Goal: Task Accomplishment & Management: Manage account settings

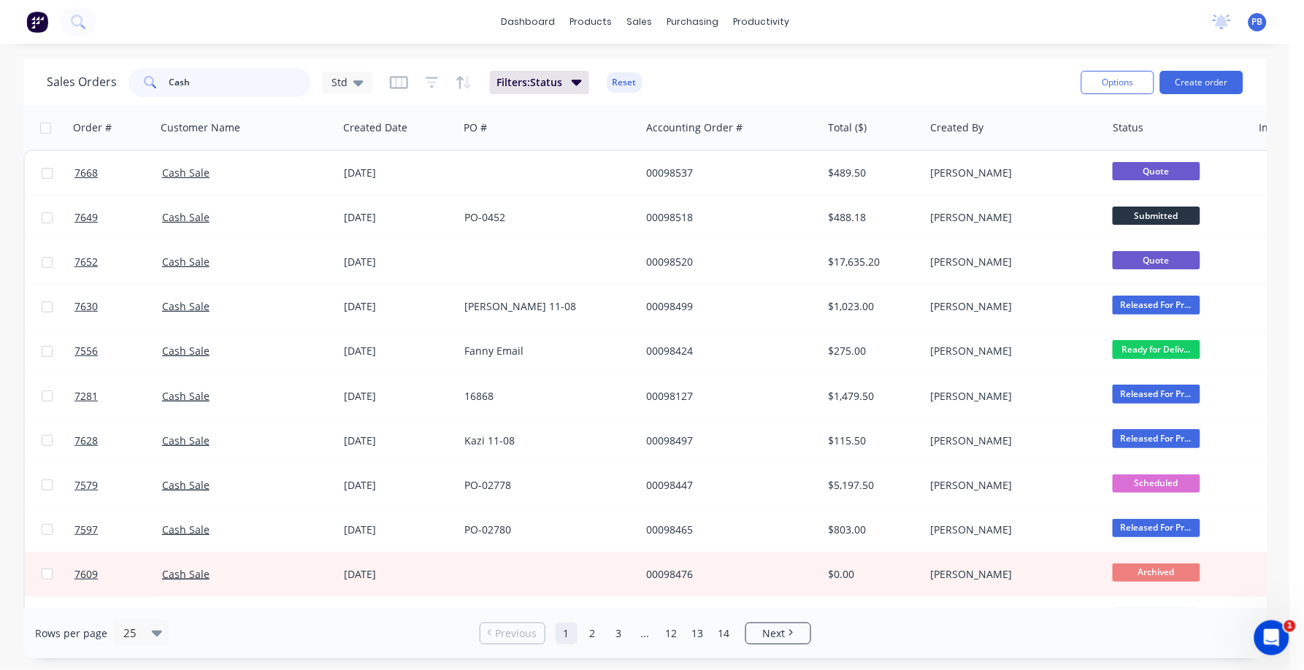
drag, startPoint x: 209, startPoint y: 87, endPoint x: 134, endPoint y: 77, distance: 75.9
click at [134, 77] on div "Cash" at bounding box center [219, 82] width 182 height 29
type input "98127"
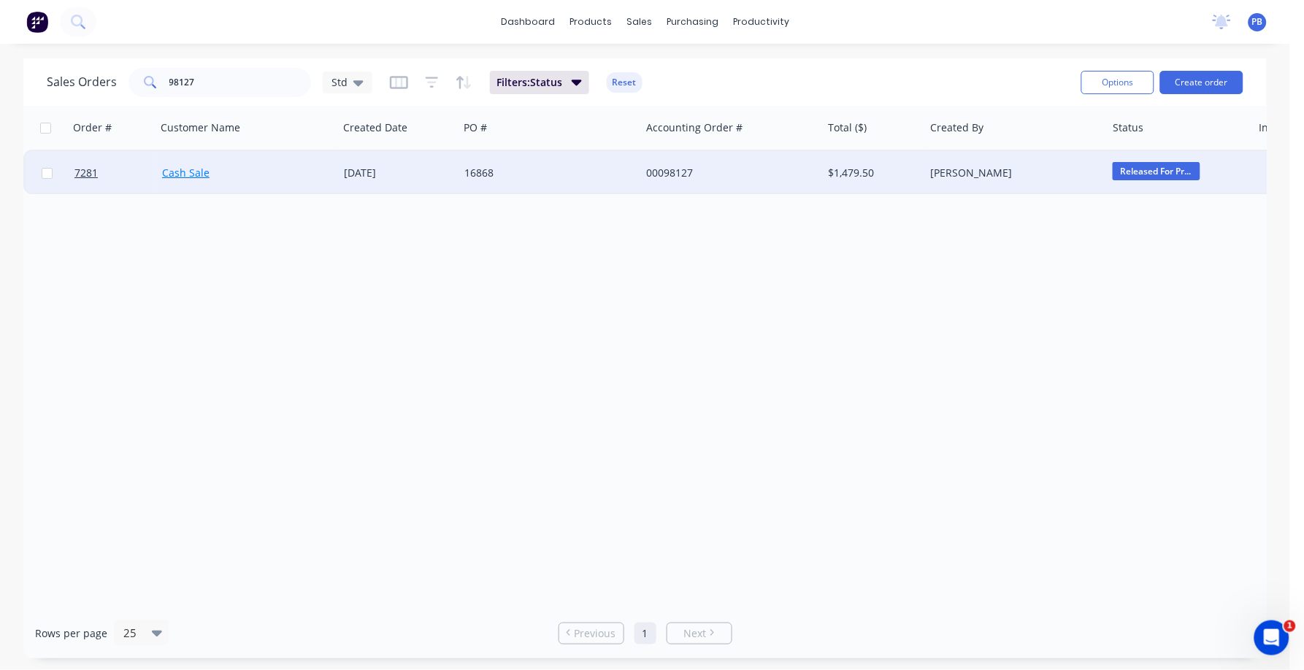
click at [191, 169] on link "Cash Sale" at bounding box center [185, 173] width 47 height 14
click at [681, 170] on div "00098127" at bounding box center [727, 173] width 162 height 15
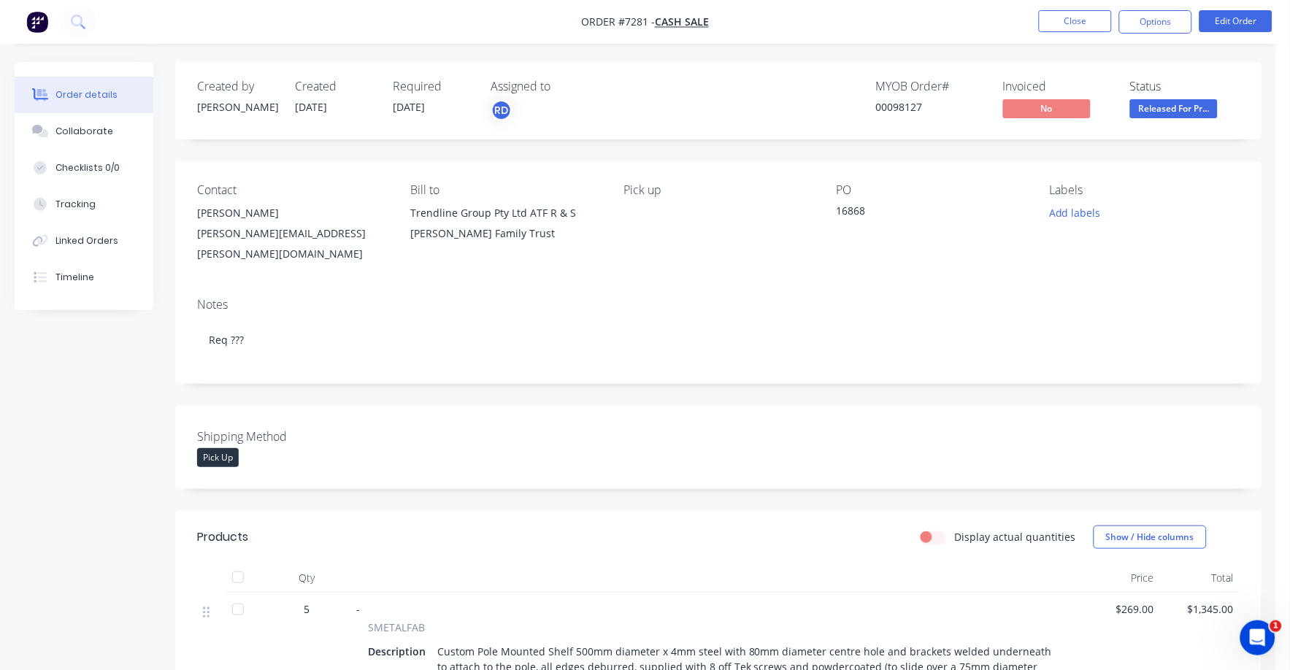
click at [602, 426] on div "Shipping Method Pick Up" at bounding box center [718, 447] width 1086 height 83
click at [1082, 19] on button "Close" at bounding box center [1075, 21] width 73 height 22
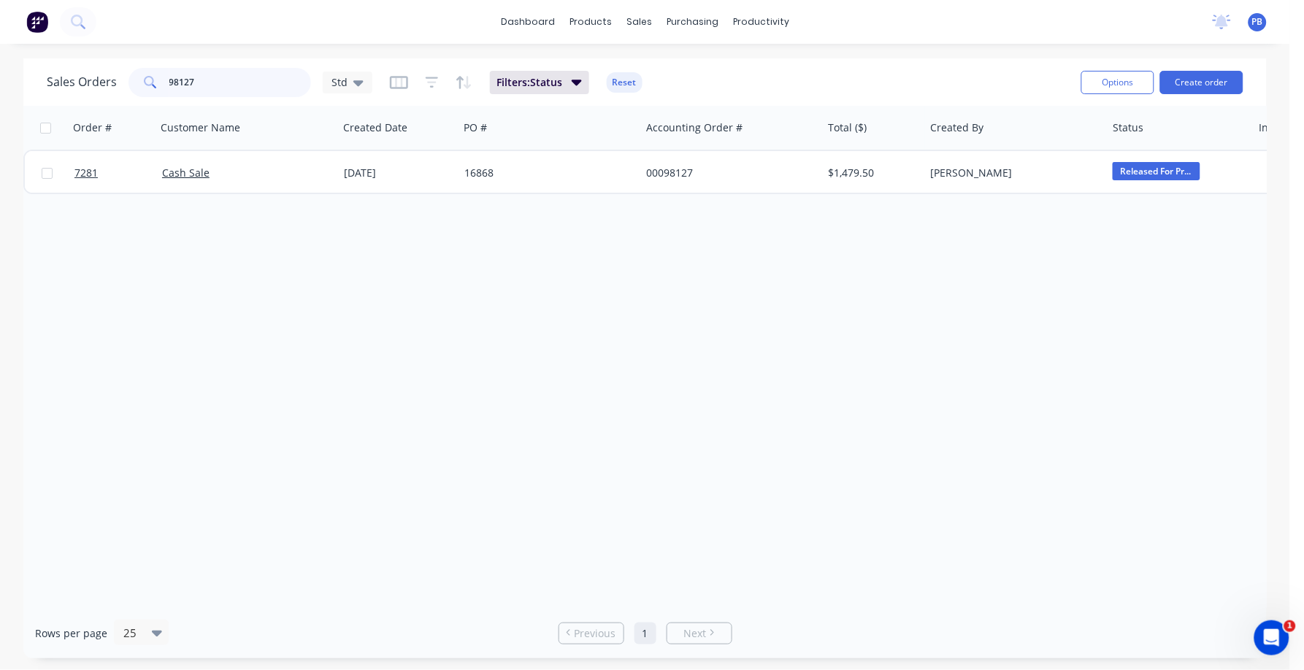
drag, startPoint x: 220, startPoint y: 84, endPoint x: 160, endPoint y: 82, distance: 59.9
click at [160, 82] on div "98127" at bounding box center [219, 82] width 182 height 29
type input "cash"
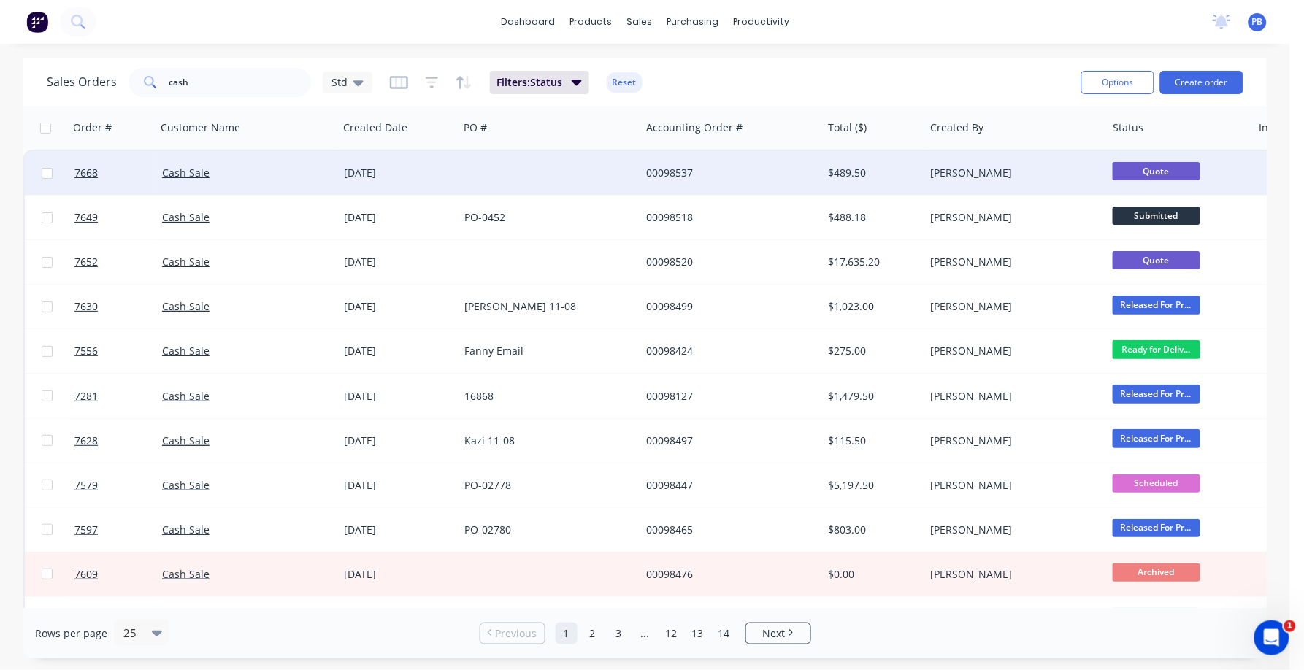
click at [193, 163] on div "Cash Sale" at bounding box center [247, 173] width 182 height 44
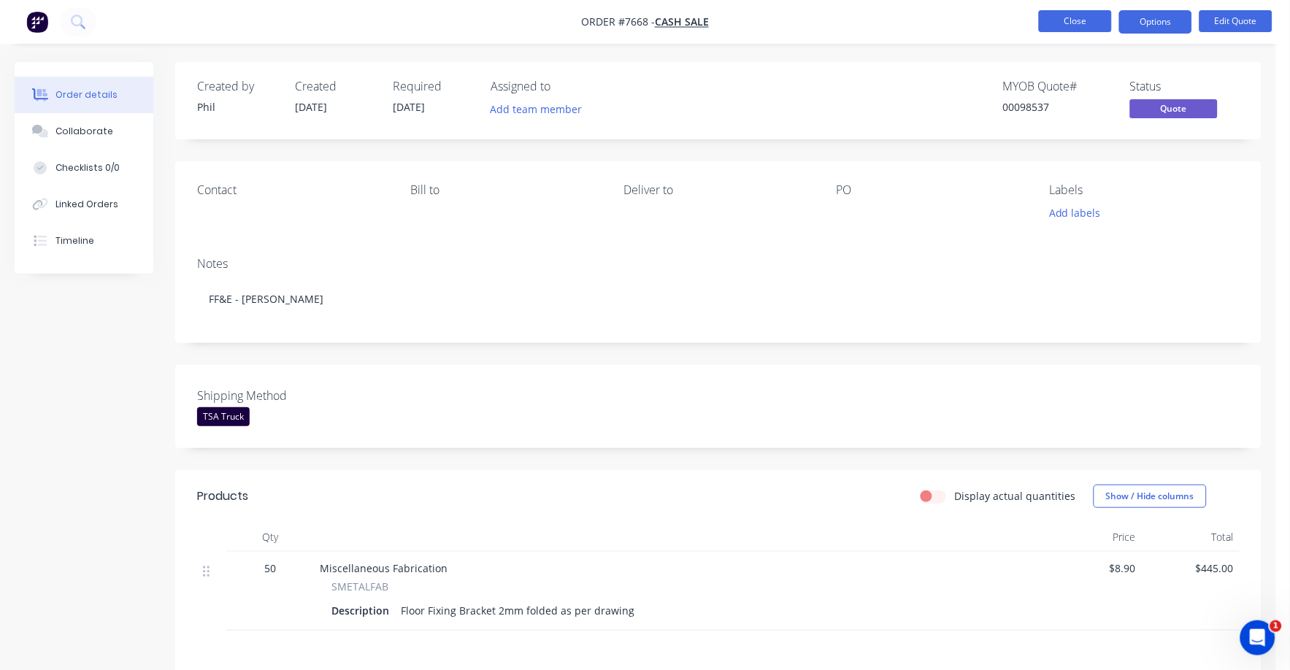
click at [1098, 15] on button "Close" at bounding box center [1075, 21] width 73 height 22
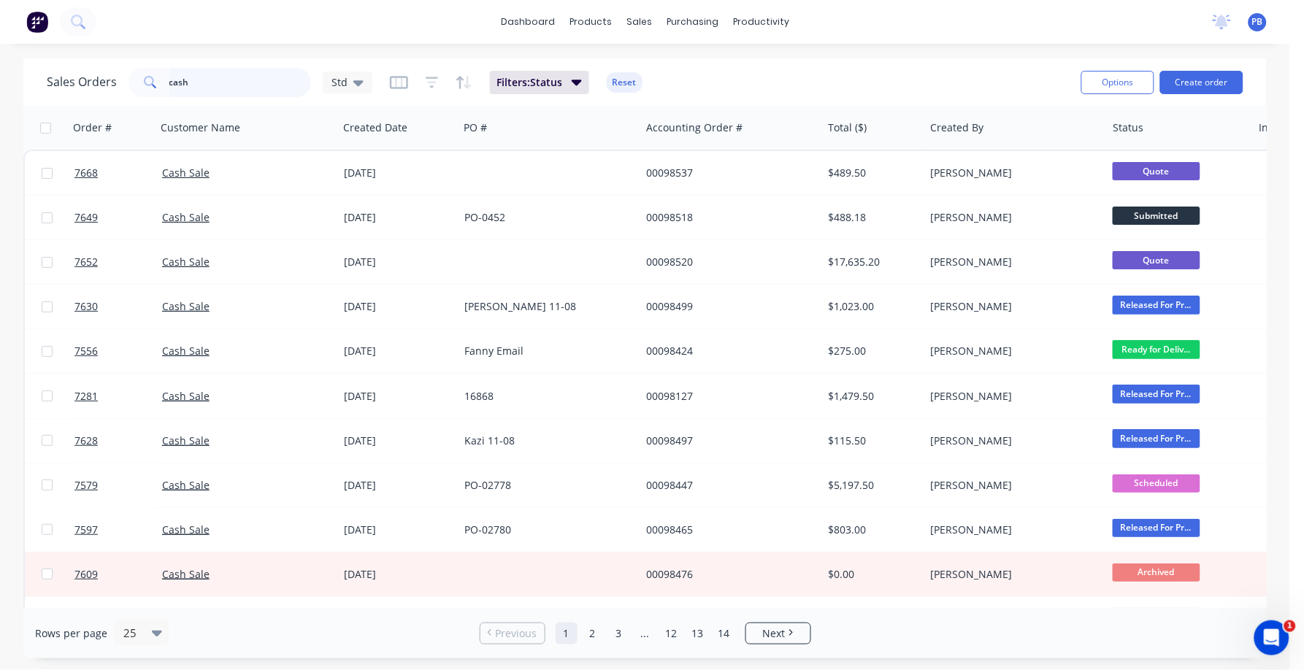
click at [221, 90] on input "cash" at bounding box center [240, 82] width 142 height 29
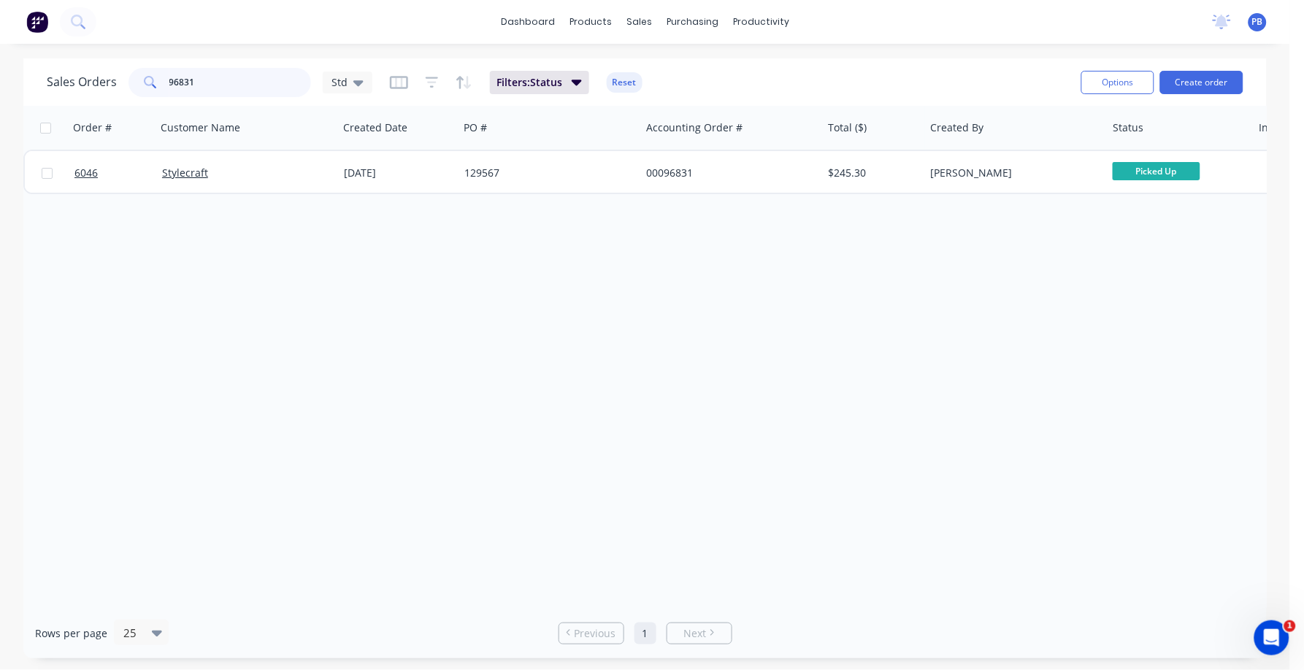
click at [212, 82] on input "96831" at bounding box center [240, 82] width 142 height 29
type input "96838"
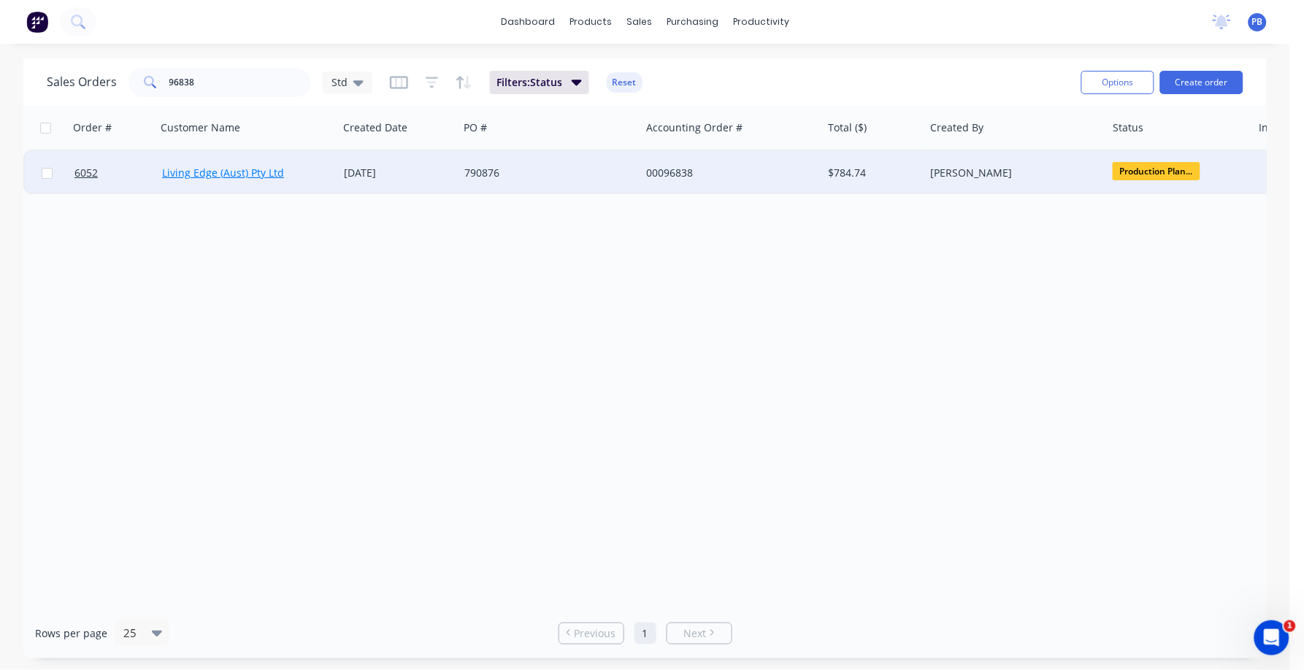
click at [273, 171] on link "Living Edge (Aust) Pty Ltd" at bounding box center [223, 173] width 122 height 14
click at [675, 166] on div "00096838" at bounding box center [727, 173] width 162 height 15
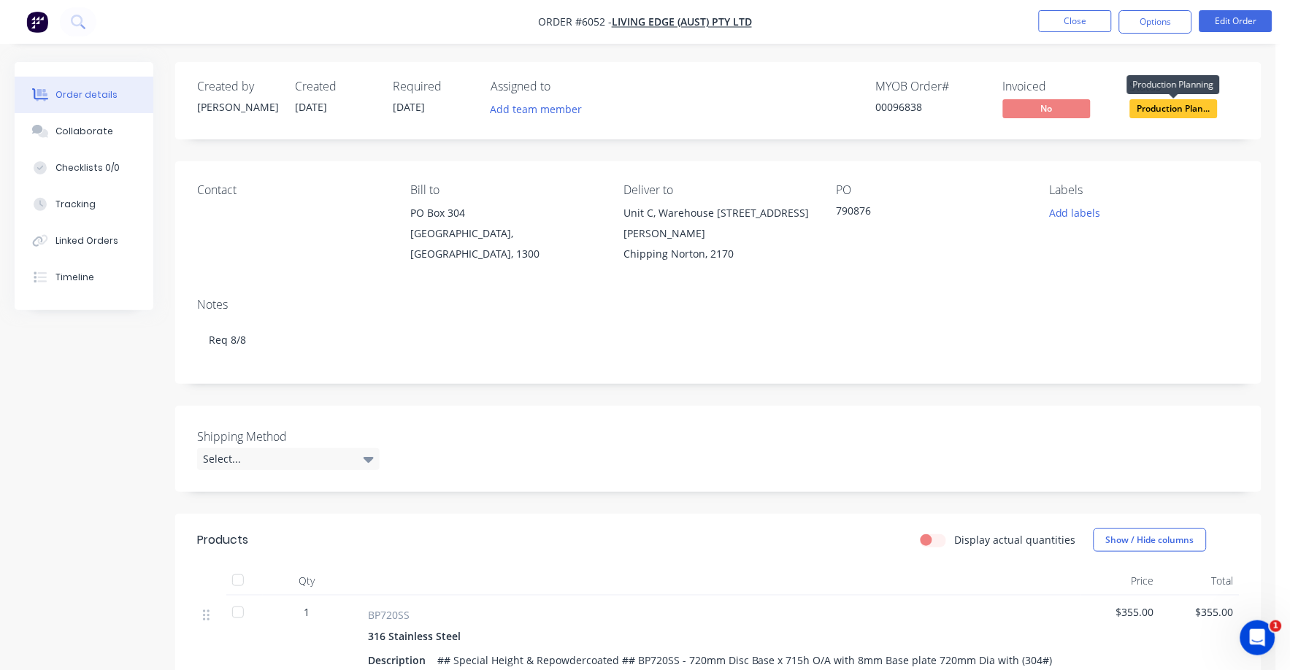
click at [1181, 108] on span "Production Plan..." at bounding box center [1174, 108] width 88 height 18
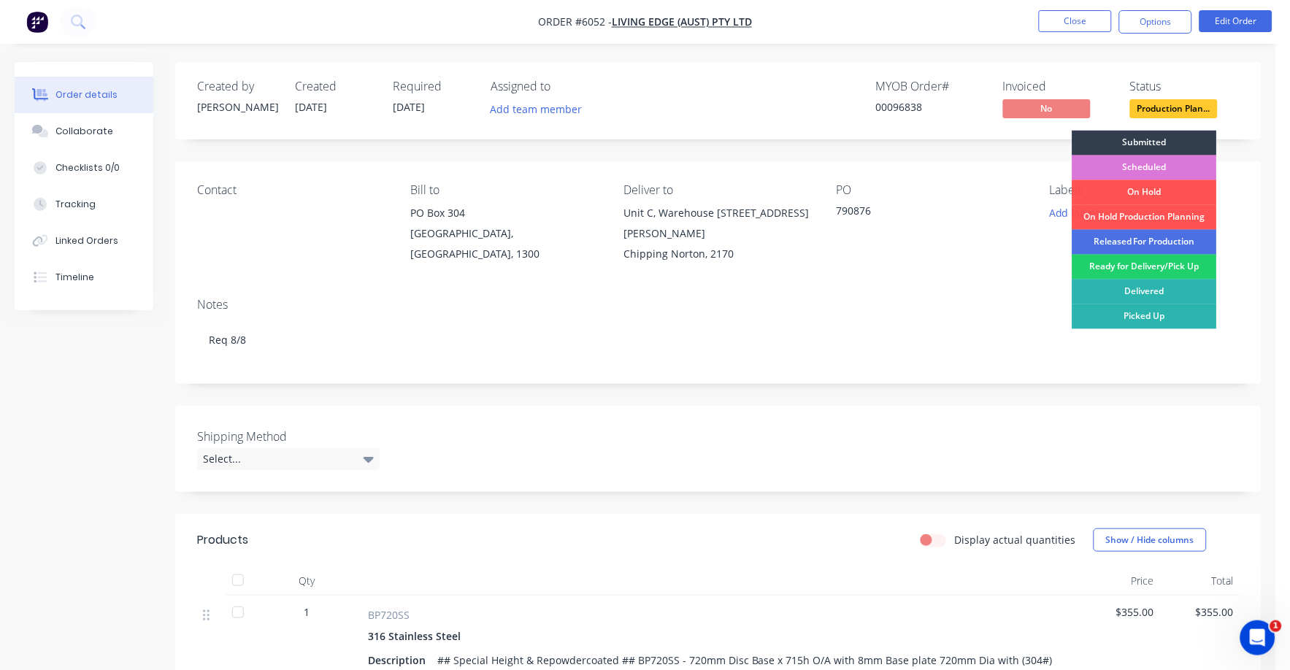
drag, startPoint x: 1160, startPoint y: 265, endPoint x: 1162, endPoint y: 189, distance: 75.9
click at [1160, 265] on div "Ready for Delivery/Pick Up" at bounding box center [1144, 267] width 145 height 25
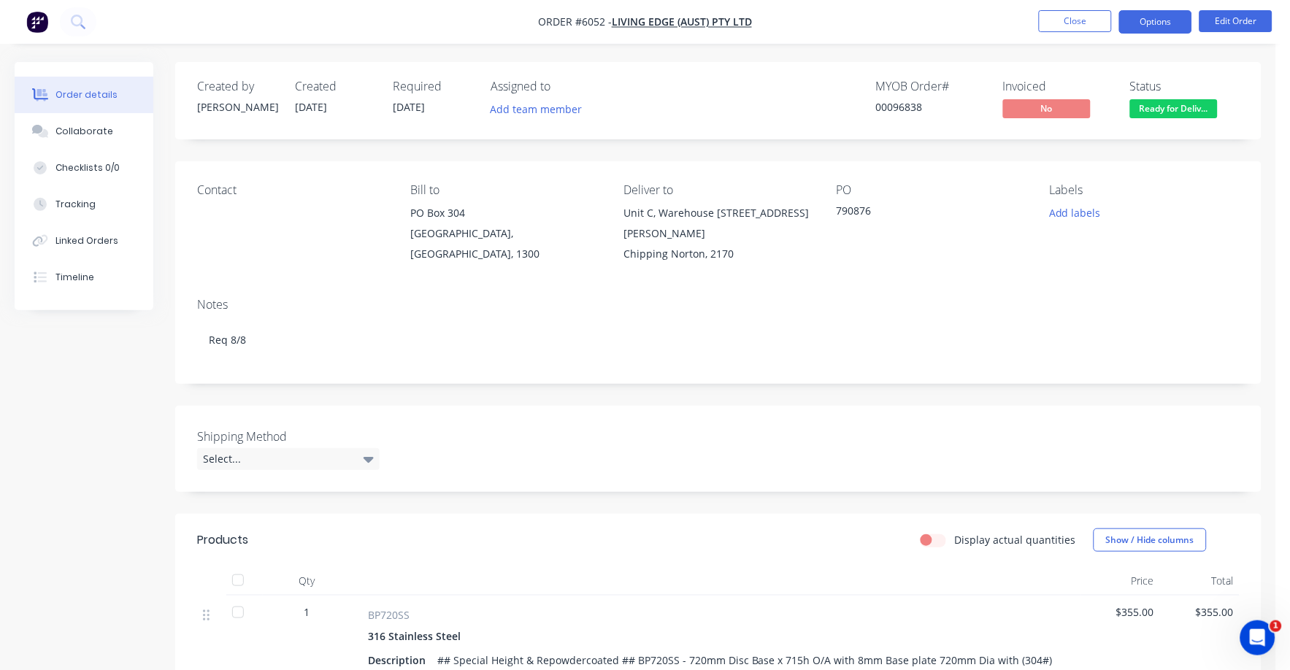
click at [1166, 12] on button "Options" at bounding box center [1155, 21] width 73 height 23
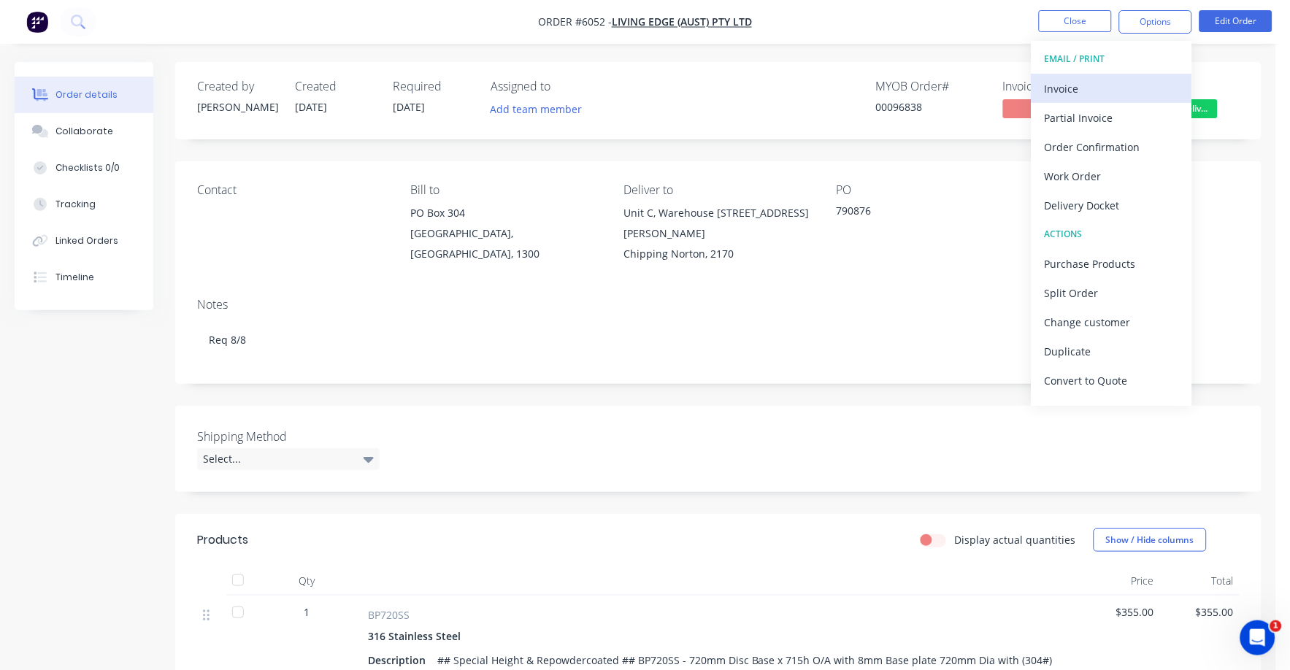
click at [1066, 82] on div "Invoice" at bounding box center [1111, 88] width 134 height 21
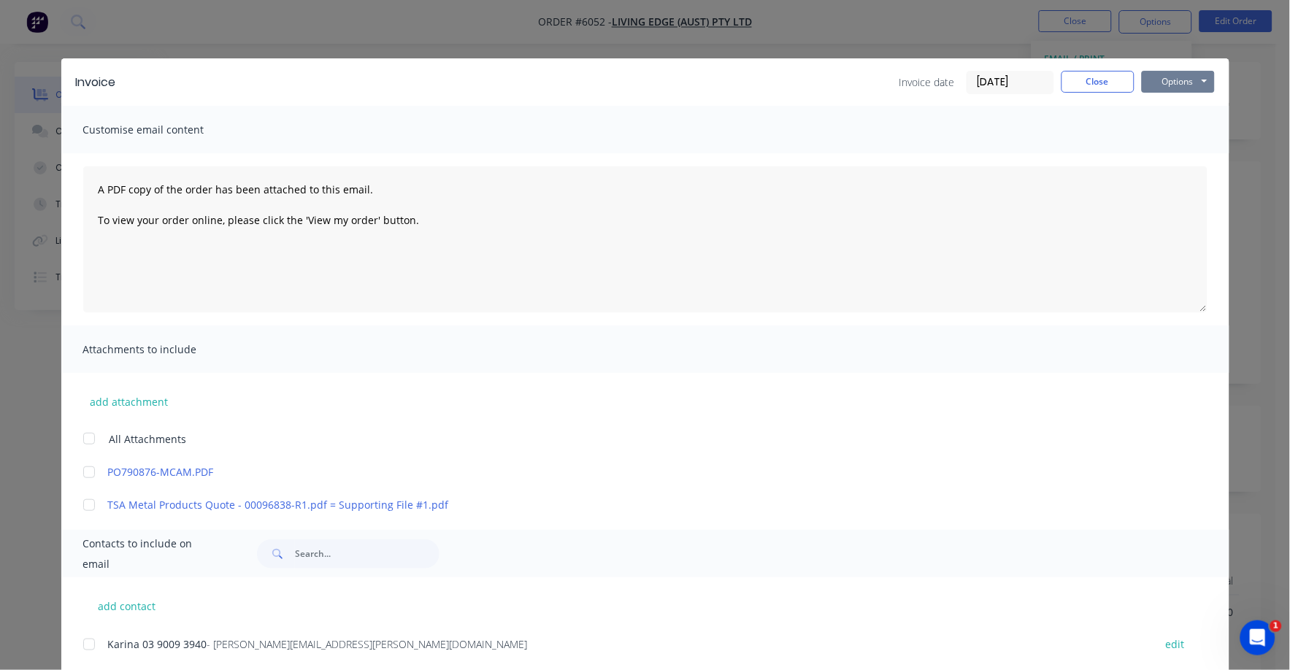
click at [1166, 78] on button "Options" at bounding box center [1178, 82] width 73 height 22
click at [1152, 132] on button "Print" at bounding box center [1188, 132] width 93 height 24
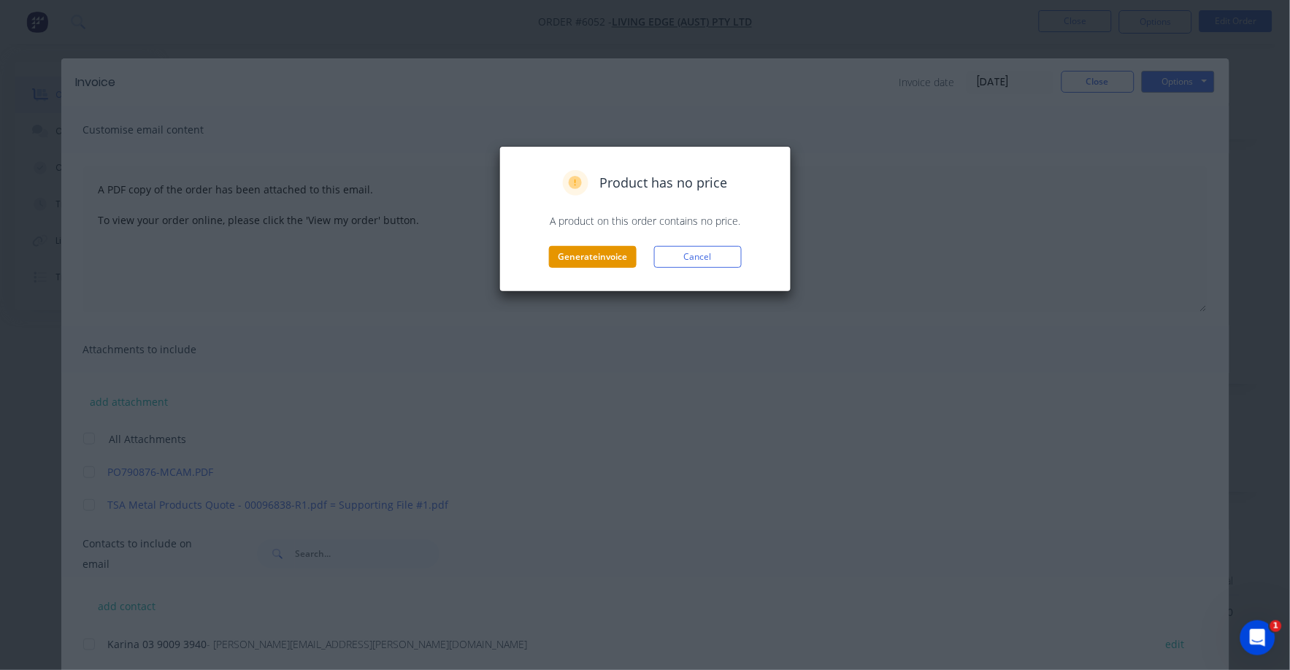
click at [593, 256] on button "Generate invoice" at bounding box center [593, 257] width 88 height 22
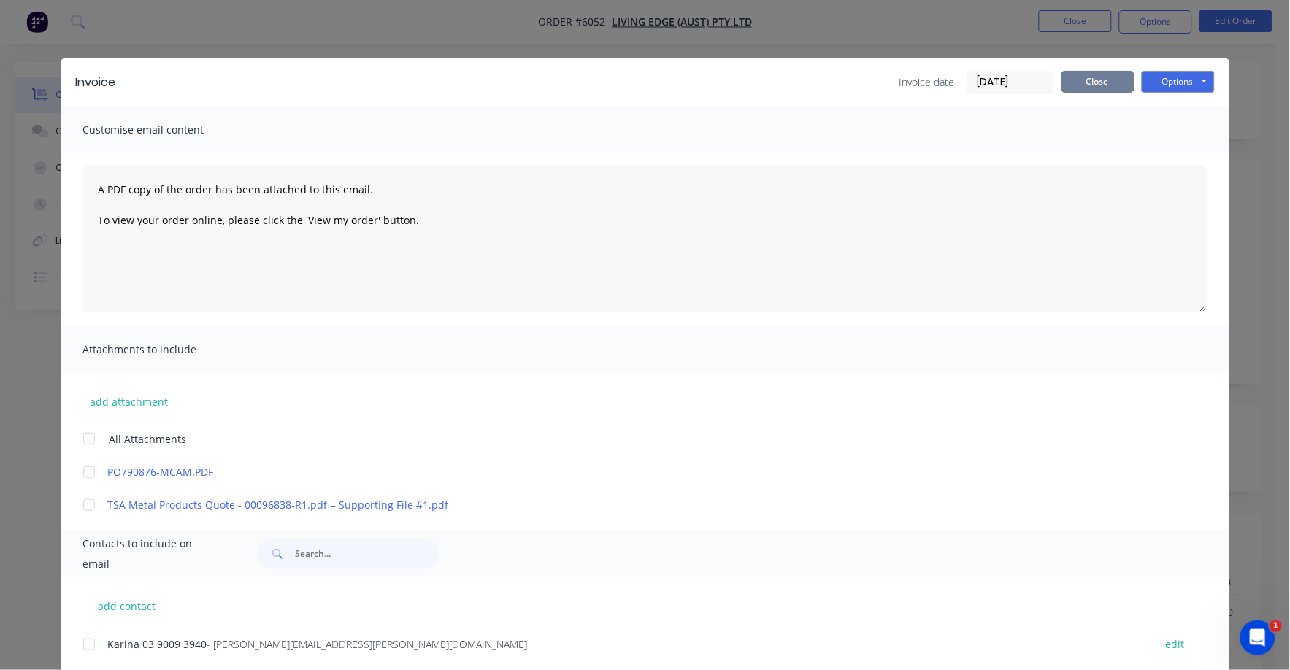
click at [1086, 84] on button "Close" at bounding box center [1097, 82] width 73 height 22
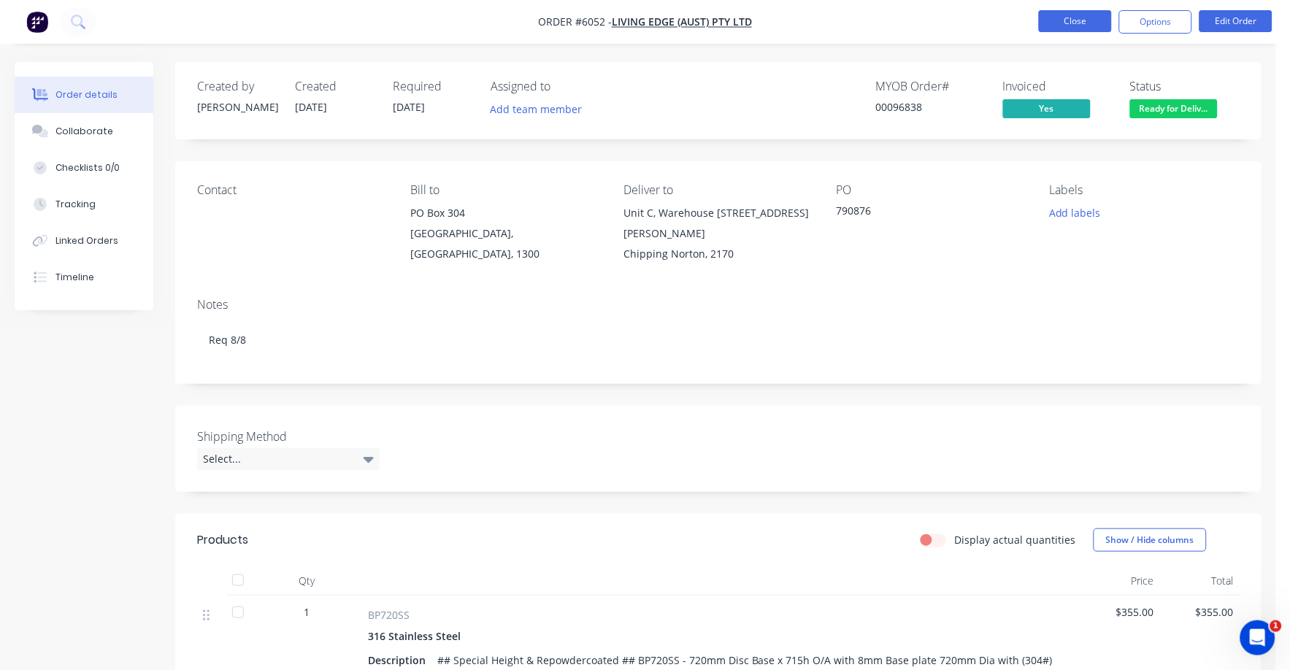
click at [1069, 15] on button "Close" at bounding box center [1075, 21] width 73 height 22
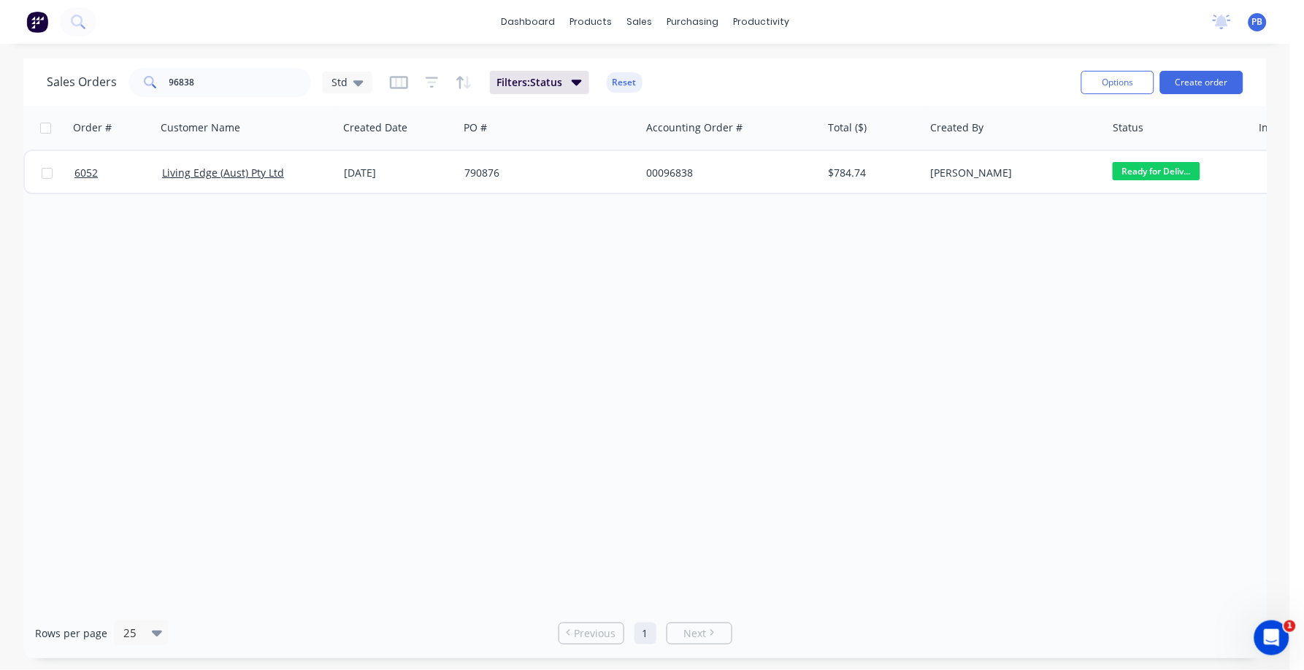
drag, startPoint x: 296, startPoint y: 55, endPoint x: 169, endPoint y: 74, distance: 129.1
click at [169, 74] on div "dashboard products sales purchasing productivity dashboard products Product Cat…" at bounding box center [645, 335] width 1290 height 670
click at [206, 80] on input "96838" at bounding box center [240, 82] width 142 height 29
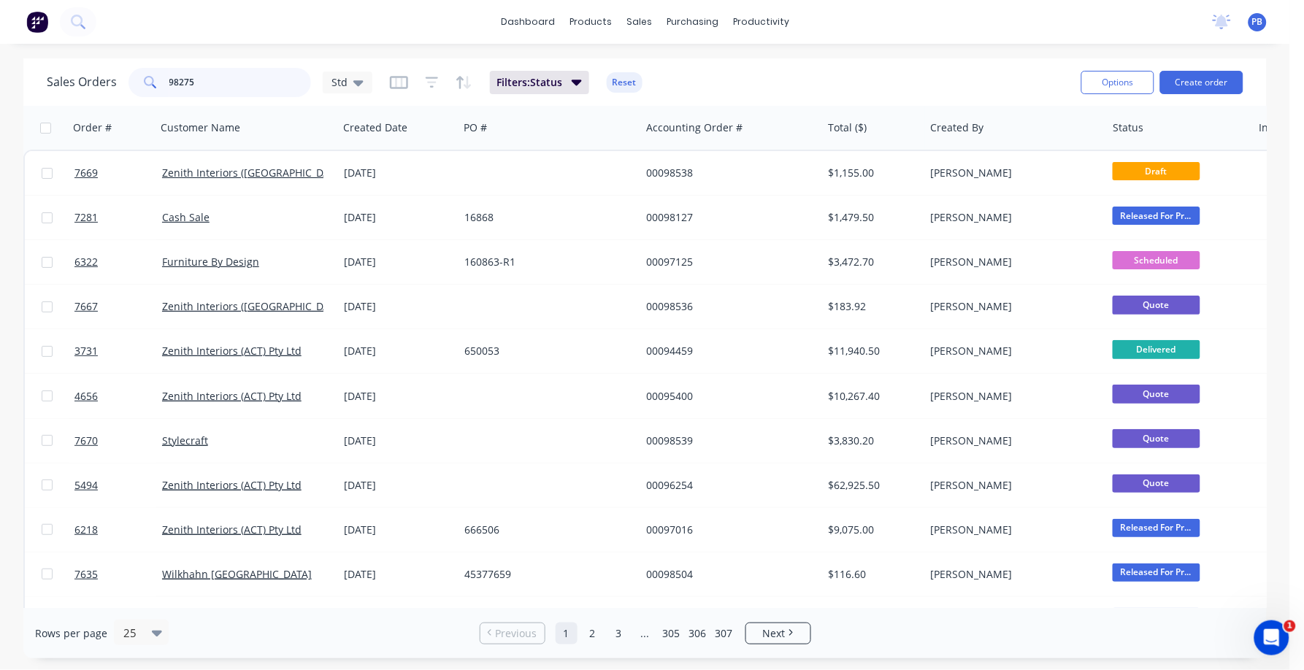
type input "98275"
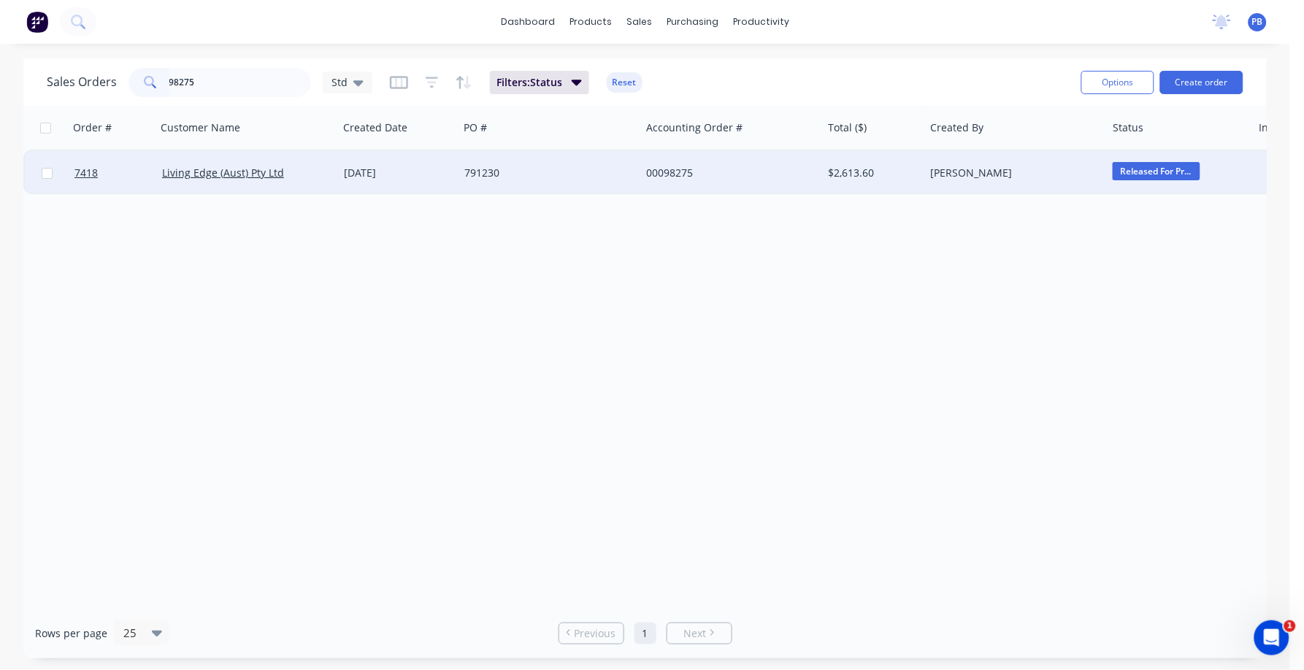
click at [680, 174] on div "00098275" at bounding box center [727, 173] width 162 height 15
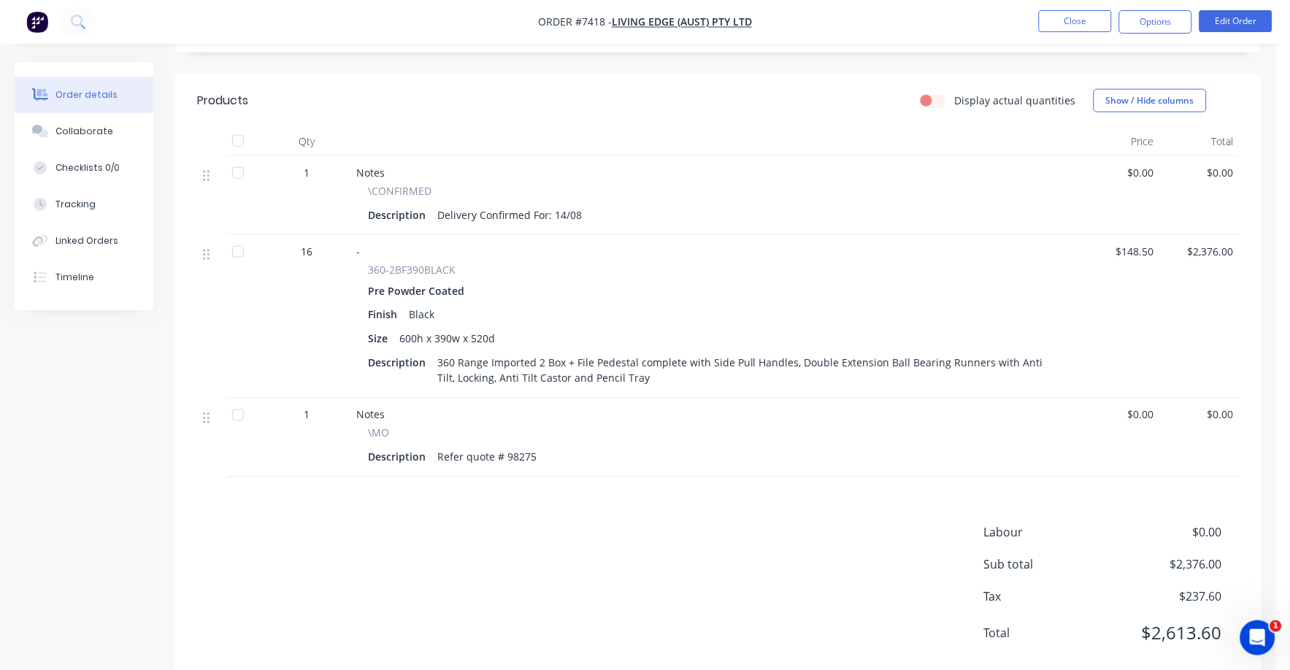
scroll to position [458, 0]
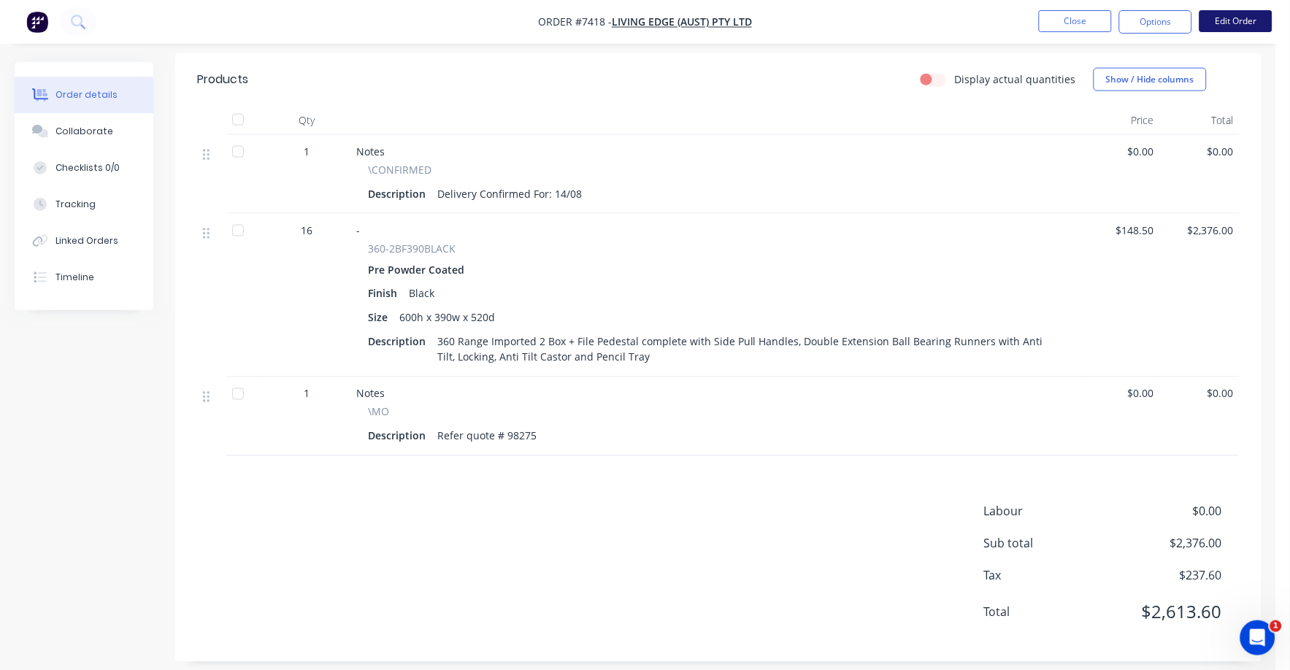
click at [1247, 24] on button "Edit Order" at bounding box center [1235, 21] width 73 height 22
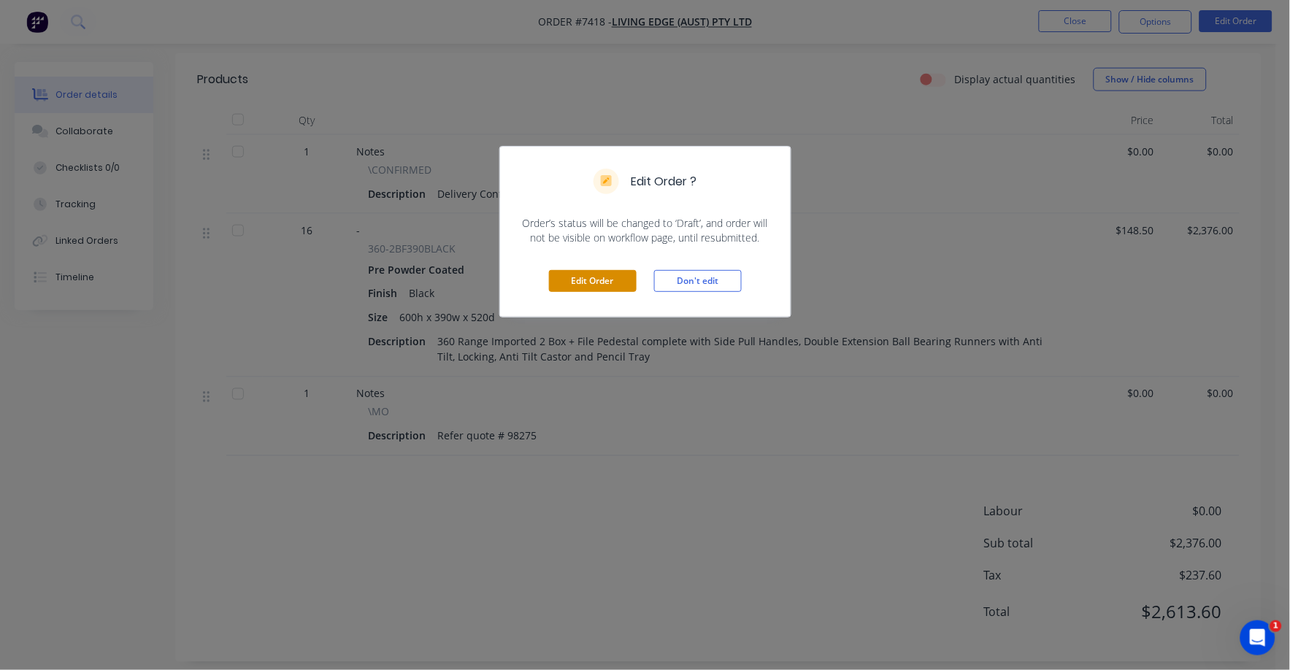
click at [630, 276] on button "Edit Order" at bounding box center [593, 281] width 88 height 22
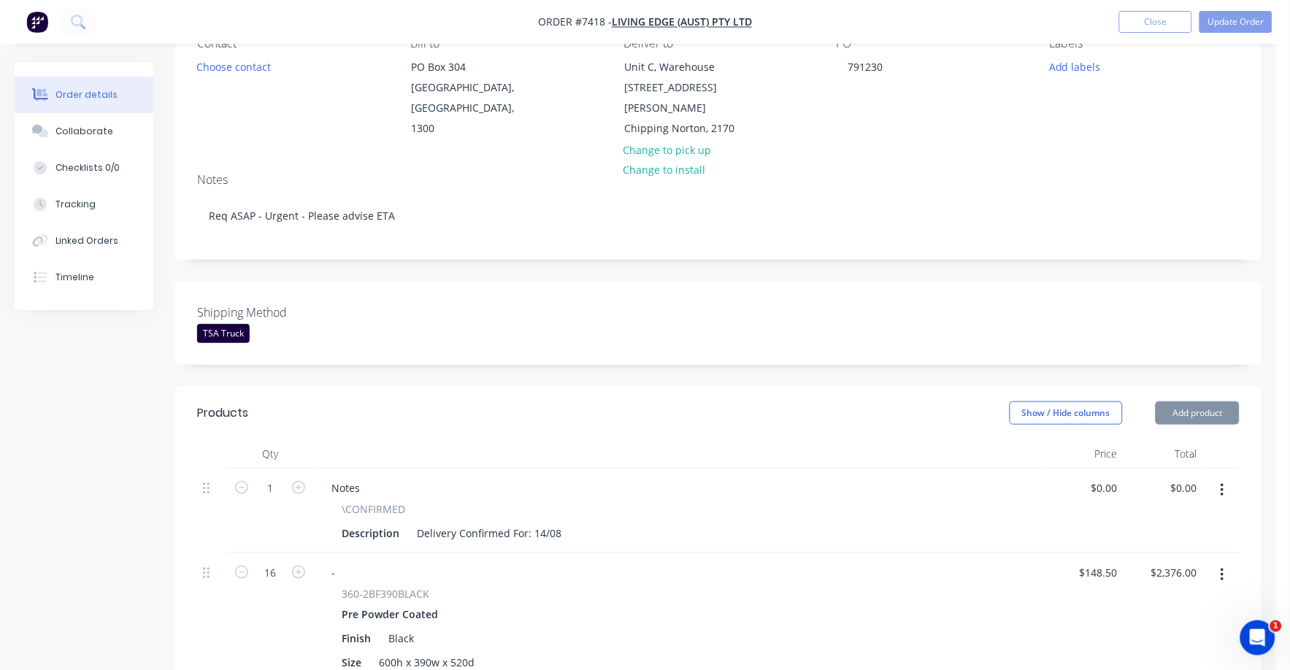
scroll to position [456, 0]
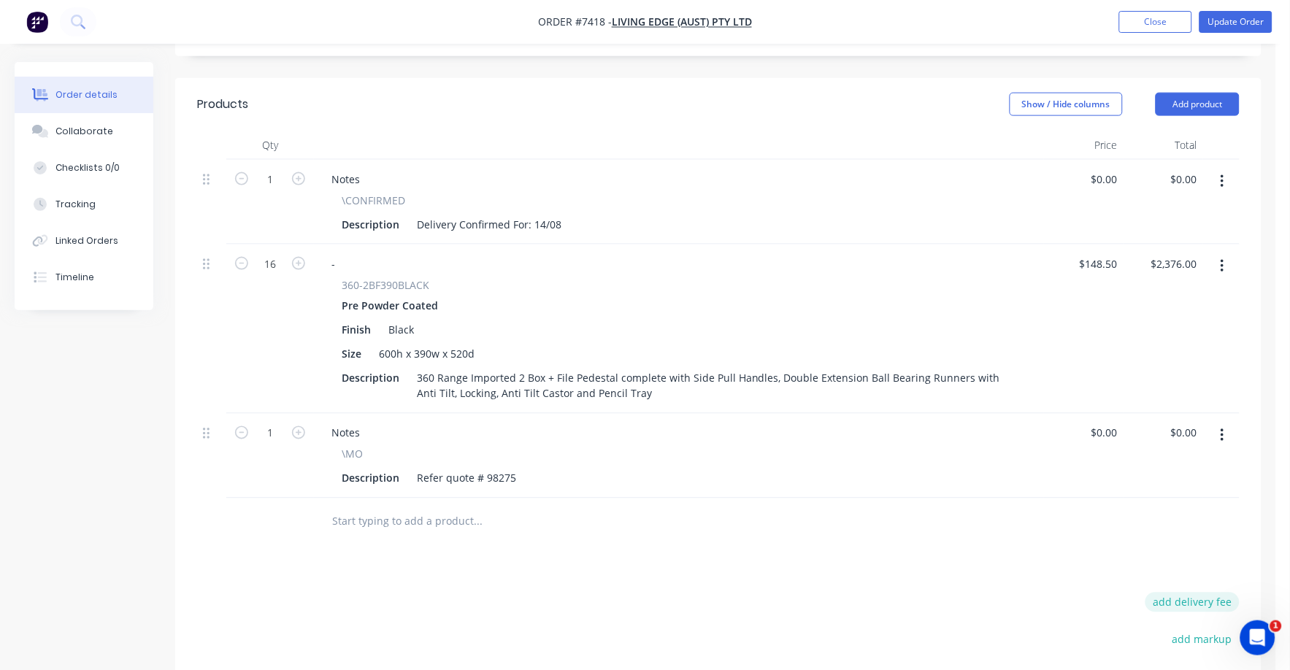
drag, startPoint x: 1196, startPoint y: 580, endPoint x: 1240, endPoint y: 582, distance: 43.8
click at [1197, 593] on button "add delivery fee" at bounding box center [1192, 603] width 94 height 20
type input "75"
click input "submit" at bounding box center [0, 0] width 0 height 0
click at [1217, 18] on button "Update Order" at bounding box center [1235, 22] width 73 height 22
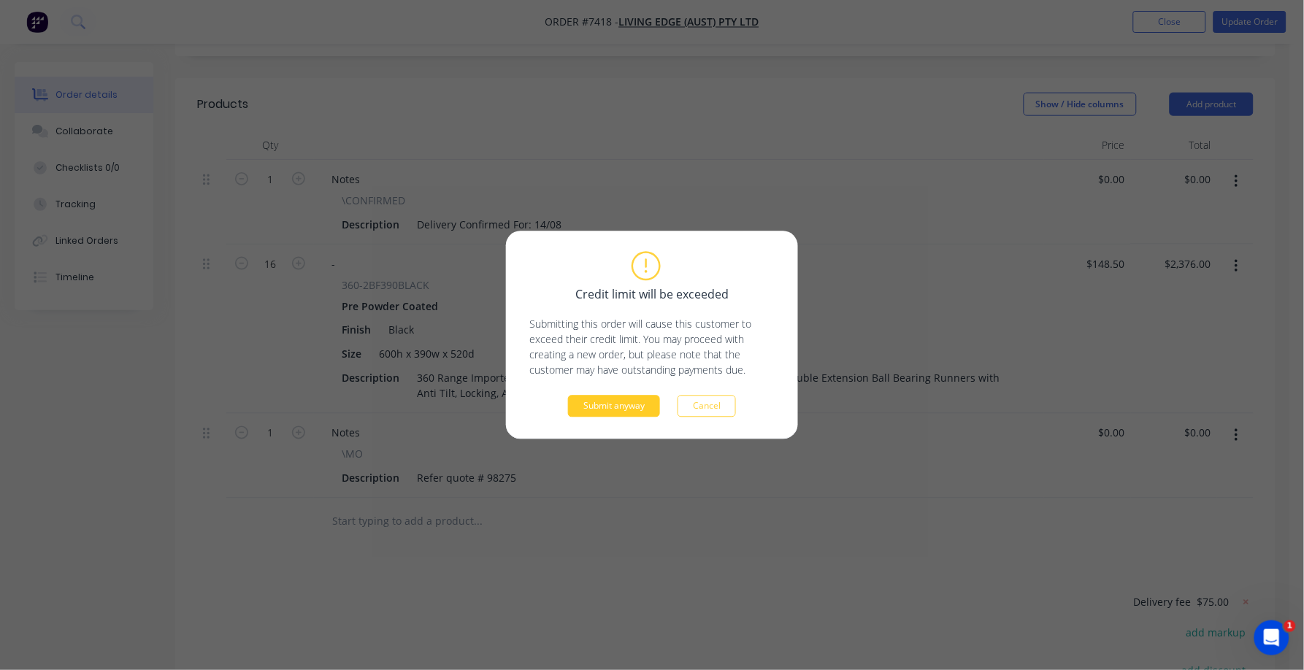
click at [639, 404] on button "Submit anyway" at bounding box center [614, 407] width 92 height 22
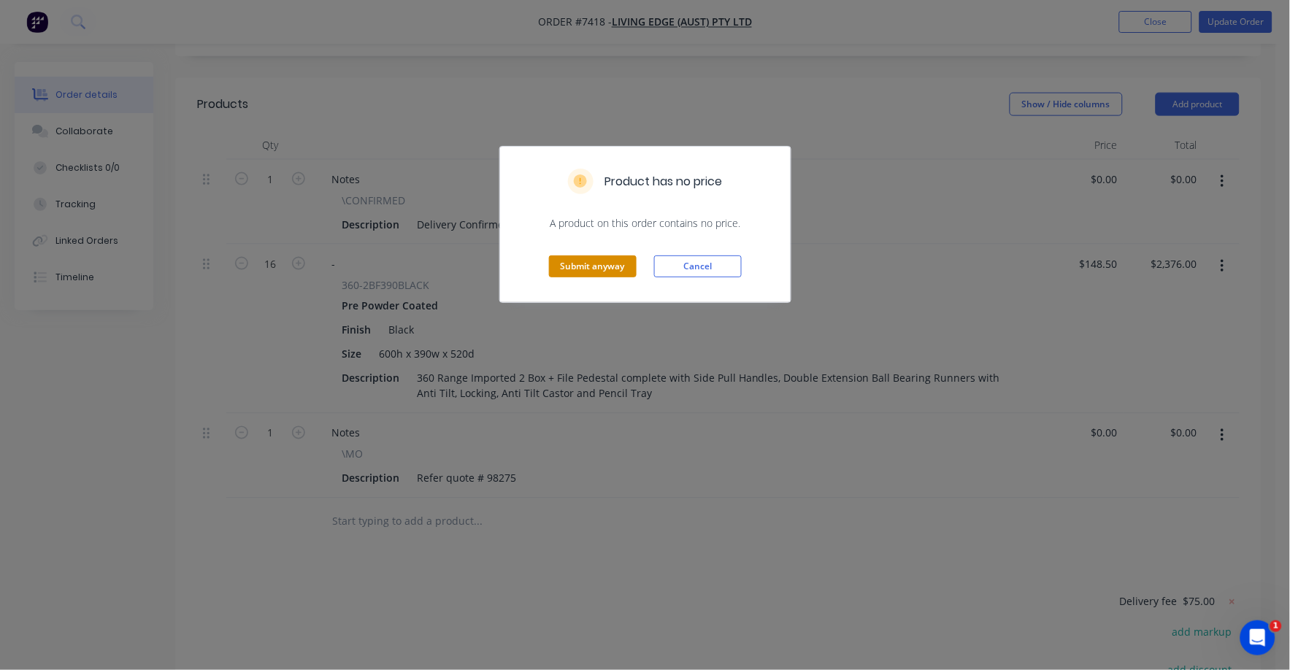
click at [577, 261] on button "Submit anyway" at bounding box center [593, 266] width 88 height 22
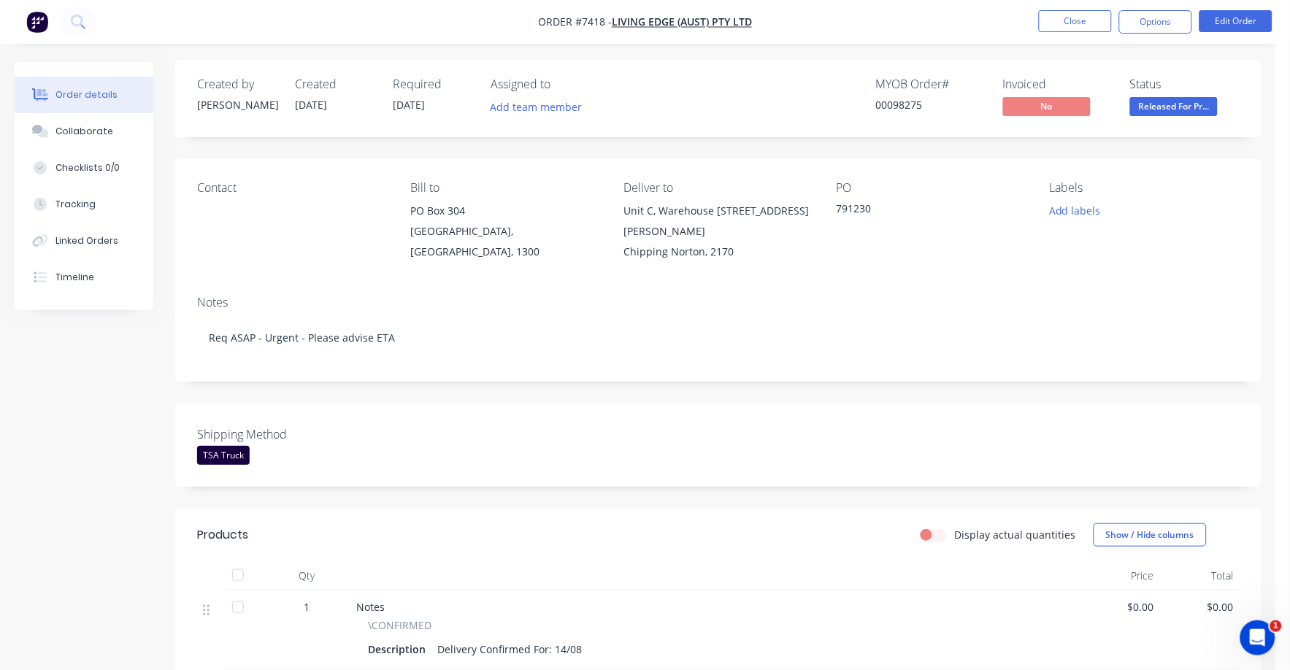
scroll to position [0, 0]
click at [1174, 111] on span "Released For Pr..." at bounding box center [1174, 108] width 88 height 18
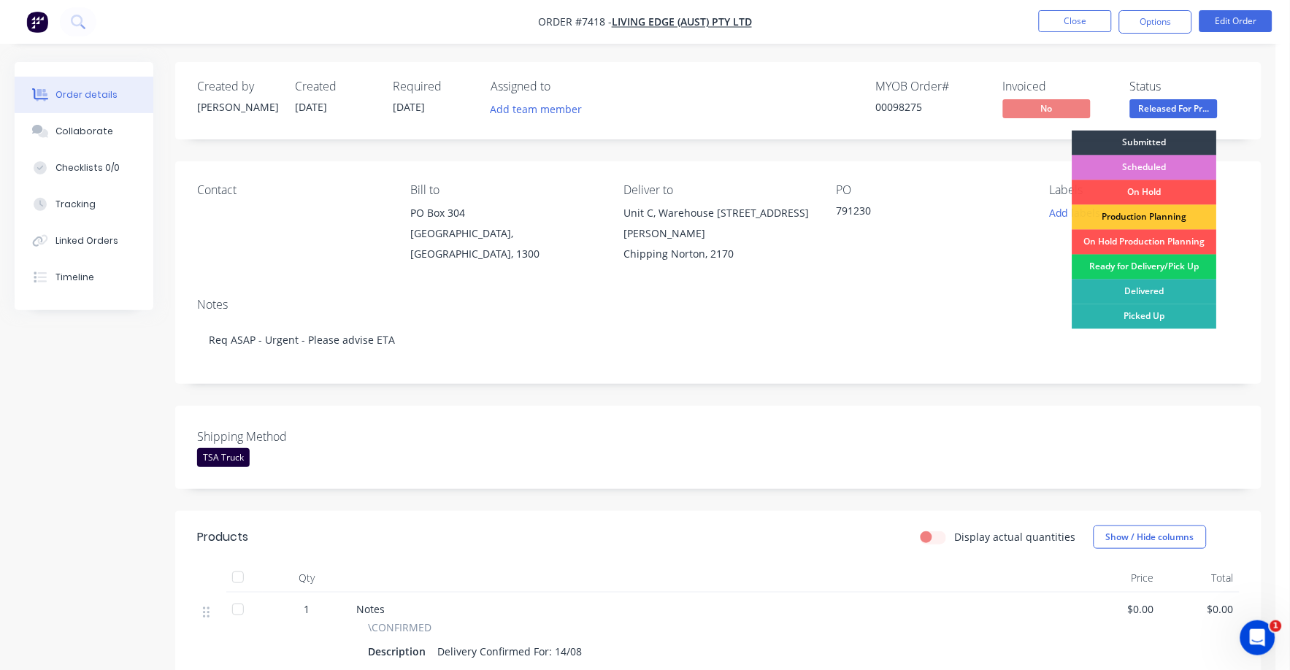
click at [1150, 258] on div "Ready for Delivery/Pick Up" at bounding box center [1144, 267] width 145 height 25
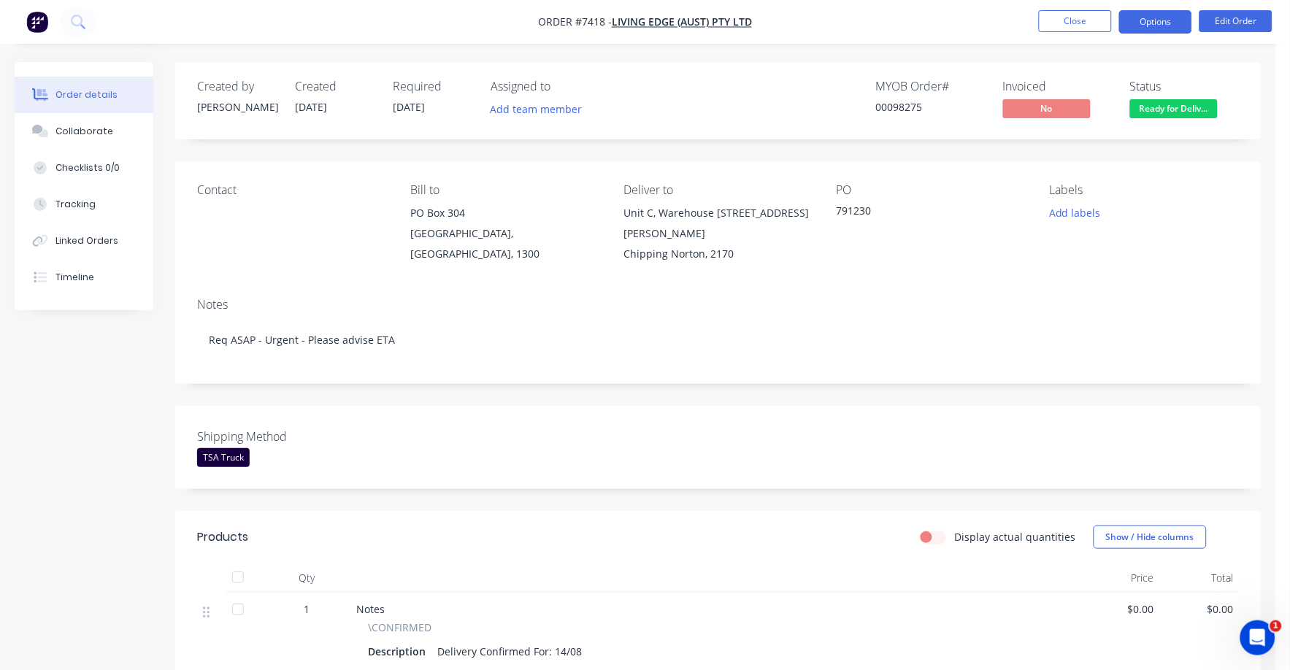
click at [1152, 28] on button "Options" at bounding box center [1155, 21] width 73 height 23
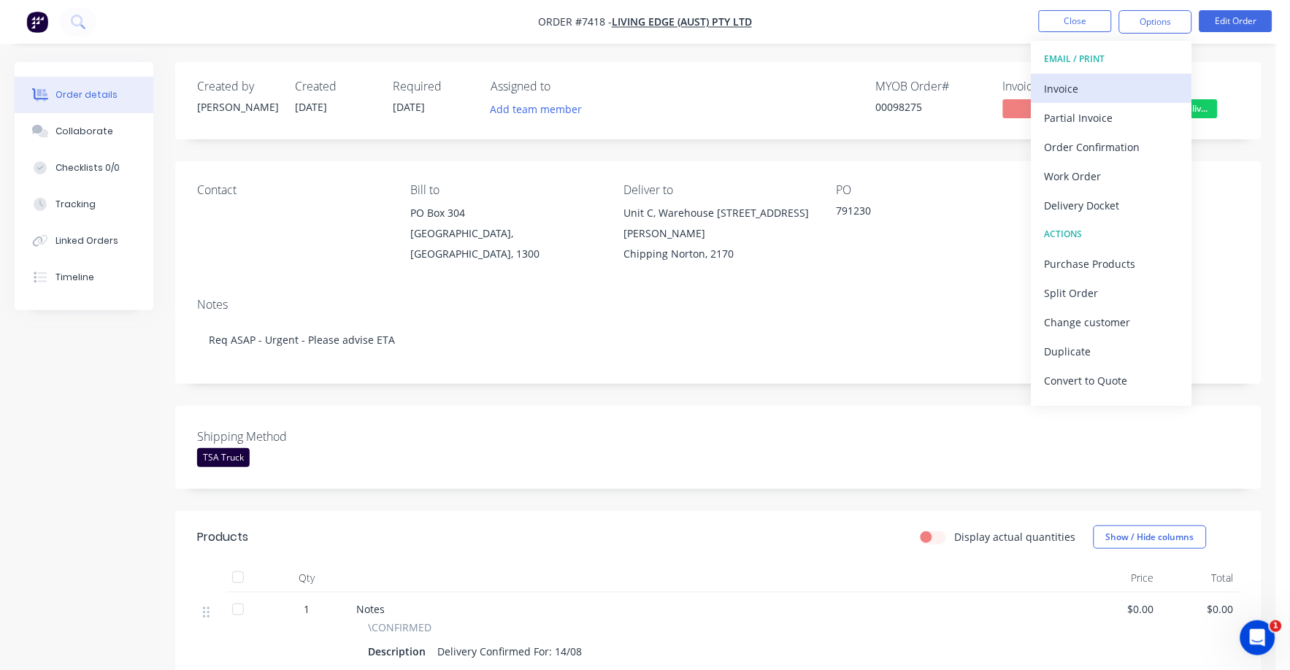
click at [1057, 83] on div "Invoice" at bounding box center [1111, 88] width 134 height 21
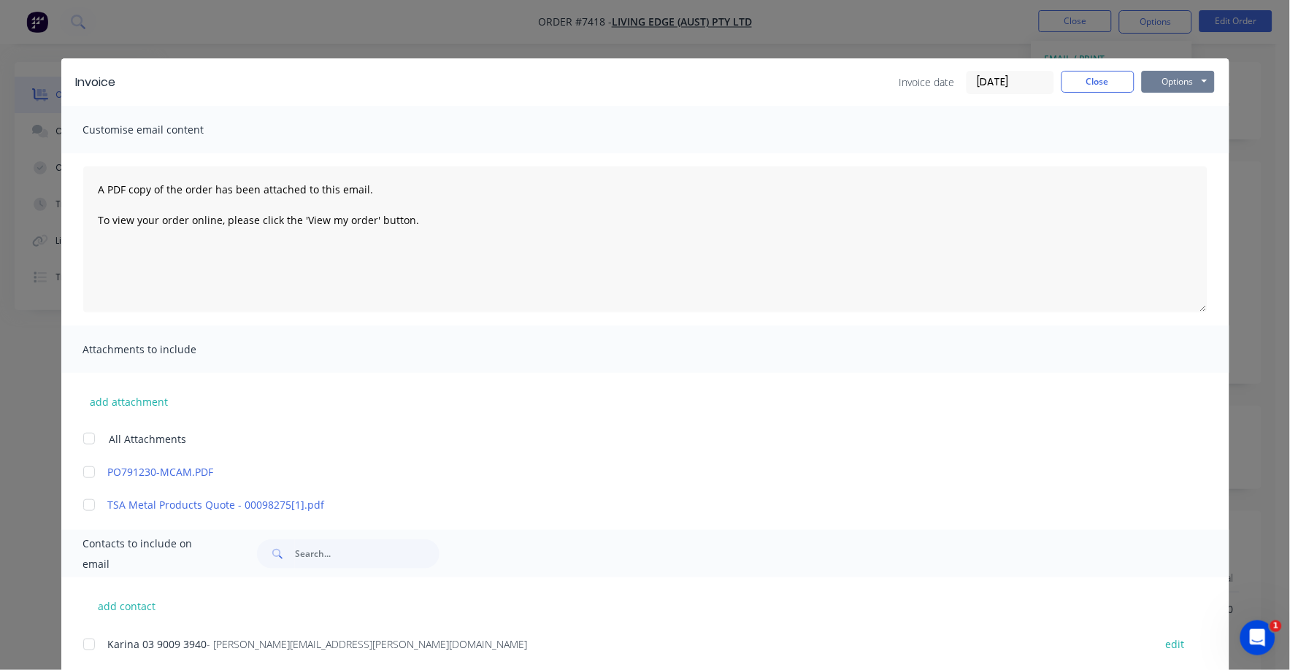
drag, startPoint x: 1169, startPoint y: 80, endPoint x: 1166, endPoint y: 89, distance: 9.7
click at [1169, 80] on button "Options" at bounding box center [1178, 82] width 73 height 22
click at [1166, 128] on button "Print" at bounding box center [1188, 132] width 93 height 24
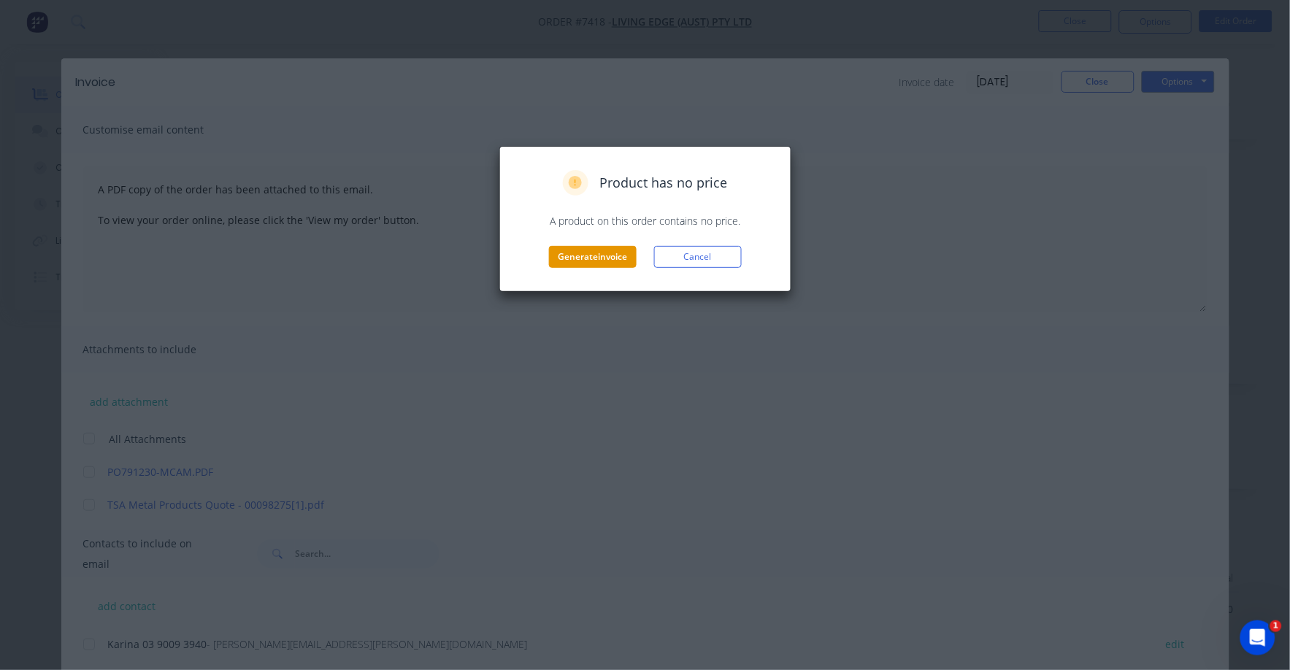
click at [577, 261] on button "Generate invoice" at bounding box center [593, 257] width 88 height 22
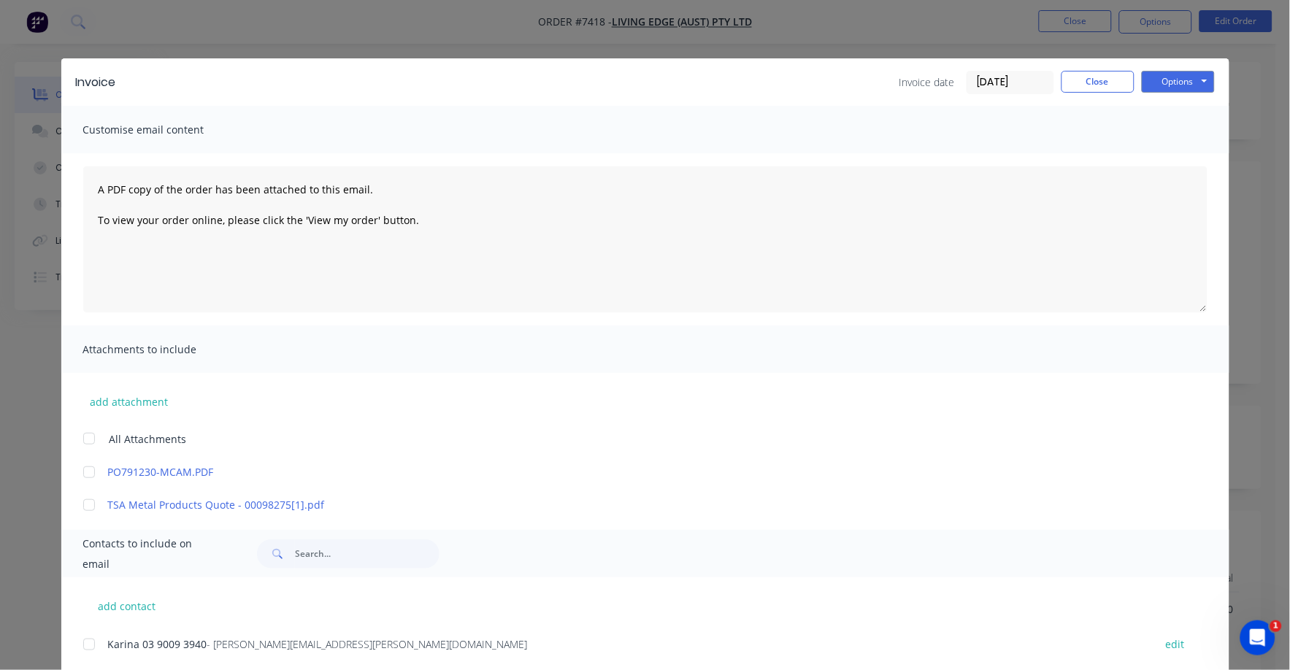
click at [1096, 93] on div "Invoice date [DATE] Close Options Preview Print Email" at bounding box center [1056, 82] width 315 height 23
drag, startPoint x: 1079, startPoint y: 80, endPoint x: 1077, endPoint y: 89, distance: 9.6
click at [1079, 82] on button "Close" at bounding box center [1097, 82] width 73 height 22
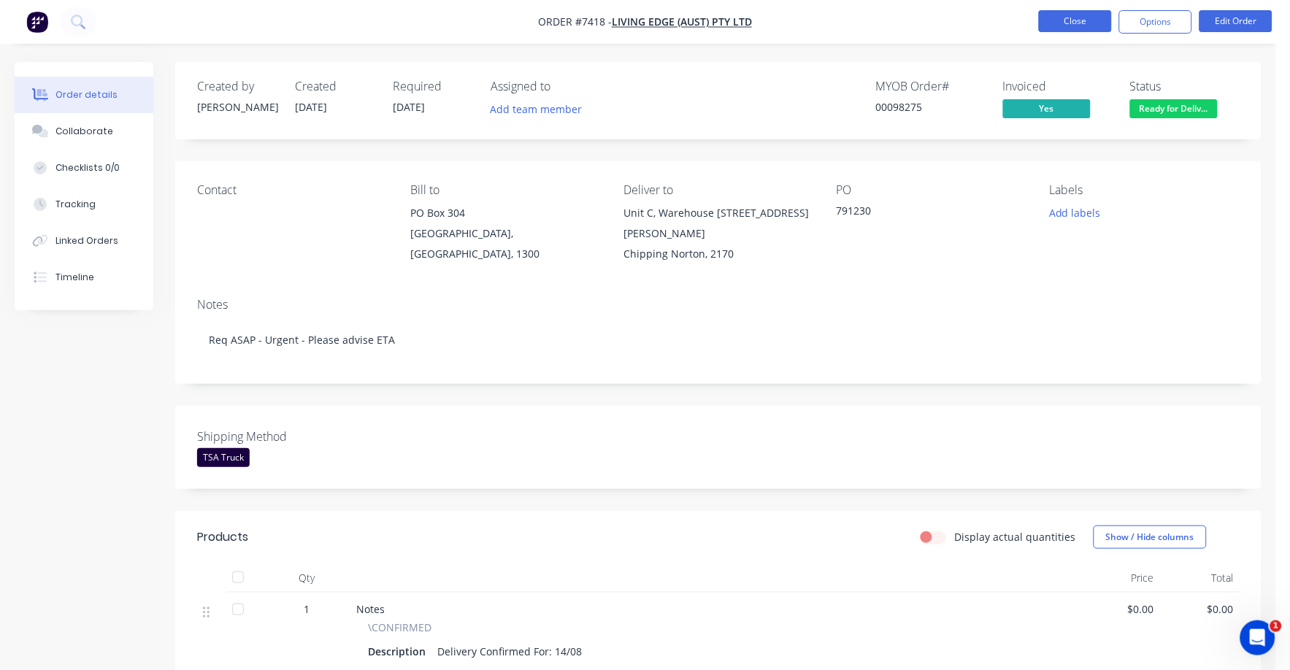
click at [1074, 22] on button "Close" at bounding box center [1075, 21] width 73 height 22
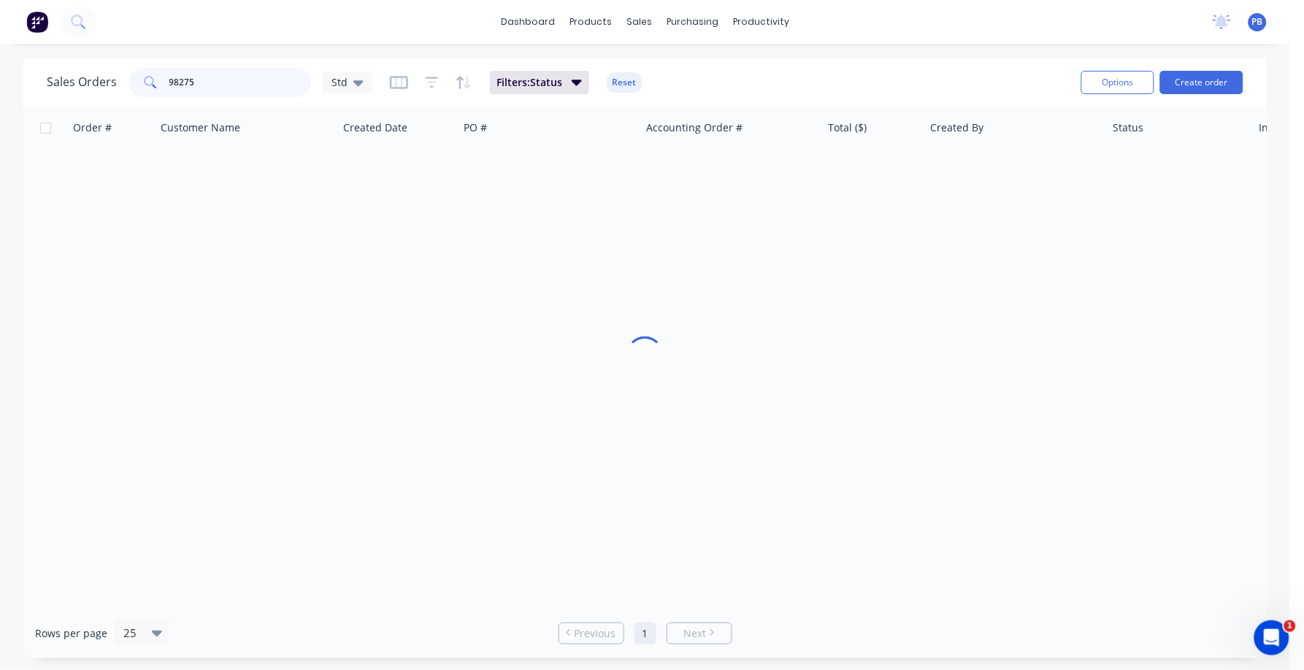
drag, startPoint x: 255, startPoint y: 85, endPoint x: 123, endPoint y: 78, distance: 132.3
click at [123, 78] on div "Sales Orders 98275 Std" at bounding box center [210, 82] width 326 height 29
type input "98479"
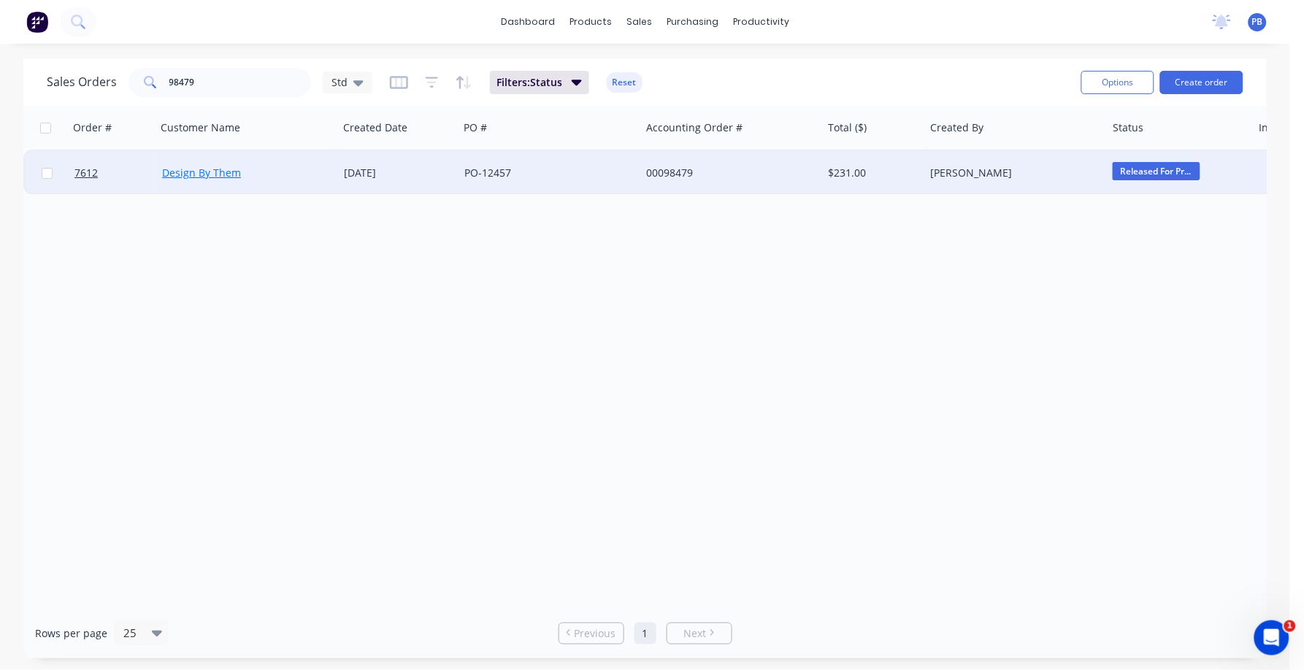
click at [209, 166] on link "Design By Them" at bounding box center [201, 173] width 79 height 14
click at [660, 169] on div "00098479" at bounding box center [727, 173] width 162 height 15
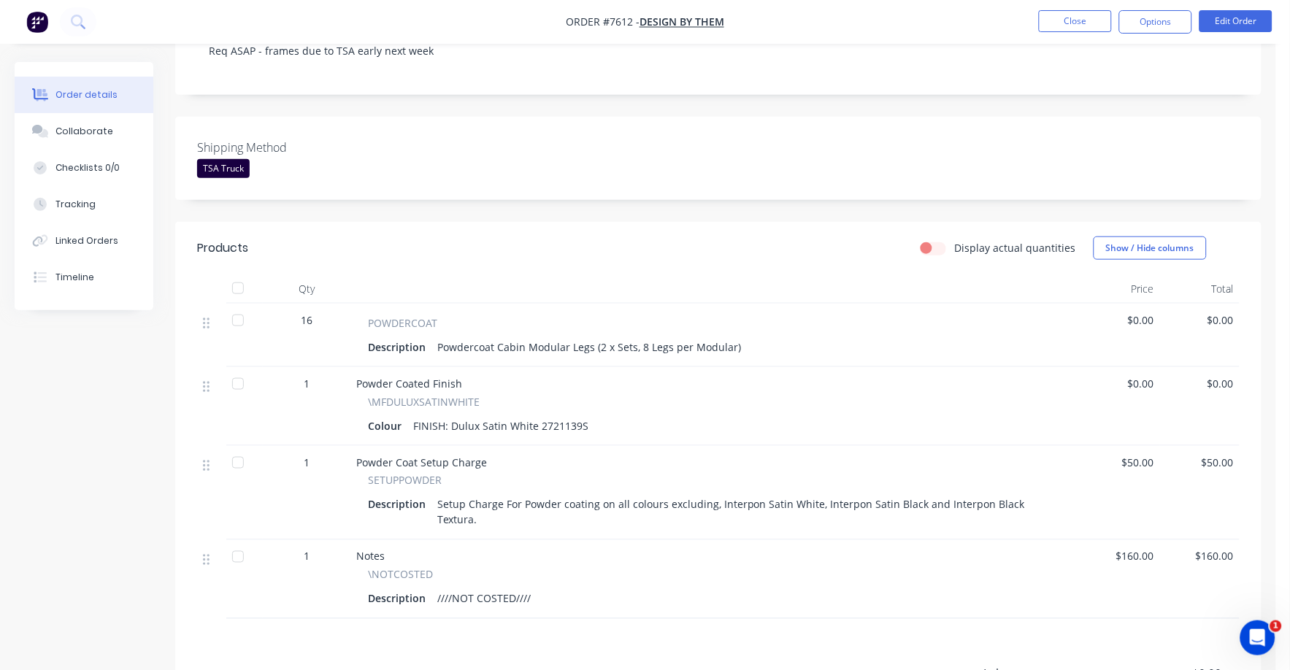
scroll to position [182, 0]
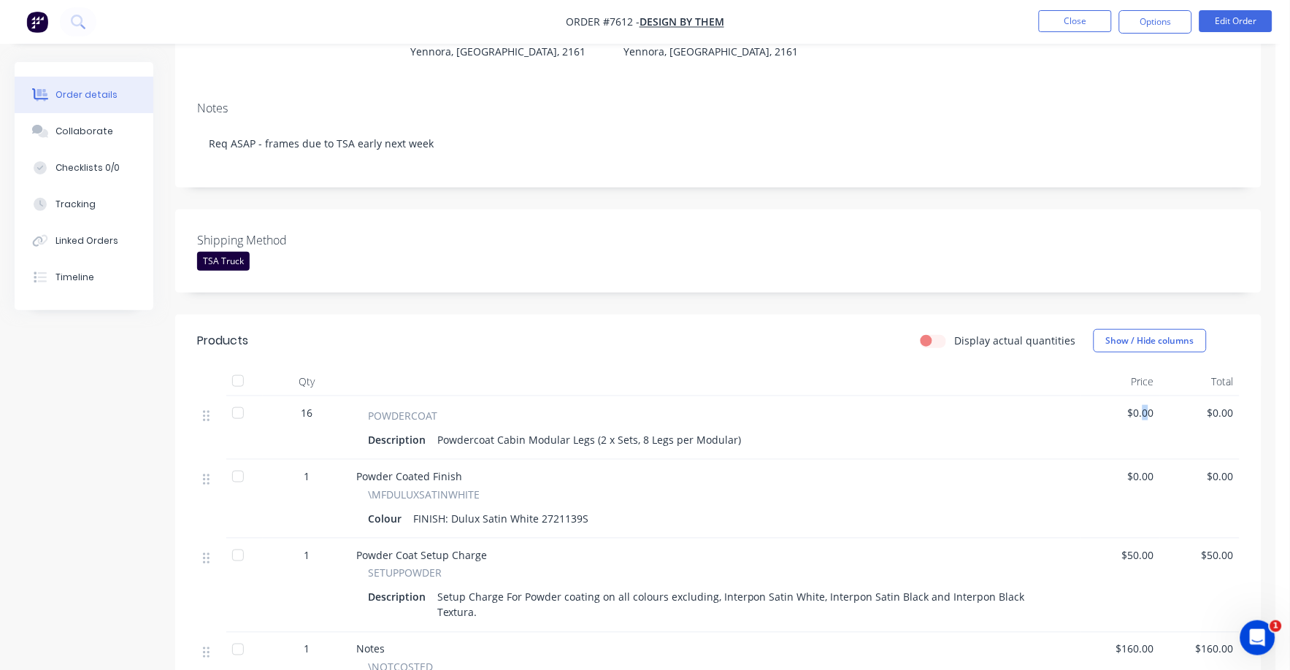
click at [1147, 413] on span "$0.00" at bounding box center [1120, 412] width 68 height 15
click at [1240, 18] on button "Edit Order" at bounding box center [1235, 21] width 73 height 22
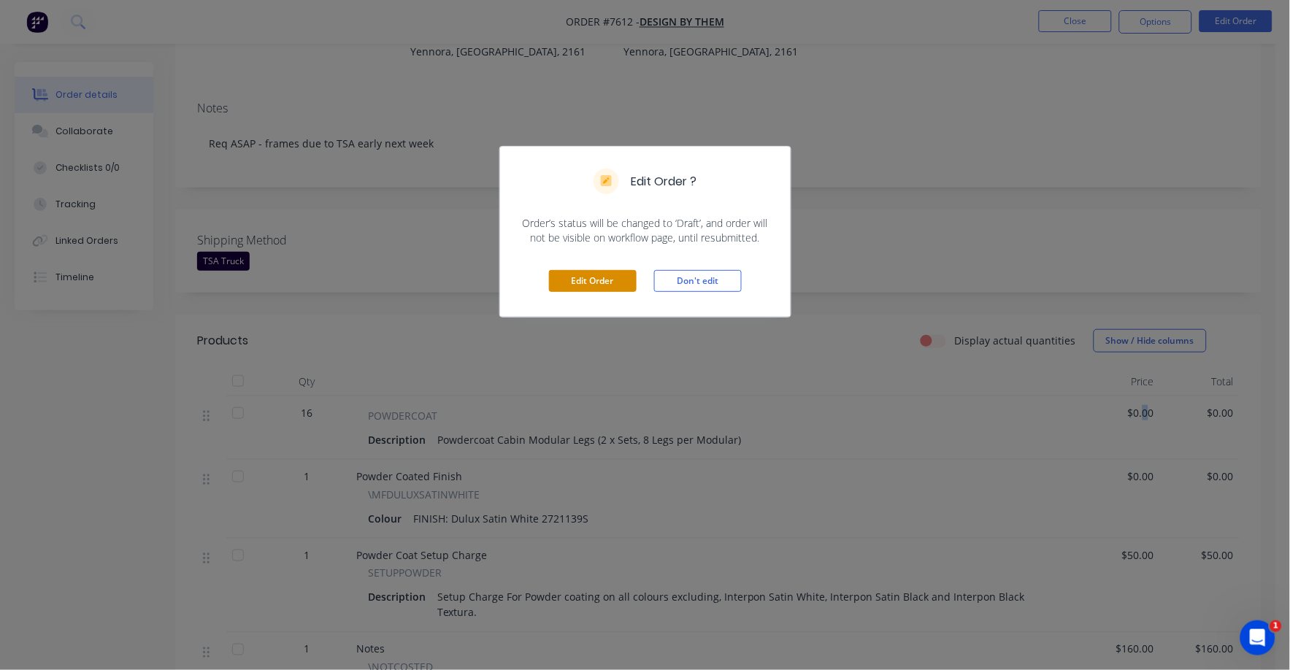
click at [593, 284] on button "Edit Order" at bounding box center [593, 281] width 88 height 22
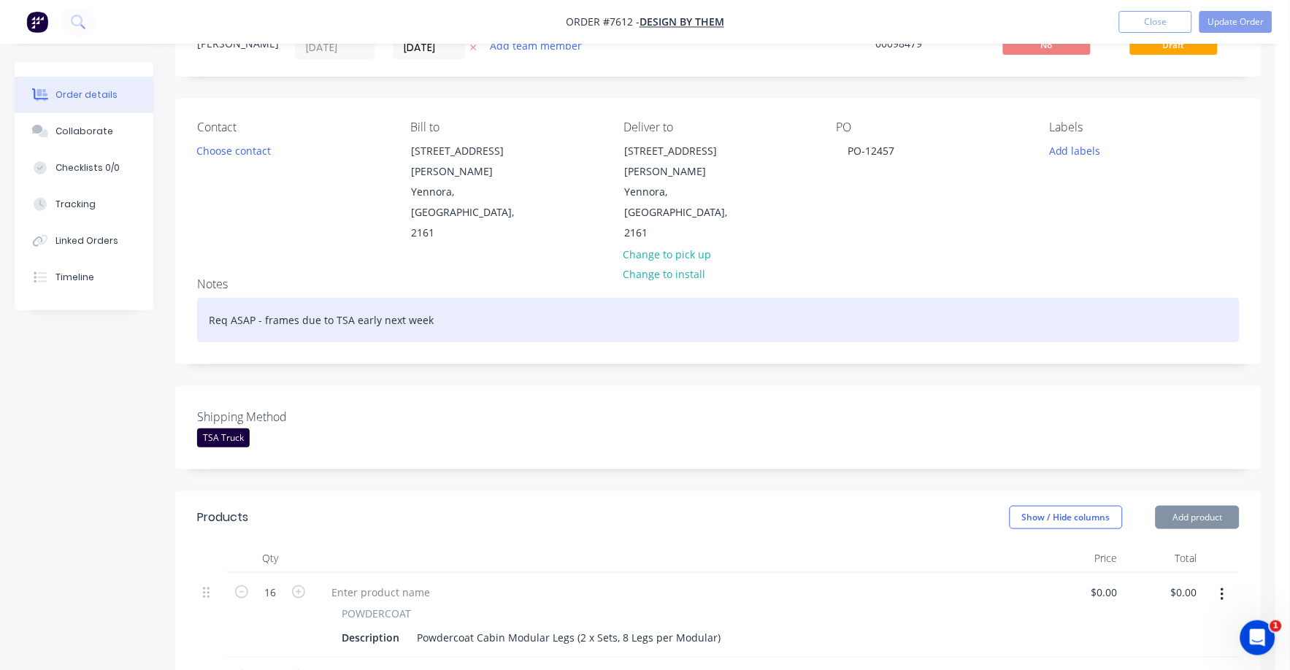
scroll to position [274, 0]
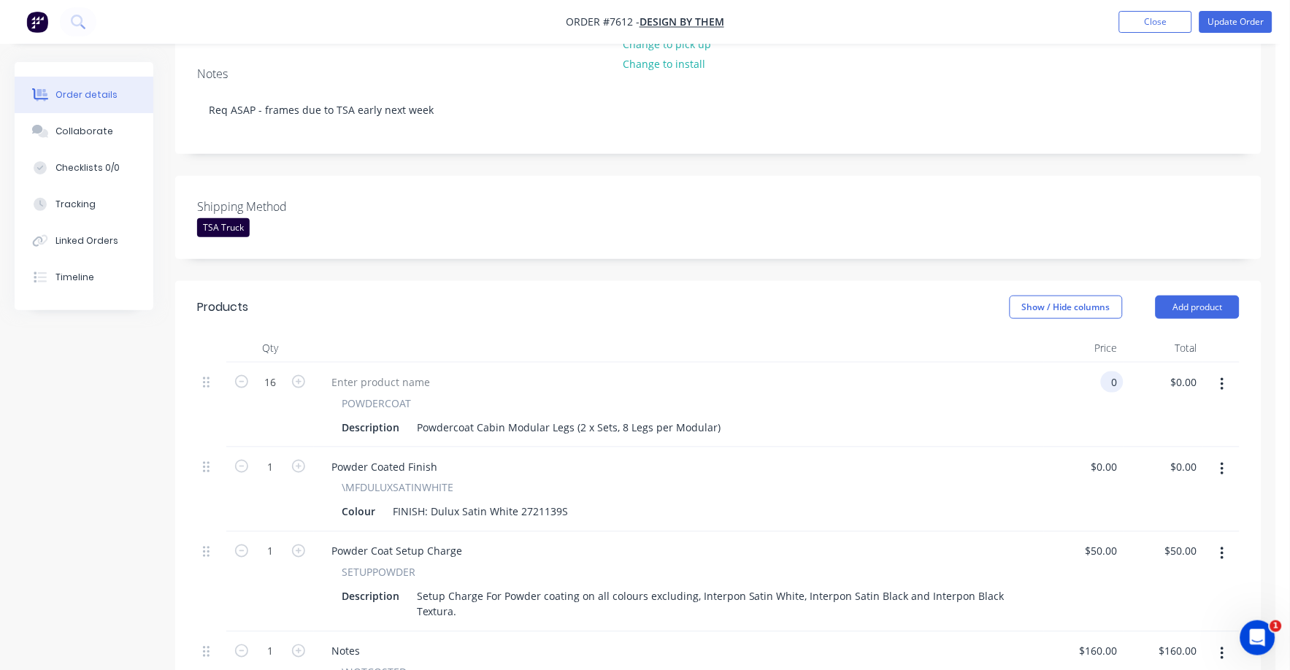
drag, startPoint x: 1106, startPoint y: 341, endPoint x: 1157, endPoint y: 340, distance: 50.4
click at [1109, 372] on input "0" at bounding box center [1114, 382] width 17 height 21
type input "$10.80"
type input "$172.80"
click at [1144, 377] on div "$172.80 $0.00" at bounding box center [1163, 405] width 80 height 85
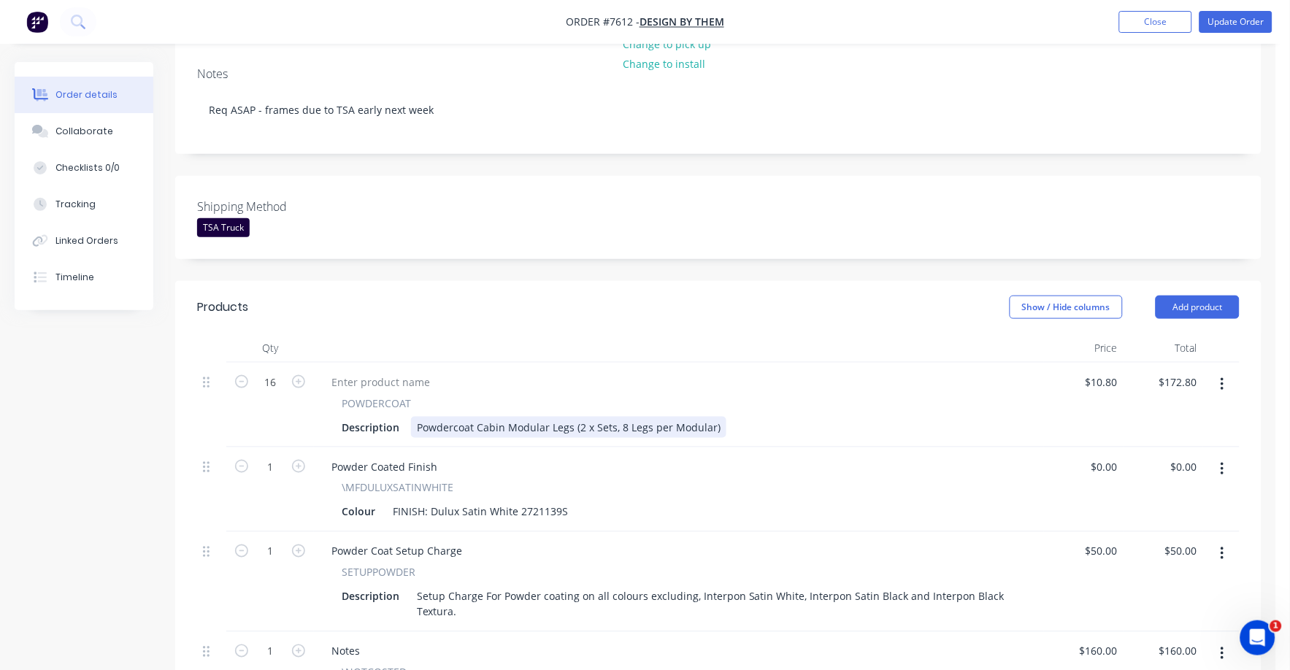
click at [721, 417] on div "Description Powdercoat Cabin Modular Legs (2 x Sets, 8 Legs per Modular)" at bounding box center [676, 427] width 680 height 21
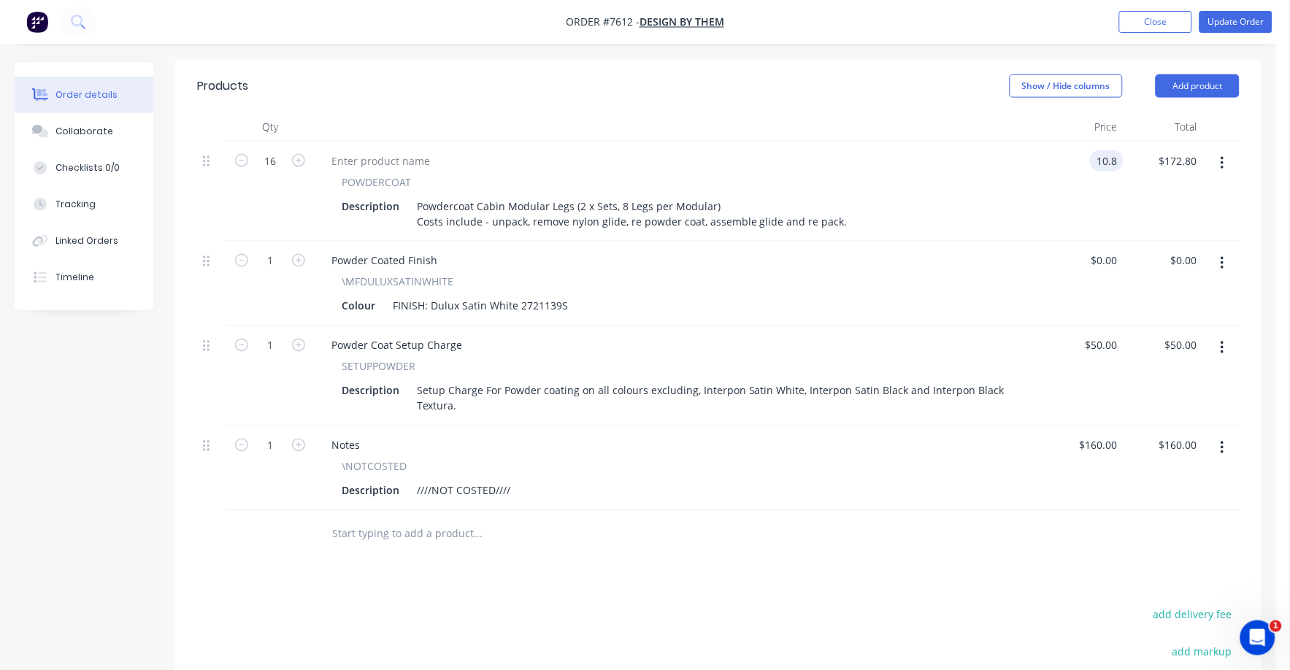
scroll to position [456, 0]
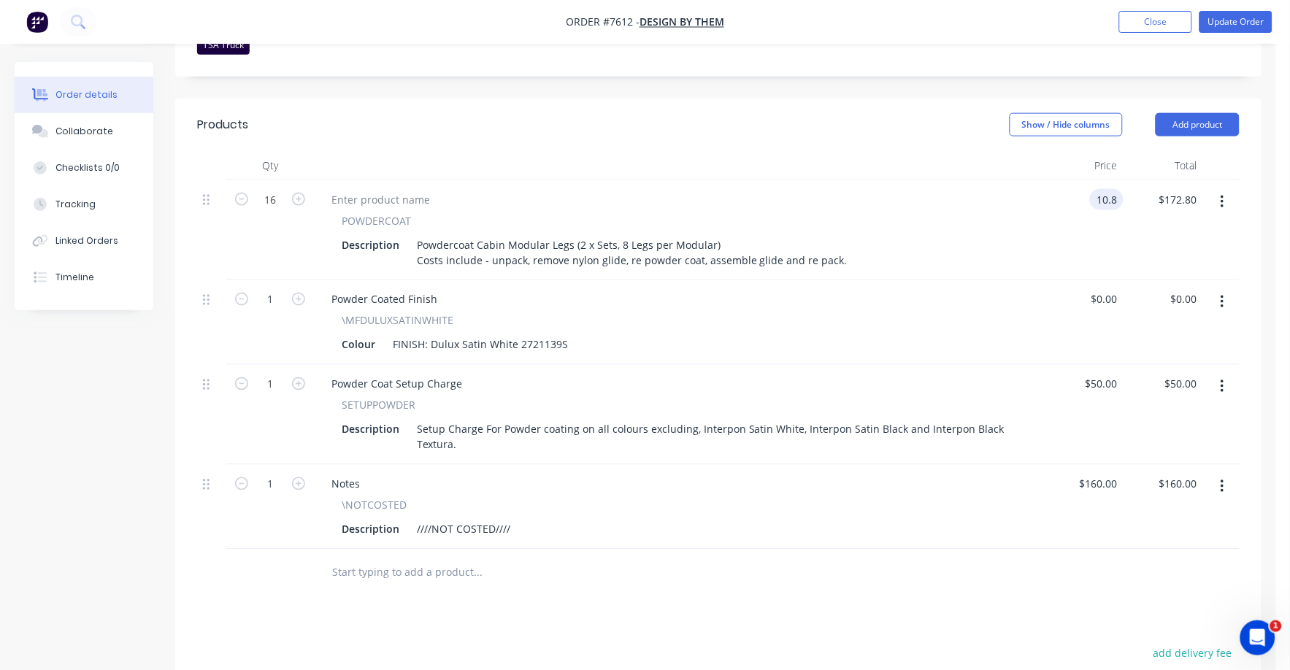
type input "$10.80"
click at [1230, 474] on button "button" at bounding box center [1222, 487] width 34 height 26
click at [1139, 602] on div "Delete" at bounding box center [1170, 612] width 112 height 21
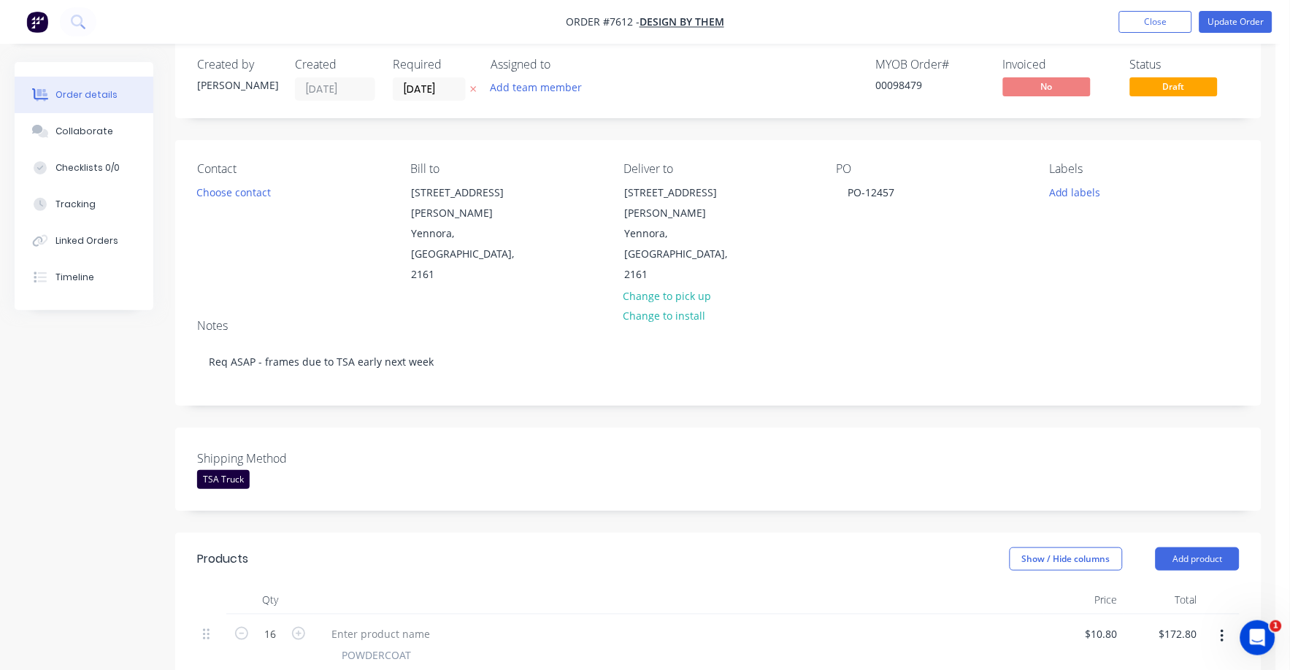
scroll to position [0, 0]
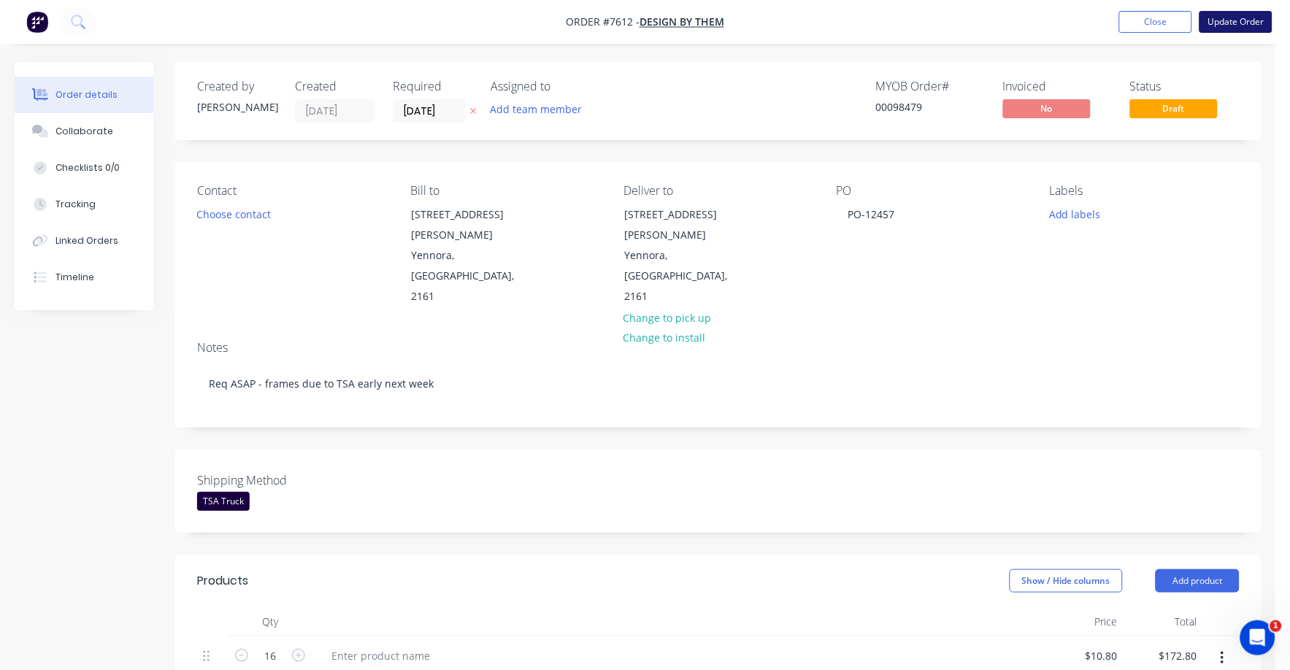
click at [1247, 22] on button "Update Order" at bounding box center [1235, 22] width 73 height 22
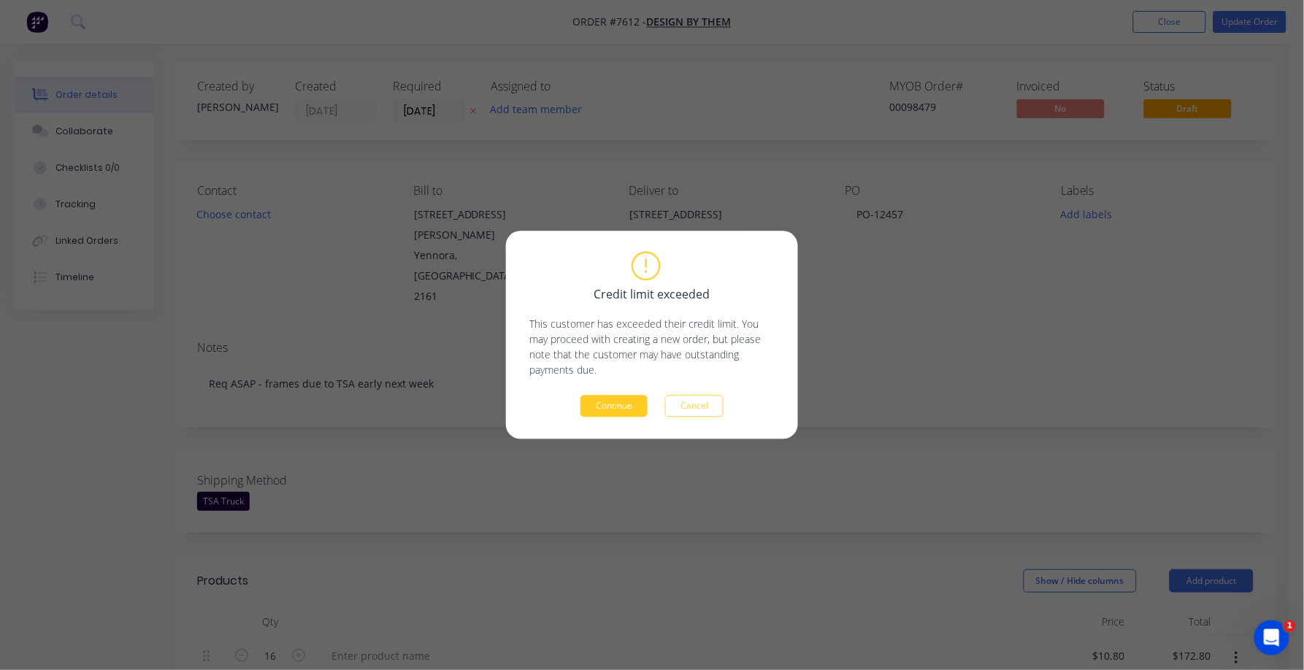
click at [606, 404] on button "Continue" at bounding box center [613, 407] width 67 height 22
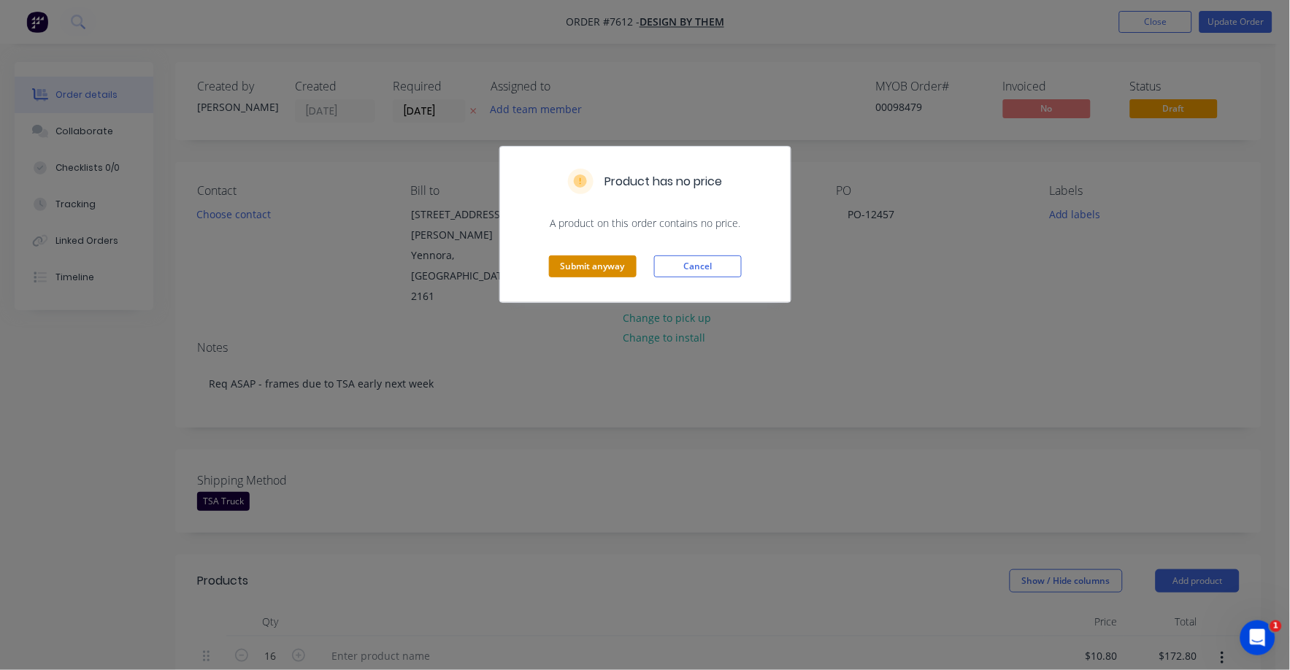
click at [607, 266] on button "Submit anyway" at bounding box center [593, 266] width 88 height 22
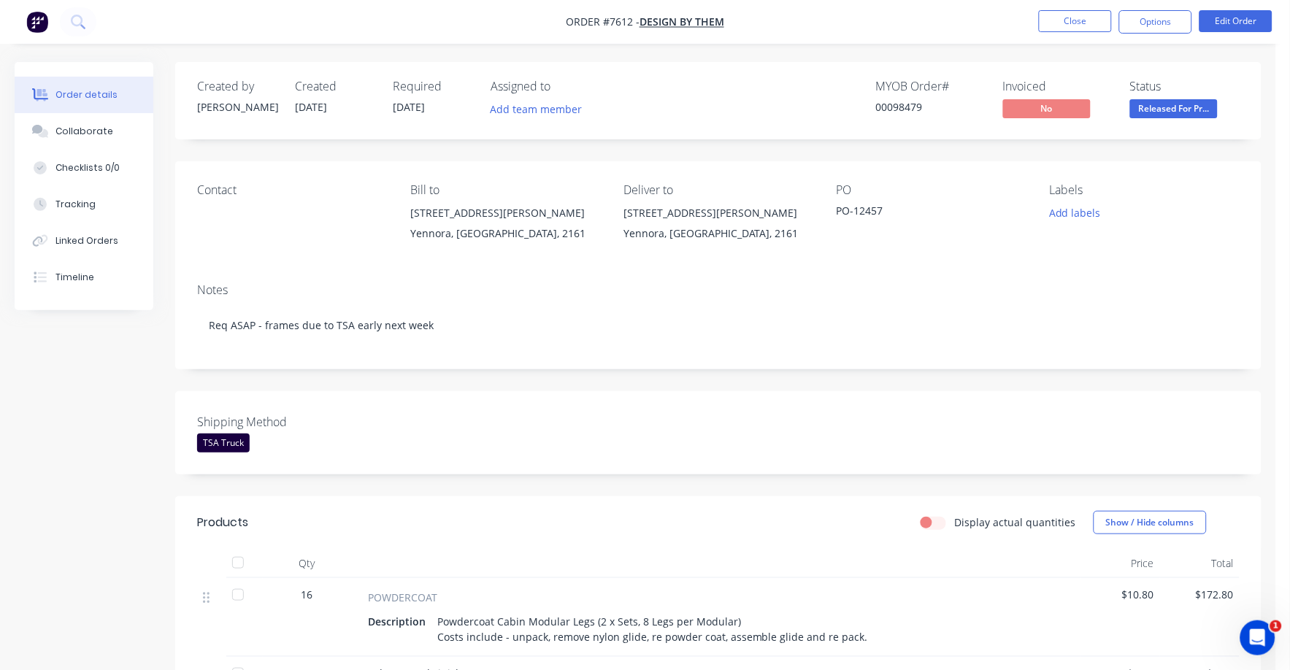
click at [1172, 113] on span "Released For Pr..." at bounding box center [1174, 108] width 88 height 18
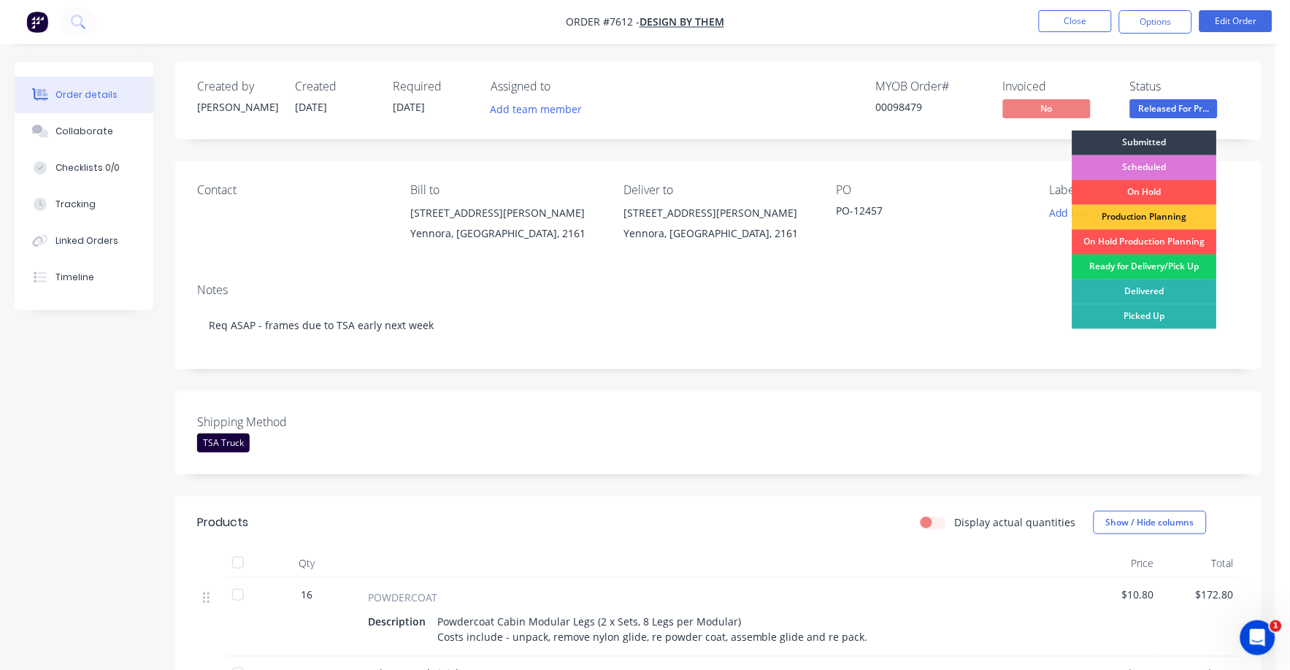
drag, startPoint x: 1175, startPoint y: 272, endPoint x: 1169, endPoint y: 264, distance: 9.3
click at [1171, 271] on div "Ready for Delivery/Pick Up" at bounding box center [1144, 267] width 145 height 25
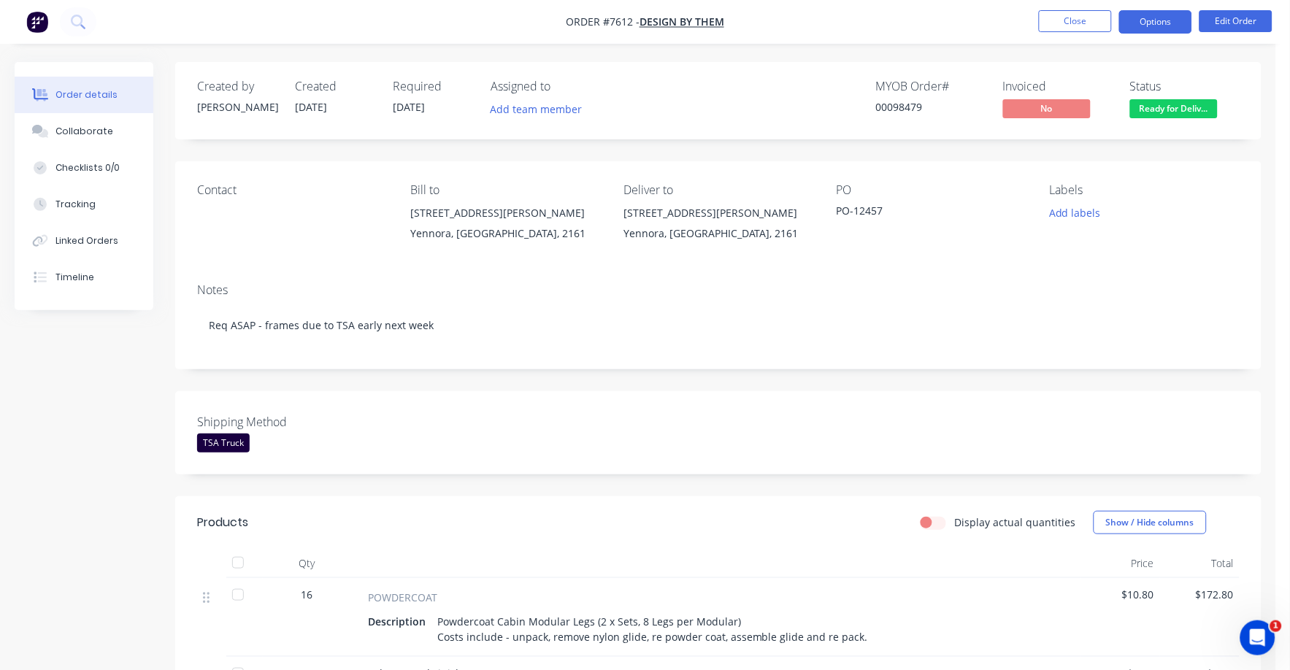
click at [1143, 19] on button "Options" at bounding box center [1155, 21] width 73 height 23
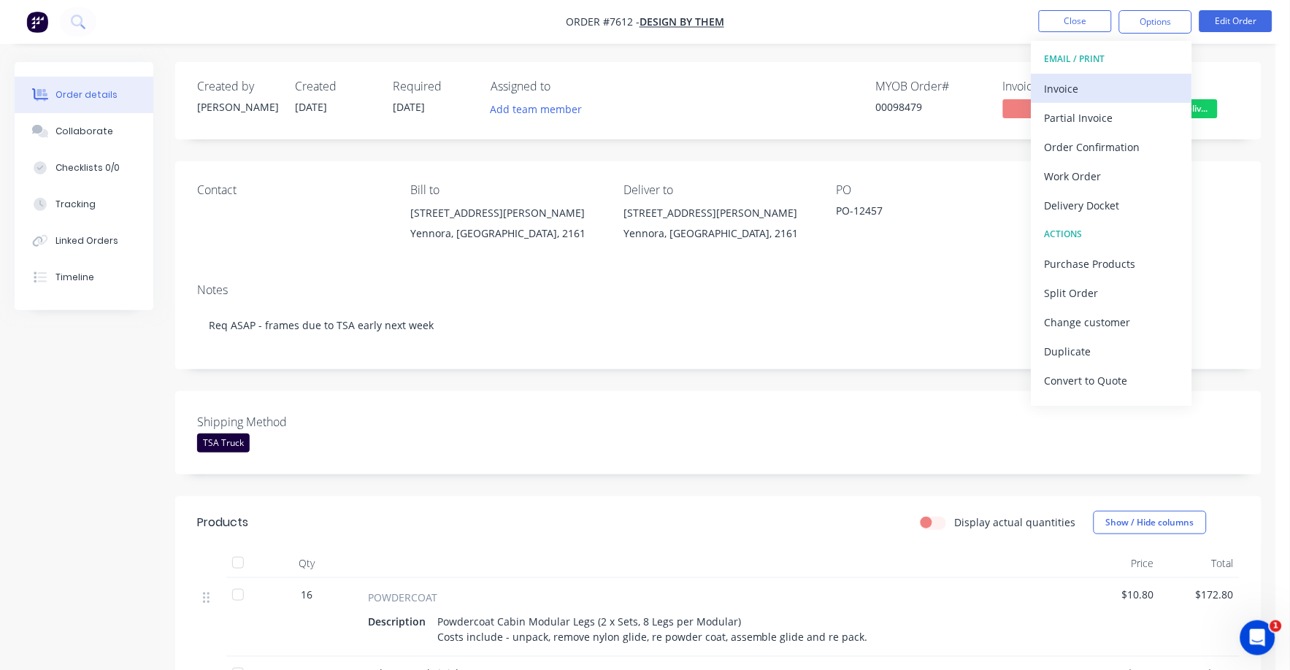
click at [1072, 80] on div "Invoice" at bounding box center [1111, 88] width 134 height 21
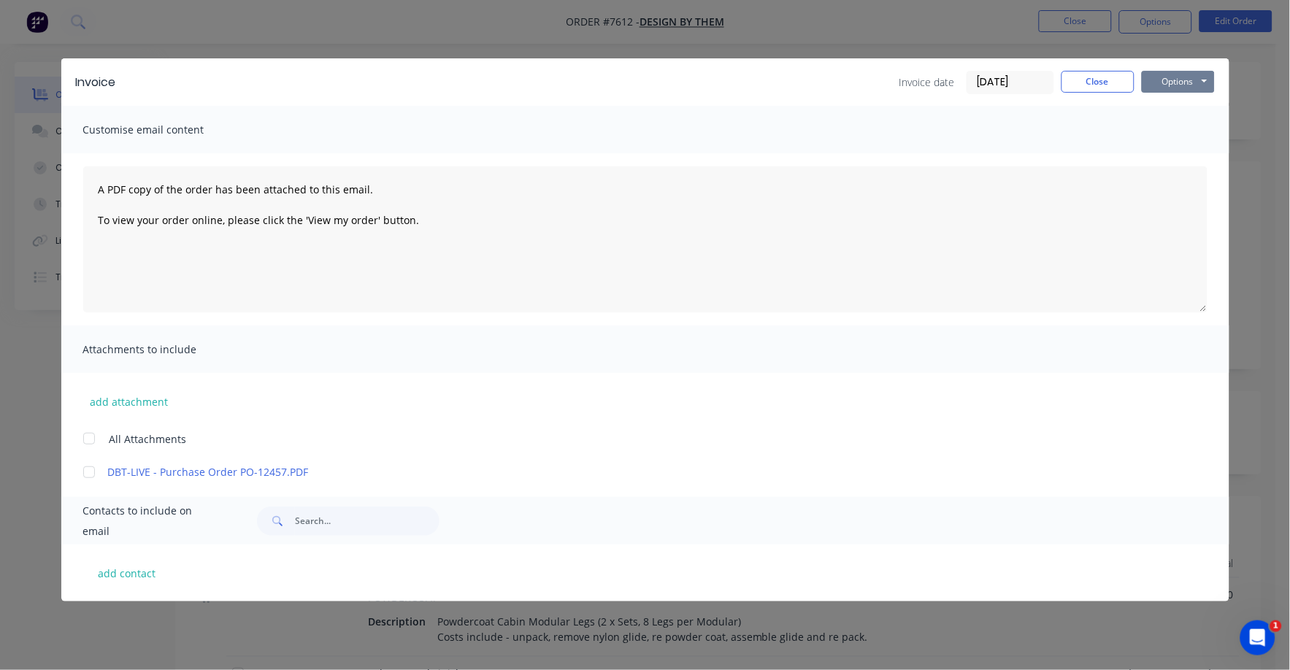
click at [1161, 80] on button "Options" at bounding box center [1178, 82] width 73 height 22
click at [1154, 139] on button "Print" at bounding box center [1188, 132] width 93 height 24
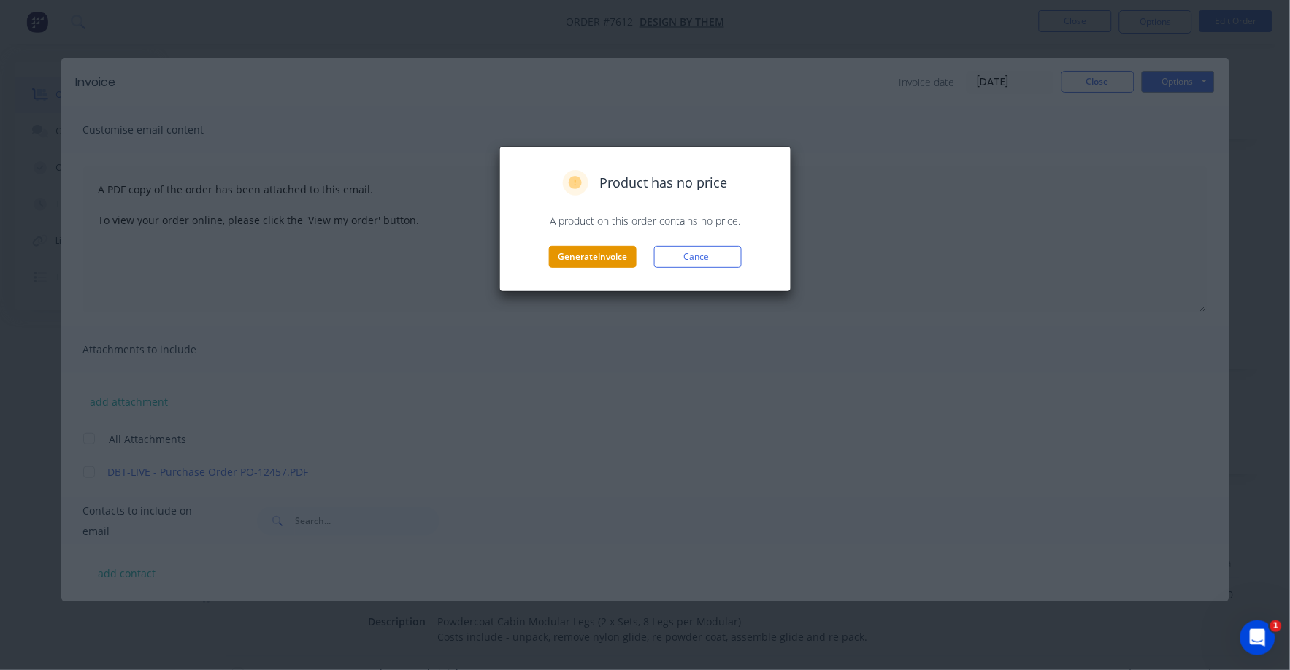
click at [607, 253] on button "Generate invoice" at bounding box center [593, 257] width 88 height 22
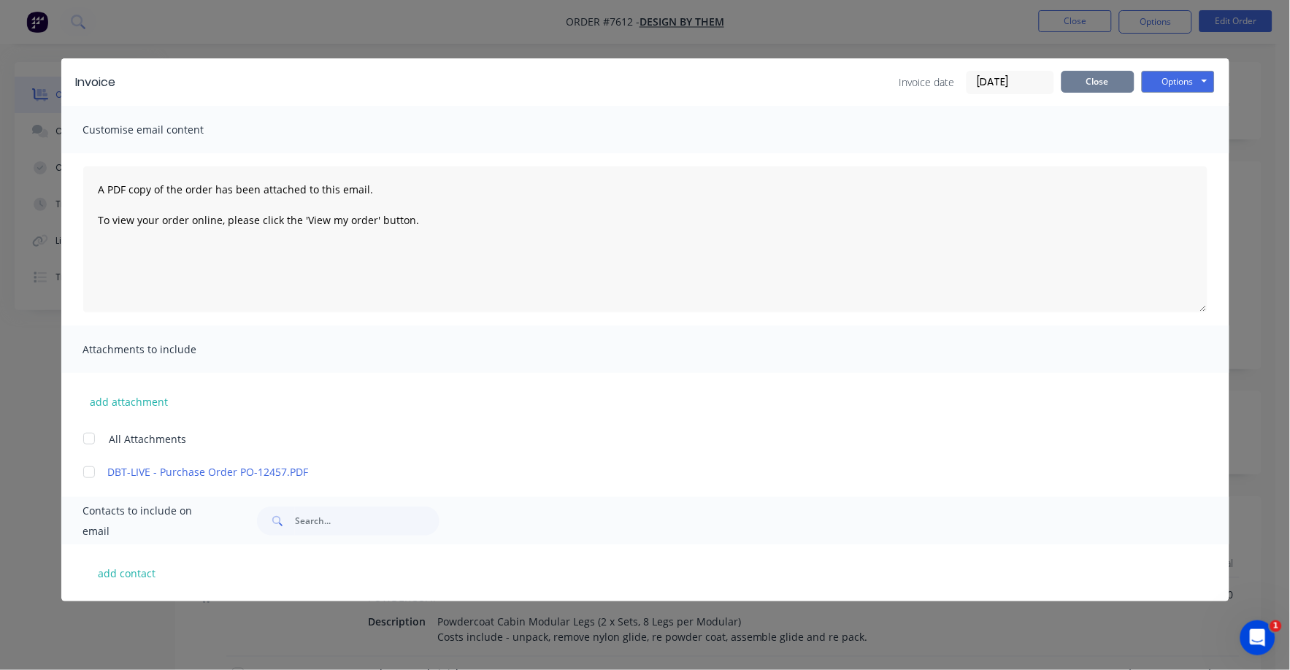
click at [1083, 82] on button "Close" at bounding box center [1097, 82] width 73 height 22
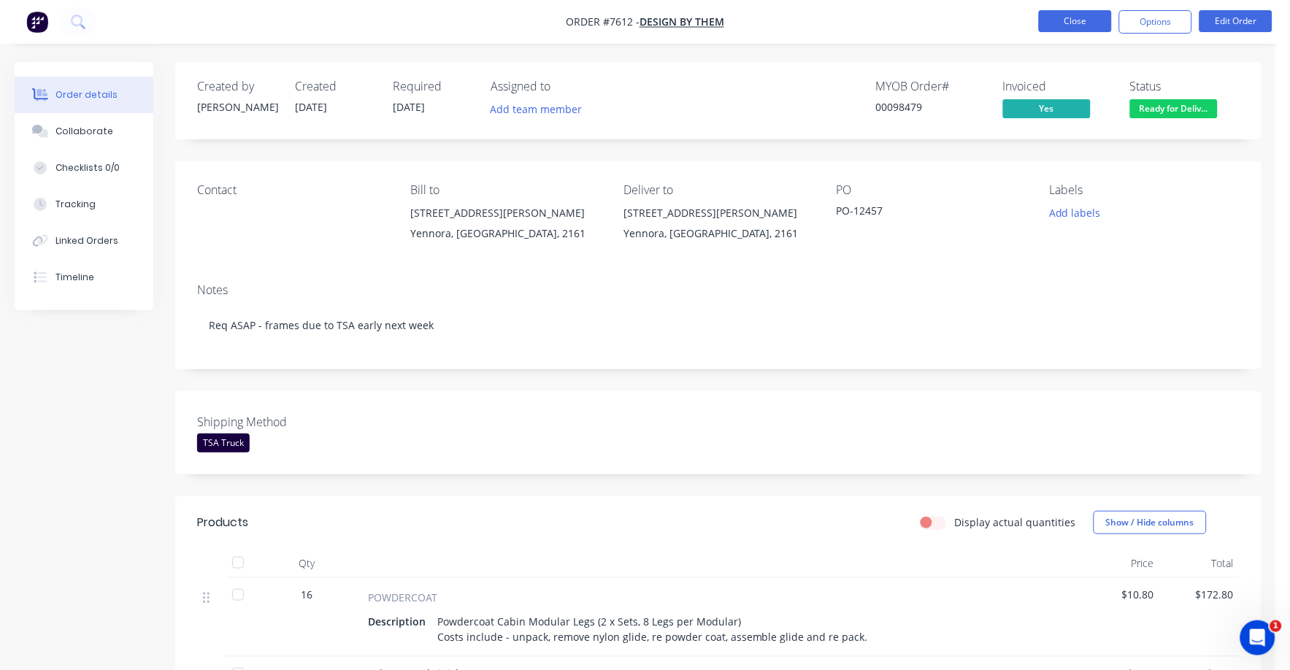
click at [1075, 23] on button "Close" at bounding box center [1075, 21] width 73 height 22
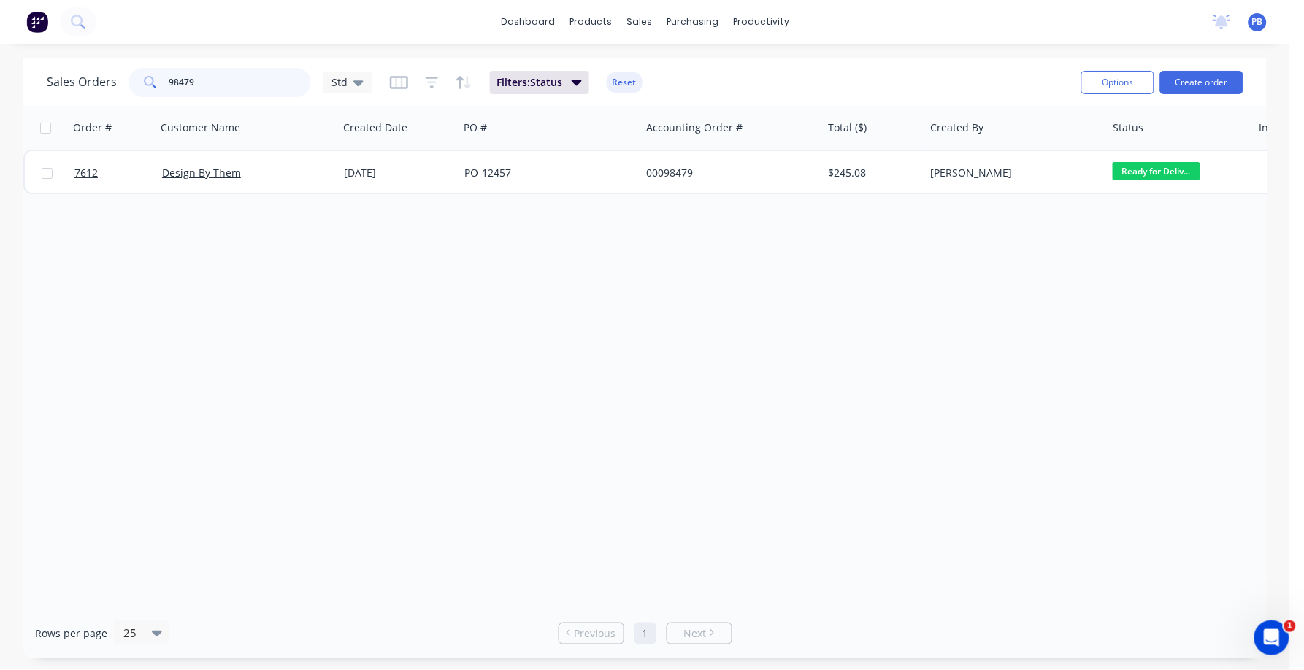
drag, startPoint x: 216, startPoint y: 88, endPoint x: 165, endPoint y: 84, distance: 51.2
click at [165, 84] on div "98479" at bounding box center [219, 82] width 182 height 29
type input "98423"
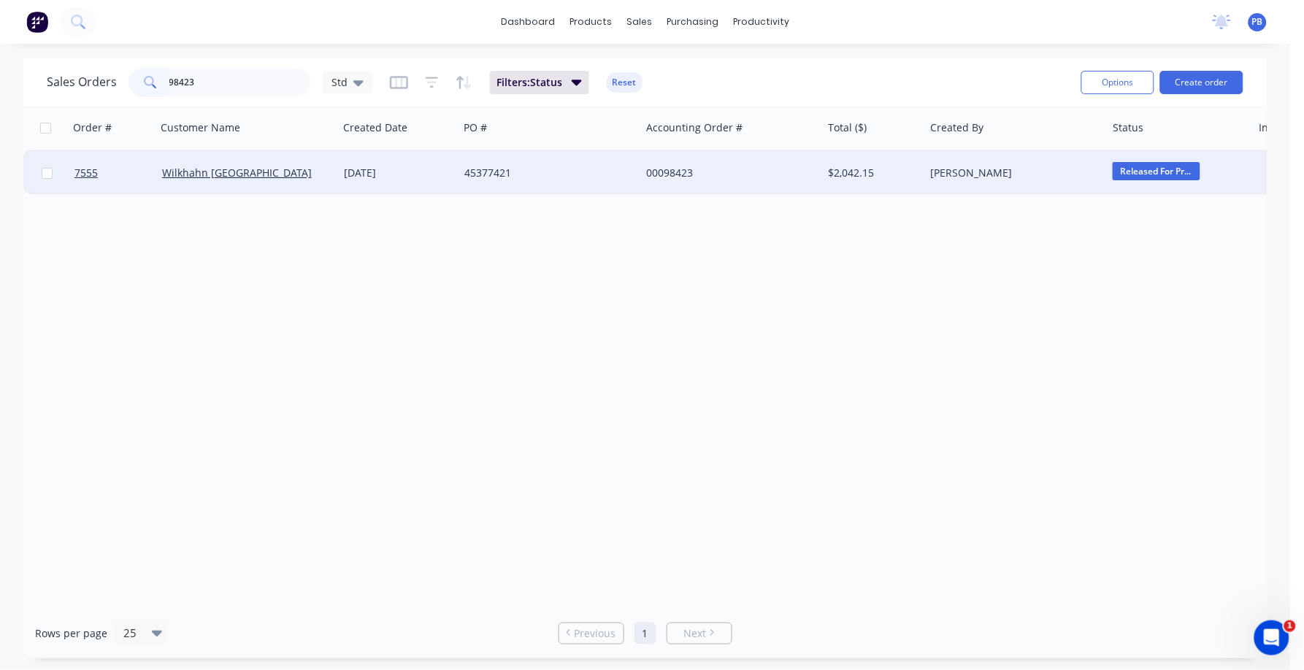
click at [677, 171] on div "00098423" at bounding box center [727, 173] width 162 height 15
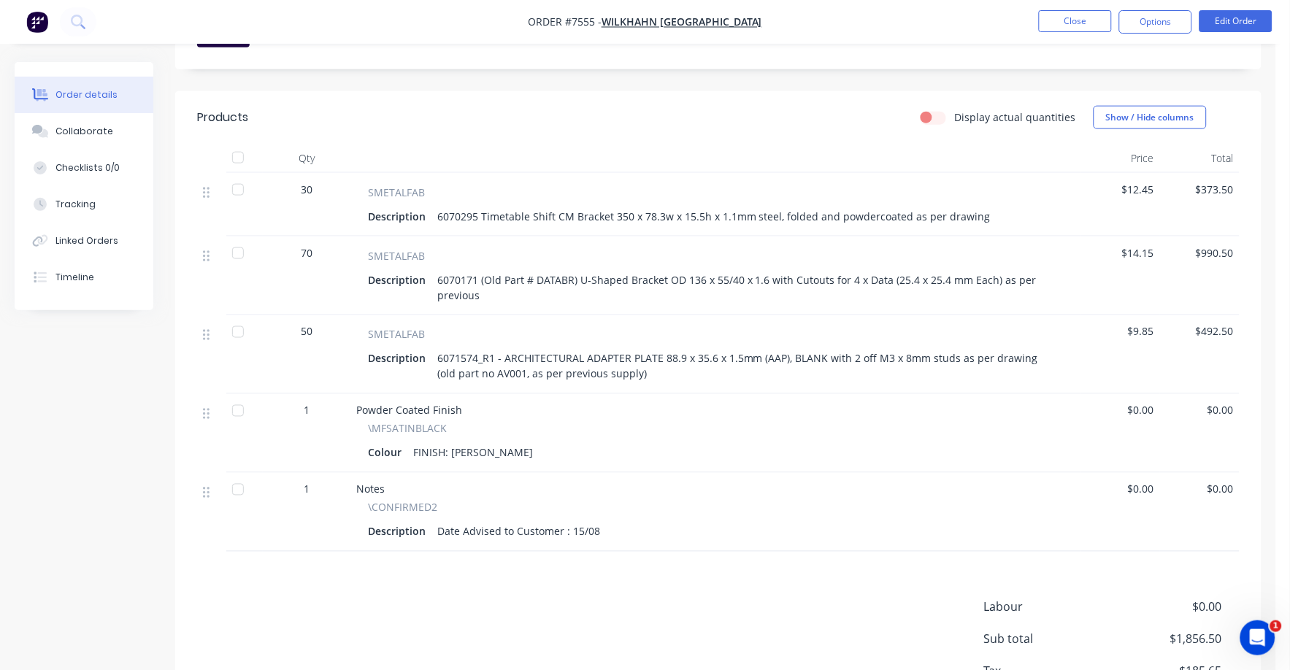
scroll to position [456, 0]
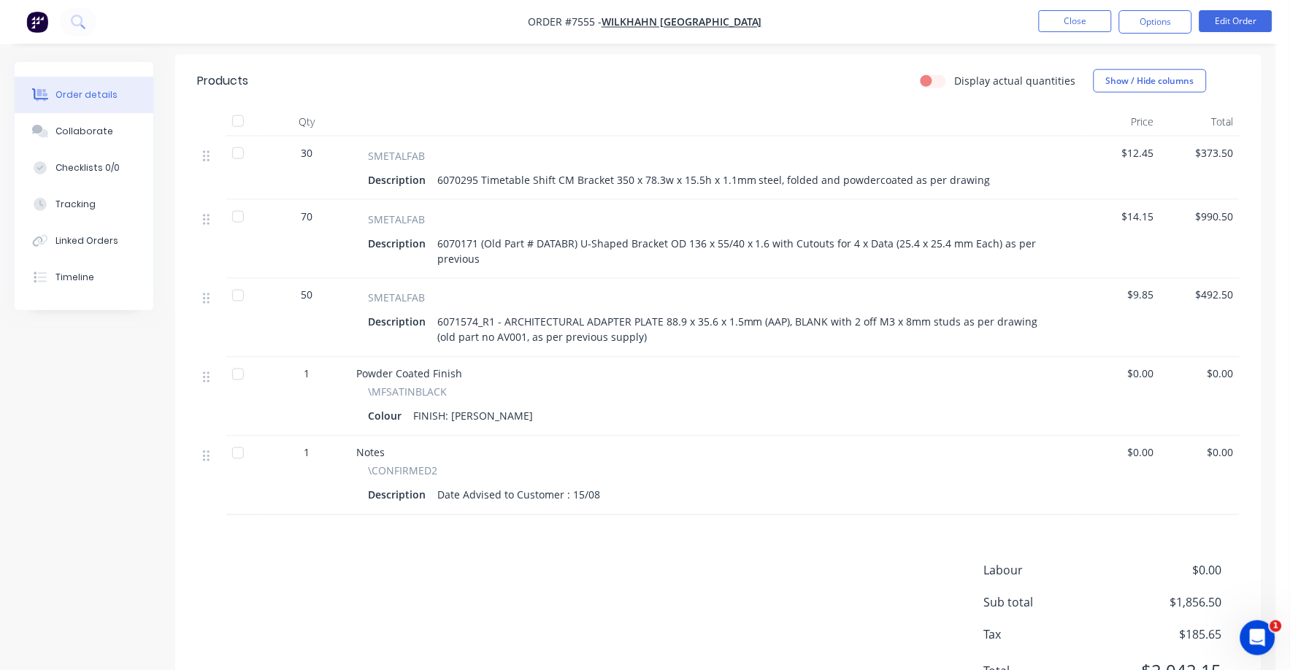
click at [1265, 9] on nav "Order #7555 - Wilkhahn Asia Pacific Close Options Edit Order" at bounding box center [645, 22] width 1290 height 44
click at [1253, 16] on button "Edit Order" at bounding box center [1235, 21] width 73 height 22
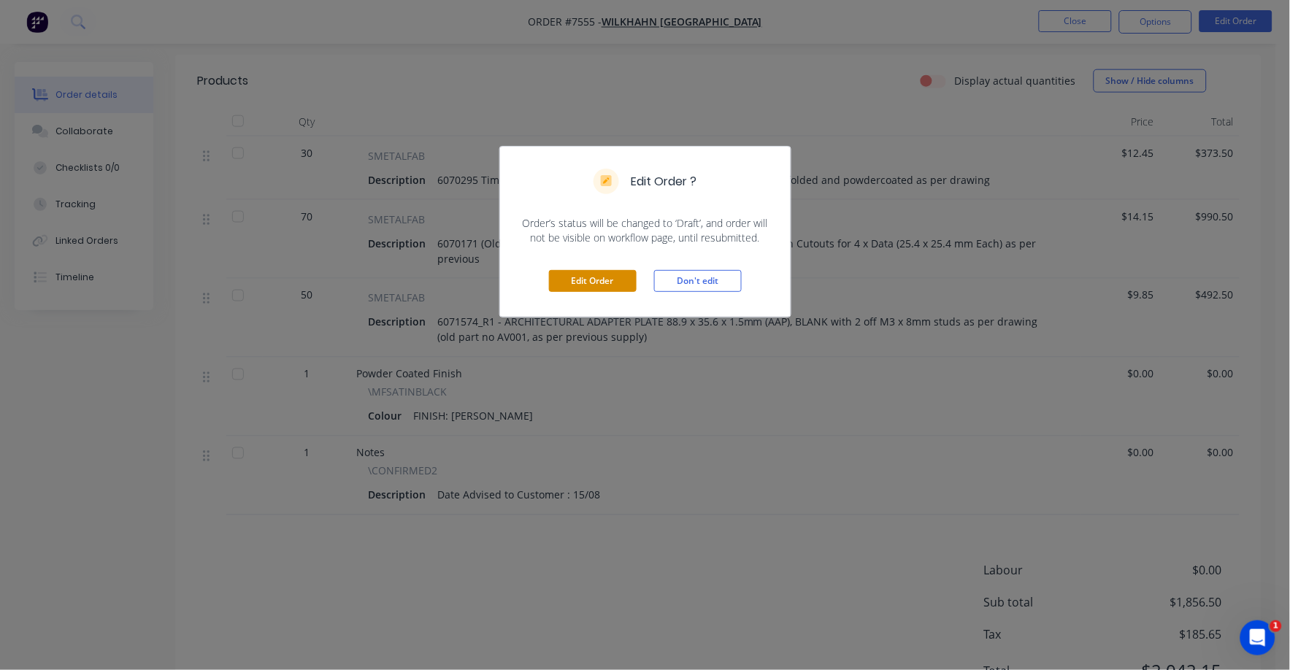
click at [580, 277] on button "Edit Order" at bounding box center [593, 281] width 88 height 22
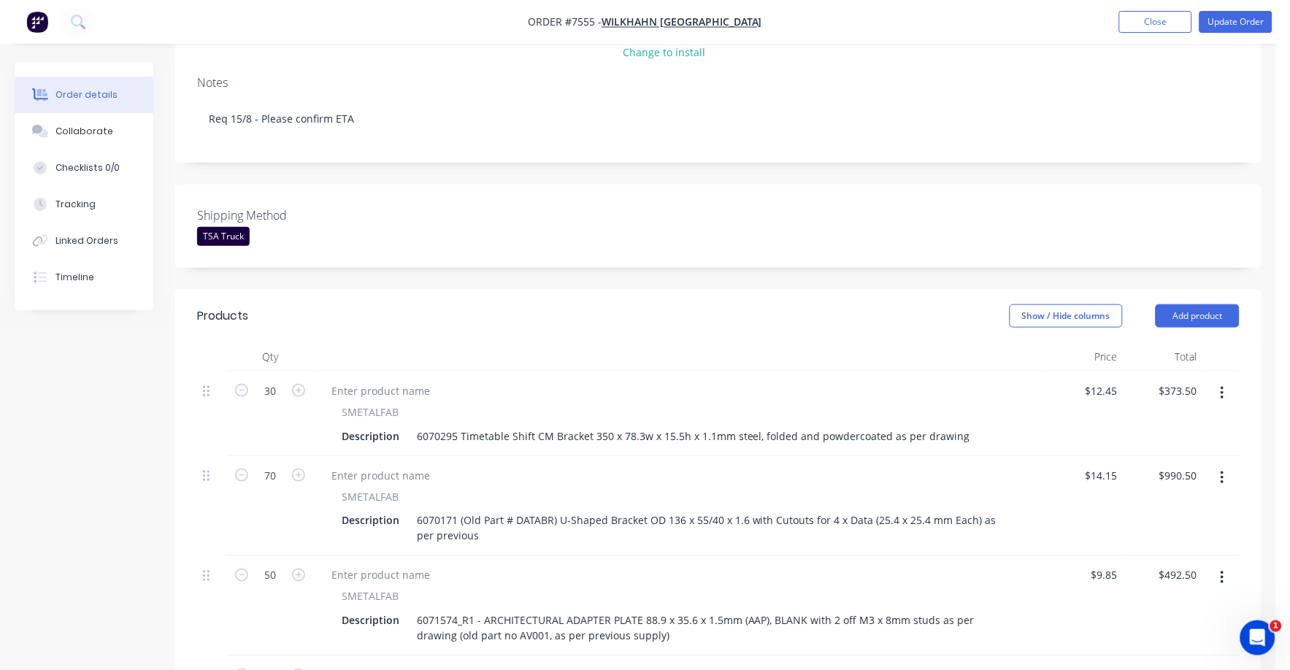
scroll to position [274, 0]
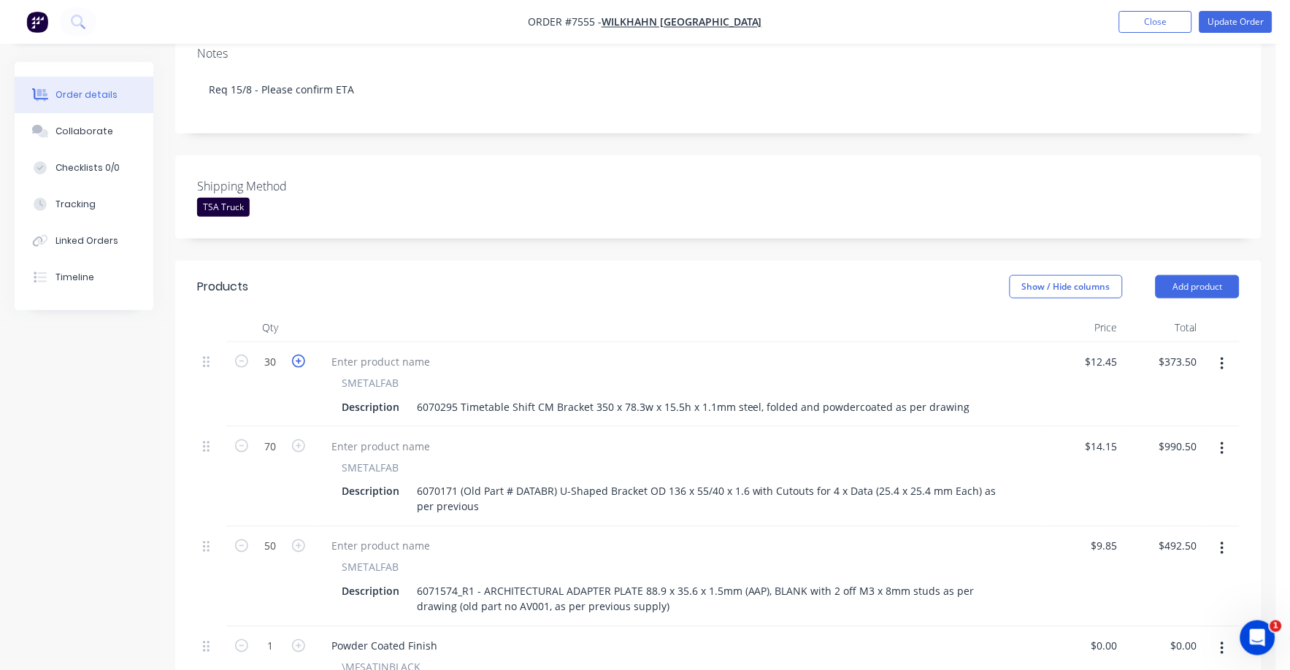
click at [303, 355] on icon "button" at bounding box center [298, 361] width 13 height 13
type input "31"
type input "$385.95"
click at [298, 439] on icon "button" at bounding box center [298, 445] width 13 height 13
type input "71"
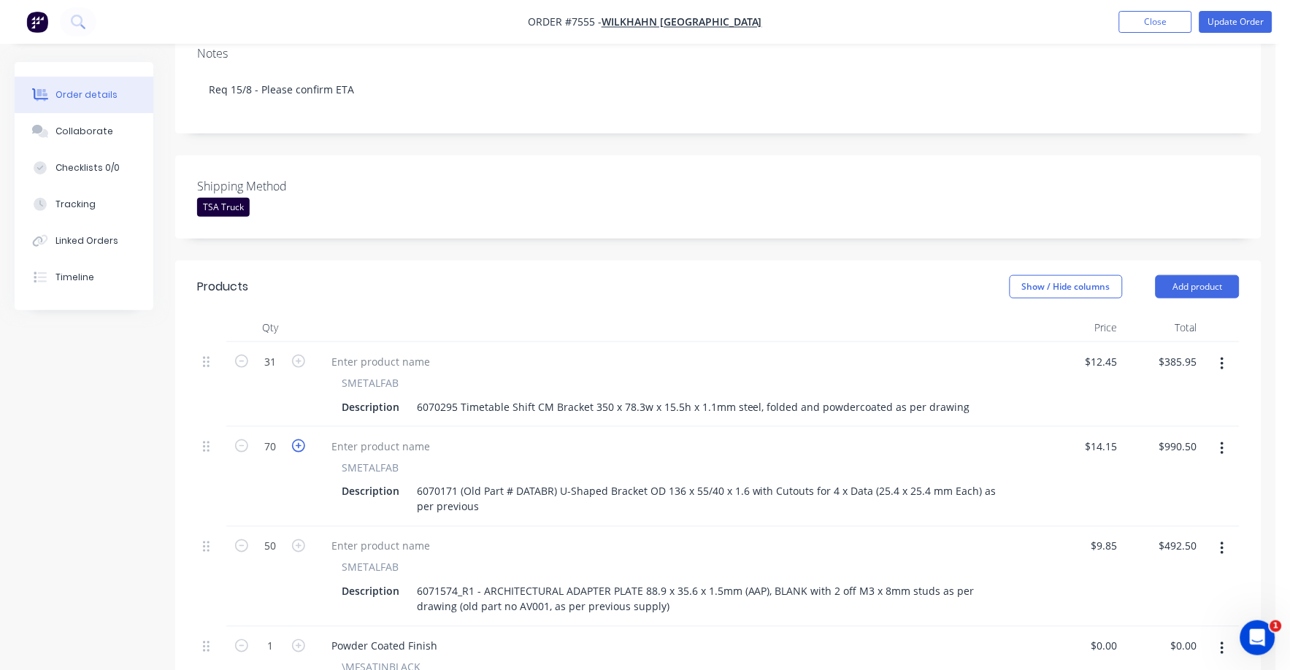
type input "$1,004.65"
click at [299, 439] on icon "button" at bounding box center [298, 445] width 13 height 13
type input "72"
type input "$1,018.80"
click at [299, 439] on icon "button" at bounding box center [298, 445] width 13 height 13
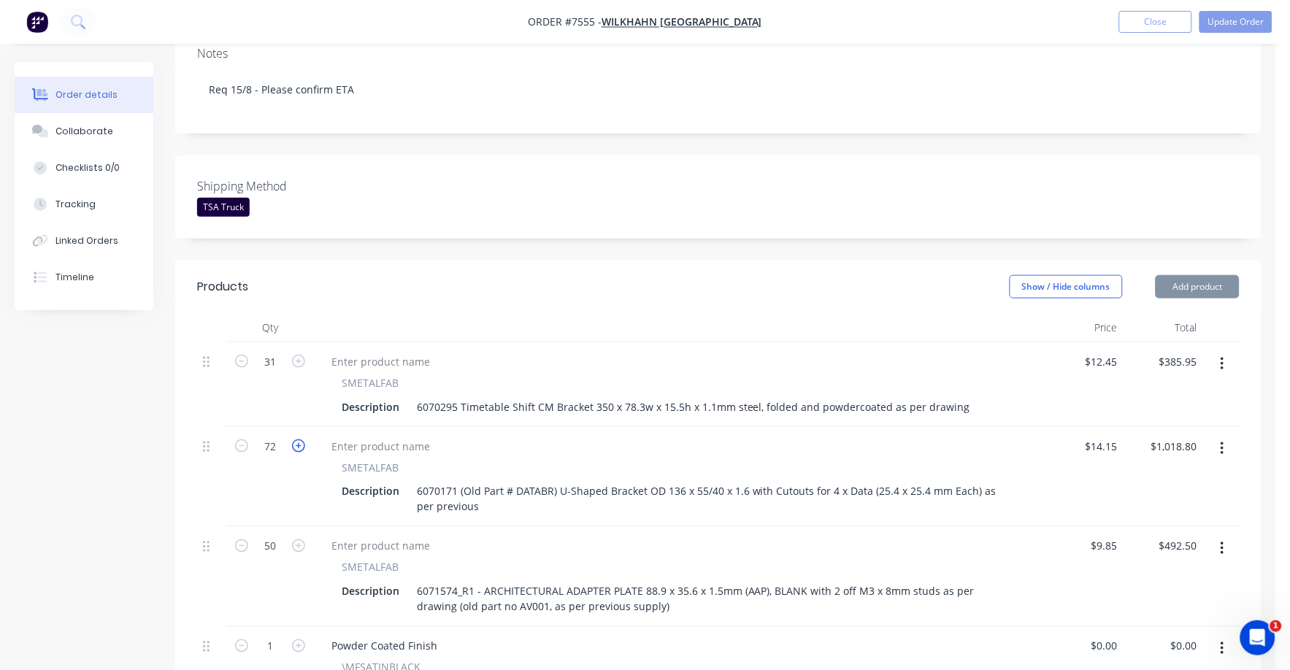
type input "73"
type input "$1,032.95"
click at [299, 439] on icon "button" at bounding box center [298, 445] width 13 height 13
type input "74"
type input "$1,047.10"
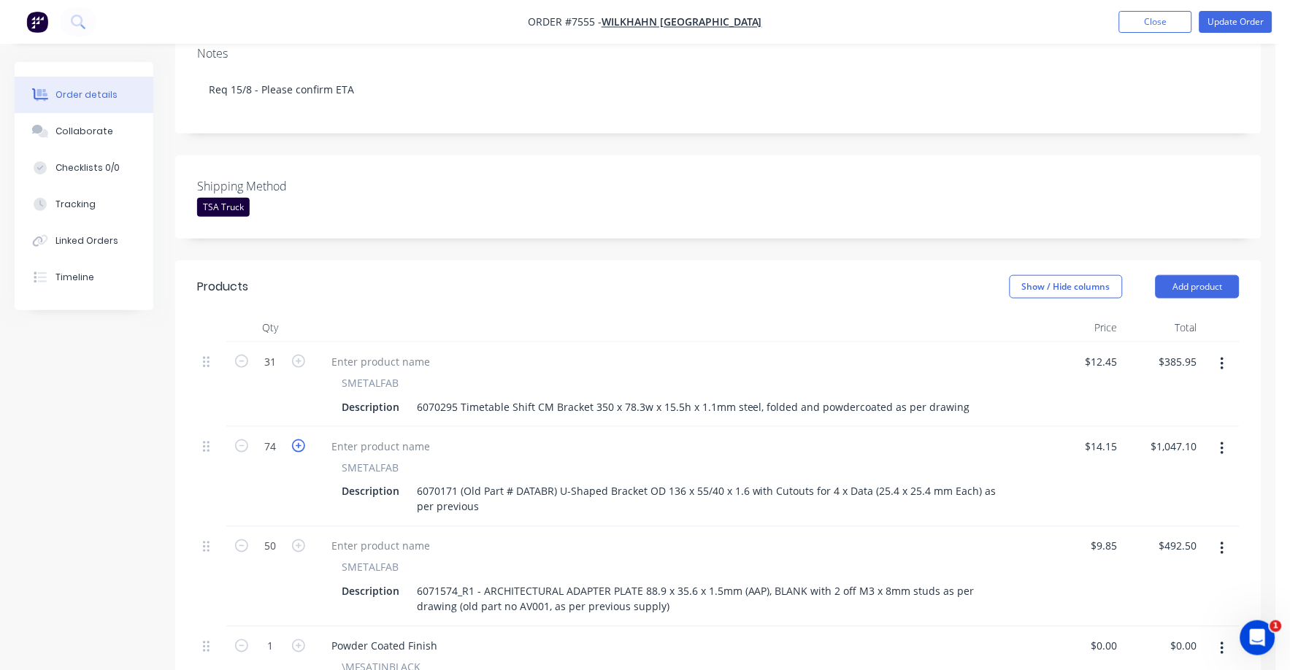
click at [299, 439] on icon "button" at bounding box center [298, 445] width 13 height 13
type input "75"
type input "$1,061.25"
click at [299, 439] on icon "button" at bounding box center [298, 445] width 13 height 13
type input "76"
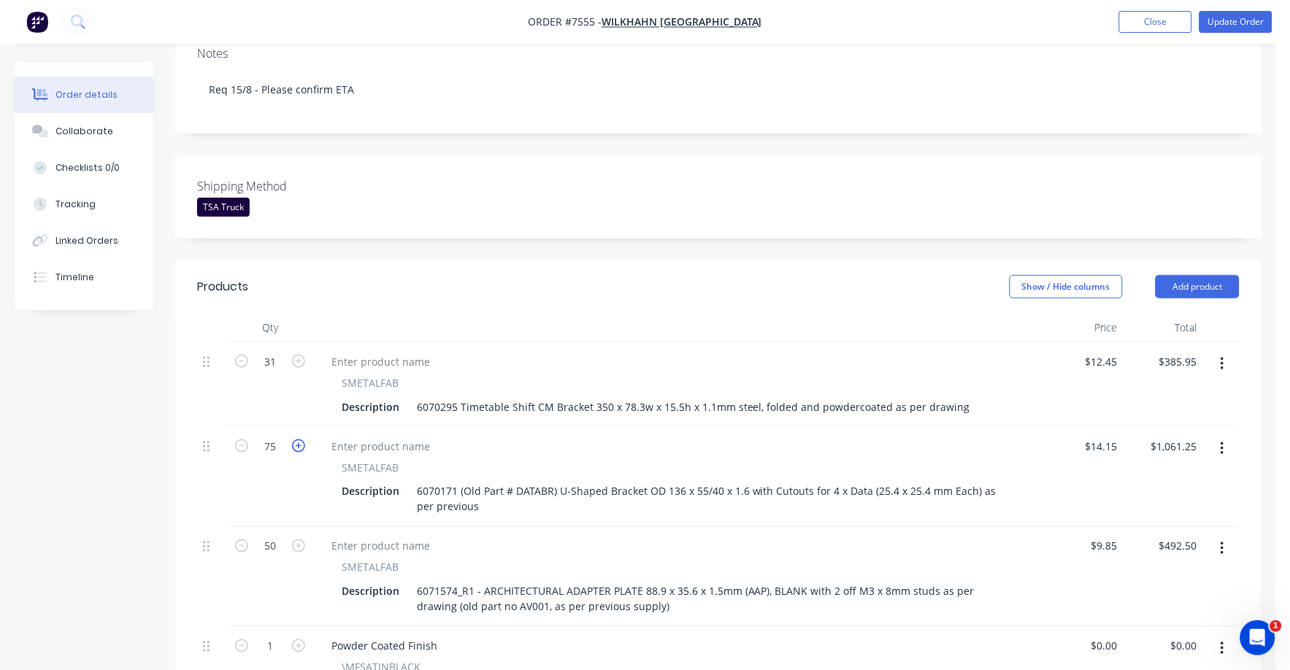
type input "$1,075.40"
click at [299, 439] on icon "button" at bounding box center [298, 445] width 13 height 13
type input "77"
type input "$1,089.55"
click at [299, 439] on icon "button" at bounding box center [298, 445] width 13 height 13
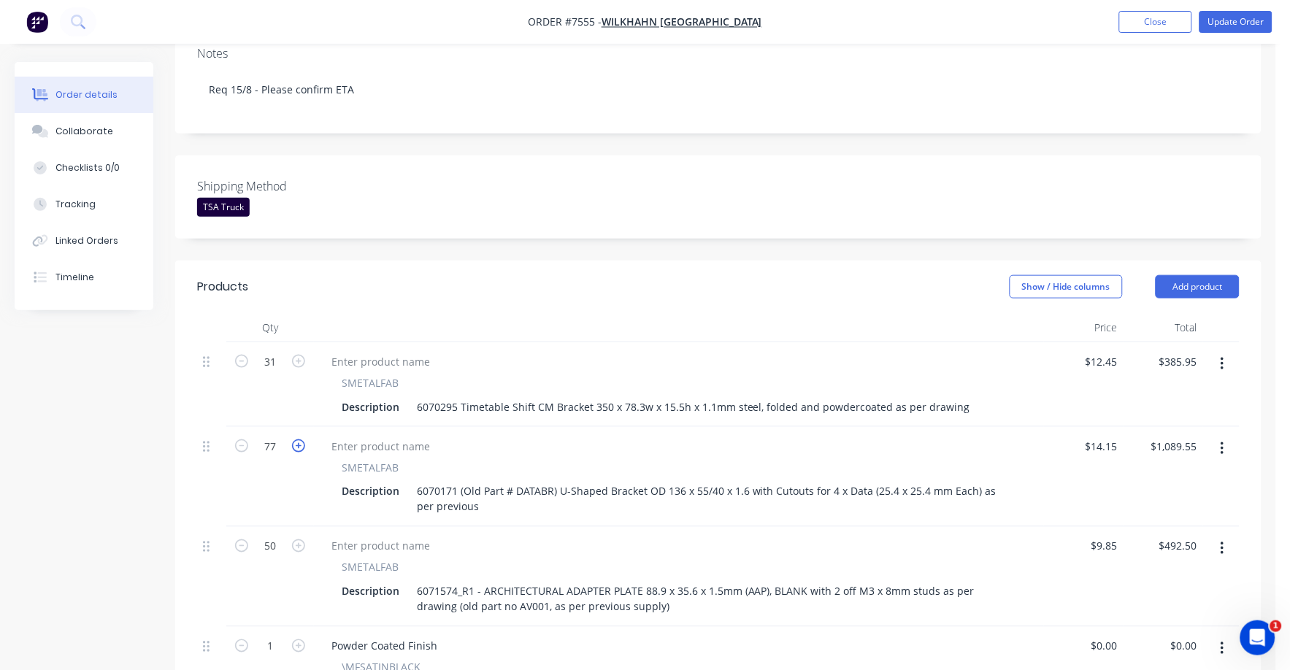
type input "78"
type input "$1,103.70"
click at [301, 439] on icon "button" at bounding box center [298, 445] width 13 height 13
type input "79"
type input "$1,117.85"
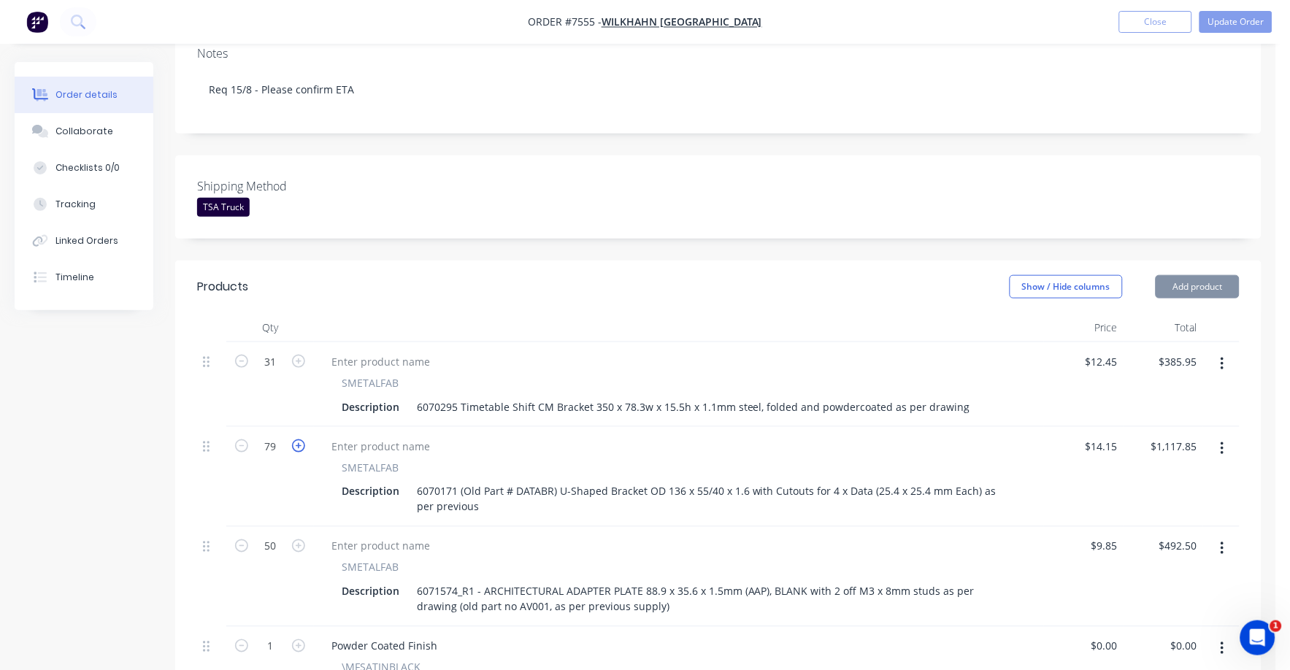
click at [301, 439] on icon "button" at bounding box center [298, 445] width 13 height 13
type input "80"
type input "$1,132.00"
click at [301, 439] on icon "button" at bounding box center [298, 445] width 13 height 13
type input "81"
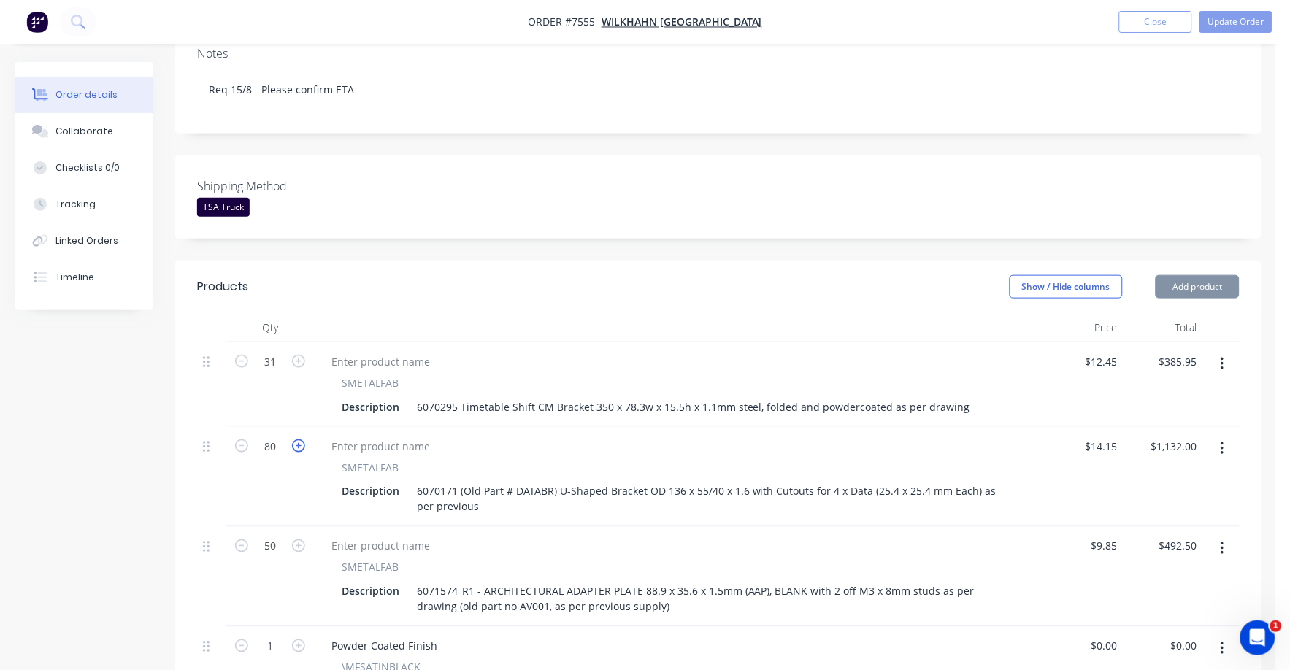
type input "$1,146.15"
click at [301, 439] on icon "button" at bounding box center [298, 445] width 13 height 13
type input "82"
type input "$1,160.30"
click at [301, 439] on icon "button" at bounding box center [298, 445] width 13 height 13
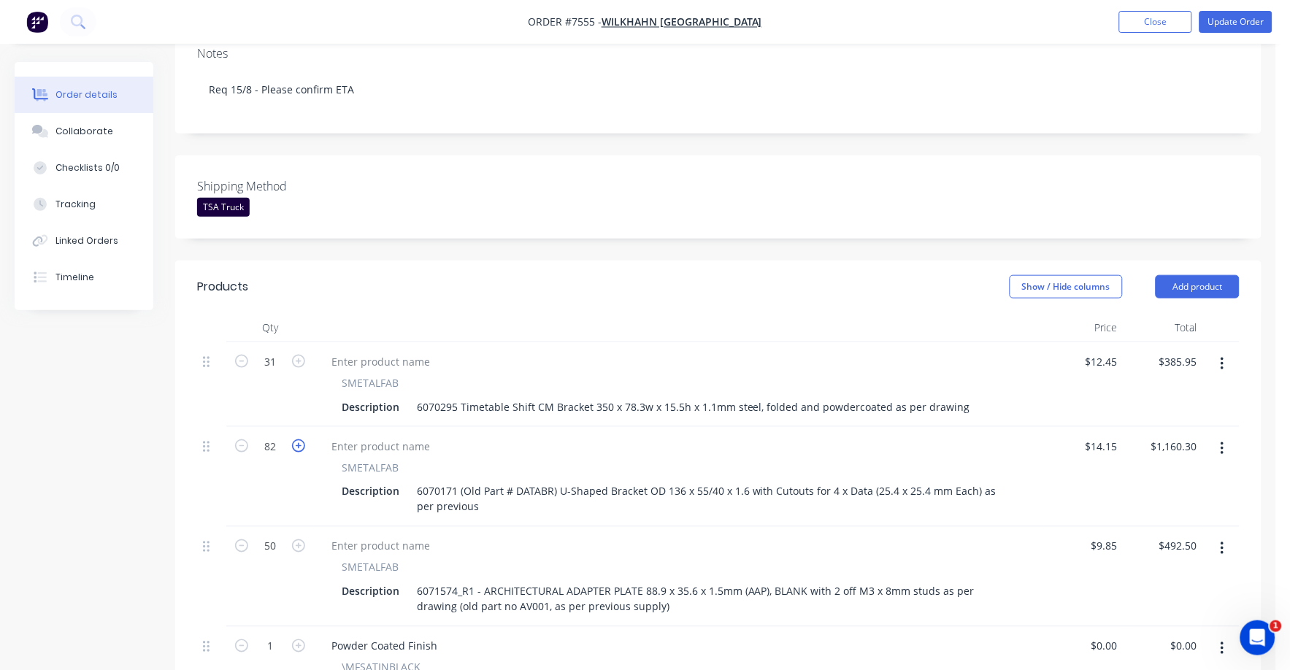
type input "83"
type input "$1,174.45"
click at [301, 439] on icon "button" at bounding box center [298, 445] width 13 height 13
type input "84"
type input "$1,188.60"
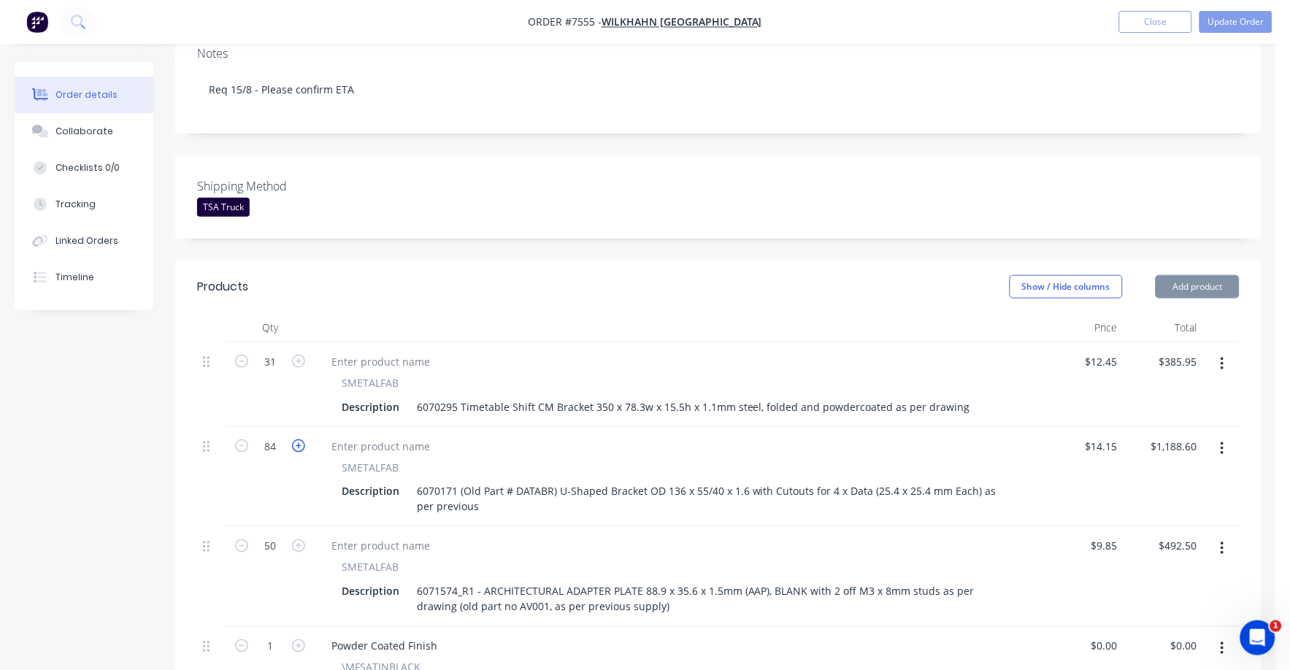
click at [301, 439] on icon "button" at bounding box center [298, 445] width 13 height 13
type input "85"
type input "$1,202.75"
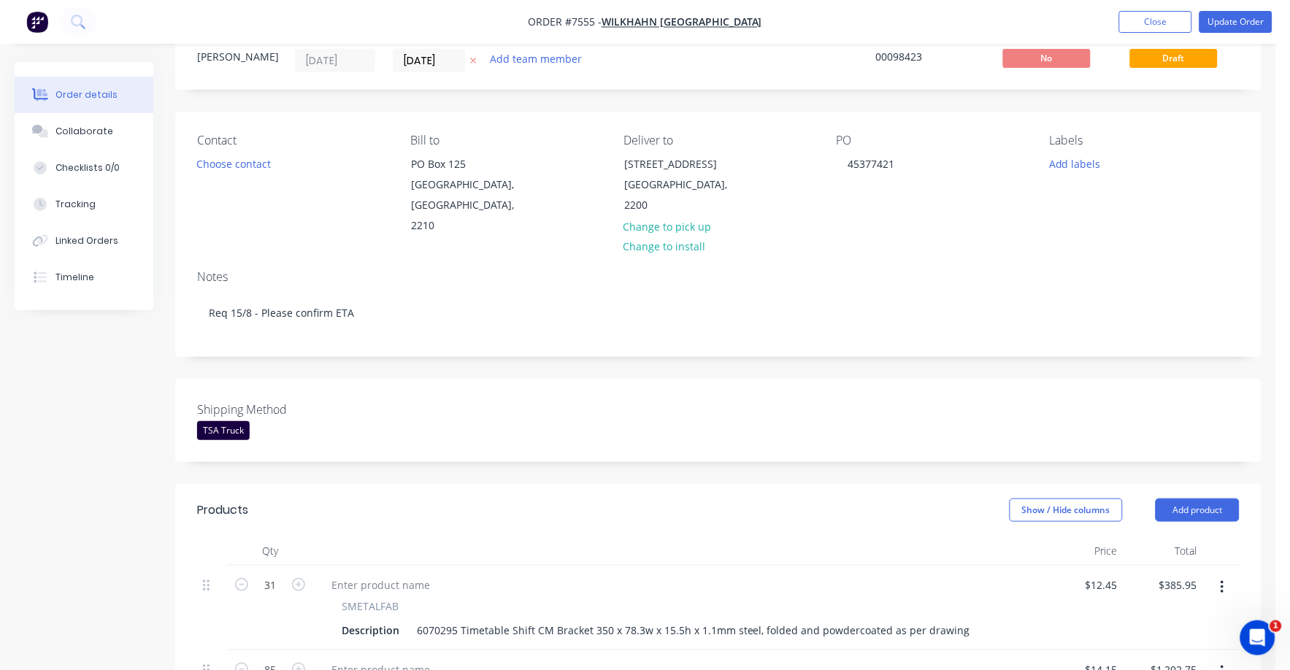
scroll to position [0, 0]
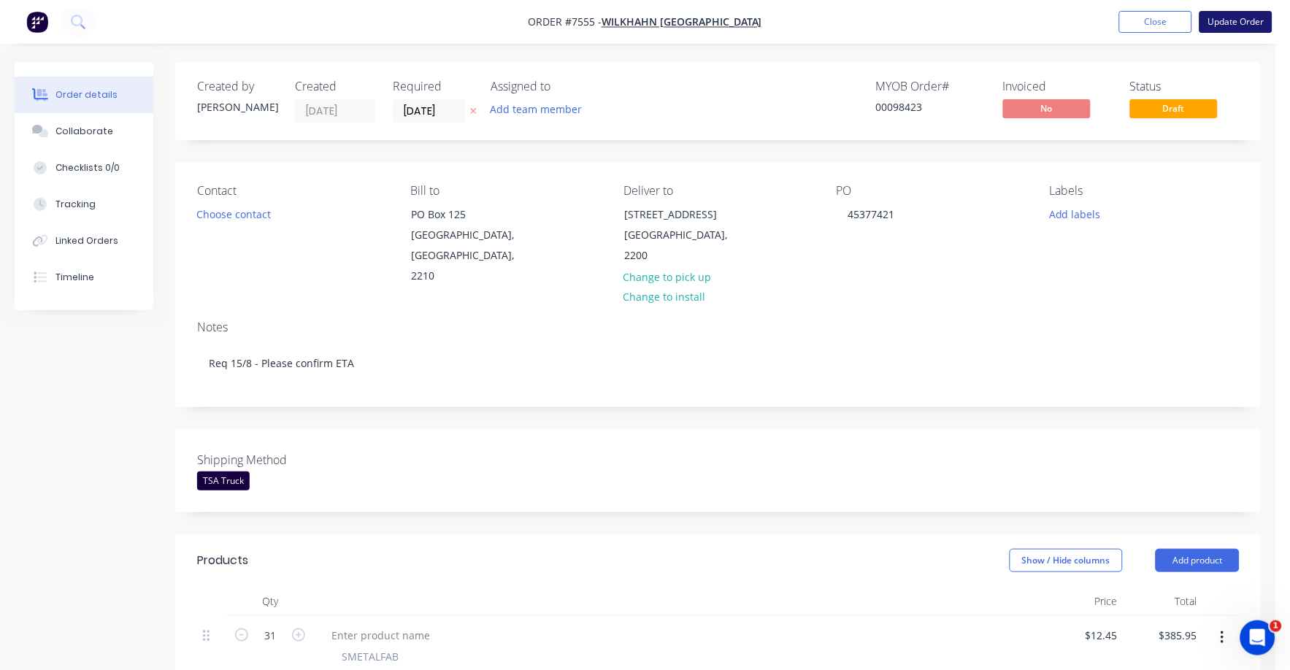
click at [1216, 17] on button "Update Order" at bounding box center [1235, 22] width 73 height 22
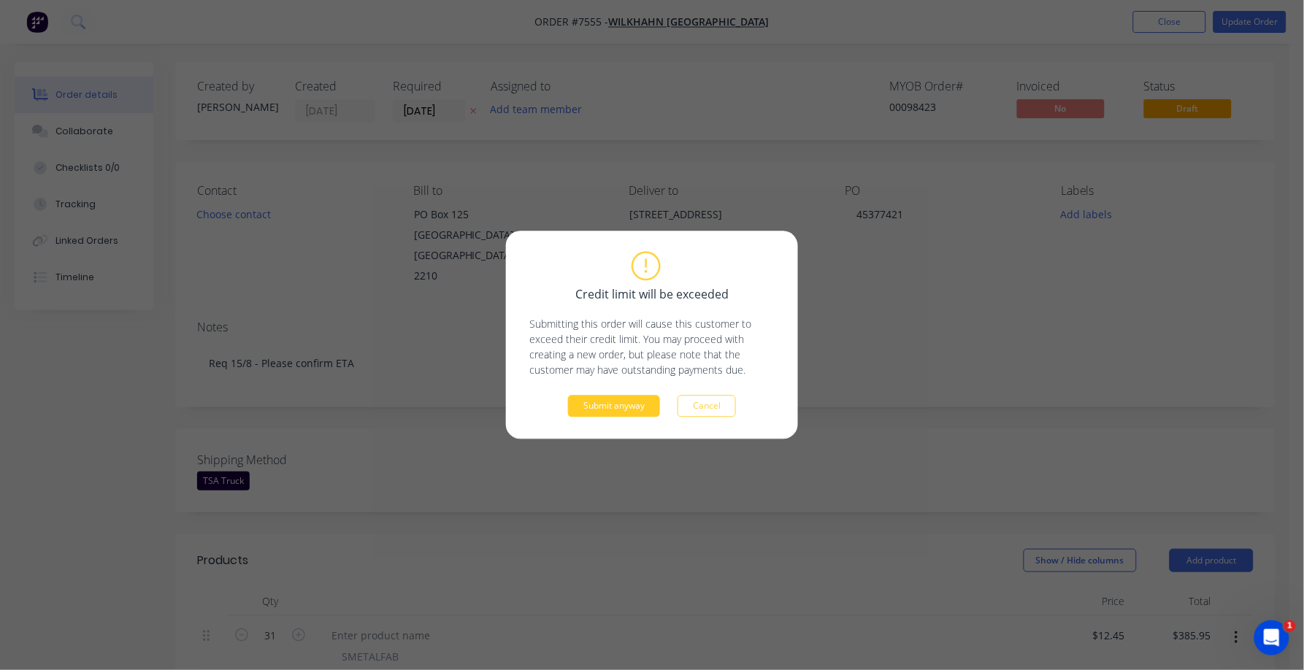
click at [580, 409] on button "Submit anyway" at bounding box center [614, 407] width 92 height 22
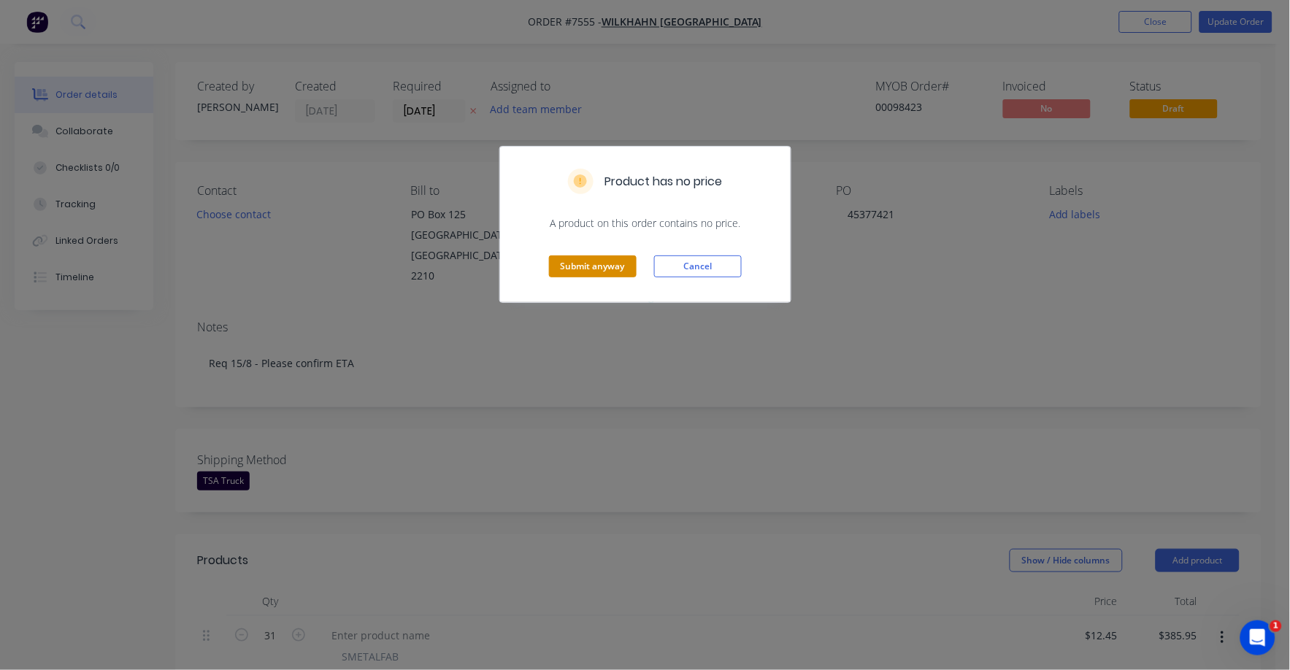
click at [585, 266] on button "Submit anyway" at bounding box center [593, 266] width 88 height 22
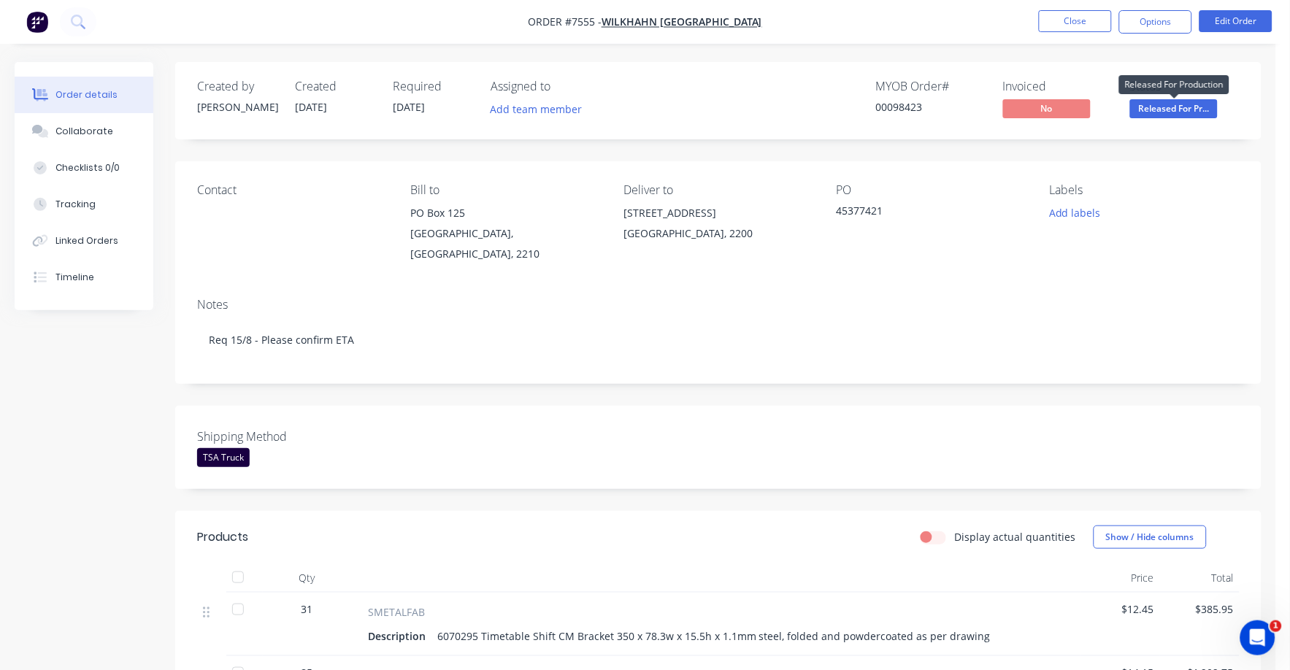
click at [1179, 107] on span "Released For Pr..." at bounding box center [1174, 108] width 88 height 18
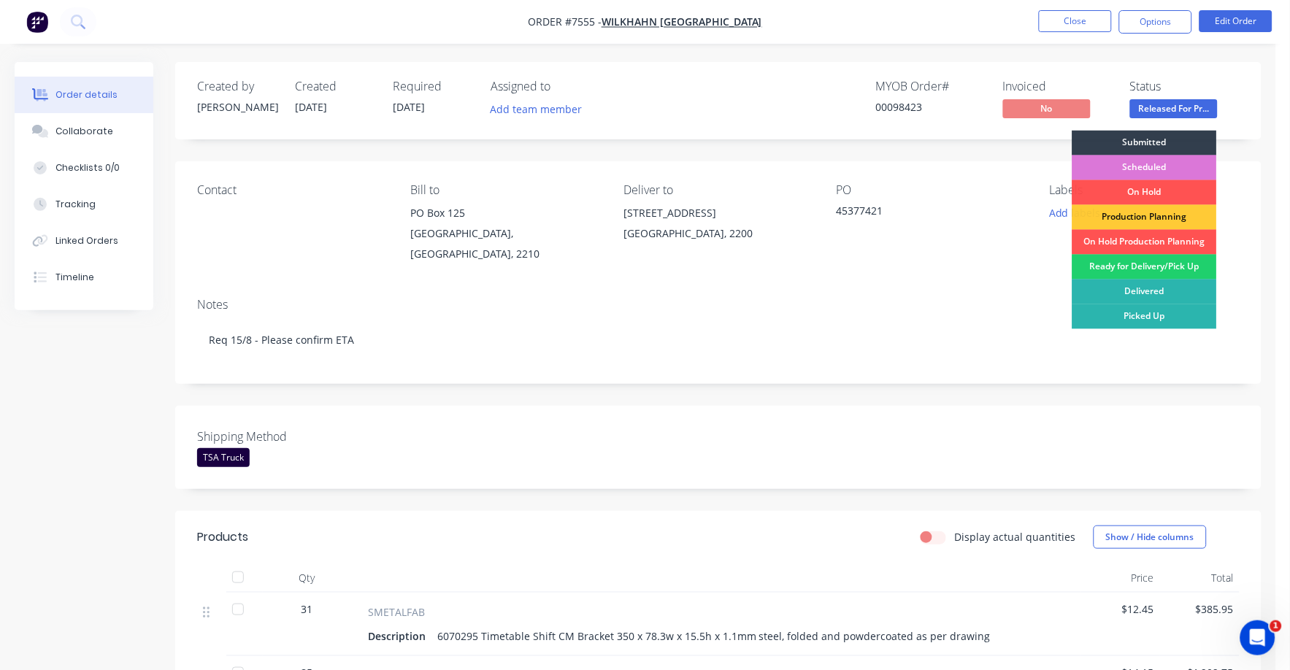
click at [1151, 266] on div "Ready for Delivery/Pick Up" at bounding box center [1144, 267] width 145 height 25
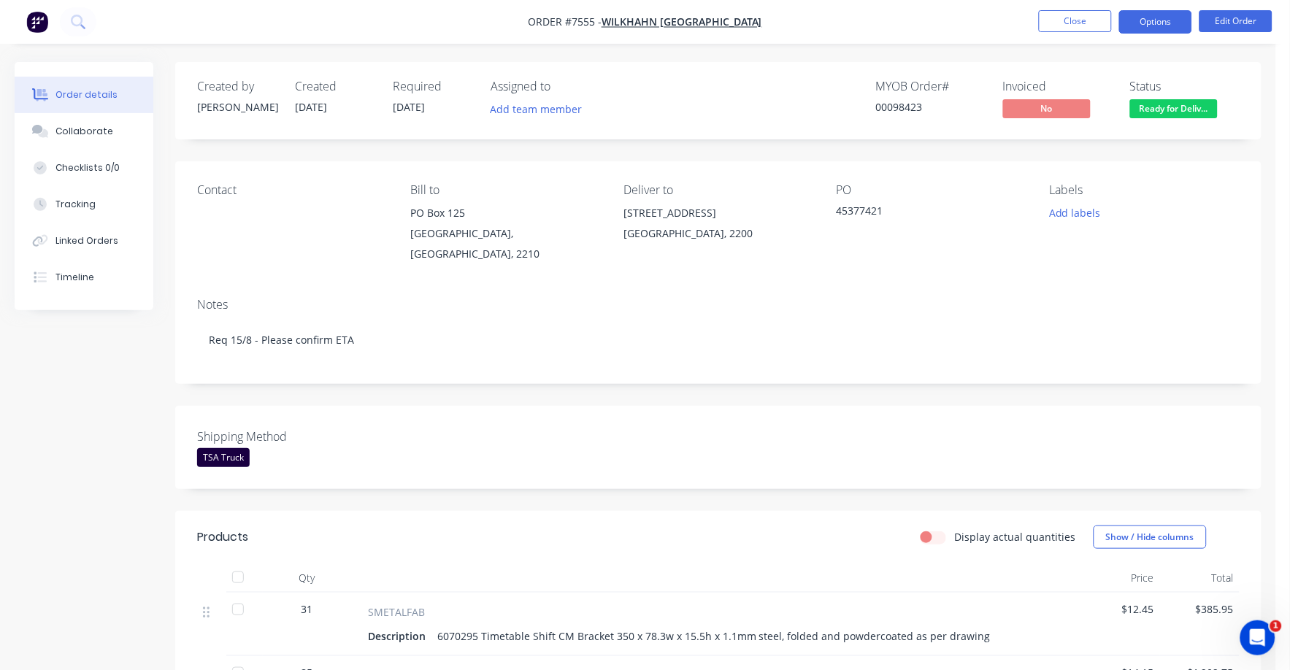
click at [1156, 24] on button "Options" at bounding box center [1155, 21] width 73 height 23
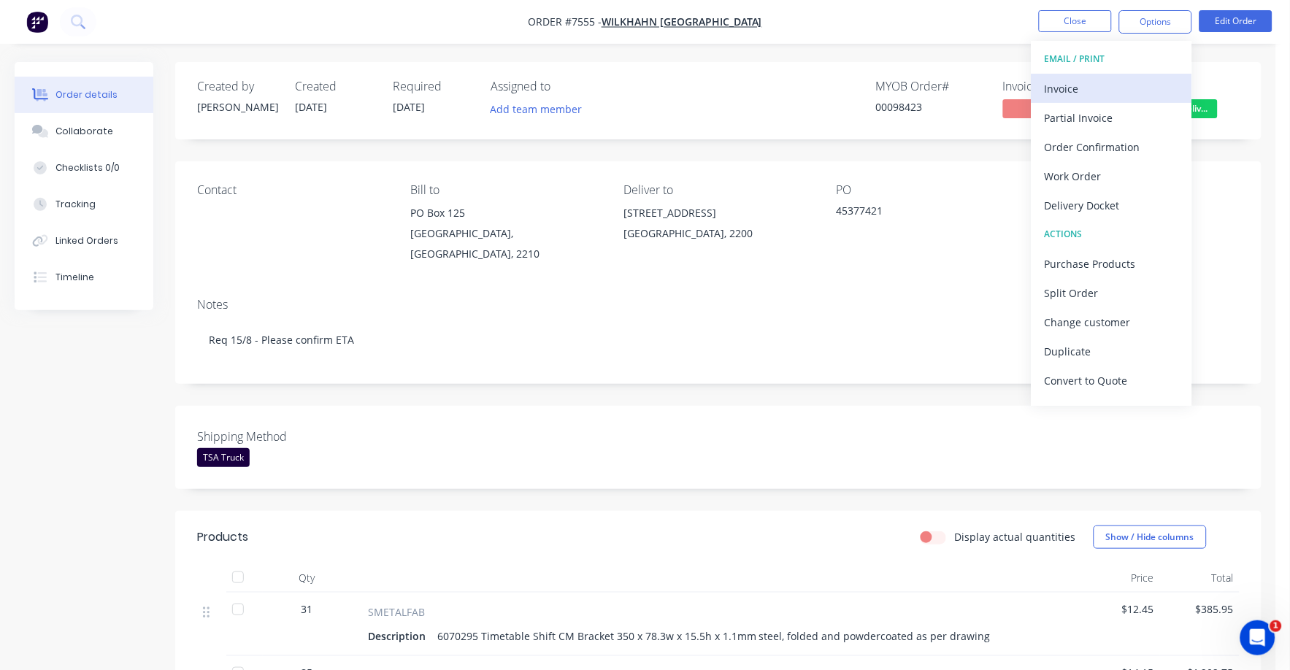
click at [1075, 83] on div "Invoice" at bounding box center [1111, 88] width 134 height 21
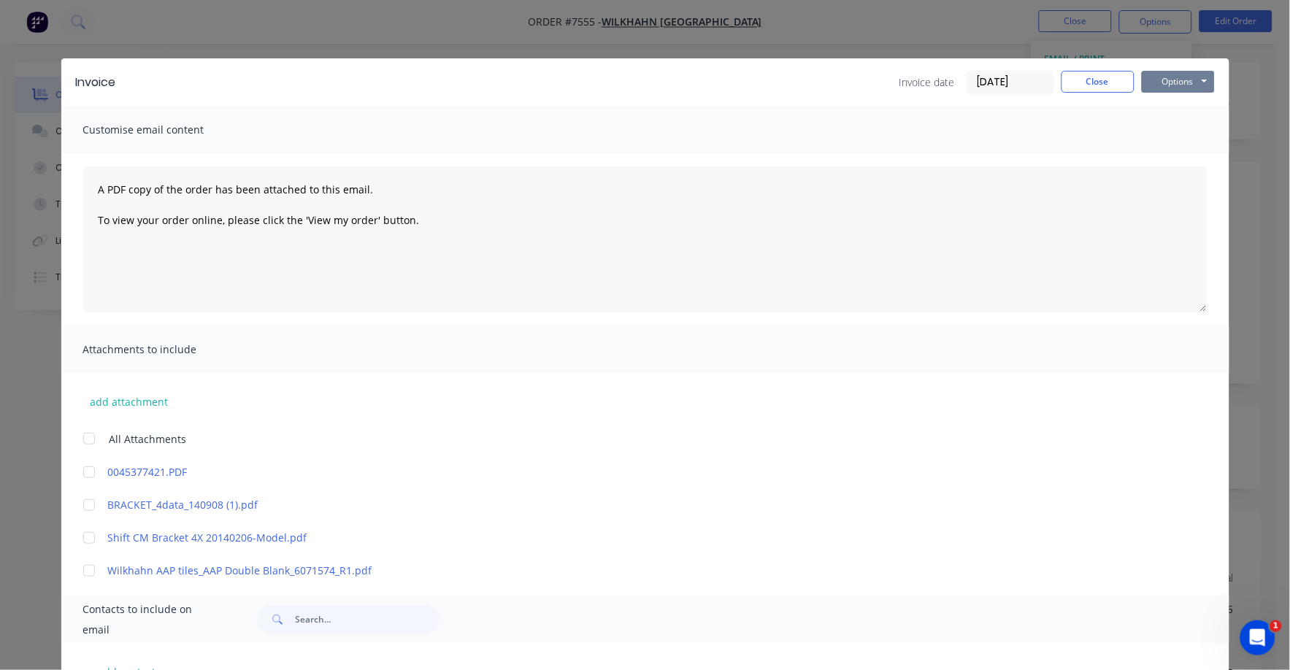
drag, startPoint x: 1153, startPoint y: 75, endPoint x: 1154, endPoint y: 86, distance: 11.0
click at [1154, 76] on button "Options" at bounding box center [1178, 82] width 73 height 22
click at [1157, 124] on button "Print" at bounding box center [1188, 132] width 93 height 24
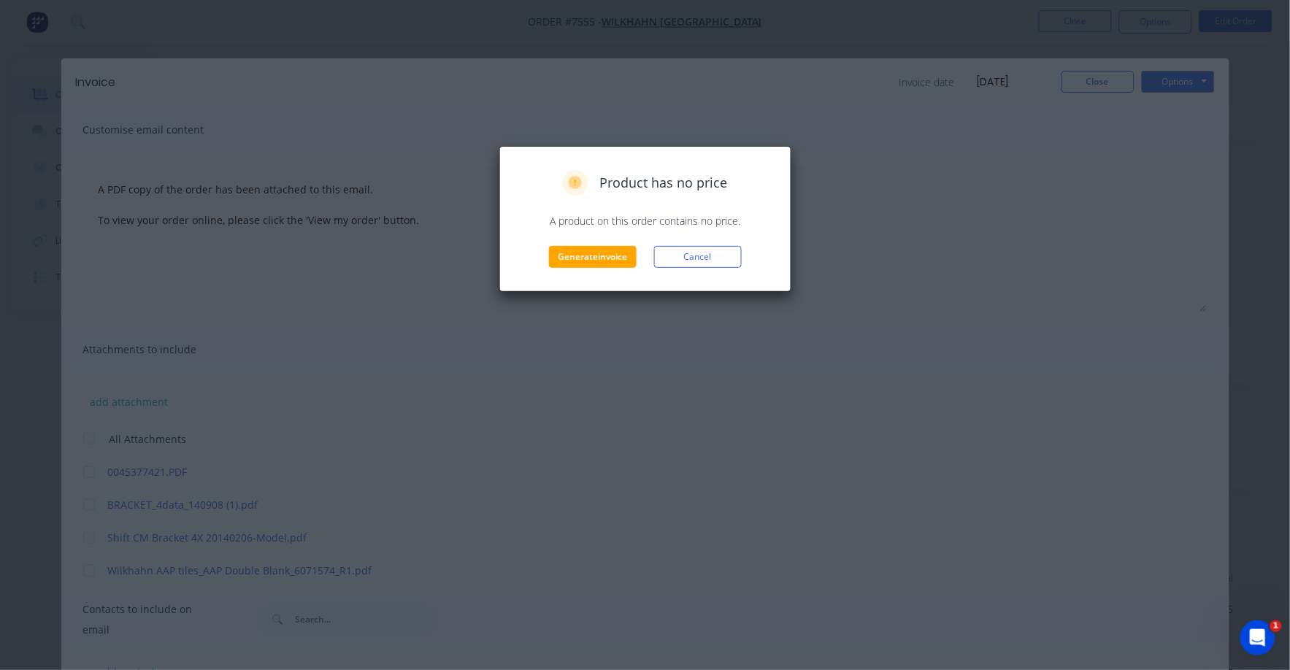
click at [579, 269] on div "Product has no price A product on this order contains no price. Generate invoic…" at bounding box center [645, 219] width 292 height 146
drag, startPoint x: 579, startPoint y: 269, endPoint x: 597, endPoint y: 262, distance: 19.7
click at [597, 262] on button "Generate invoice" at bounding box center [593, 257] width 88 height 22
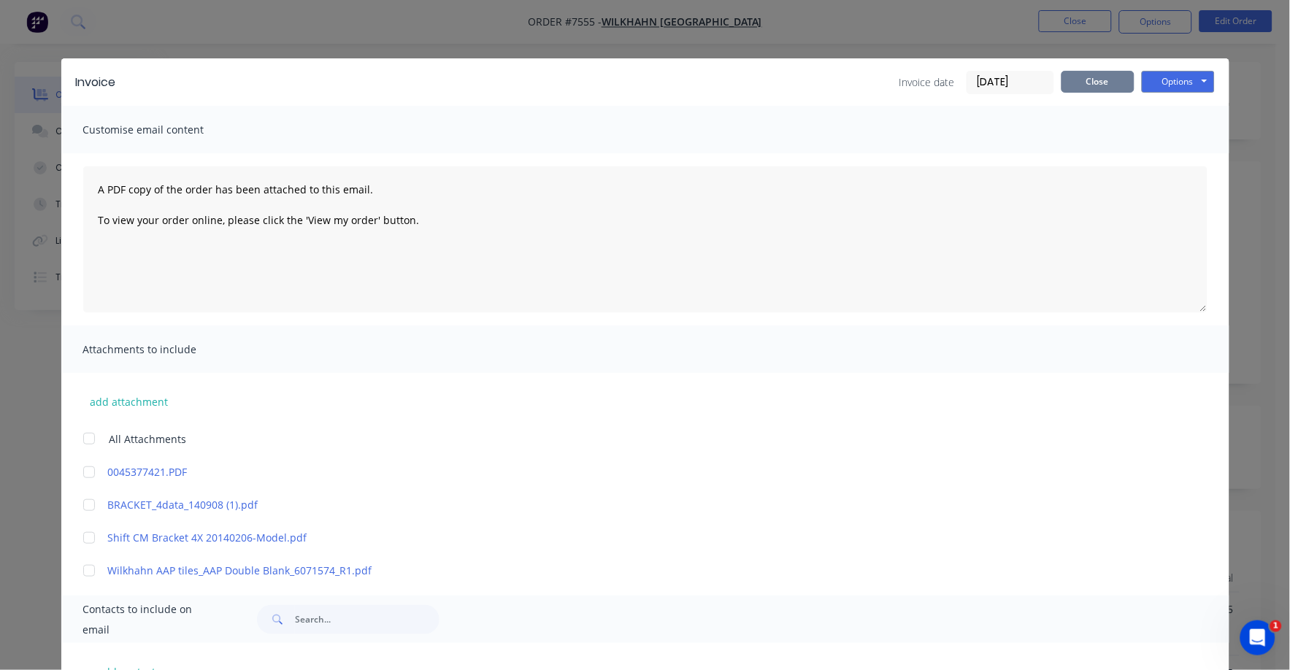
click at [1103, 79] on button "Close" at bounding box center [1097, 82] width 73 height 22
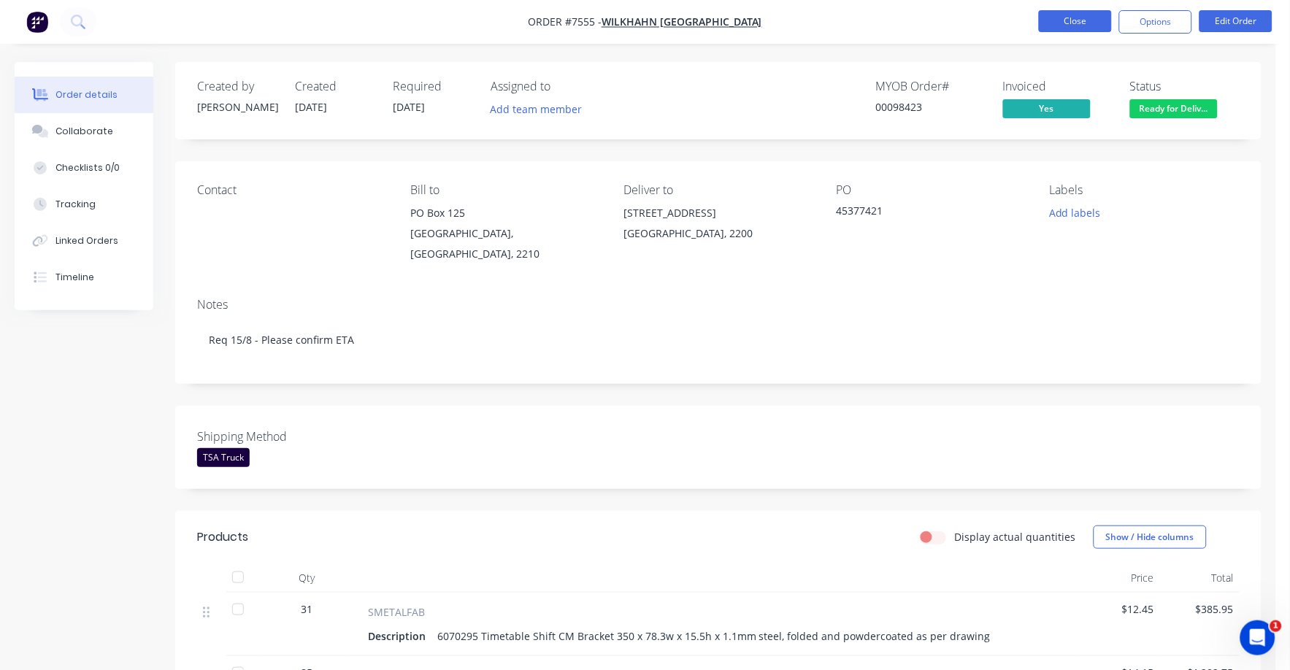
click at [1070, 24] on button "Close" at bounding box center [1075, 21] width 73 height 22
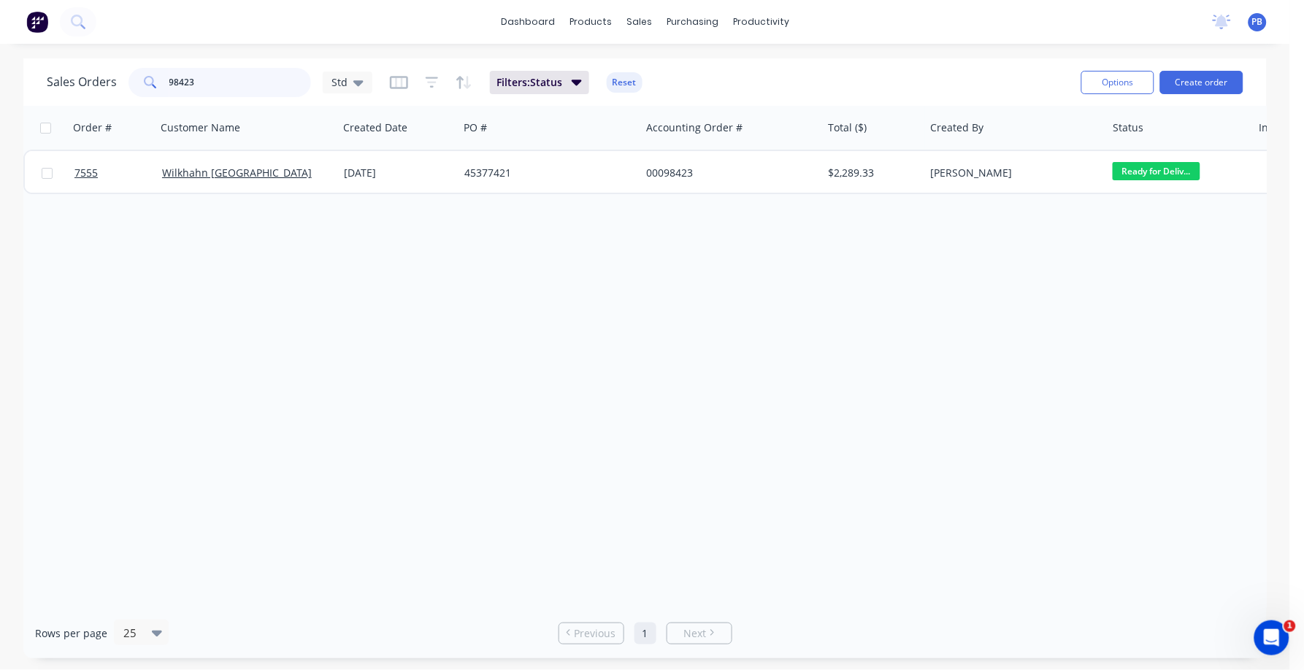
drag, startPoint x: 239, startPoint y: 85, endPoint x: 136, endPoint y: 72, distance: 104.6
click at [136, 72] on div "98423" at bounding box center [219, 82] width 182 height 29
type input "97228"
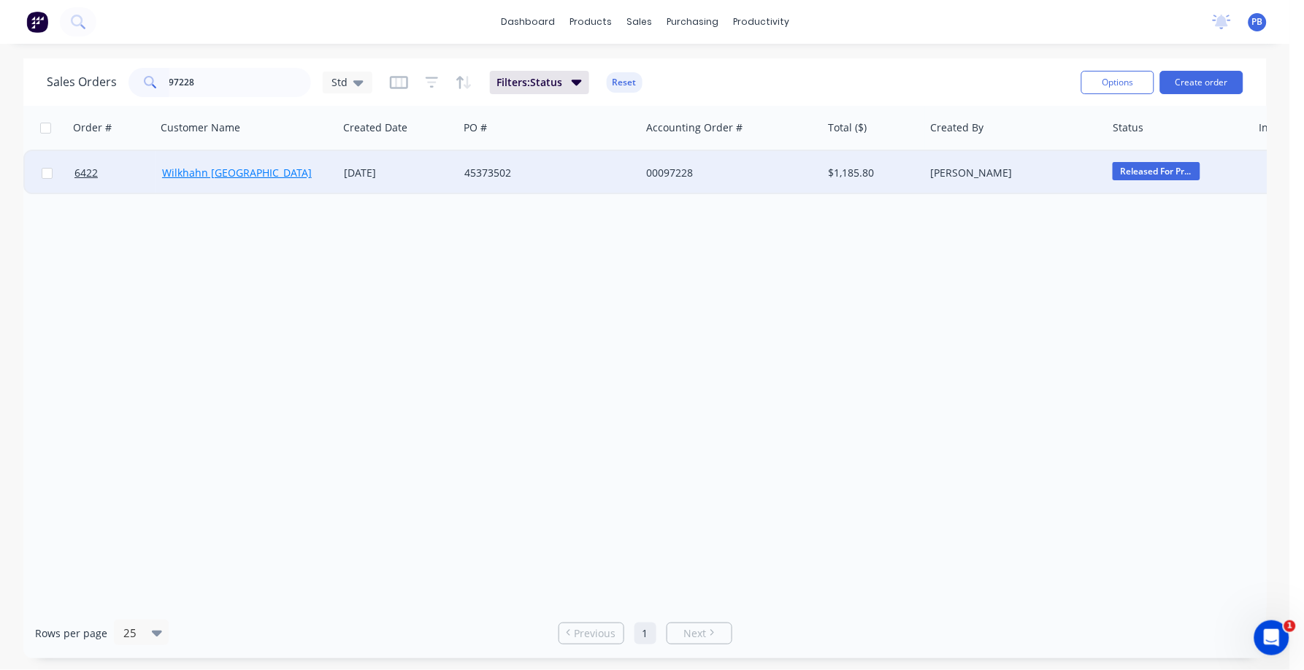
click at [227, 168] on div "Wilkhahn [GEOGRAPHIC_DATA]" at bounding box center [247, 173] width 182 height 44
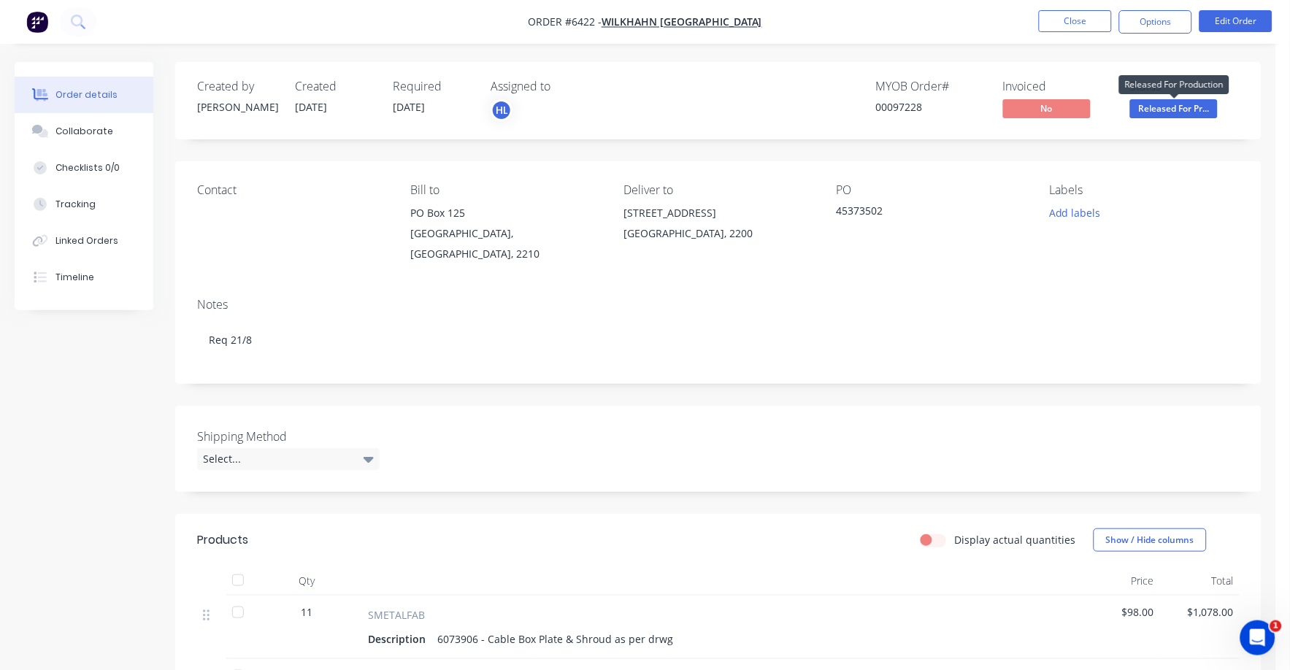
click at [1156, 109] on span "Released For Pr..." at bounding box center [1174, 108] width 88 height 18
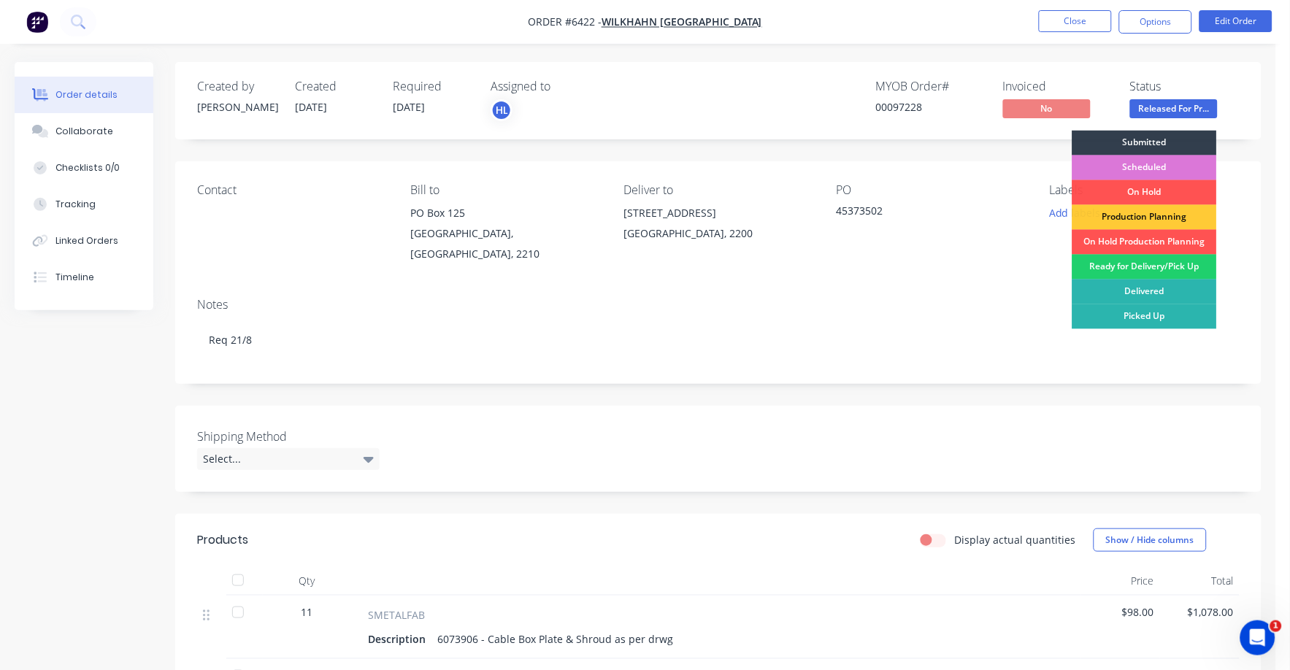
click at [1161, 268] on div "Ready for Delivery/Pick Up" at bounding box center [1144, 267] width 145 height 25
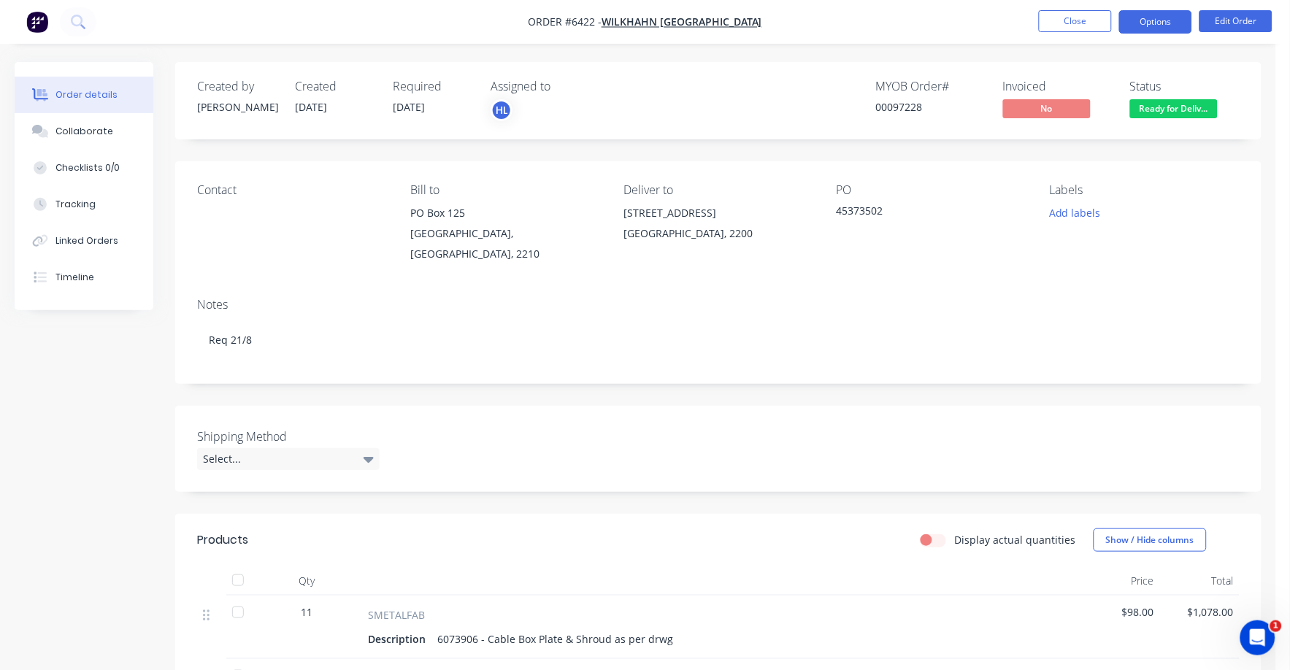
click at [1157, 24] on button "Options" at bounding box center [1155, 21] width 73 height 23
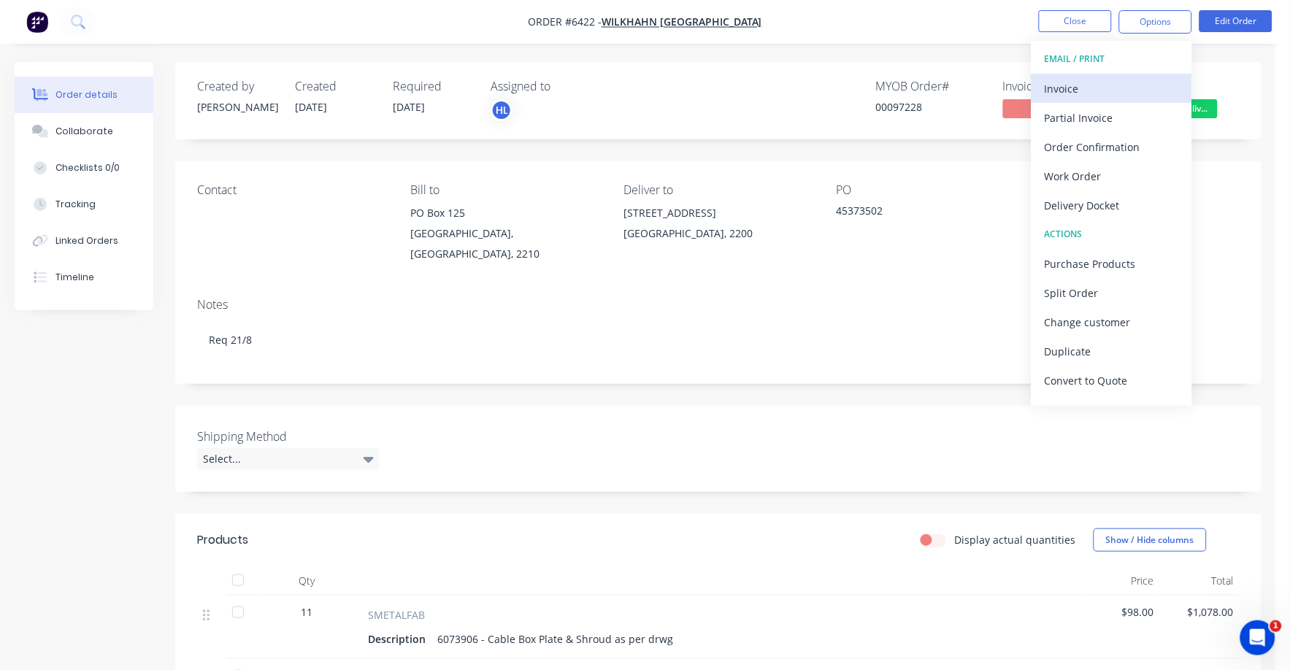
click at [1085, 89] on div "Invoice" at bounding box center [1111, 88] width 134 height 21
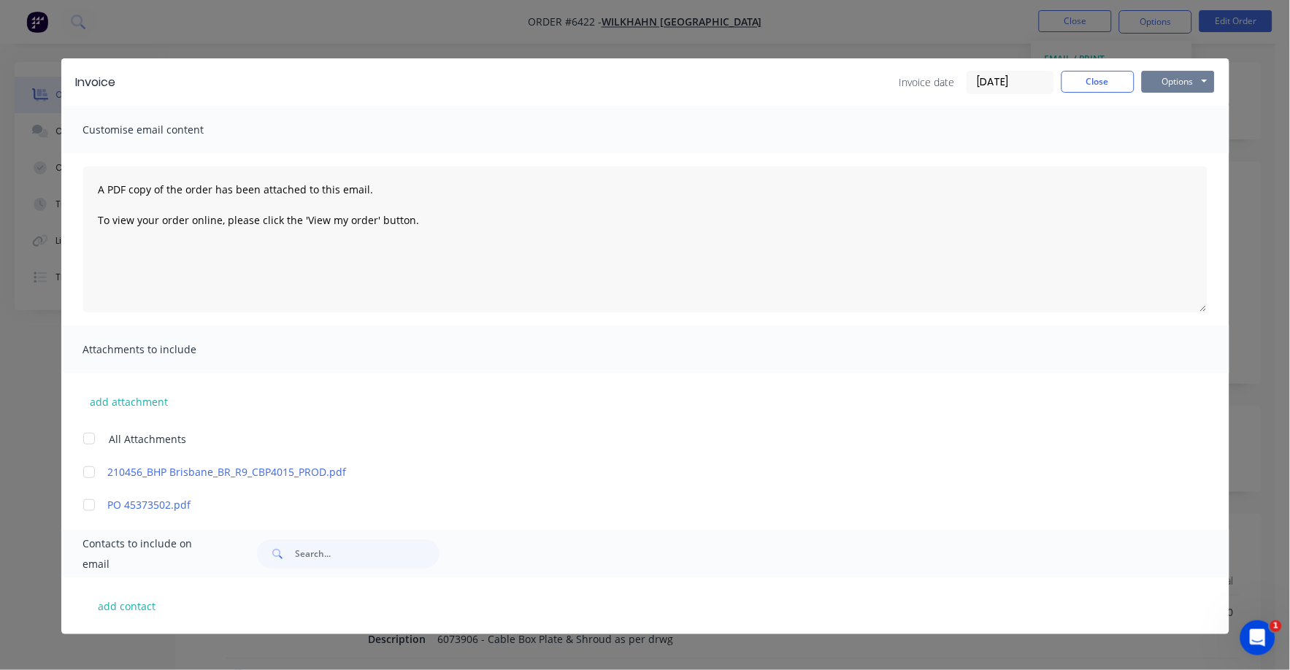
click at [1163, 80] on button "Options" at bounding box center [1178, 82] width 73 height 22
click at [1170, 128] on button "Print" at bounding box center [1188, 132] width 93 height 24
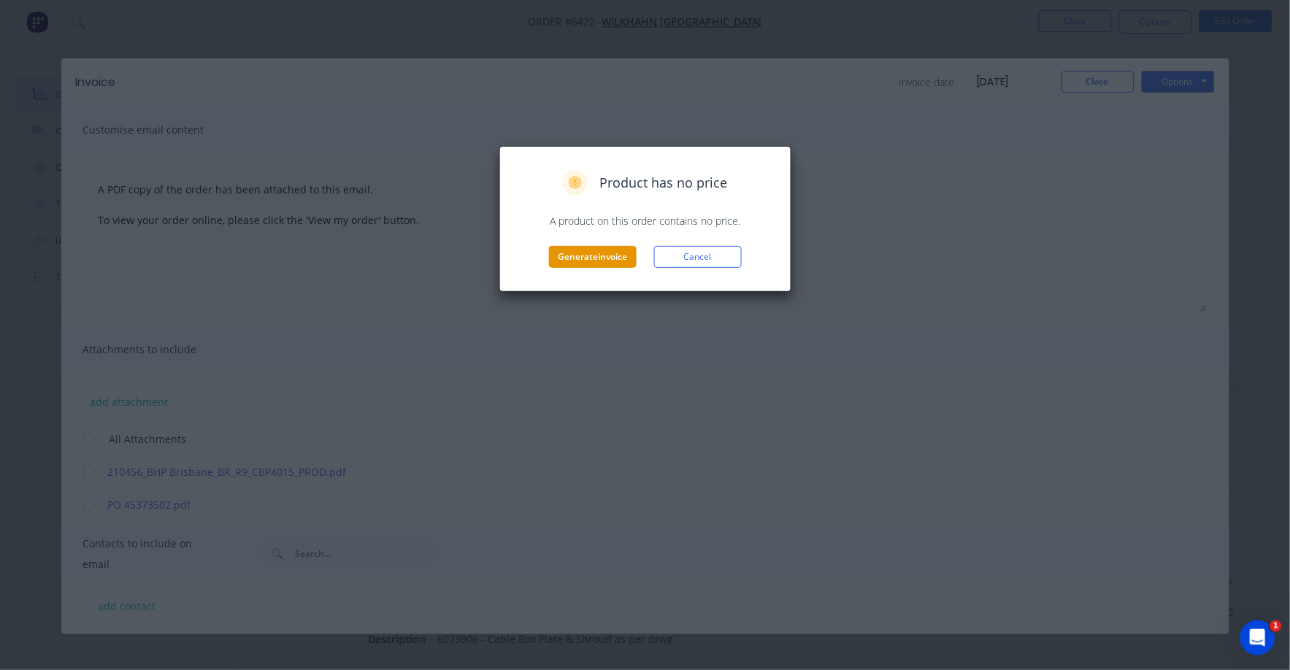
click at [585, 256] on button "Generate invoice" at bounding box center [593, 257] width 88 height 22
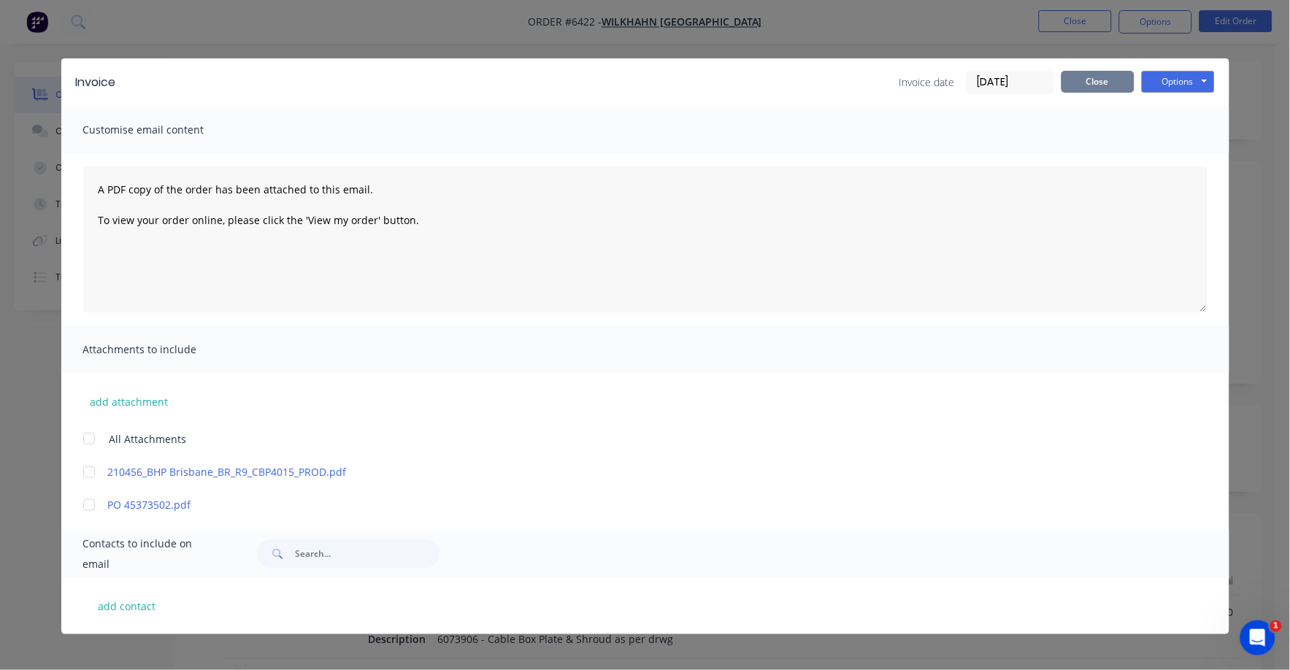
click at [1099, 86] on button "Close" at bounding box center [1097, 82] width 73 height 22
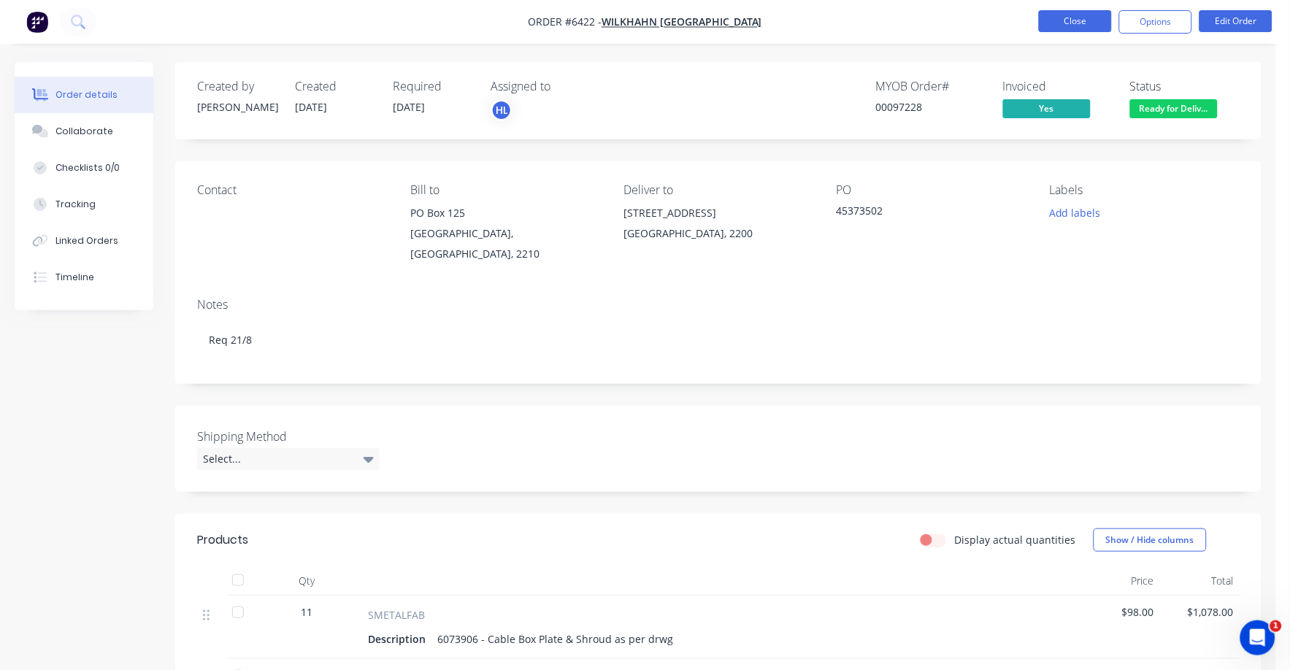
click at [1091, 19] on button "Close" at bounding box center [1075, 21] width 73 height 22
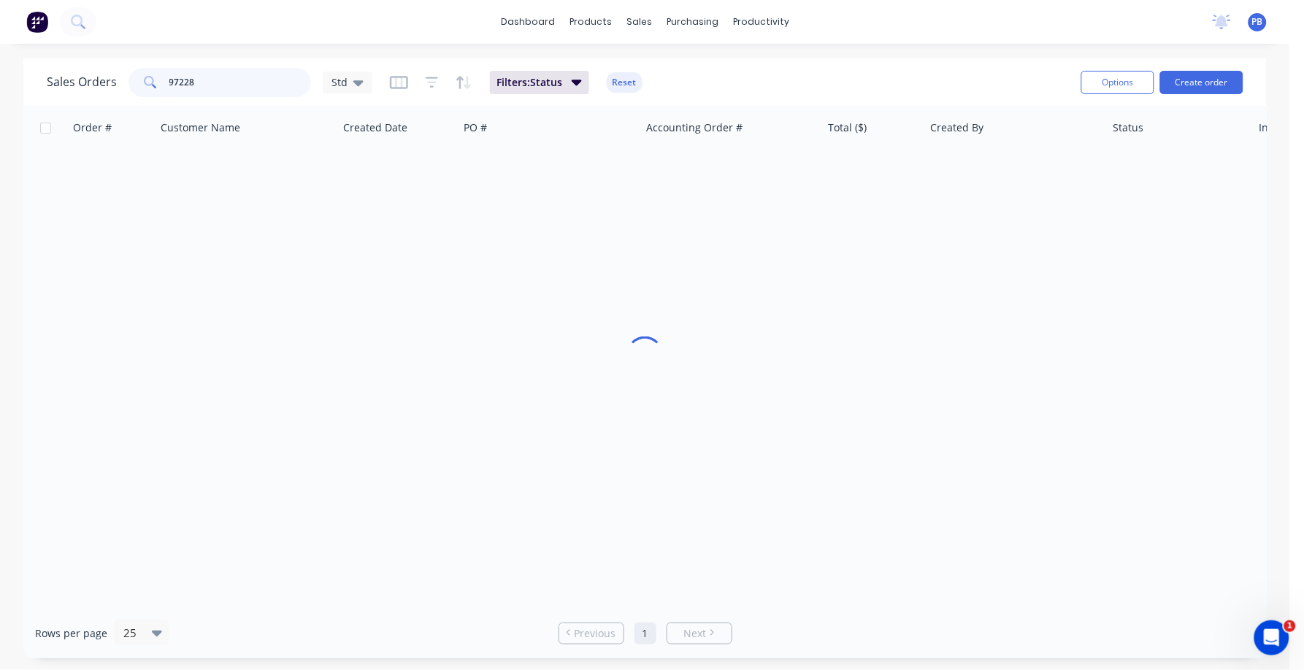
drag, startPoint x: 255, startPoint y: 72, endPoint x: 147, endPoint y: 72, distance: 107.3
click at [147, 72] on div "97228" at bounding box center [219, 82] width 182 height 29
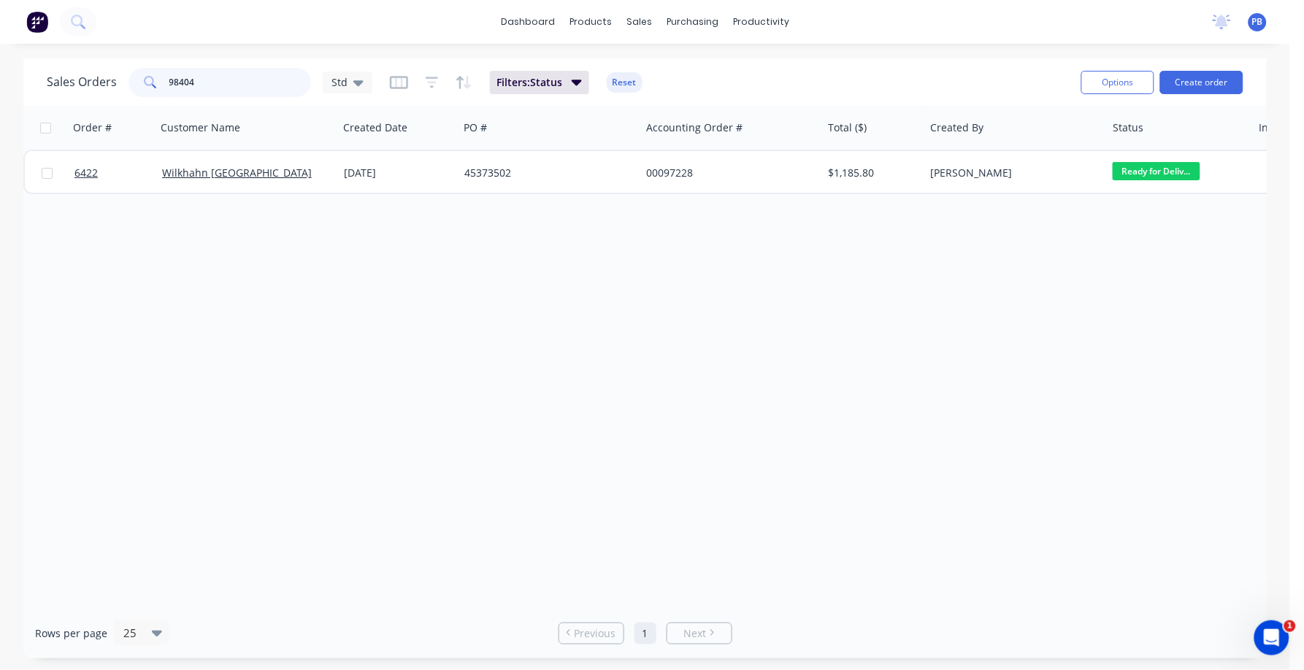
type input "98404"
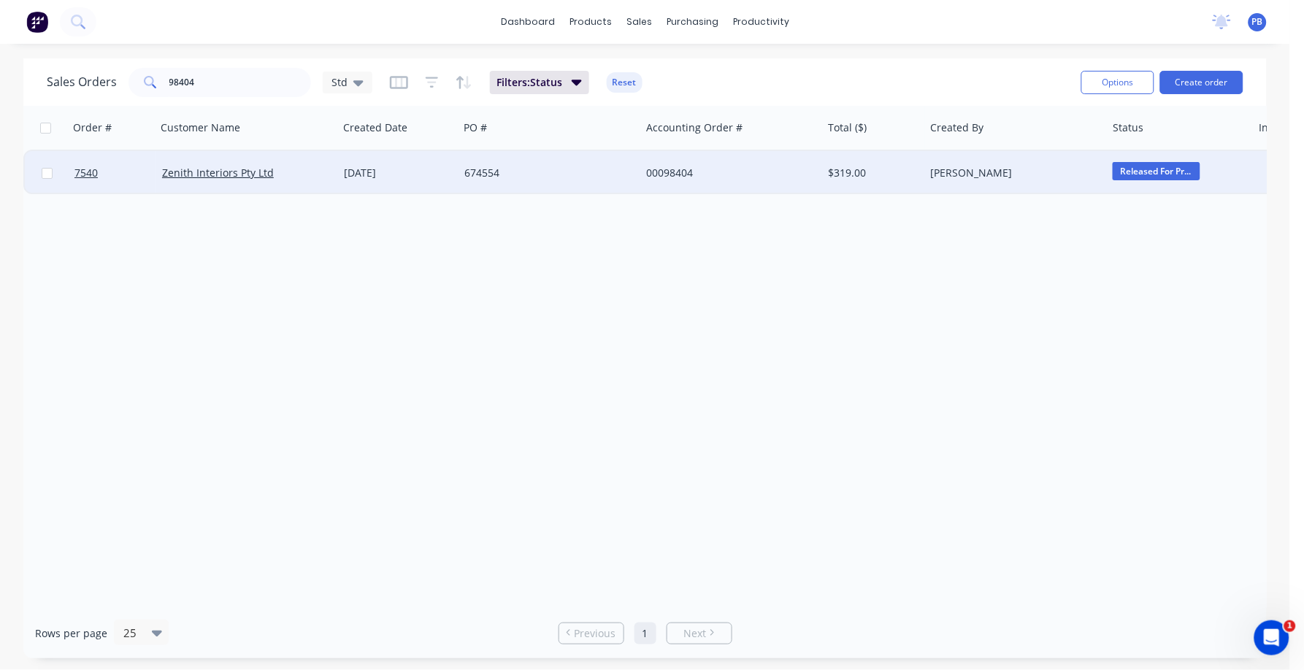
click at [665, 170] on div "00098404" at bounding box center [727, 173] width 162 height 15
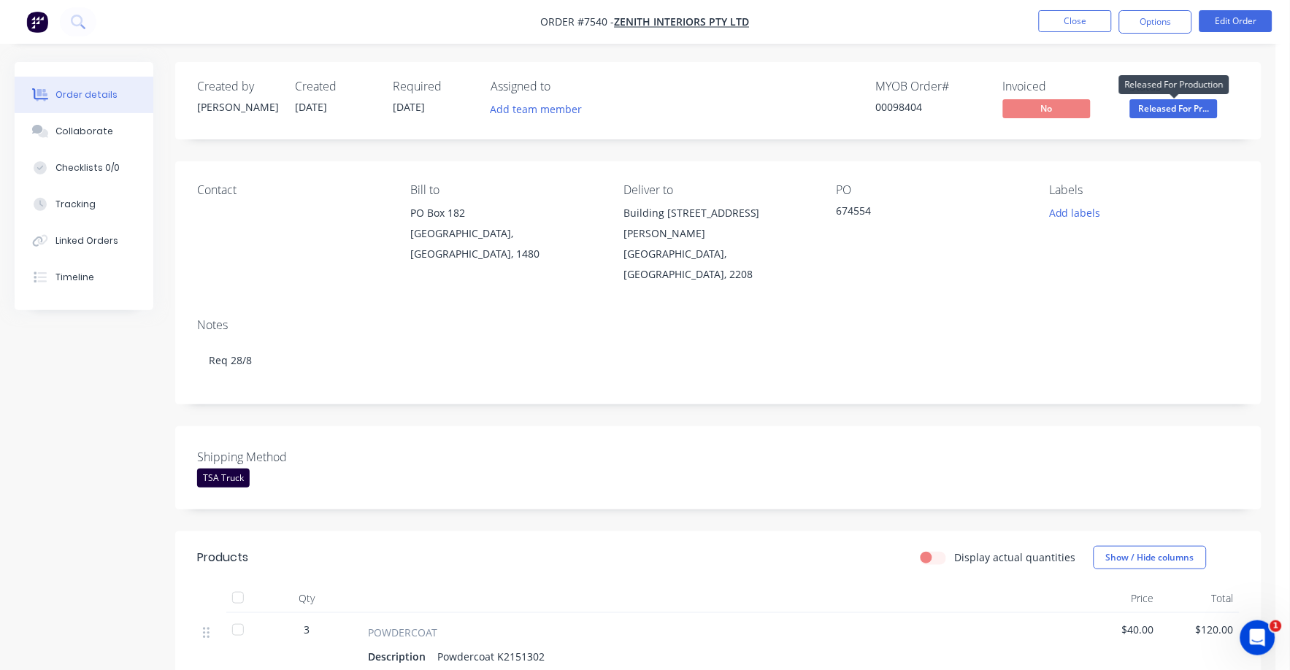
click at [1170, 108] on span "Released For Pr..." at bounding box center [1174, 108] width 88 height 18
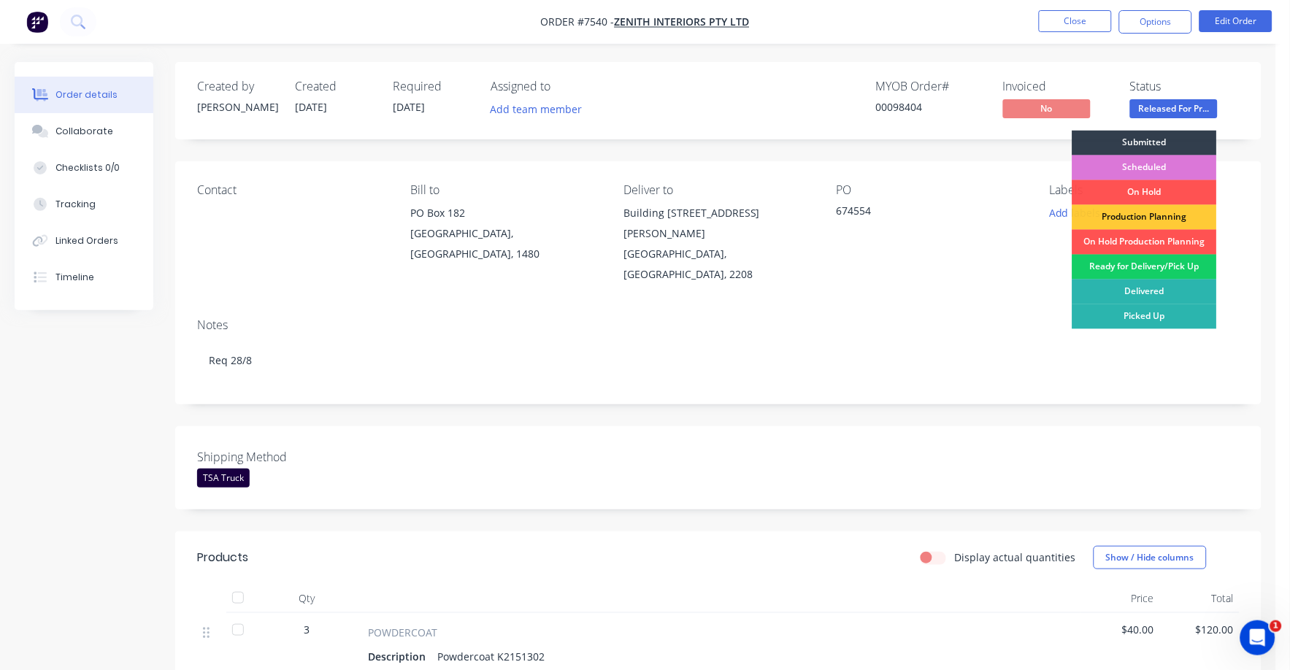
click at [1153, 265] on div "Ready for Delivery/Pick Up" at bounding box center [1144, 267] width 145 height 25
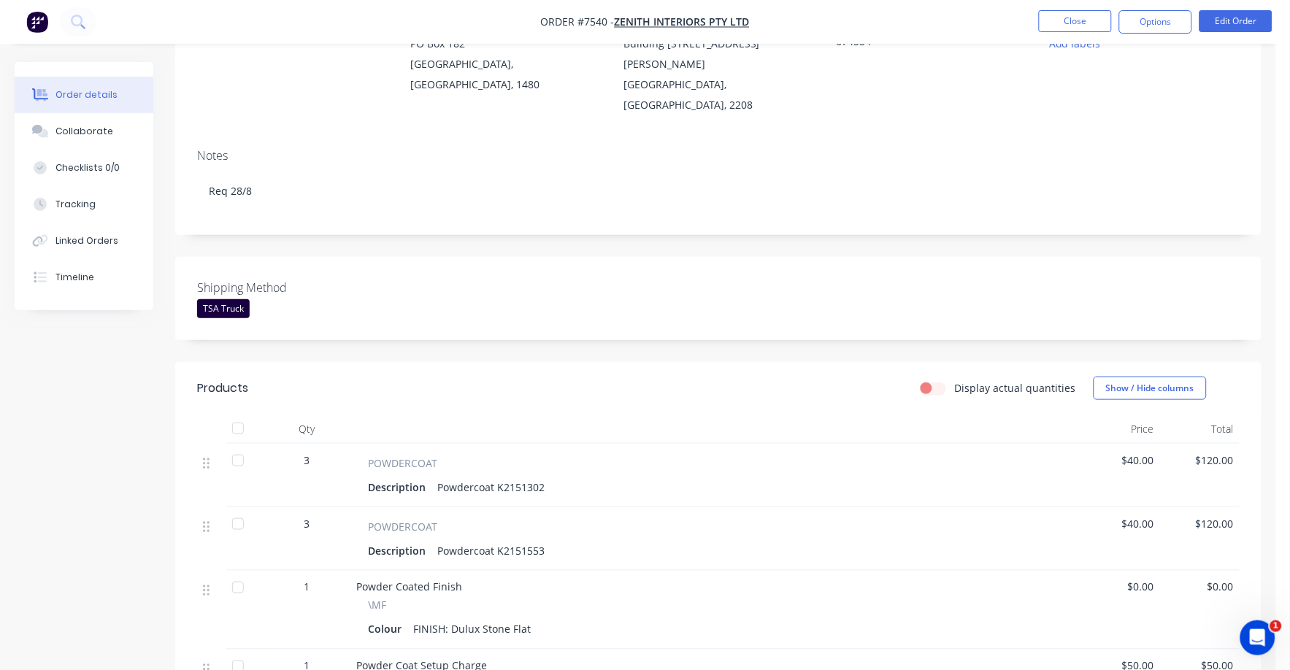
scroll to position [182, 0]
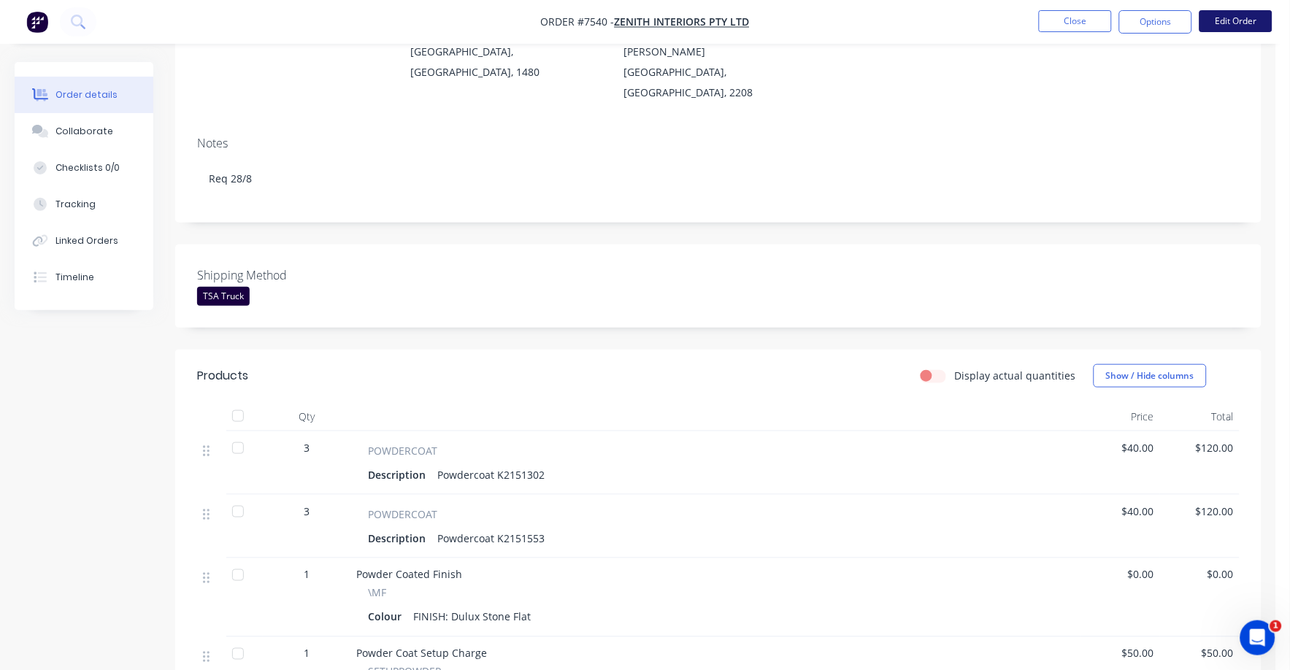
click at [1258, 22] on button "Edit Order" at bounding box center [1235, 21] width 73 height 22
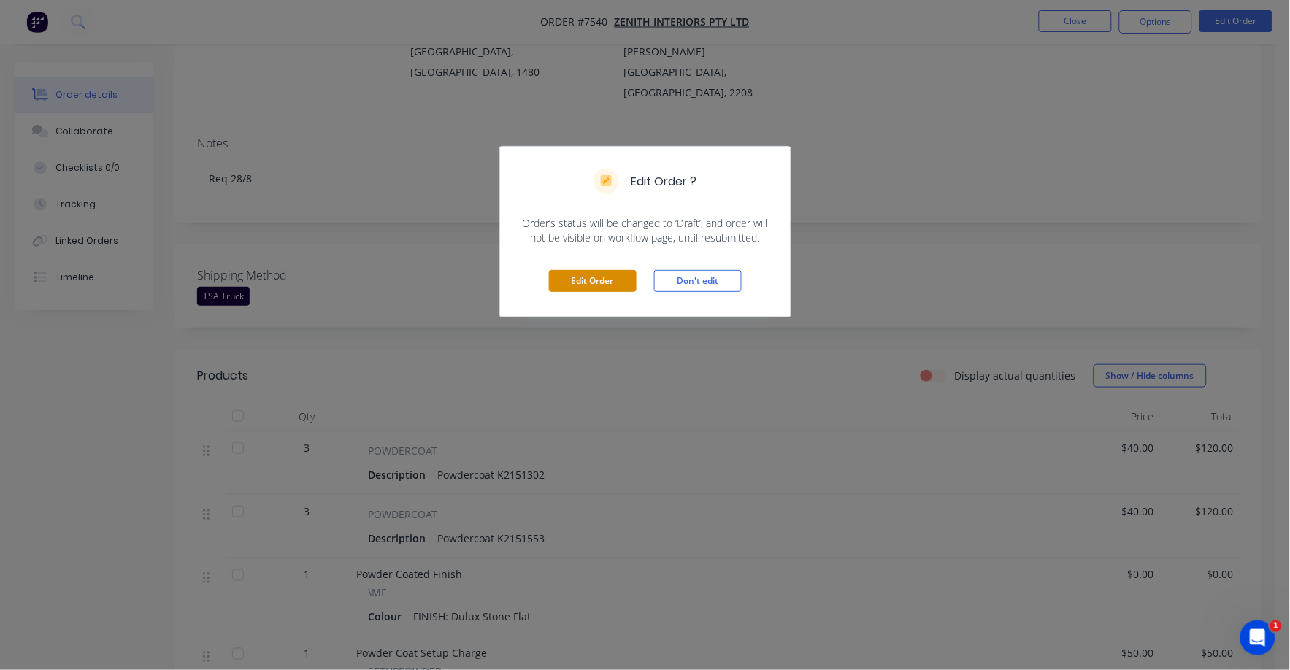
click at [615, 279] on button "Edit Order" at bounding box center [593, 281] width 88 height 22
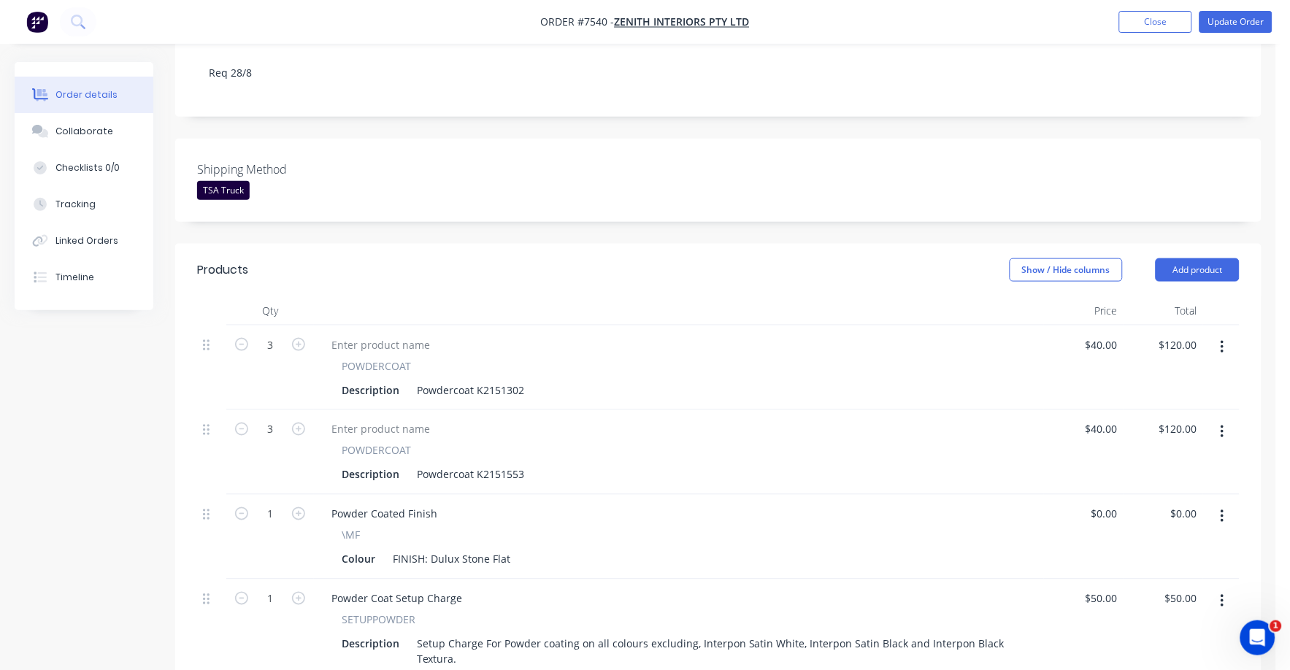
scroll to position [274, 0]
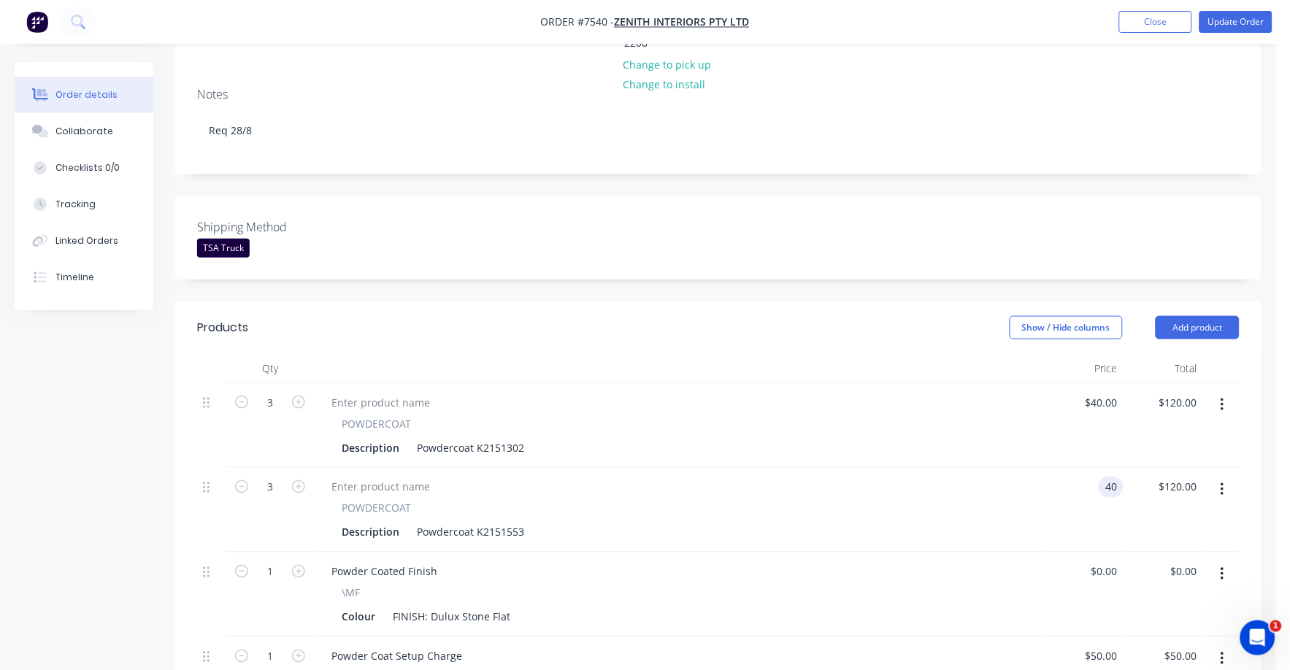
drag, startPoint x: 1090, startPoint y: 447, endPoint x: 1102, endPoint y: 448, distance: 12.5
click at [1090, 468] on div "40 40" at bounding box center [1084, 510] width 80 height 85
type input "1540"
type input "$15.00"
type input "$45.00"
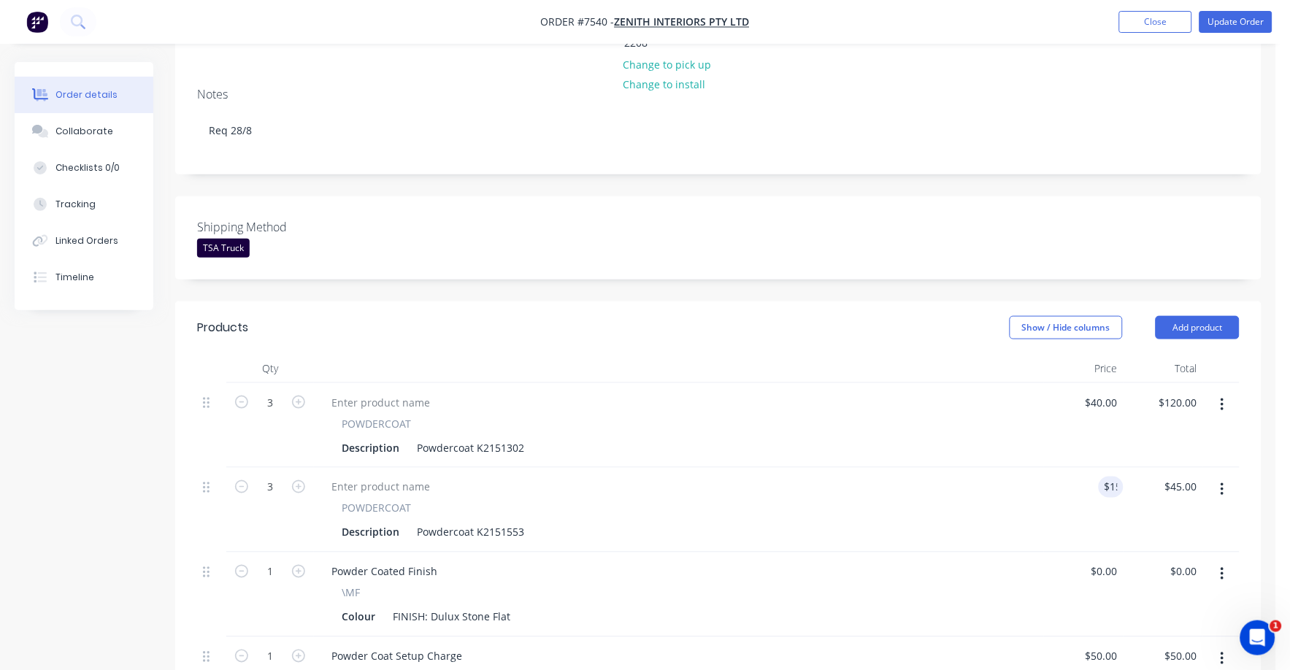
click at [948, 501] on div "POWDERCOAT" at bounding box center [679, 508] width 674 height 15
click at [1131, 383] on div "$120.00 $120.00" at bounding box center [1163, 425] width 80 height 85
click at [1111, 392] on input "40" at bounding box center [1103, 402] width 39 height 21
type input "$52.00"
type input "$156.00"
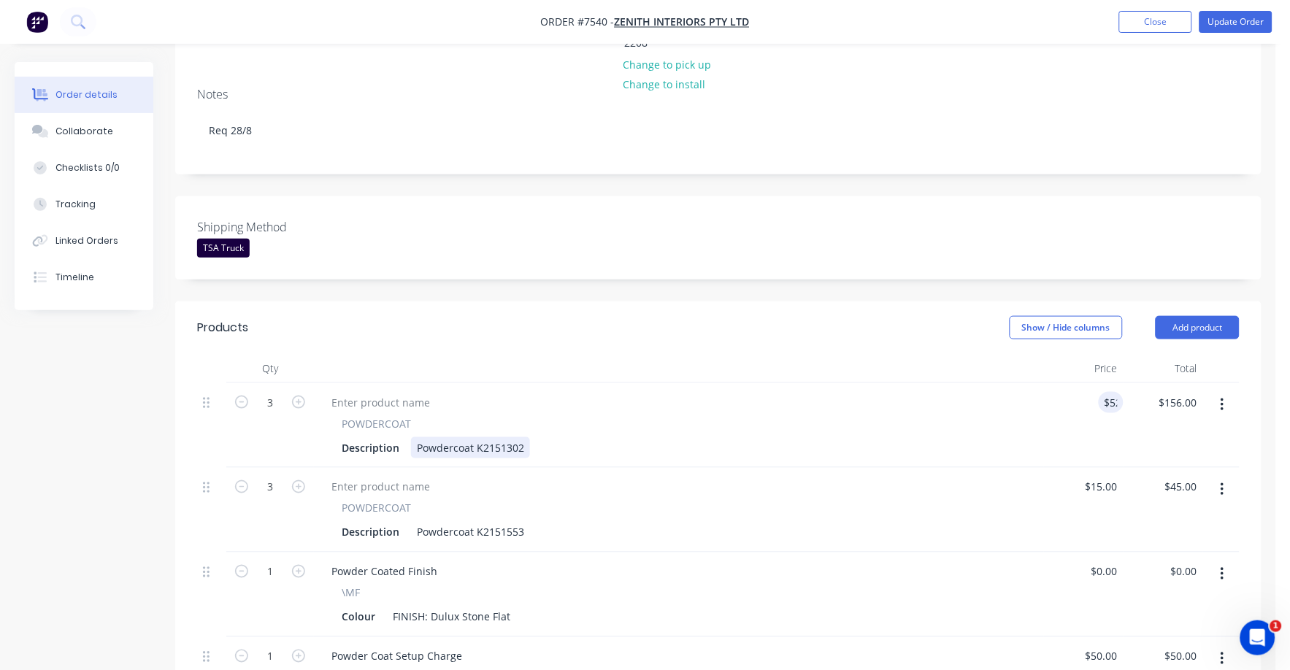
click at [958, 437] on div "Description Powdercoat K2151302" at bounding box center [676, 447] width 680 height 21
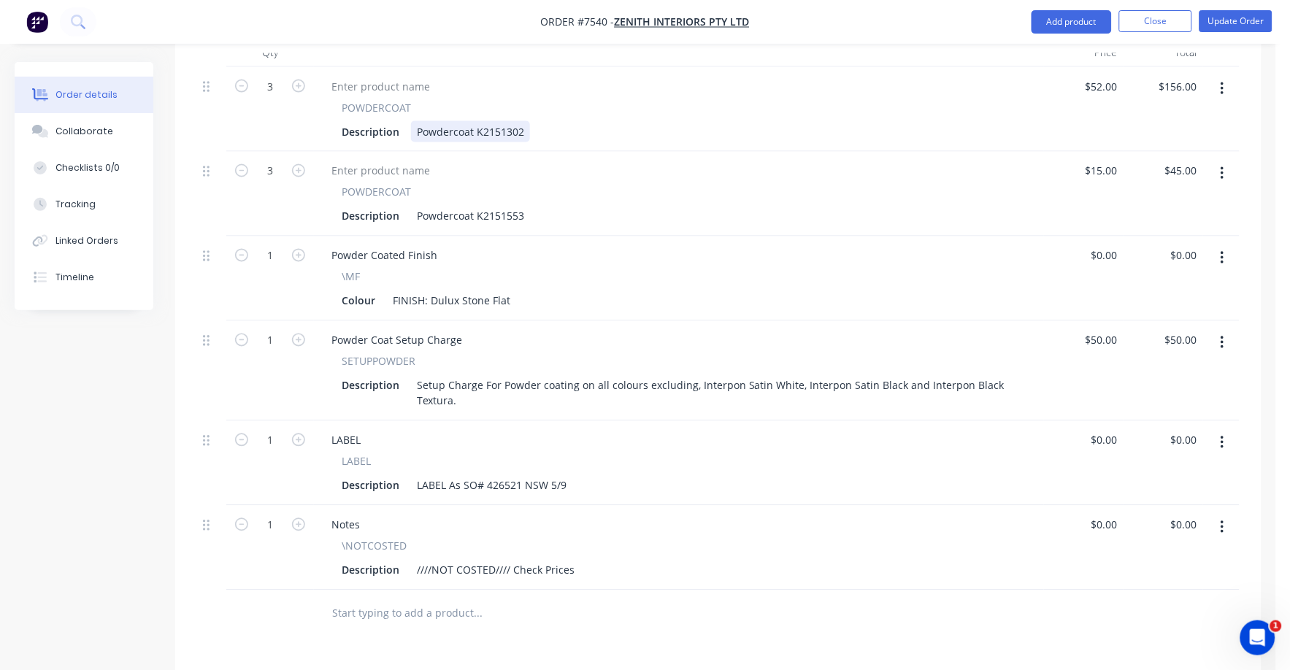
scroll to position [639, 0]
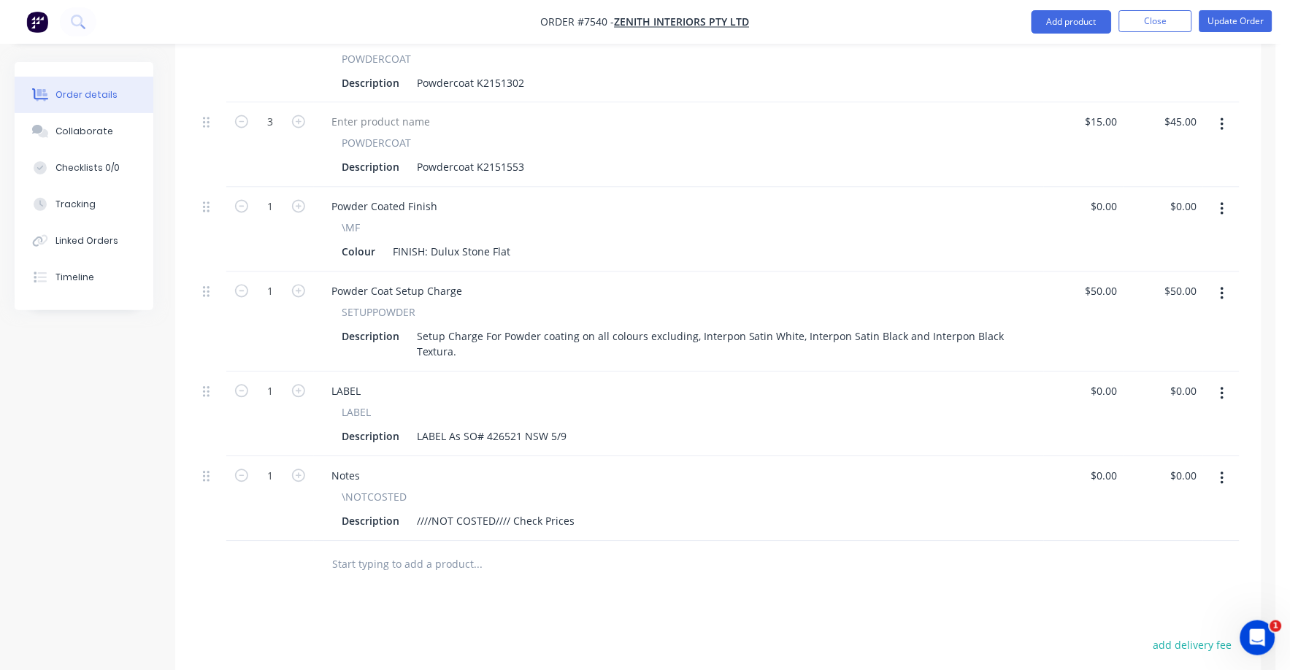
click at [1223, 472] on icon "button" at bounding box center [1221, 478] width 3 height 13
click at [1151, 594] on div "Delete" at bounding box center [1170, 604] width 112 height 21
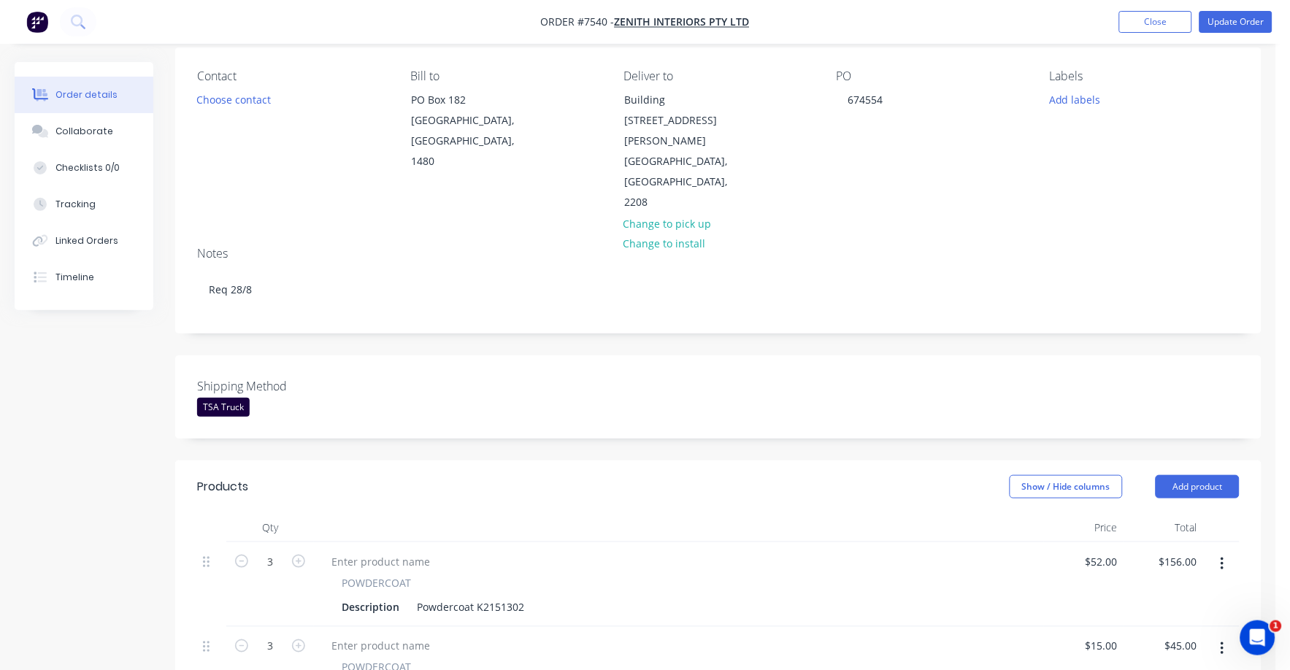
scroll to position [0, 0]
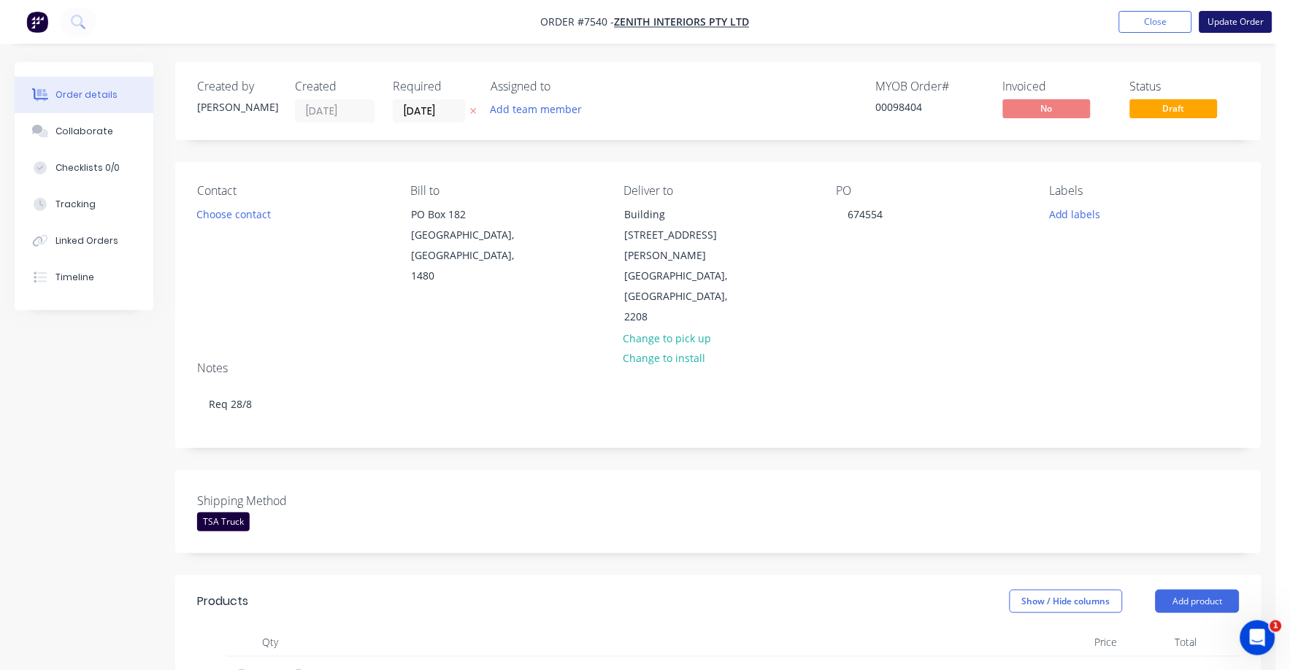
click at [1230, 18] on button "Update Order" at bounding box center [1235, 22] width 73 height 22
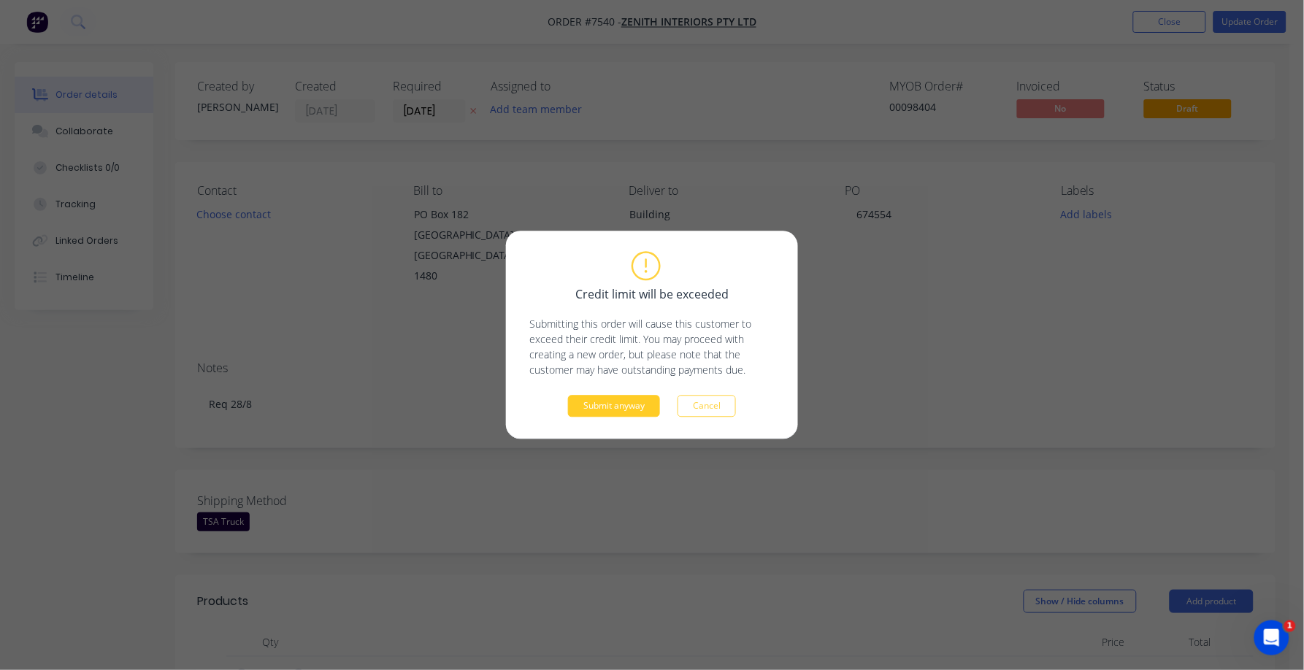
click at [620, 415] on button "Submit anyway" at bounding box center [614, 407] width 92 height 22
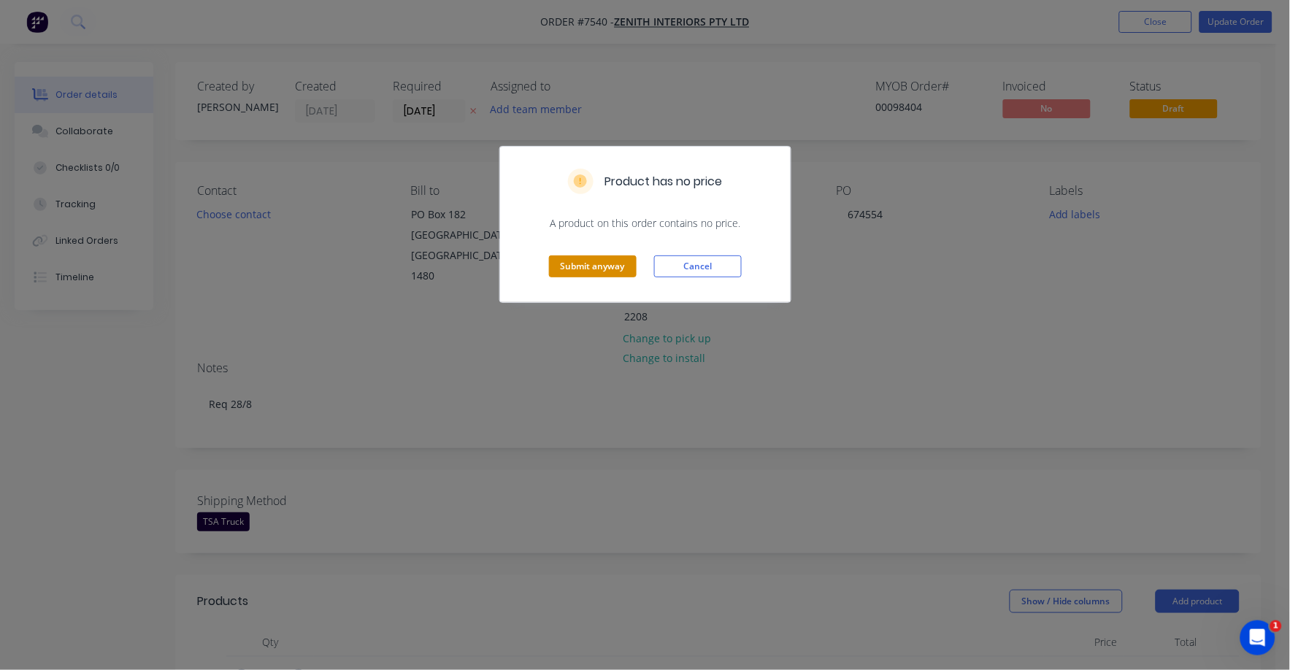
click at [593, 258] on button "Submit anyway" at bounding box center [593, 266] width 88 height 22
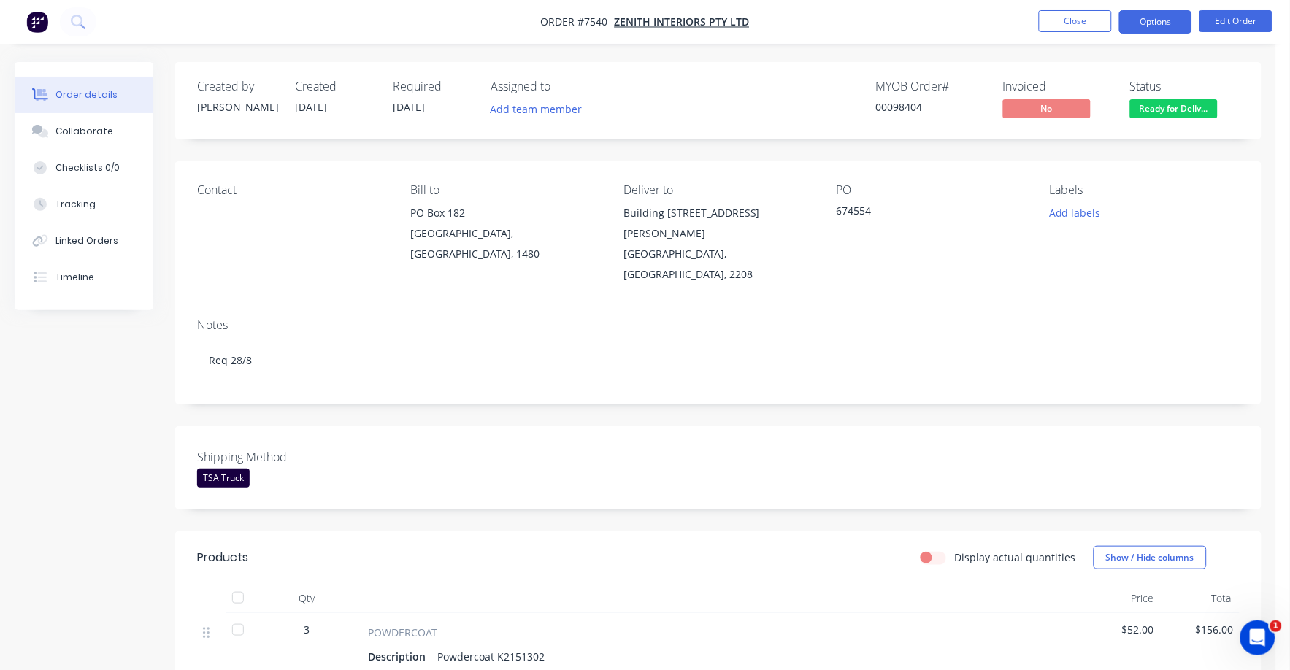
click at [1151, 20] on button "Options" at bounding box center [1155, 21] width 73 height 23
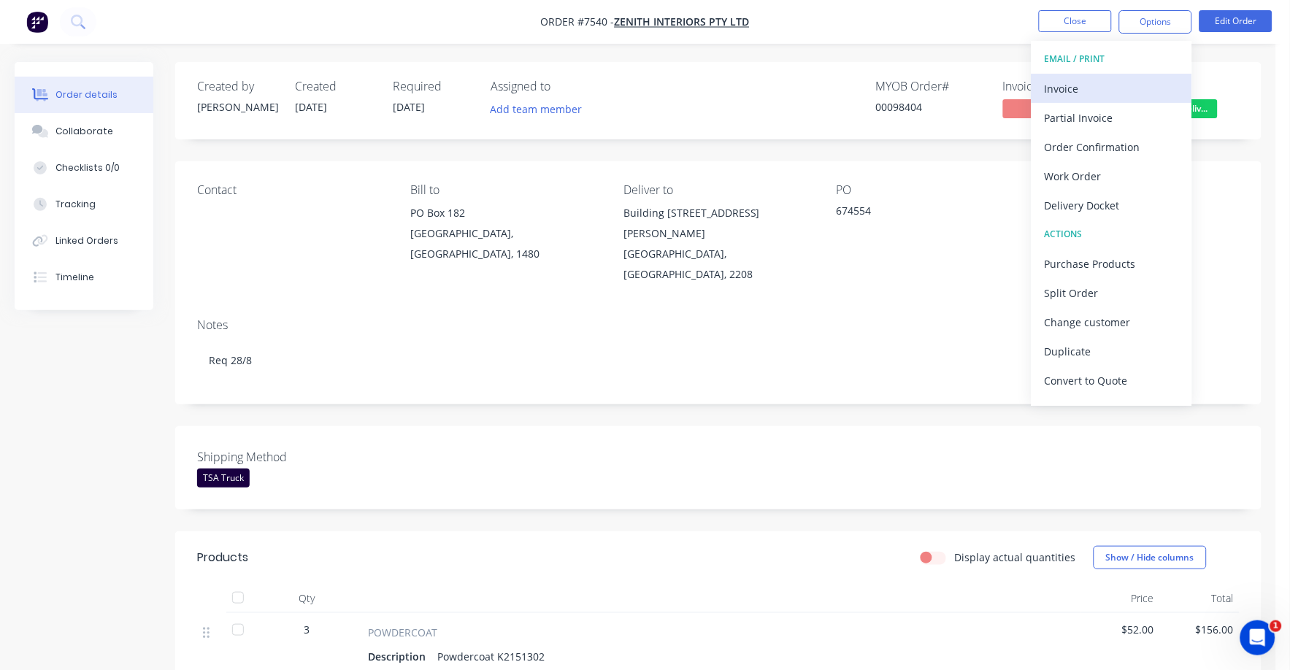
click at [1066, 82] on div "Invoice" at bounding box center [1111, 88] width 134 height 21
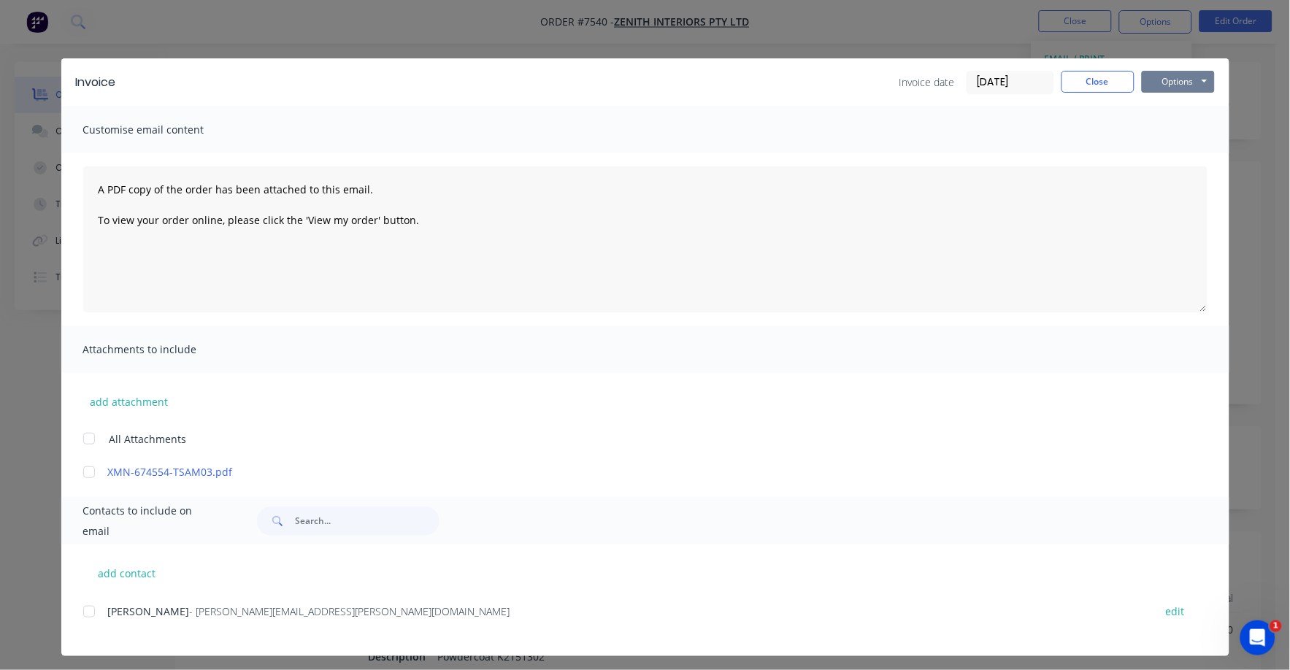
click at [1155, 80] on button "Options" at bounding box center [1178, 82] width 73 height 22
click at [1163, 128] on button "Print" at bounding box center [1188, 132] width 93 height 24
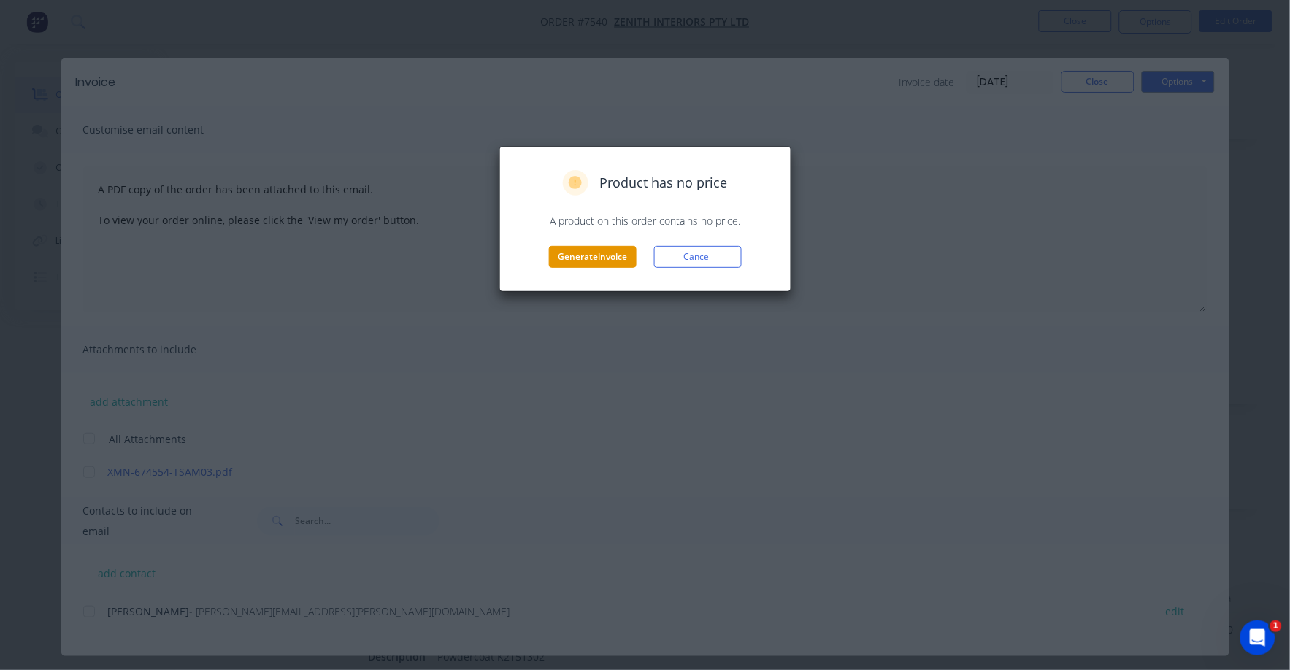
click at [585, 255] on button "Generate invoice" at bounding box center [593, 257] width 88 height 22
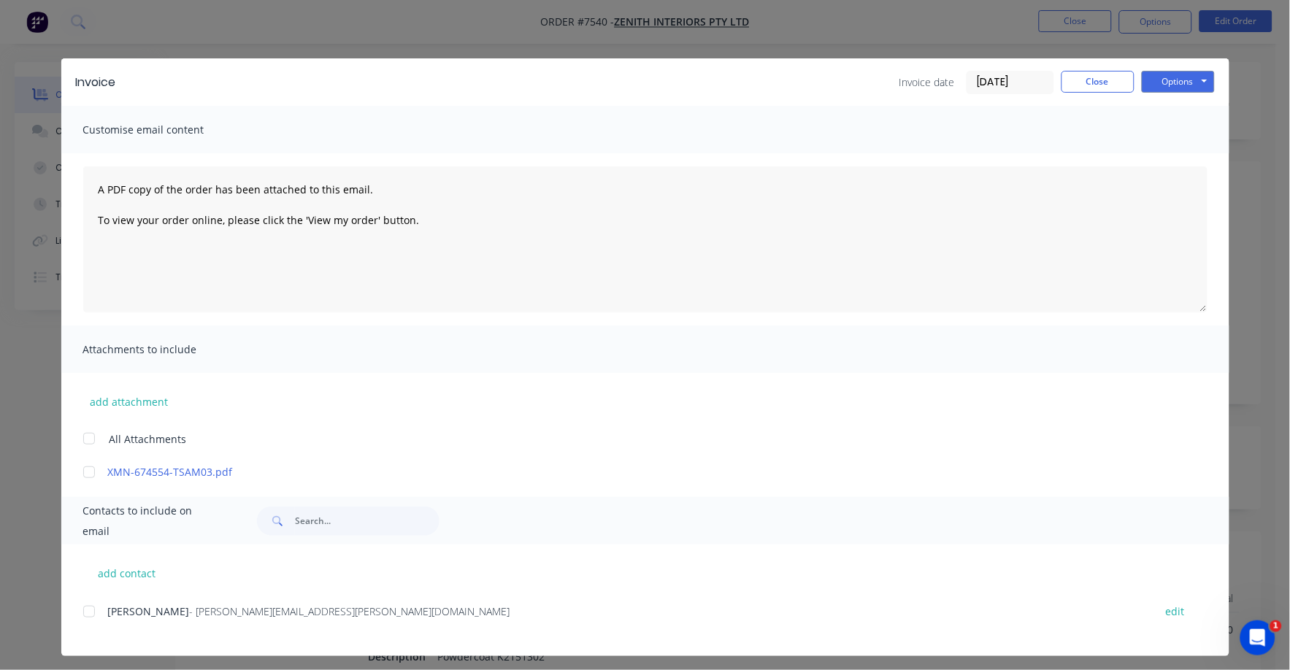
click at [1072, 95] on div "Invoice Invoice date [DATE] Close Options Preview Print Email" at bounding box center [645, 81] width 1168 height 47
click at [1077, 80] on button "Close" at bounding box center [1097, 82] width 73 height 22
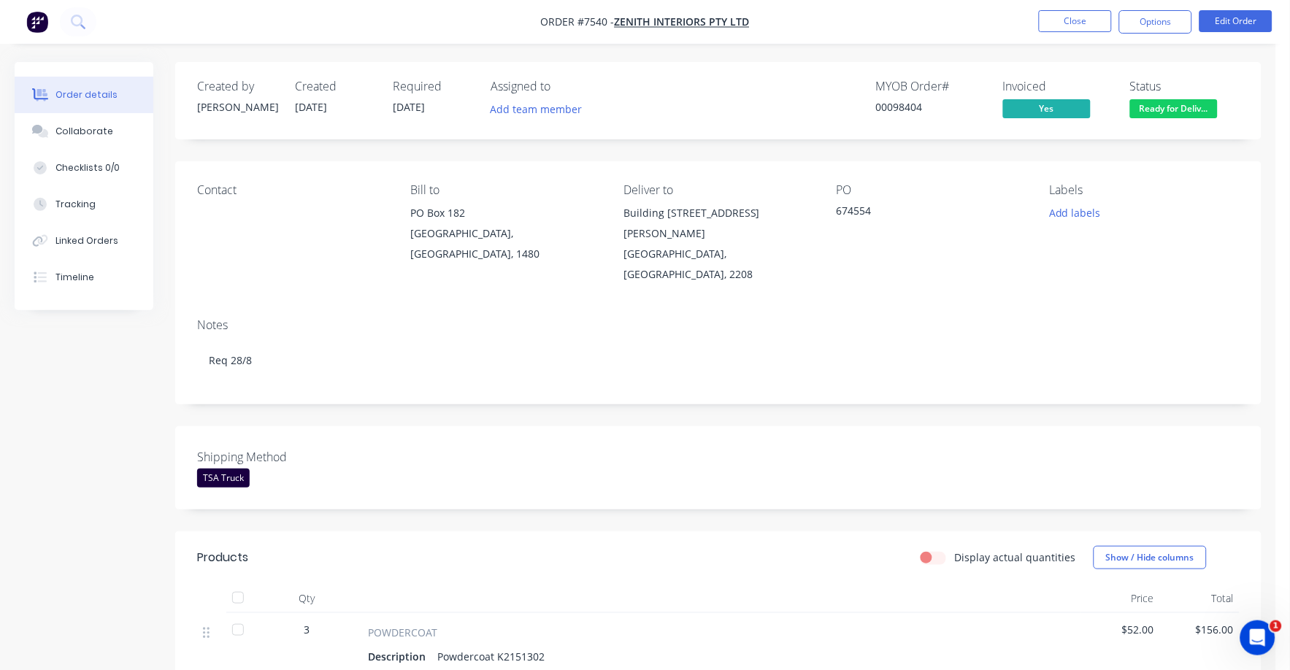
click at [1075, 32] on li "Close" at bounding box center [1075, 21] width 73 height 23
click at [1073, 13] on button "Close" at bounding box center [1075, 21] width 73 height 22
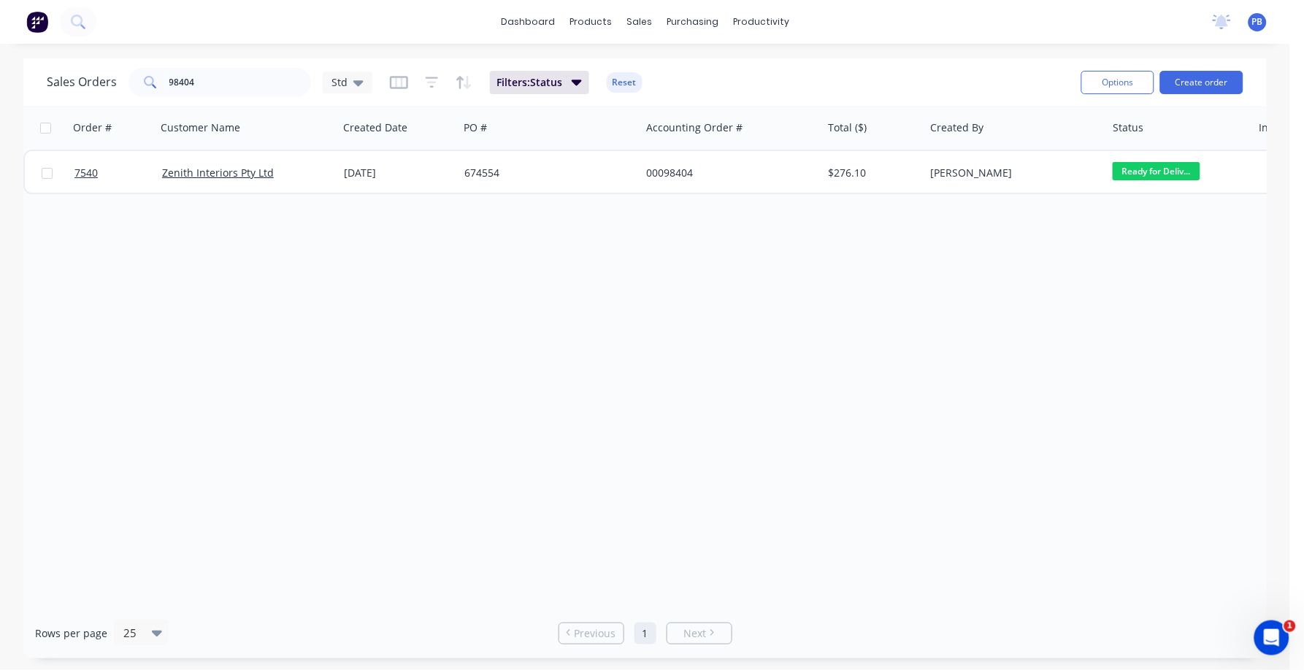
click at [472, 452] on div "Order # Customer Name Created Date PO # Accounting Order # Total ($) Created By…" at bounding box center [644, 357] width 1243 height 502
click at [569, 334] on div "Order # Customer Name Created Date PO # Accounting Order # Total ($) Created By…" at bounding box center [644, 357] width 1243 height 502
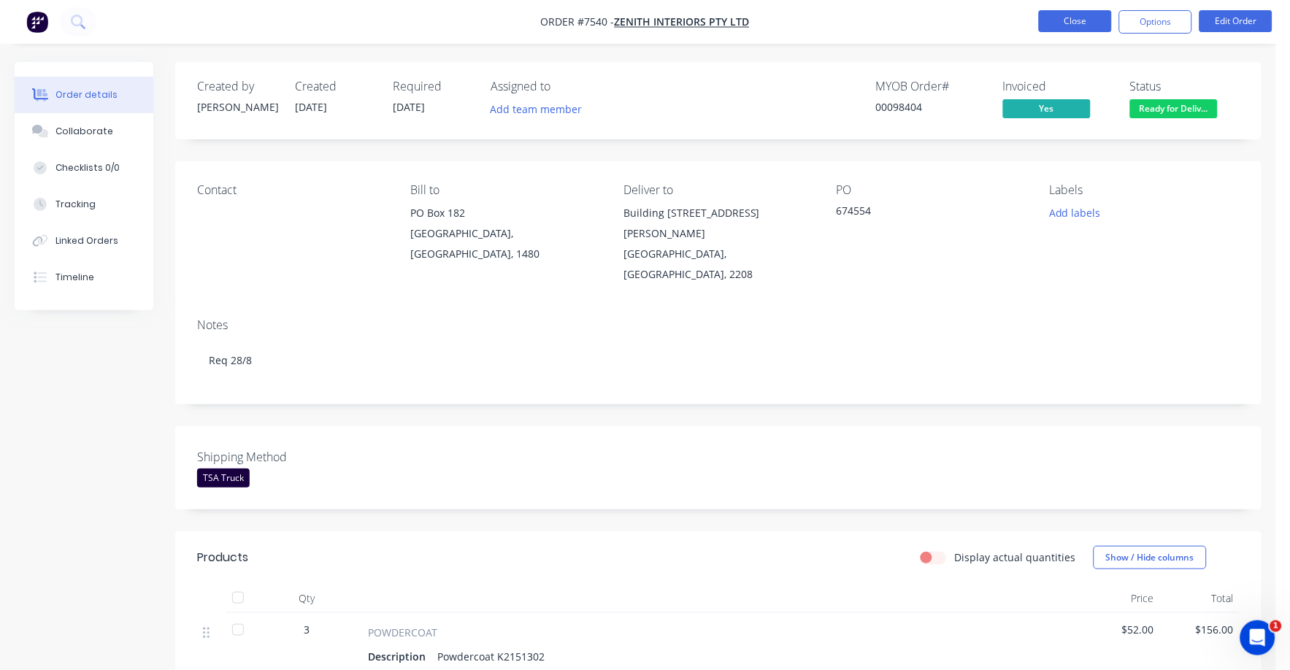
click at [1063, 14] on button "Close" at bounding box center [1075, 21] width 73 height 22
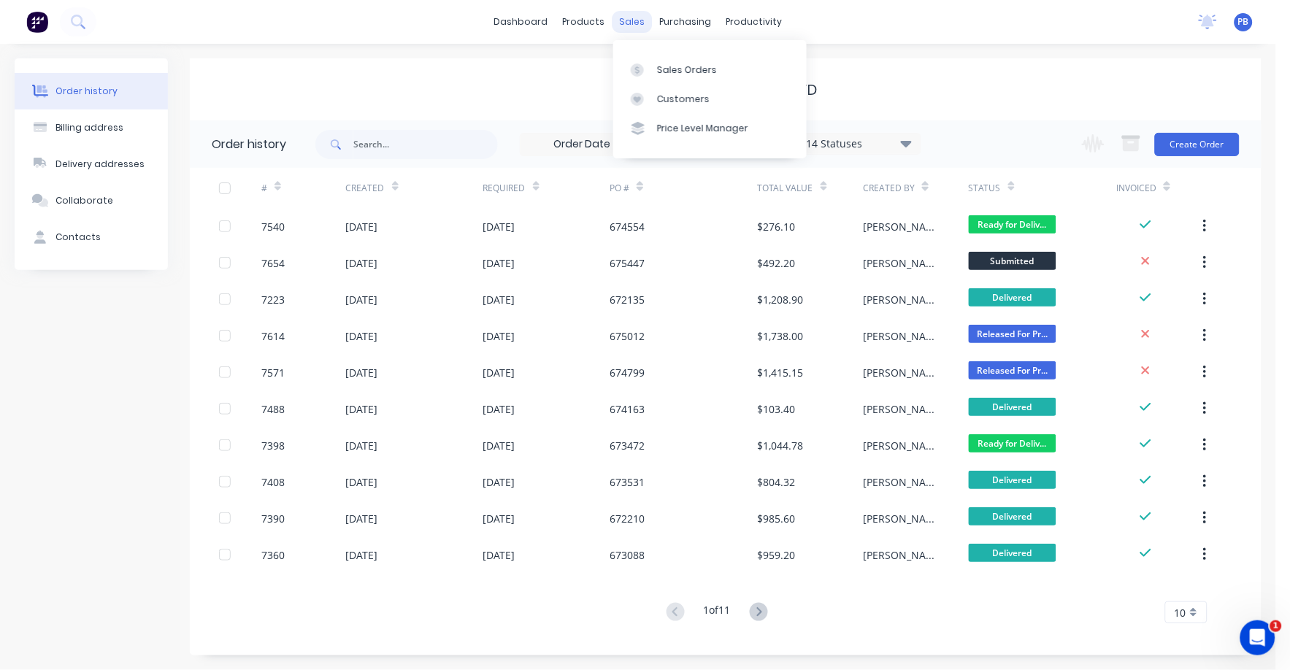
click at [638, 19] on div "sales" at bounding box center [632, 22] width 40 height 22
click at [688, 72] on div "Sales Orders" at bounding box center [687, 69] width 60 height 13
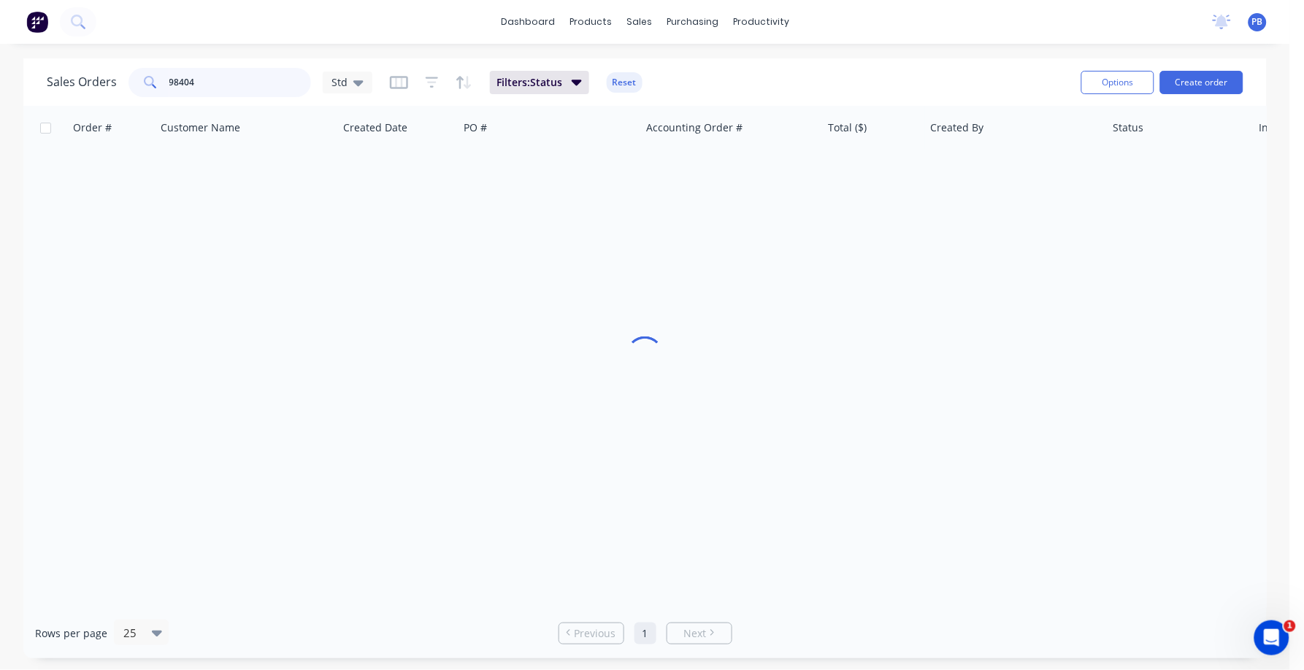
click at [263, 85] on input "98404" at bounding box center [240, 82] width 142 height 29
type input "98455"
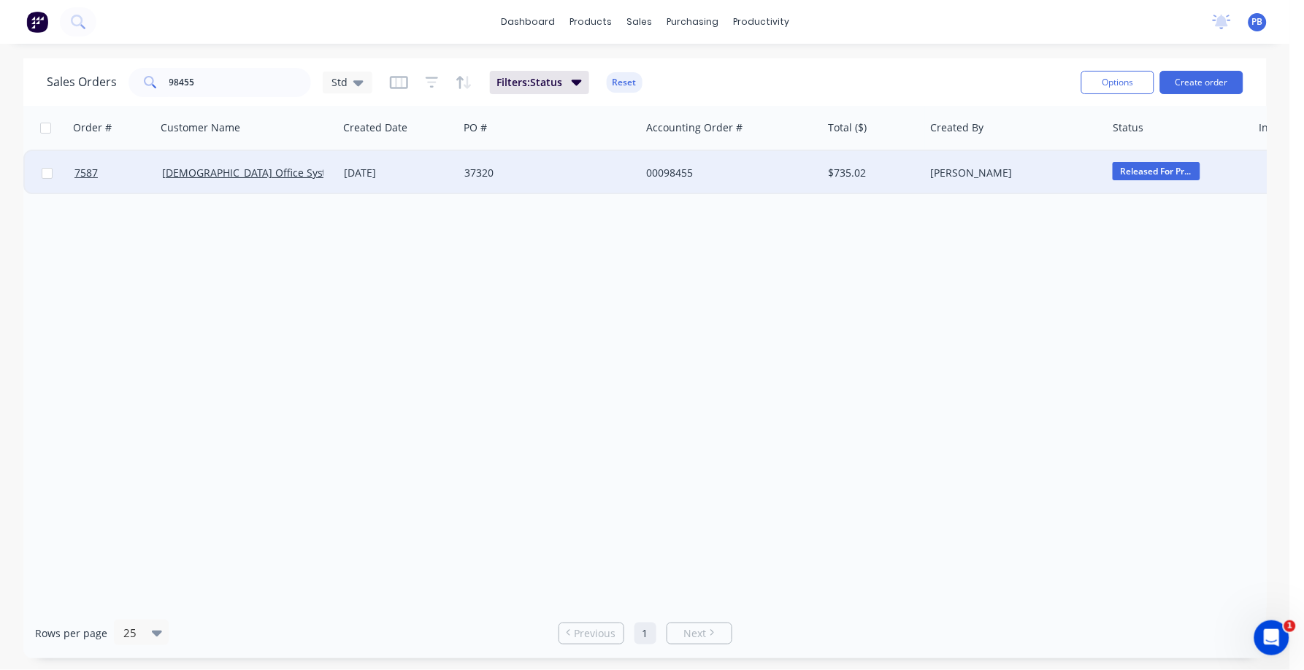
click at [668, 168] on div "00098455" at bounding box center [727, 173] width 162 height 15
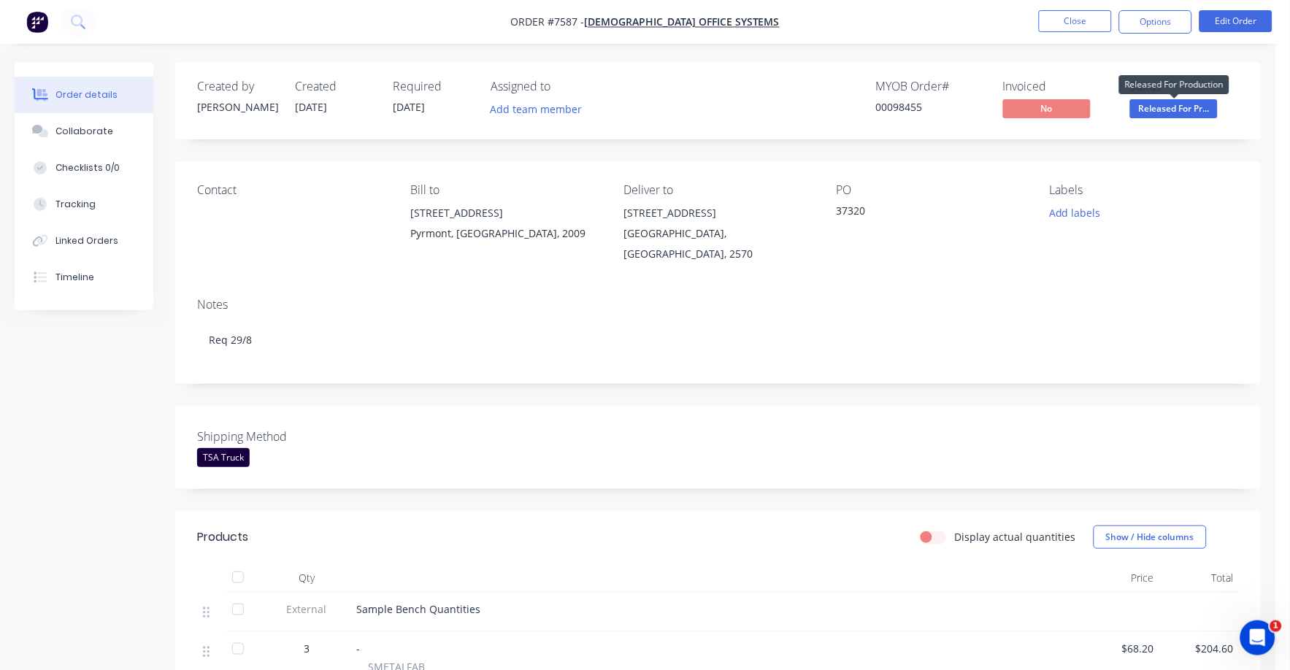
click at [1169, 101] on span "Released For Pr..." at bounding box center [1174, 108] width 88 height 18
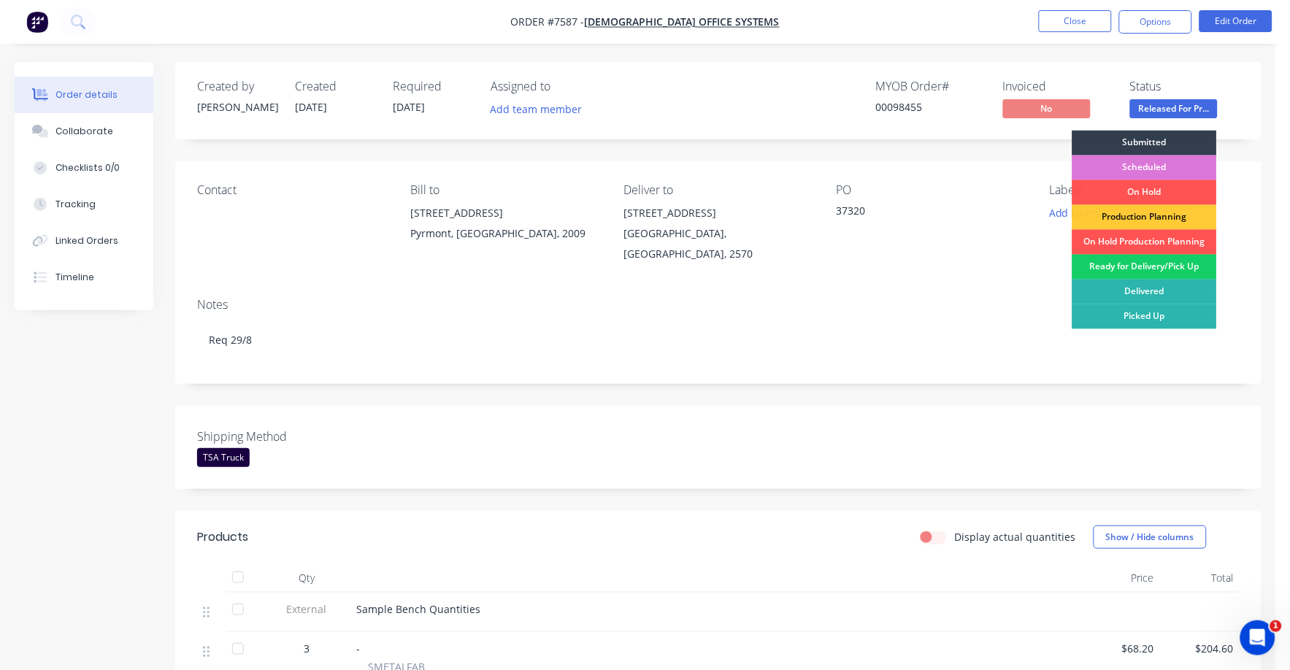
click at [1157, 263] on div "Ready for Delivery/Pick Up" at bounding box center [1144, 267] width 145 height 25
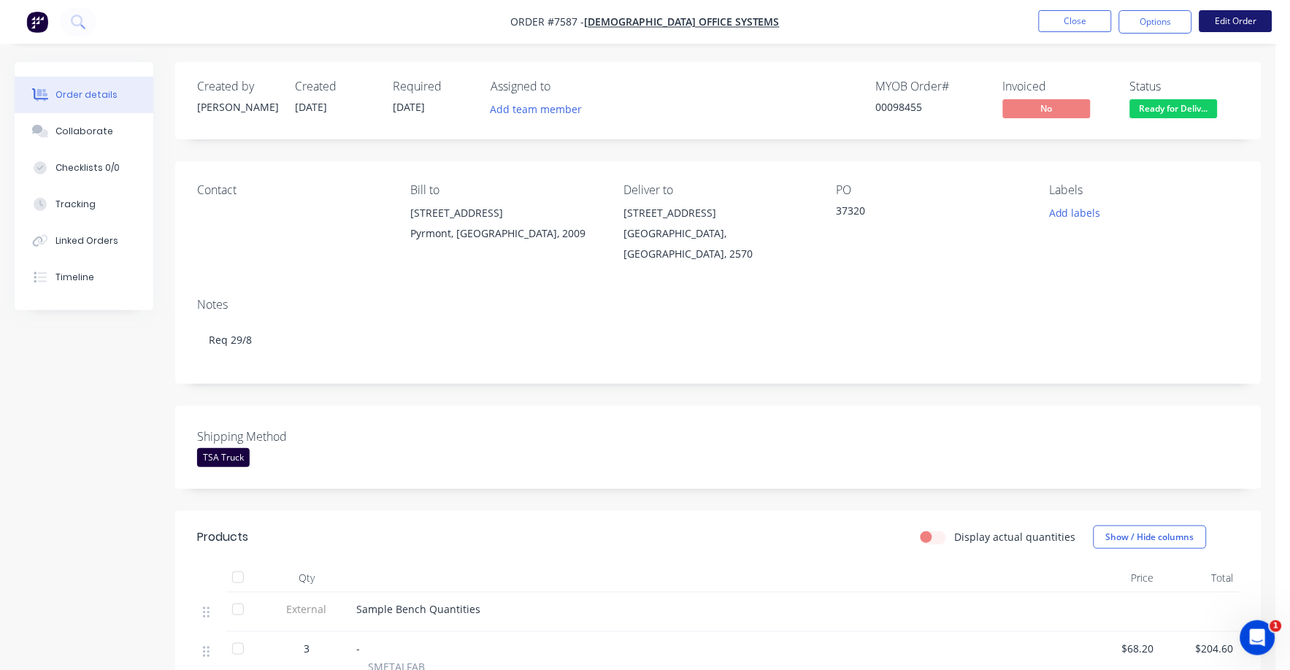
click at [1253, 22] on button "Edit Order" at bounding box center [1235, 21] width 73 height 22
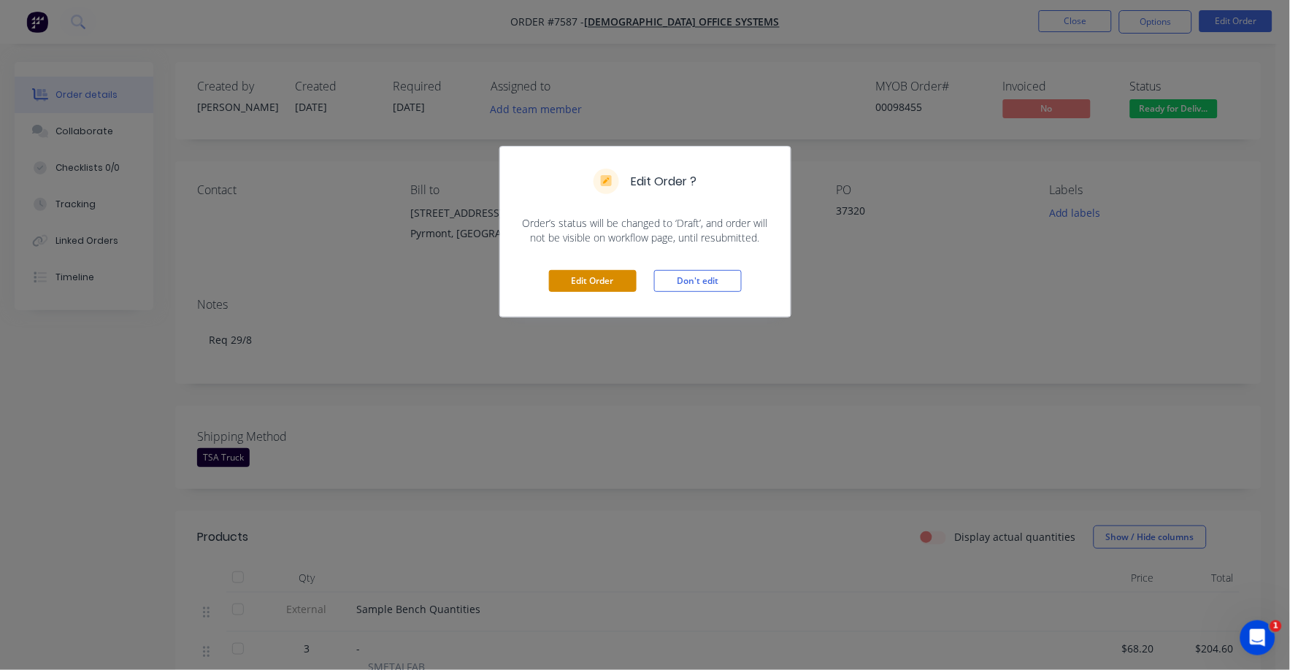
click at [588, 279] on button "Edit Order" at bounding box center [593, 281] width 88 height 22
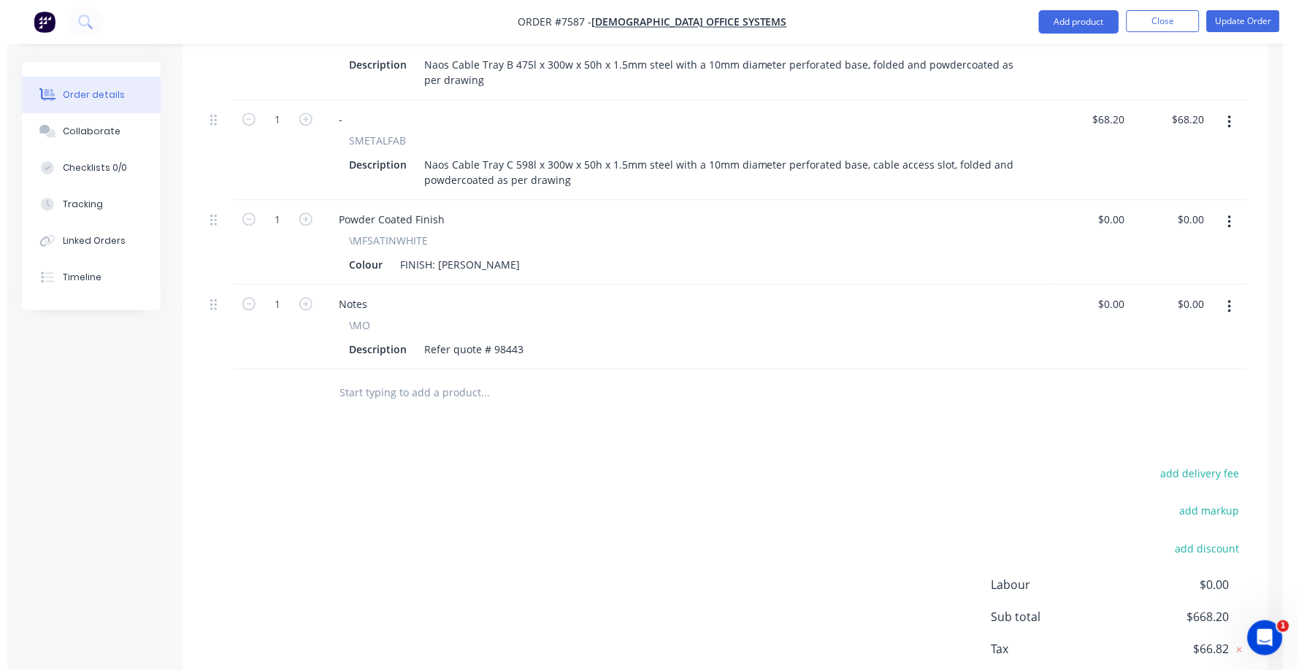
scroll to position [821, 0]
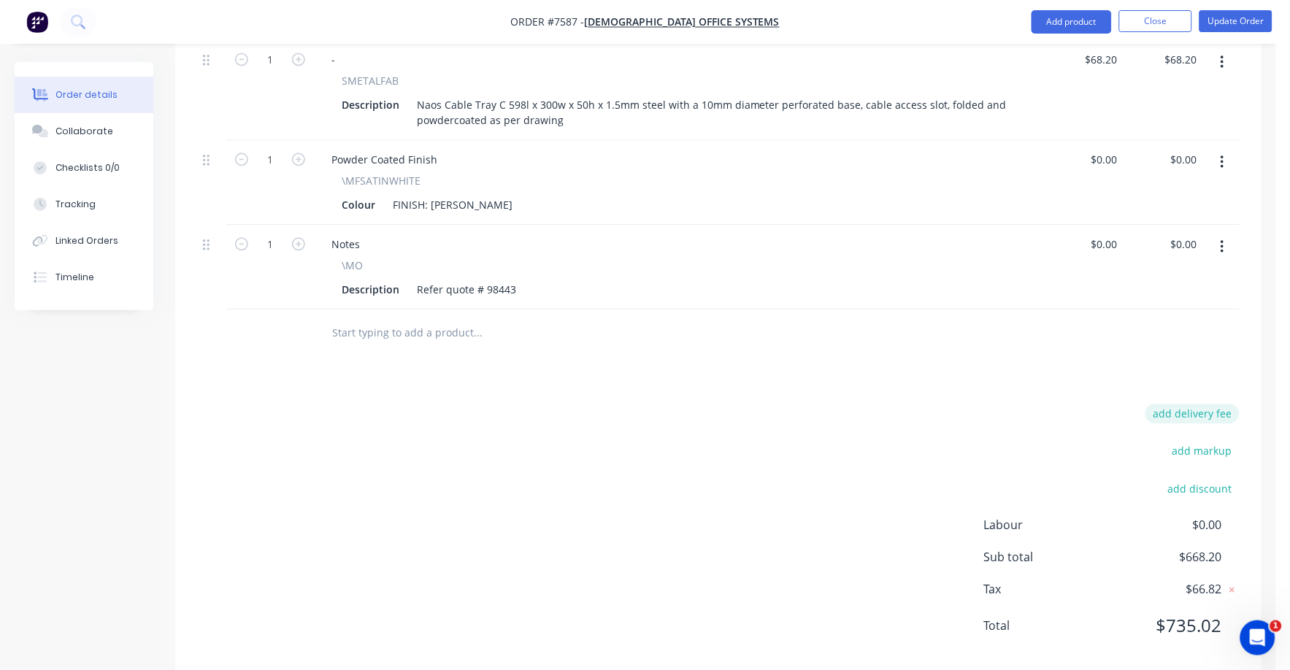
click at [1196, 404] on button "add delivery fee" at bounding box center [1192, 414] width 94 height 20
type input "75"
click input "submit" at bounding box center [0, 0] width 0 height 0
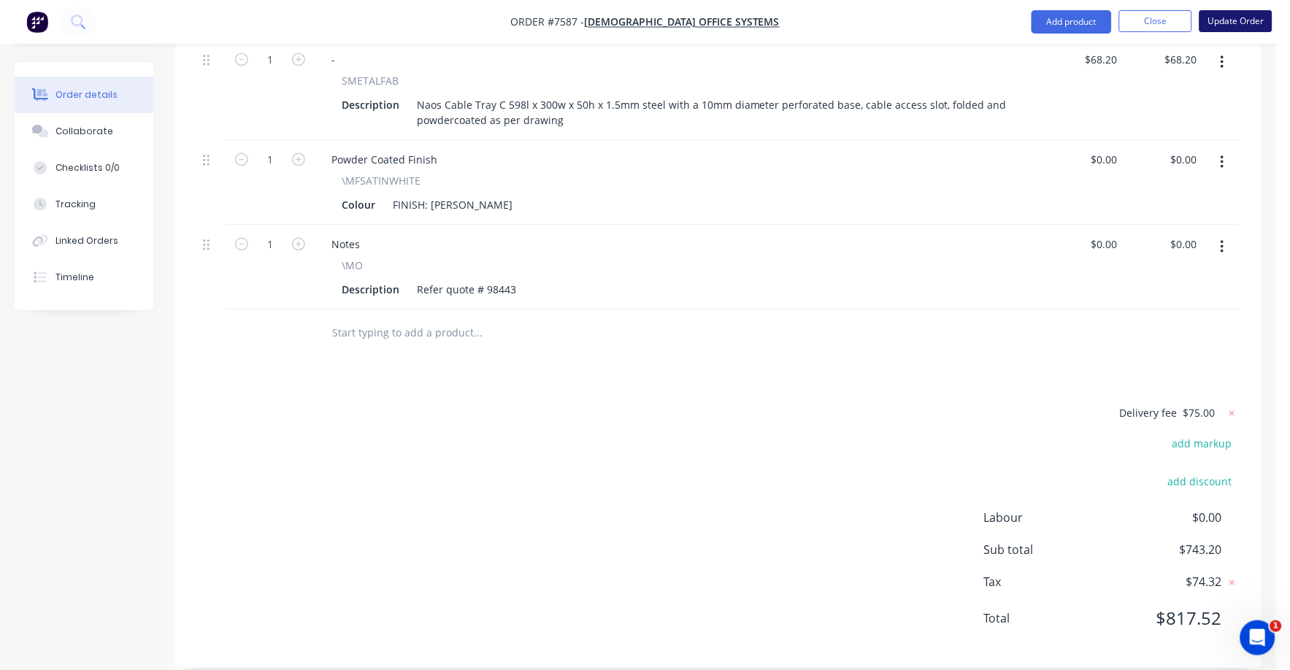
click at [1252, 20] on button "Update Order" at bounding box center [1235, 21] width 73 height 22
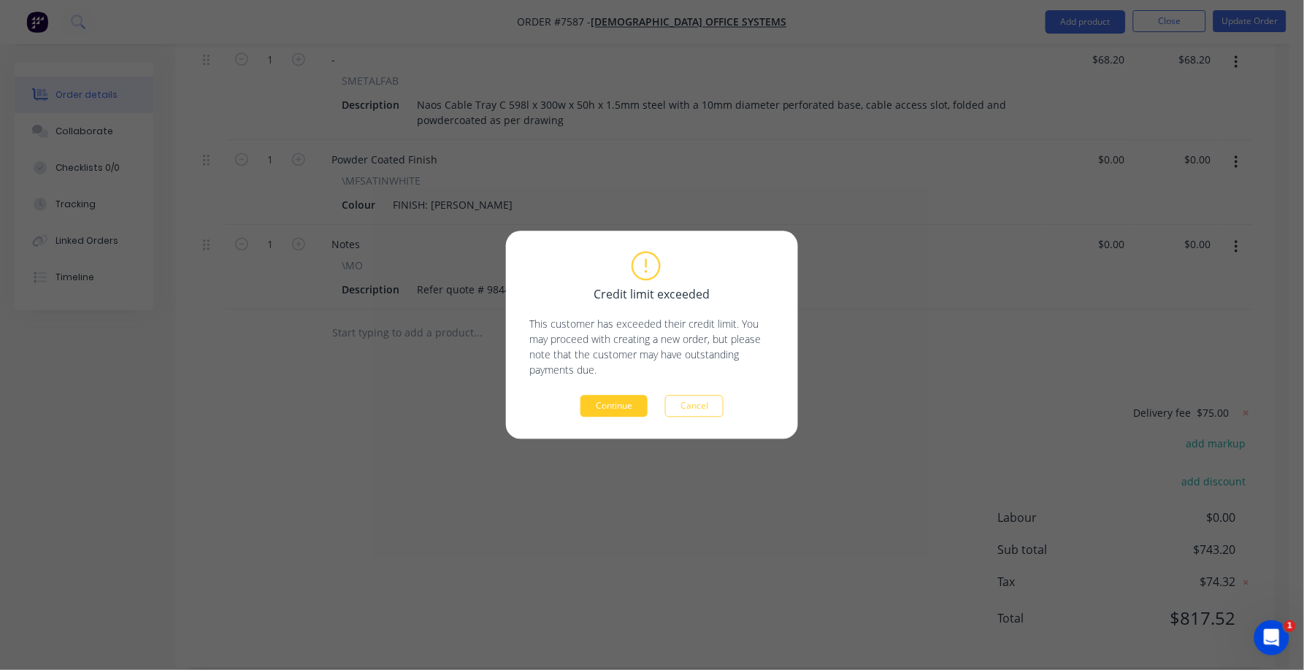
click at [618, 407] on button "Continue" at bounding box center [613, 407] width 67 height 22
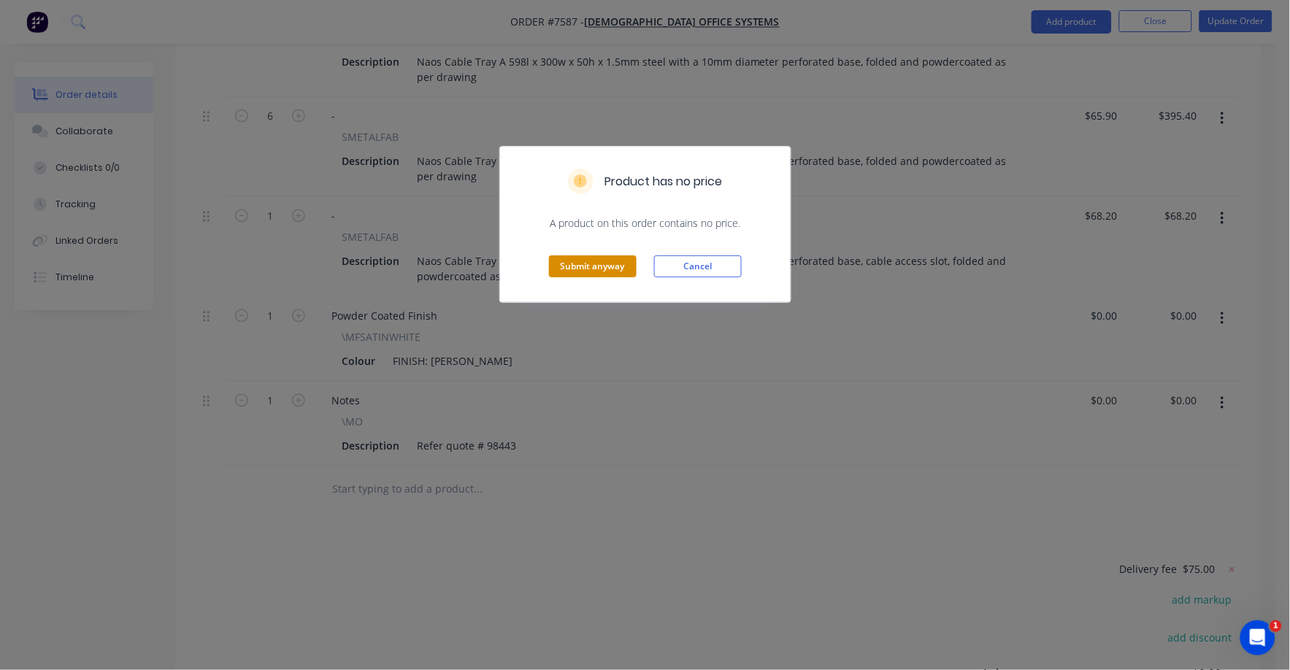
click at [583, 266] on button "Submit anyway" at bounding box center [593, 266] width 88 height 22
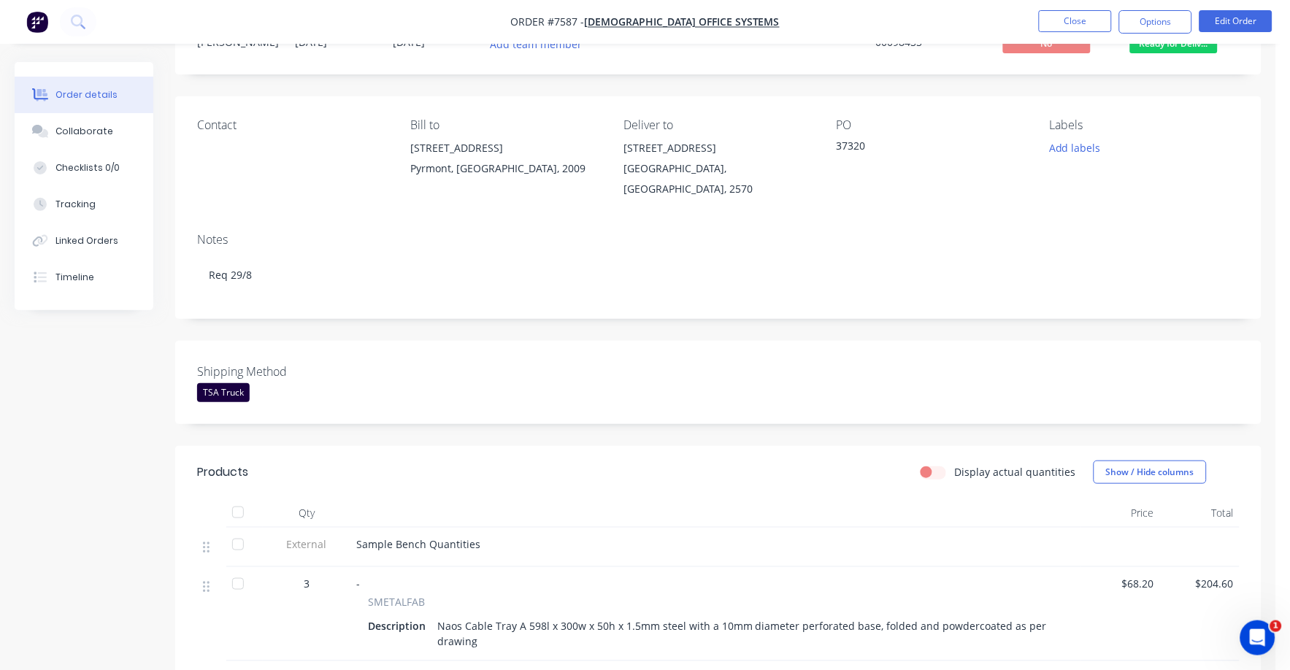
scroll to position [0, 0]
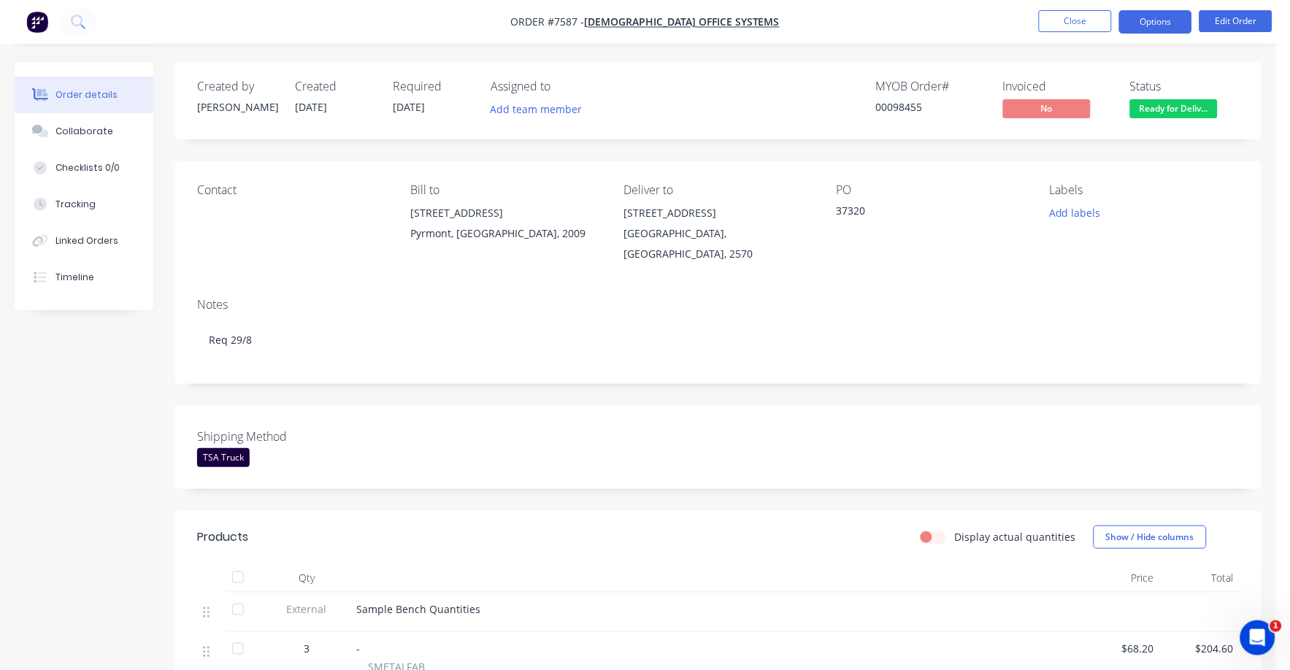
drag, startPoint x: 1152, startPoint y: 17, endPoint x: 1148, endPoint y: 24, distance: 8.2
click at [1152, 17] on button "Options" at bounding box center [1155, 21] width 73 height 23
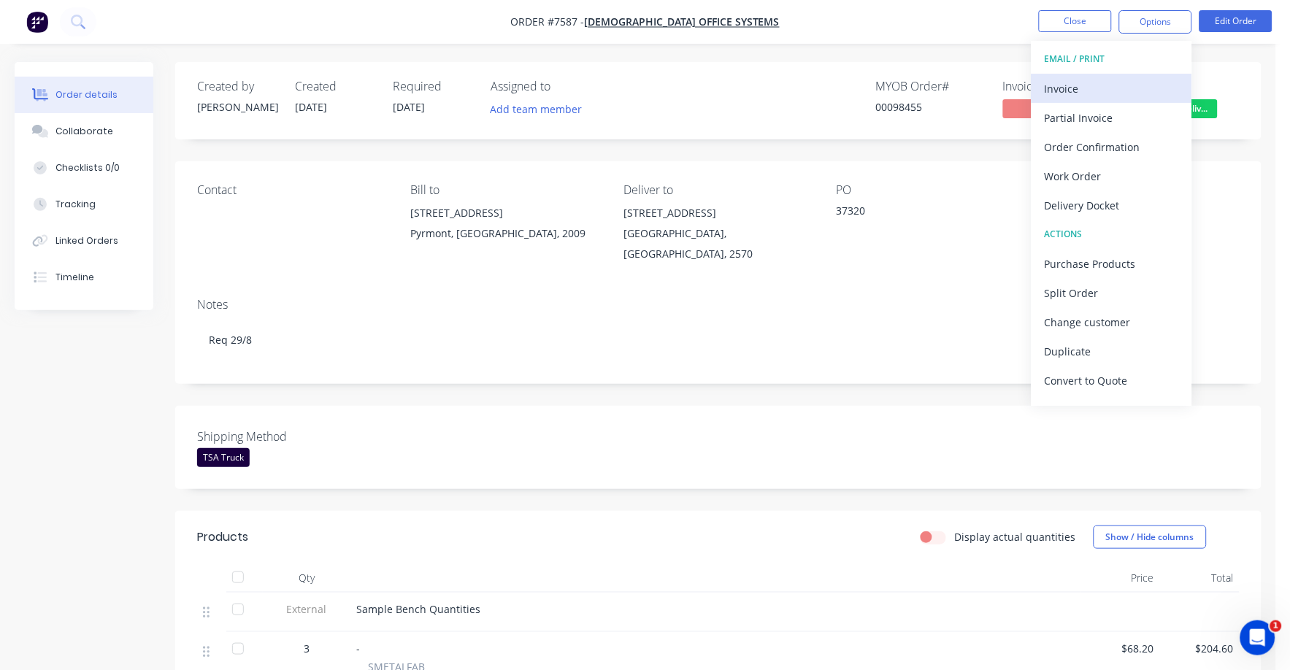
click at [1061, 89] on div "Invoice" at bounding box center [1111, 88] width 134 height 21
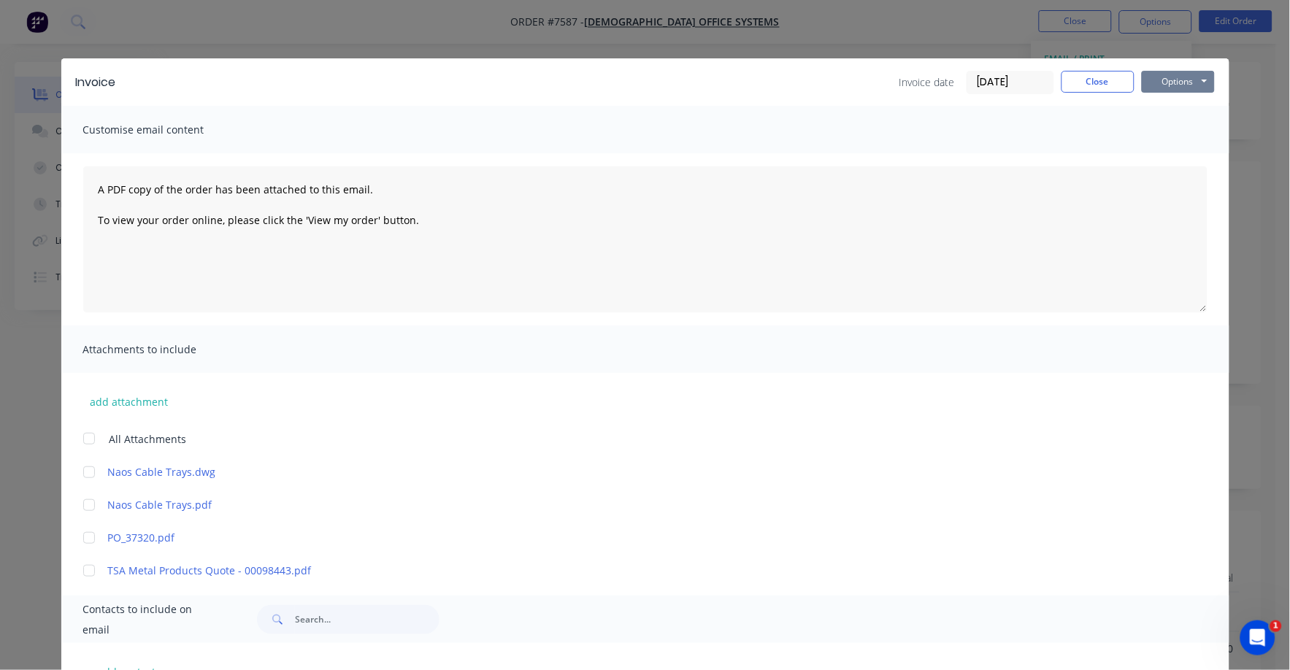
click at [1174, 77] on button "Options" at bounding box center [1178, 82] width 73 height 22
click at [1155, 119] on div "Preview Print Email" at bounding box center [1188, 132] width 93 height 72
click at [1154, 132] on button "Print" at bounding box center [1188, 132] width 93 height 24
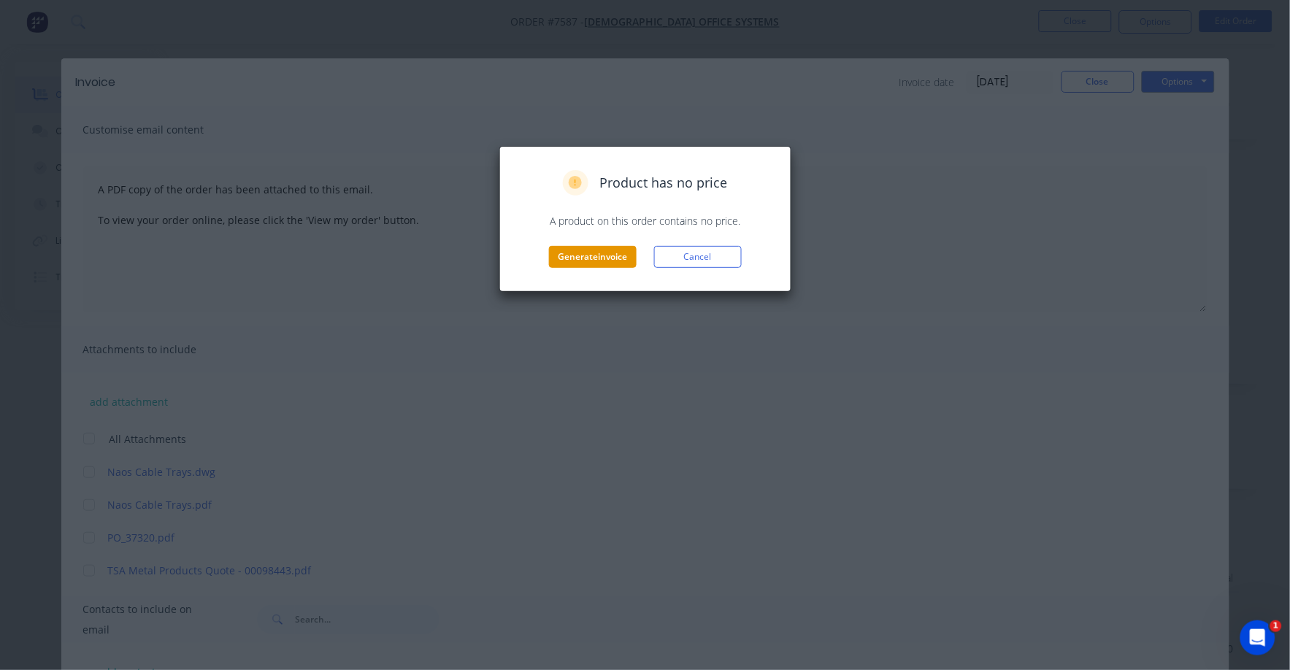
click at [558, 266] on button "Generate invoice" at bounding box center [593, 257] width 88 height 22
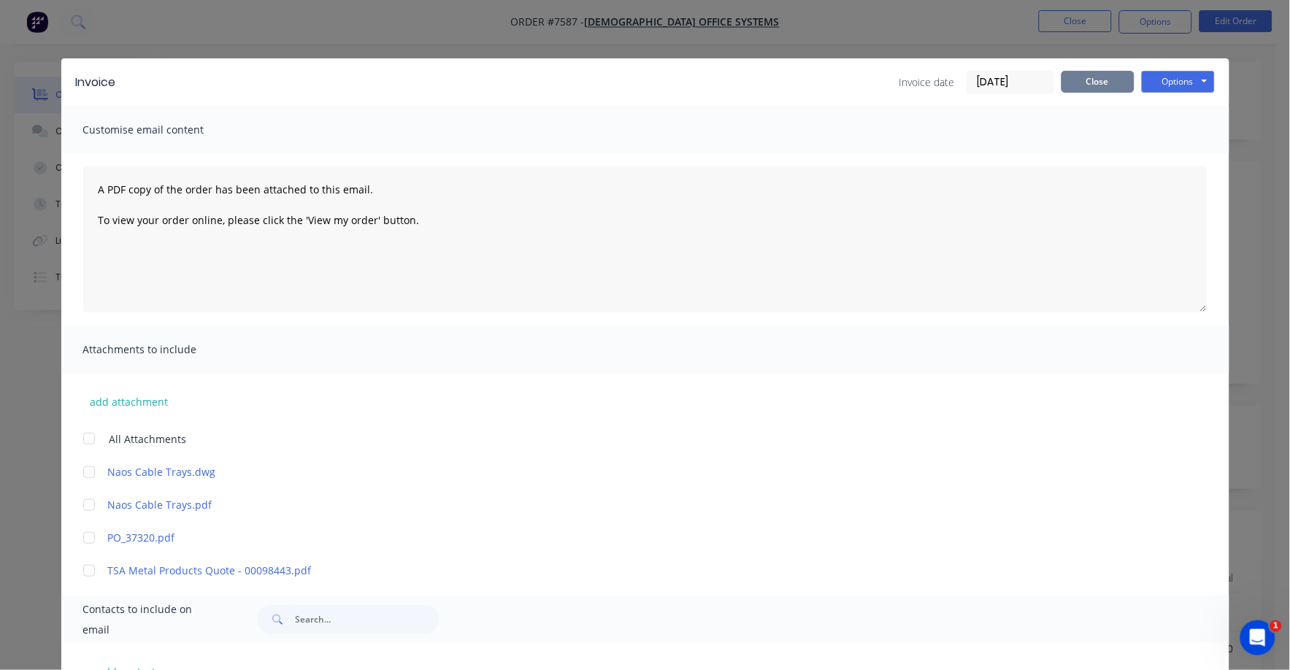
click at [1073, 82] on button "Close" at bounding box center [1097, 82] width 73 height 22
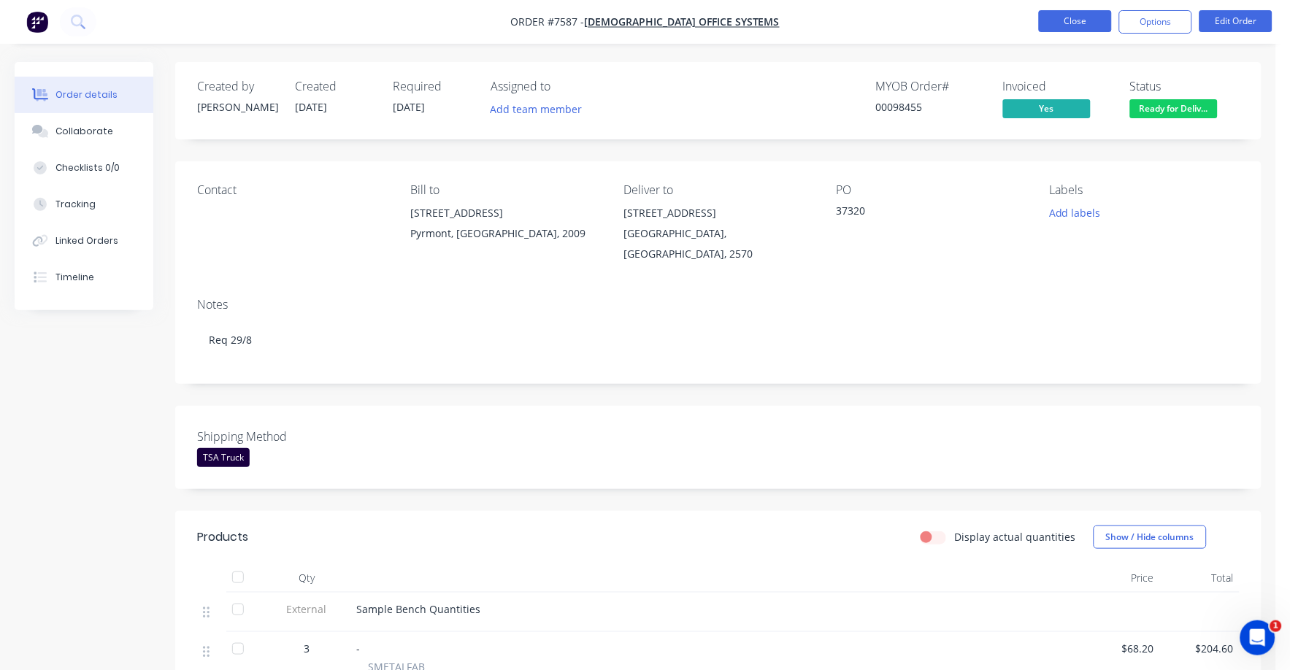
click at [1075, 20] on button "Close" at bounding box center [1075, 21] width 73 height 22
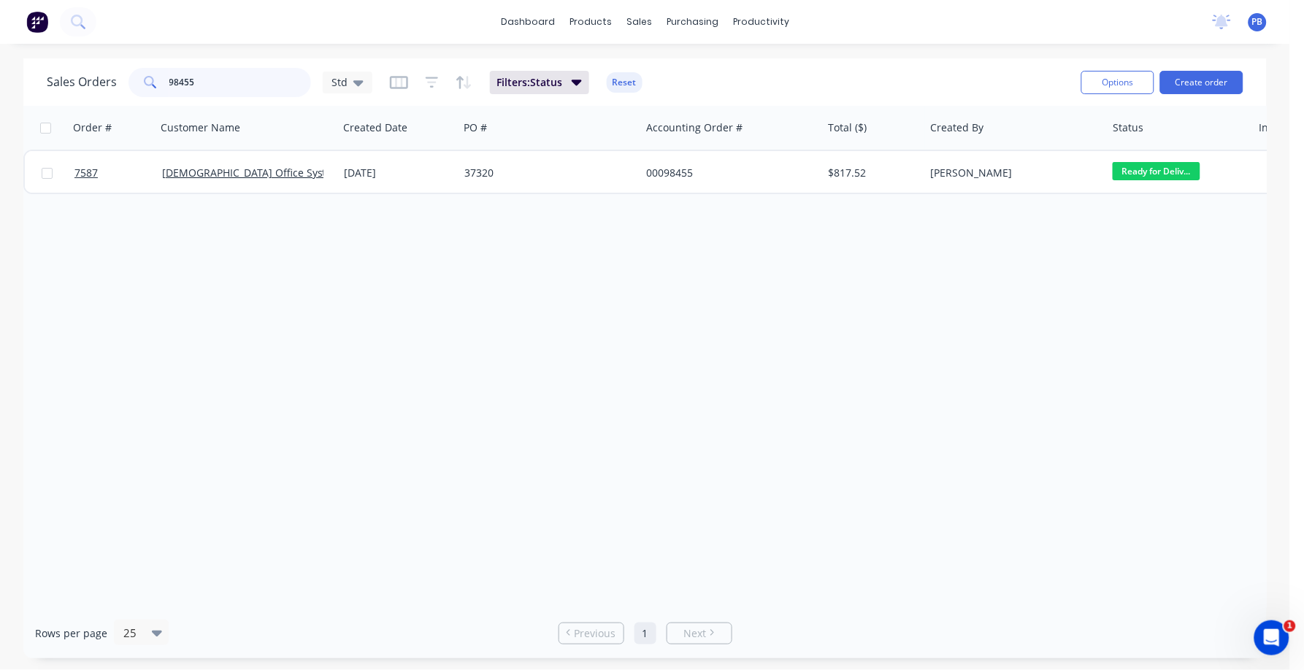
click at [226, 81] on input "98455" at bounding box center [240, 82] width 142 height 29
click at [226, 80] on input "98455" at bounding box center [240, 82] width 142 height 29
type input "98430"
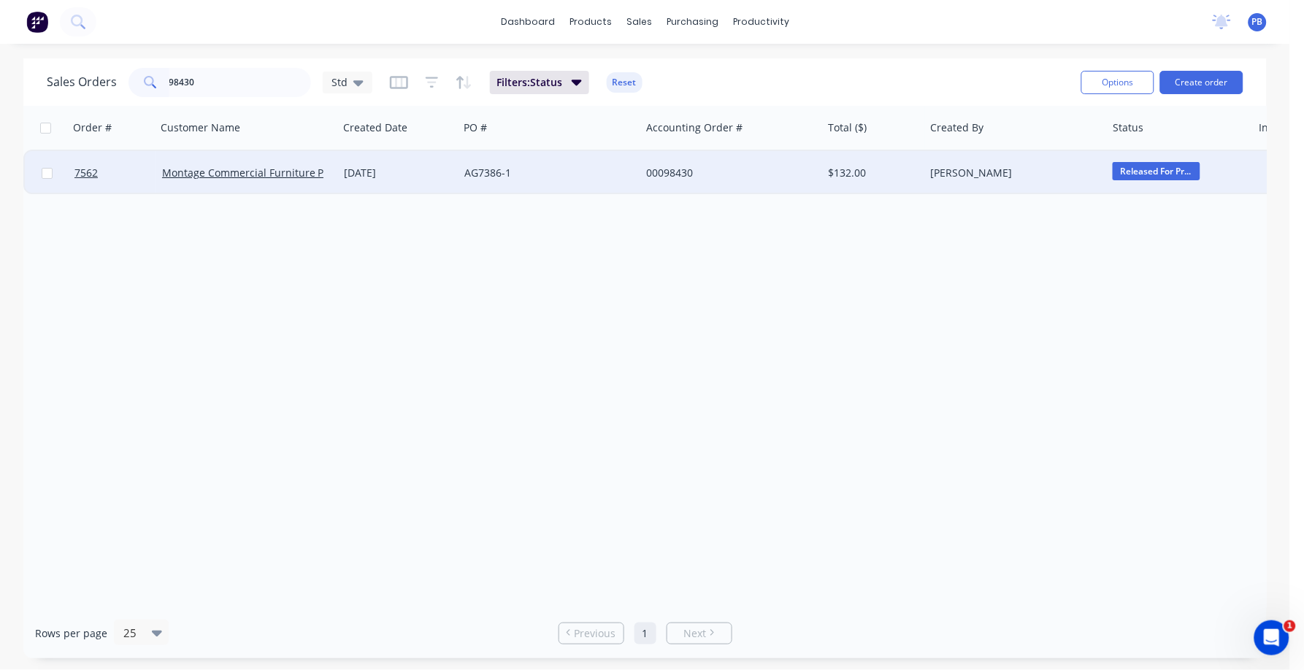
click at [650, 170] on div "00098430" at bounding box center [727, 173] width 162 height 15
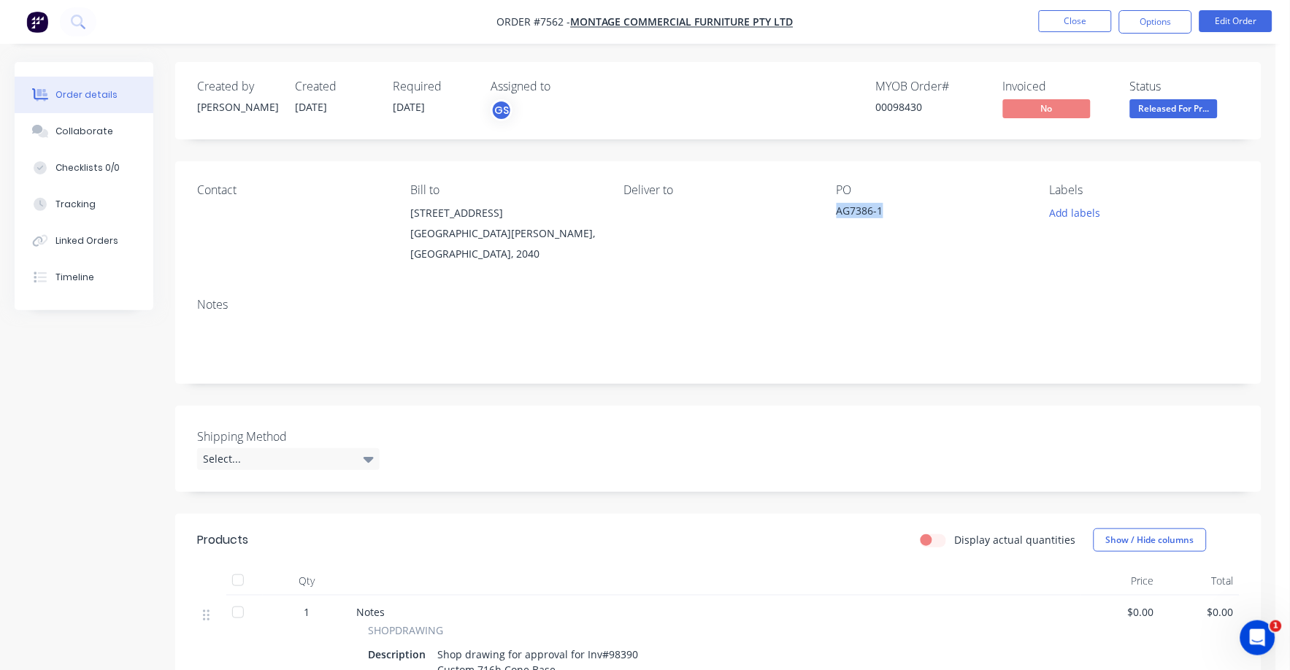
drag, startPoint x: 825, startPoint y: 207, endPoint x: 893, endPoint y: 207, distance: 67.9
click at [893, 207] on div "Contact Bill to [STREET_ADDRESS][PERSON_NAME] Deliver to PO AG7386-1 Labels Add…" at bounding box center [718, 223] width 1086 height 125
copy div "AG7386-1"
click at [1226, 18] on button "Edit Order" at bounding box center [1235, 21] width 73 height 22
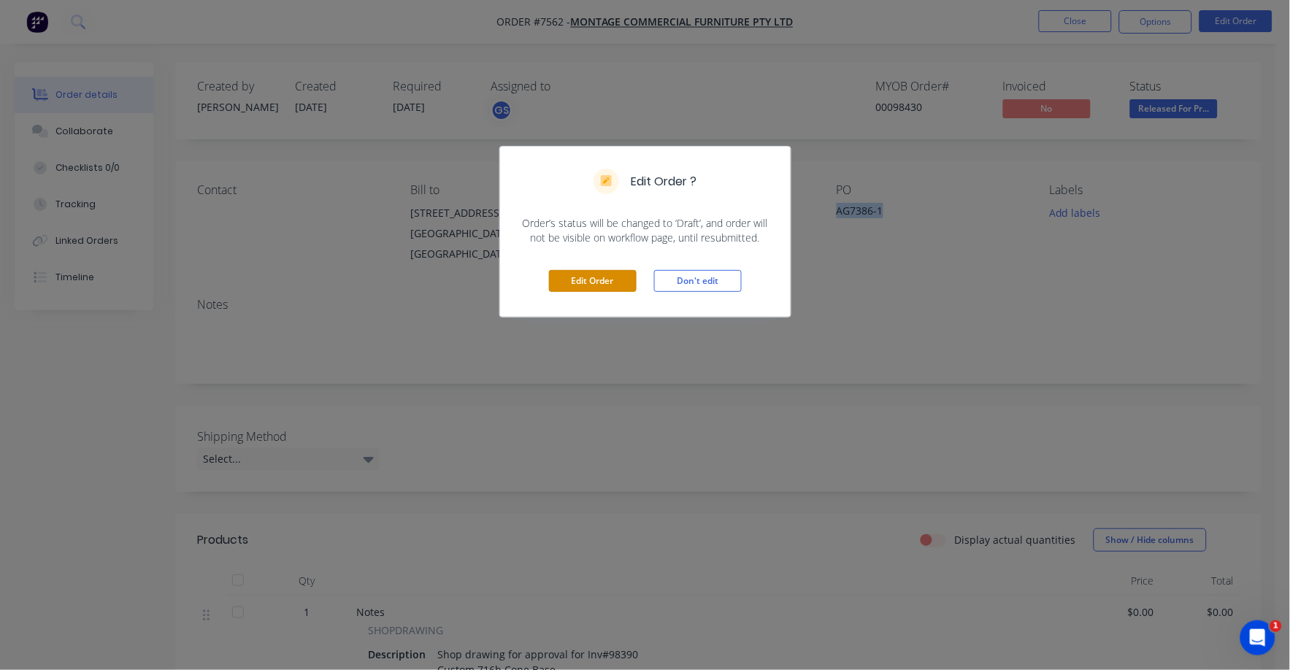
drag, startPoint x: 565, startPoint y: 282, endPoint x: 742, endPoint y: 315, distance: 180.2
click at [742, 315] on div "Edit Order Don't edit" at bounding box center [645, 281] width 290 height 72
click at [712, 279] on button "Don't edit" at bounding box center [698, 281] width 88 height 22
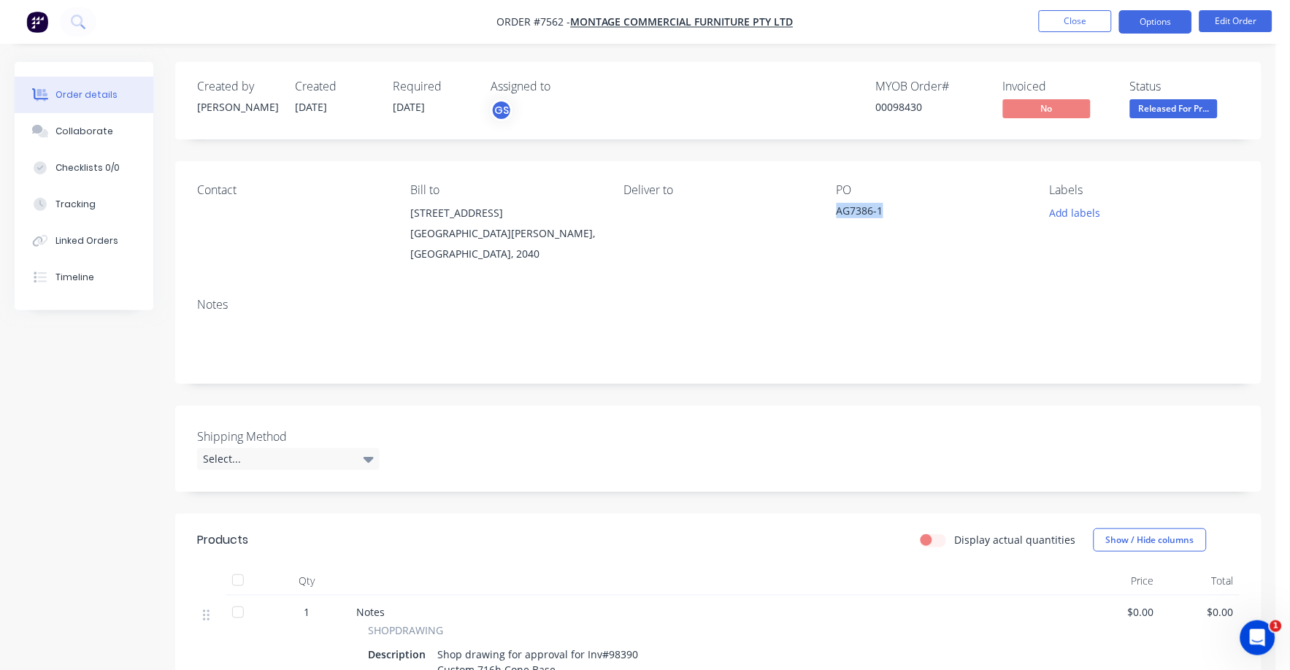
click at [1142, 19] on button "Options" at bounding box center [1155, 21] width 73 height 23
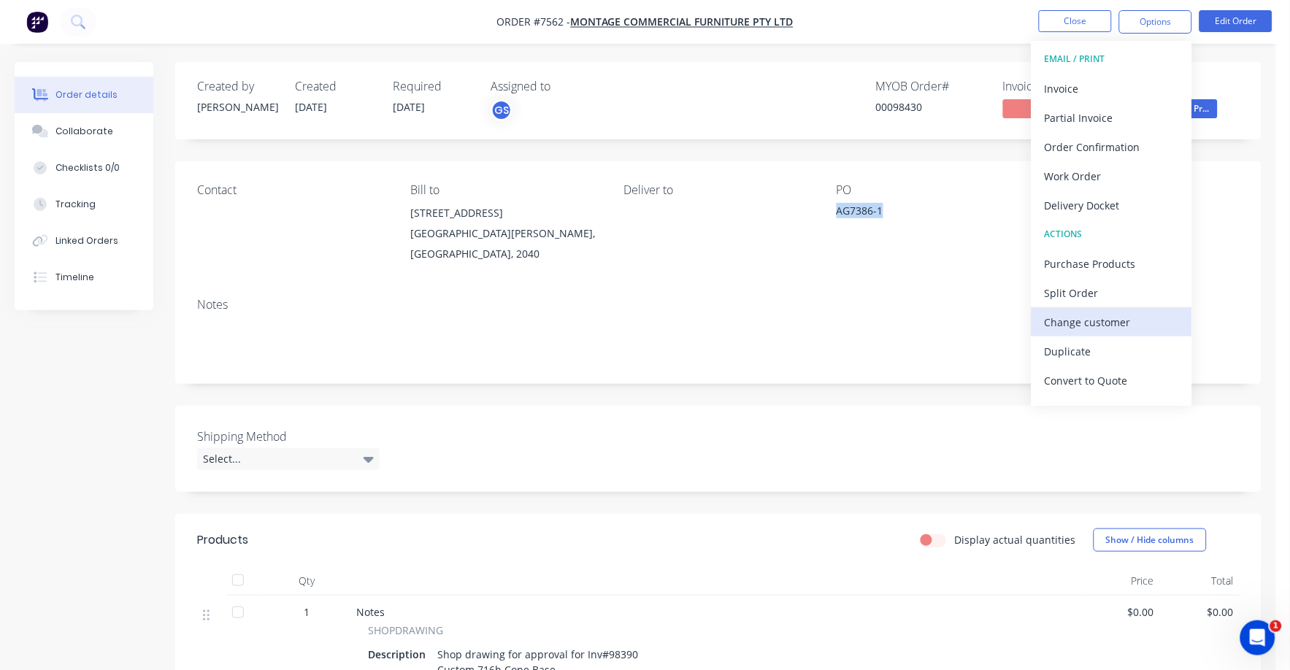
scroll to position [22, 0]
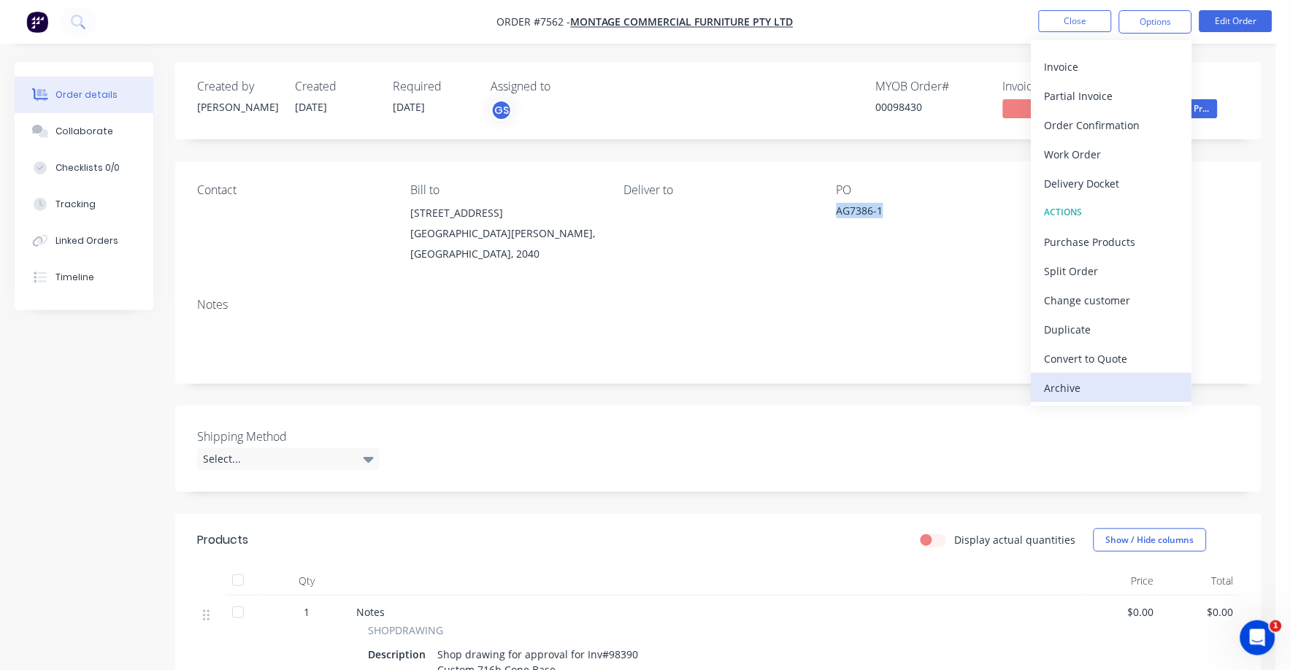
click at [1076, 385] on div "Archive" at bounding box center [1111, 387] width 134 height 21
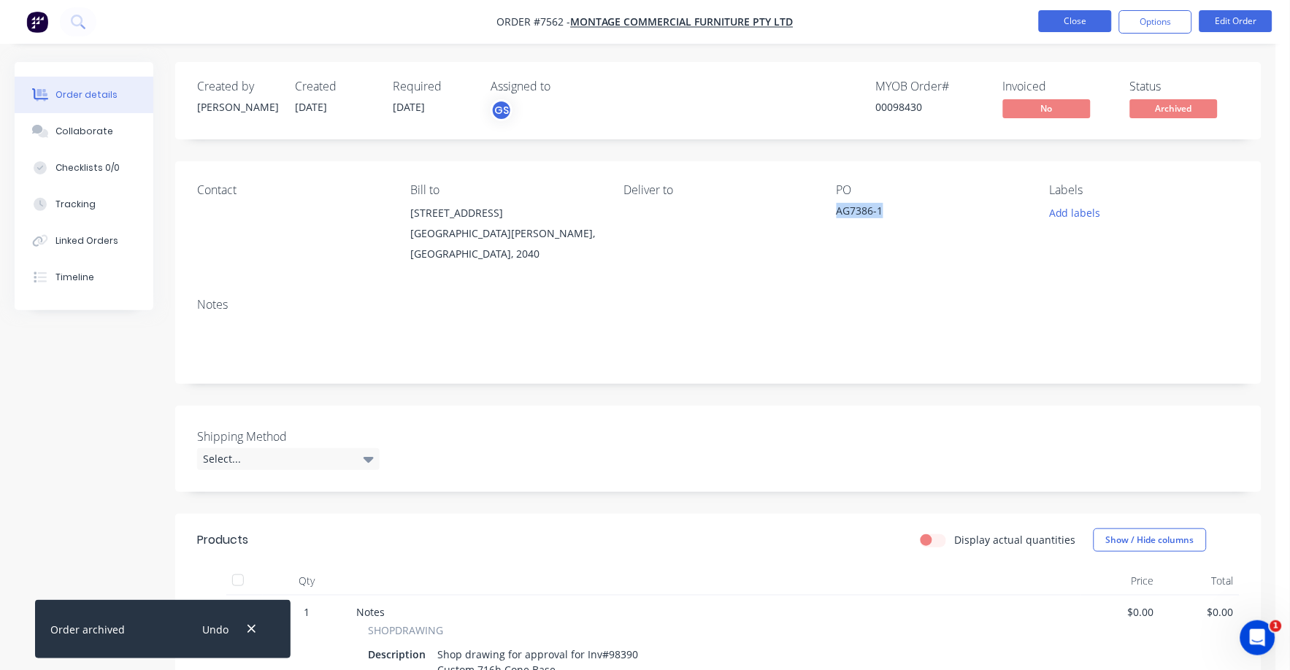
click at [1078, 18] on button "Close" at bounding box center [1075, 21] width 73 height 22
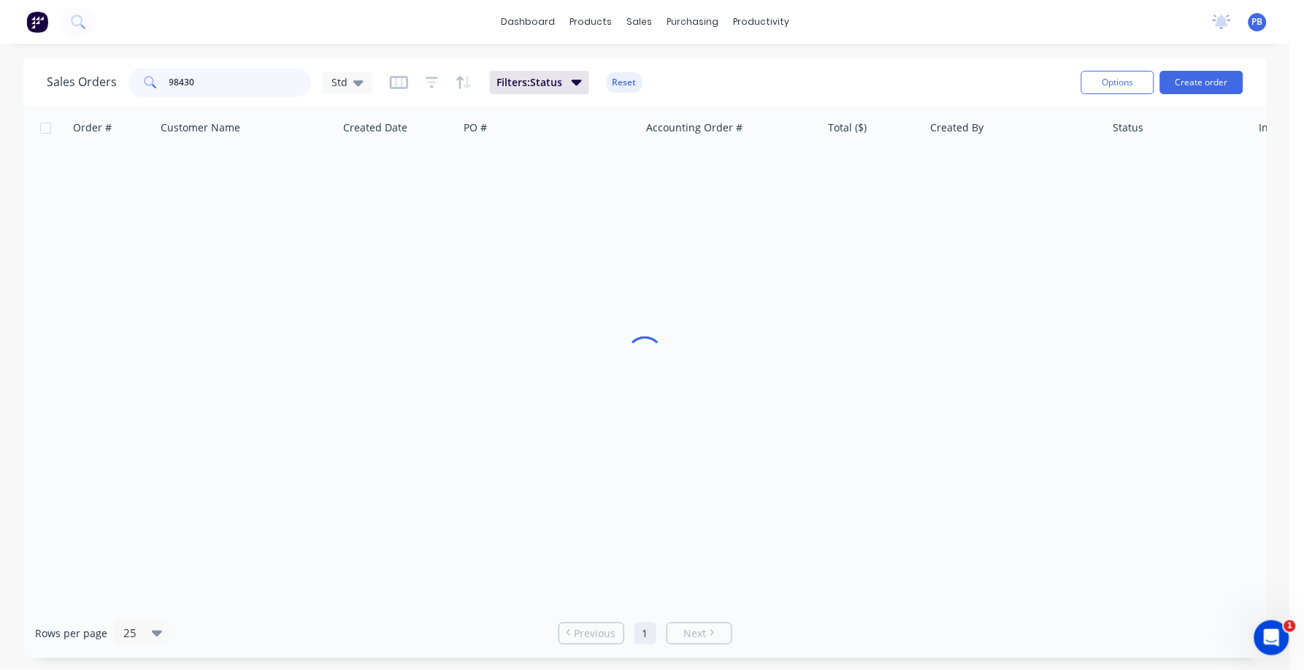
click at [250, 85] on input "98430" at bounding box center [240, 82] width 142 height 29
click at [250, 84] on input "98430" at bounding box center [240, 82] width 142 height 29
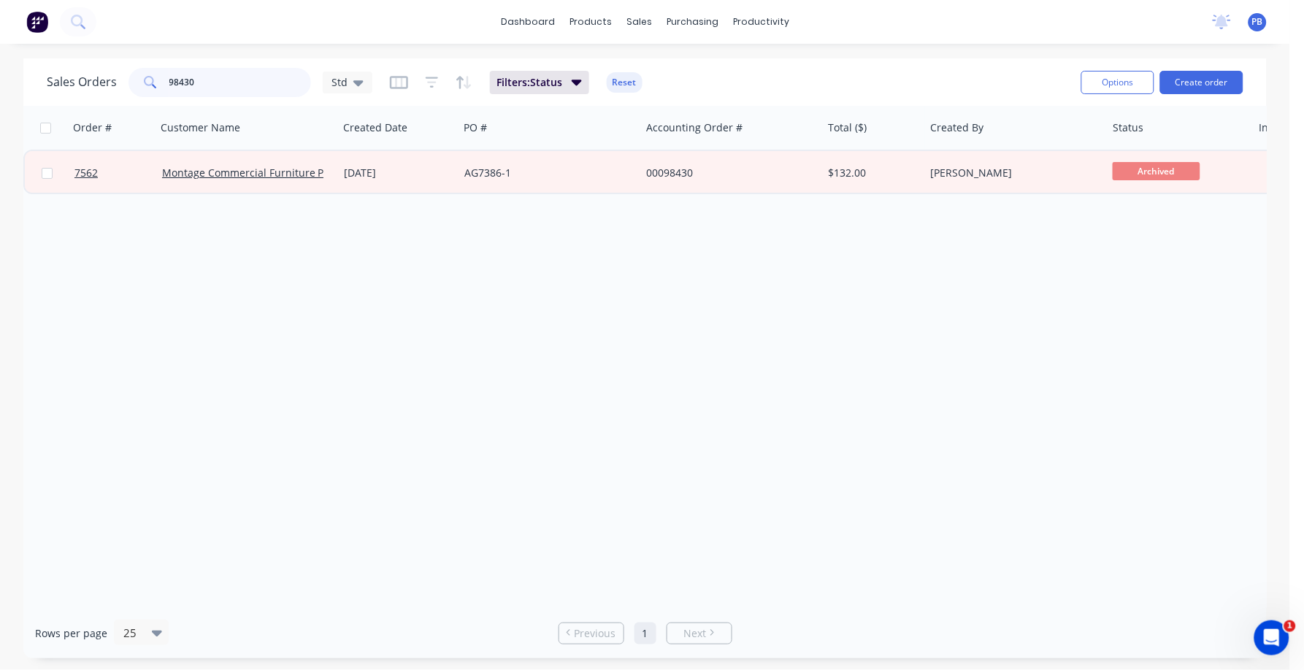
paste input "AG7386-1"
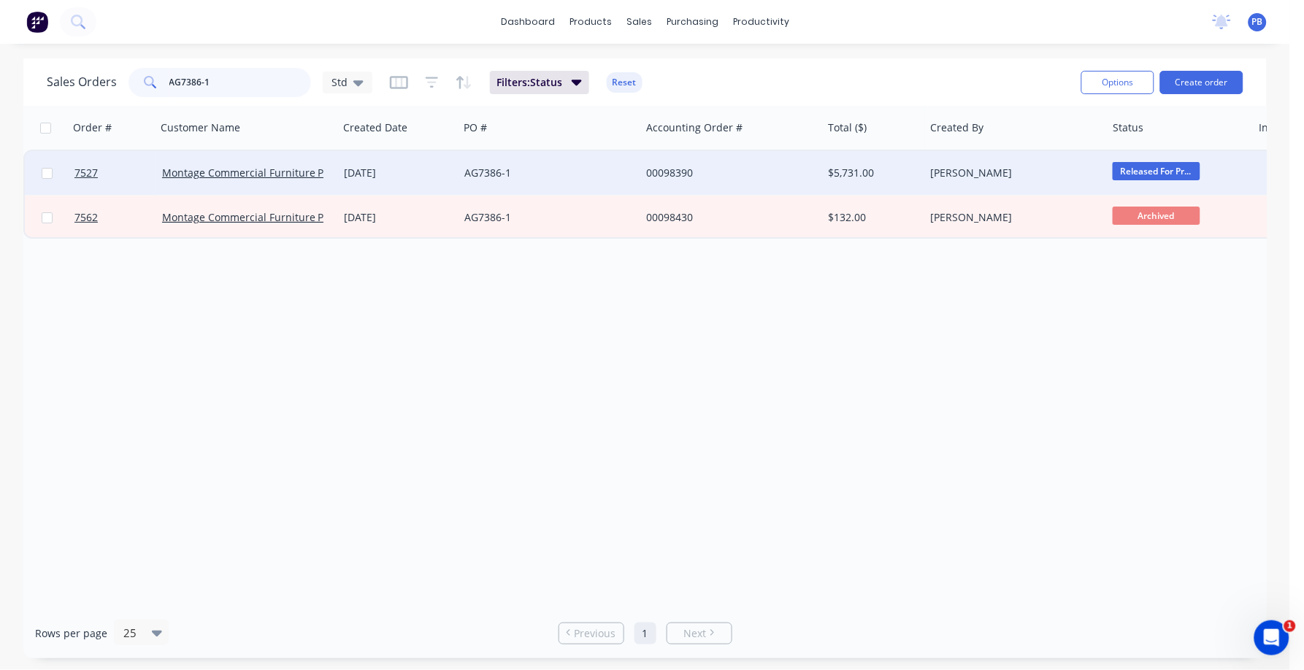
type input "AG7386-1"
click at [493, 166] on div "AG7386-1" at bounding box center [545, 173] width 162 height 15
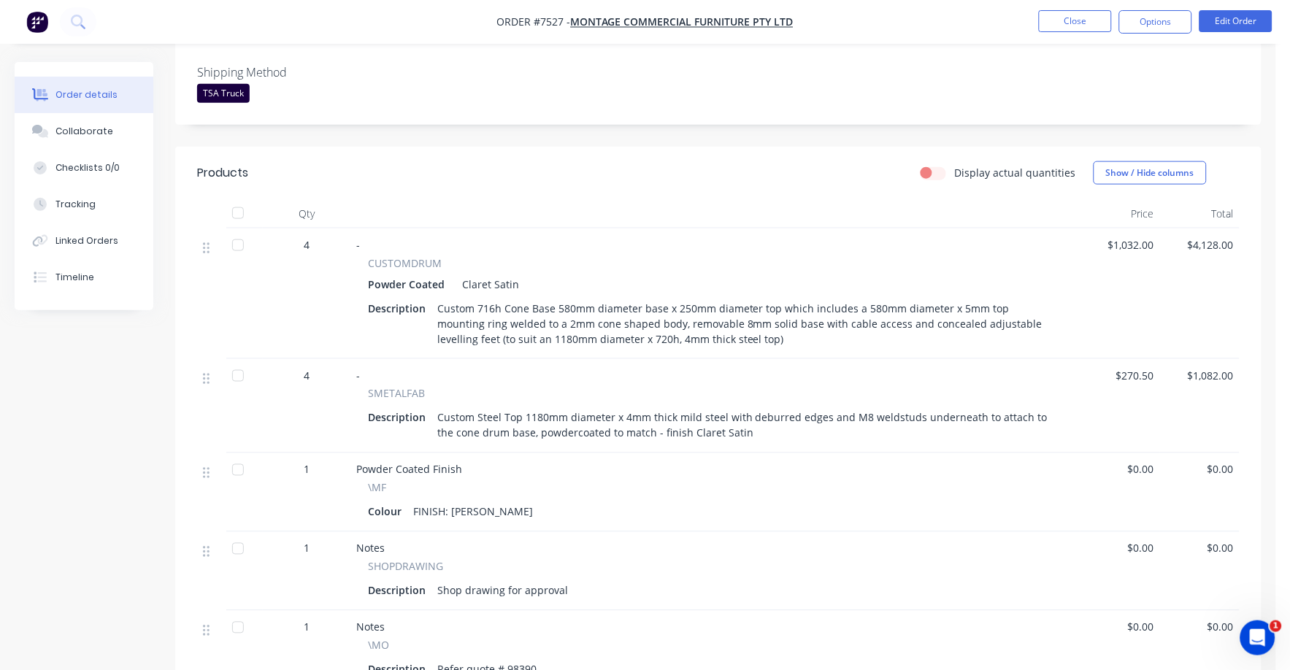
scroll to position [456, 0]
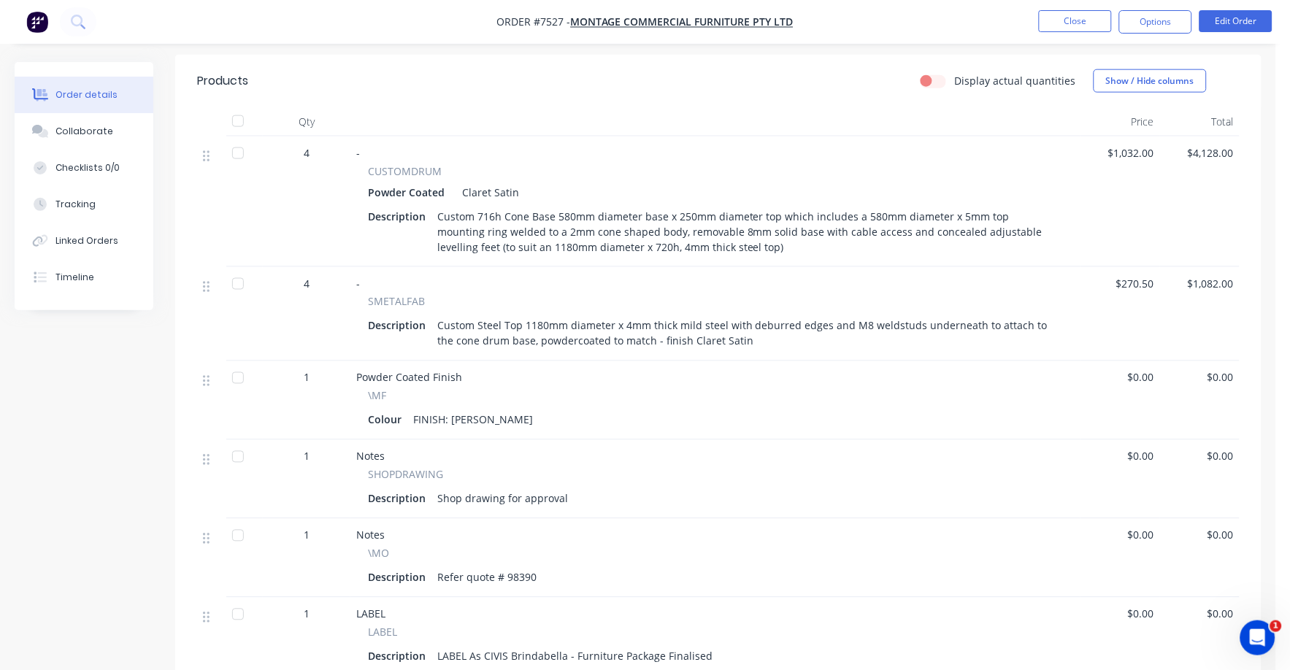
click at [569, 488] on div "Description Shop drawing for approval" at bounding box center [715, 498] width 695 height 21
click at [570, 488] on div "Description Shop drawing for approval" at bounding box center [715, 498] width 695 height 21
click at [1229, 19] on button "Edit Order" at bounding box center [1235, 21] width 73 height 22
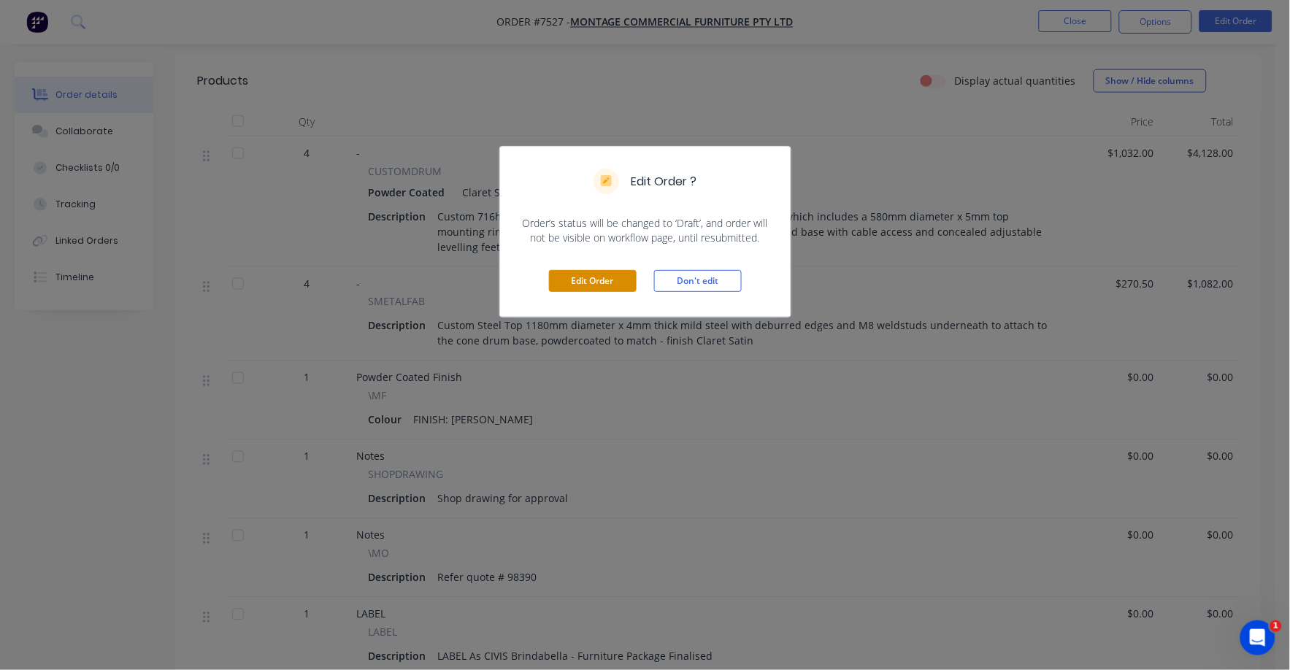
click at [585, 274] on button "Edit Order" at bounding box center [593, 281] width 88 height 22
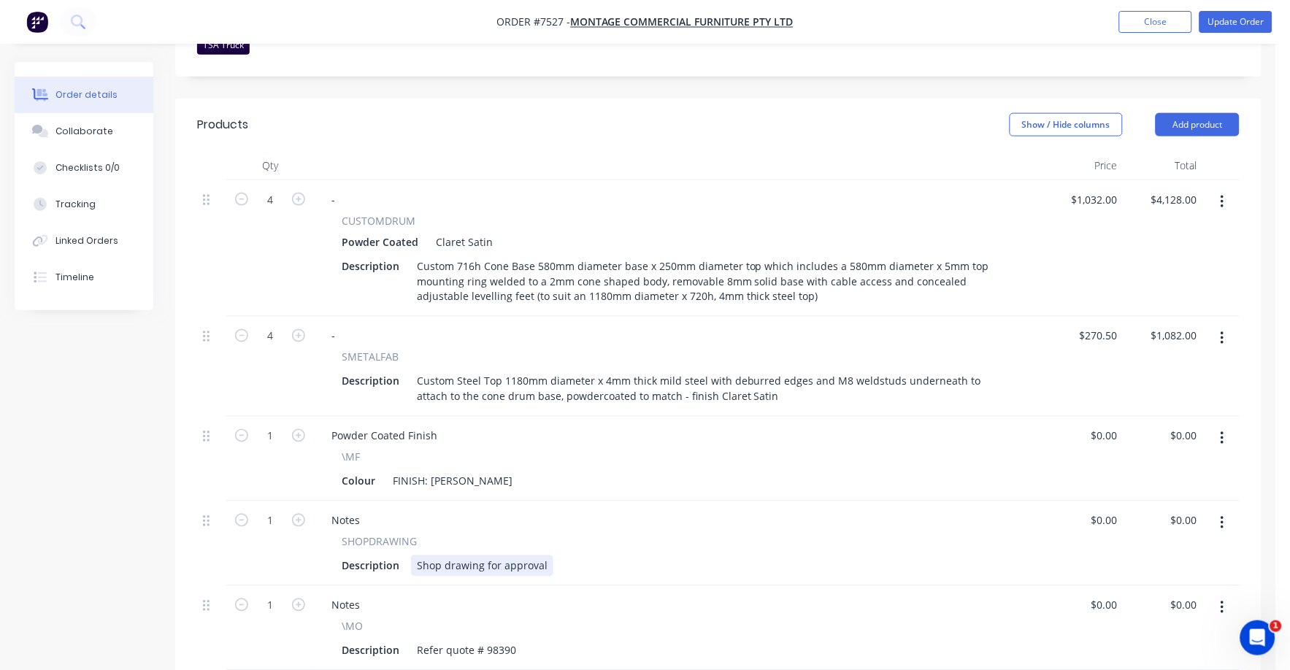
click at [549, 555] on div "Description Shop drawing for approval" at bounding box center [676, 565] width 680 height 21
click at [685, 471] on div "Colour FINISH: [PERSON_NAME]" at bounding box center [676, 481] width 680 height 21
click at [555, 555] on div "Description Shop drawing for approved" at bounding box center [676, 565] width 680 height 21
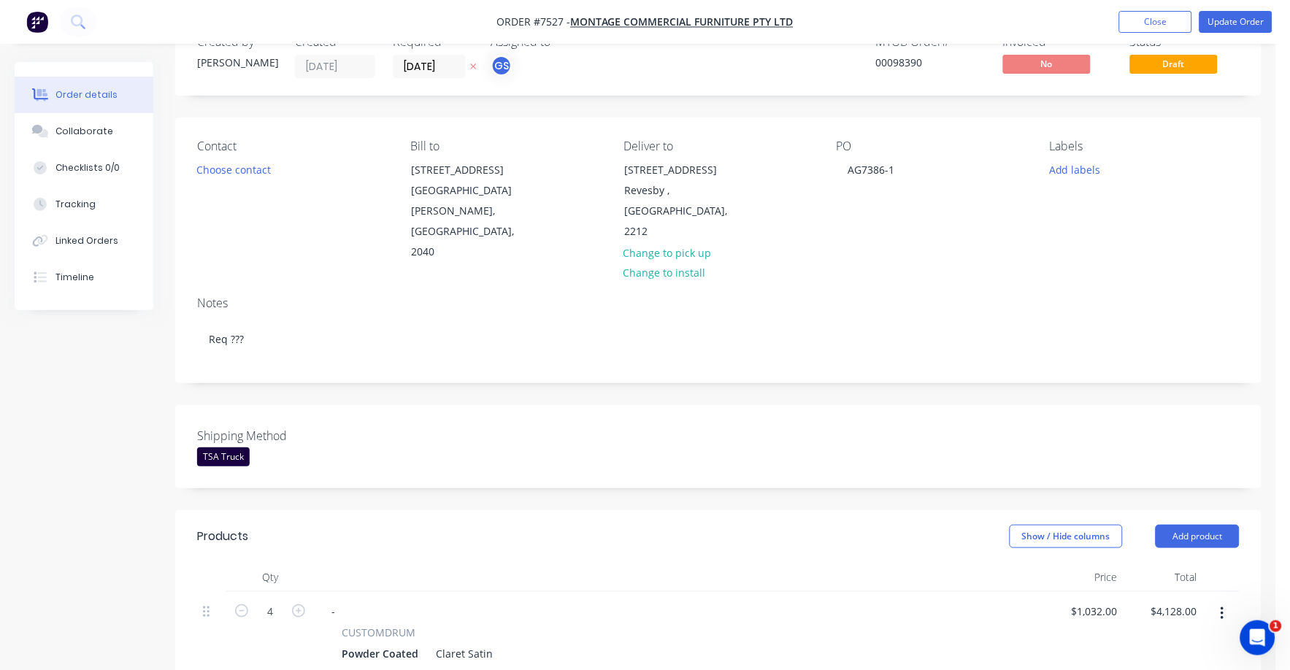
scroll to position [0, 0]
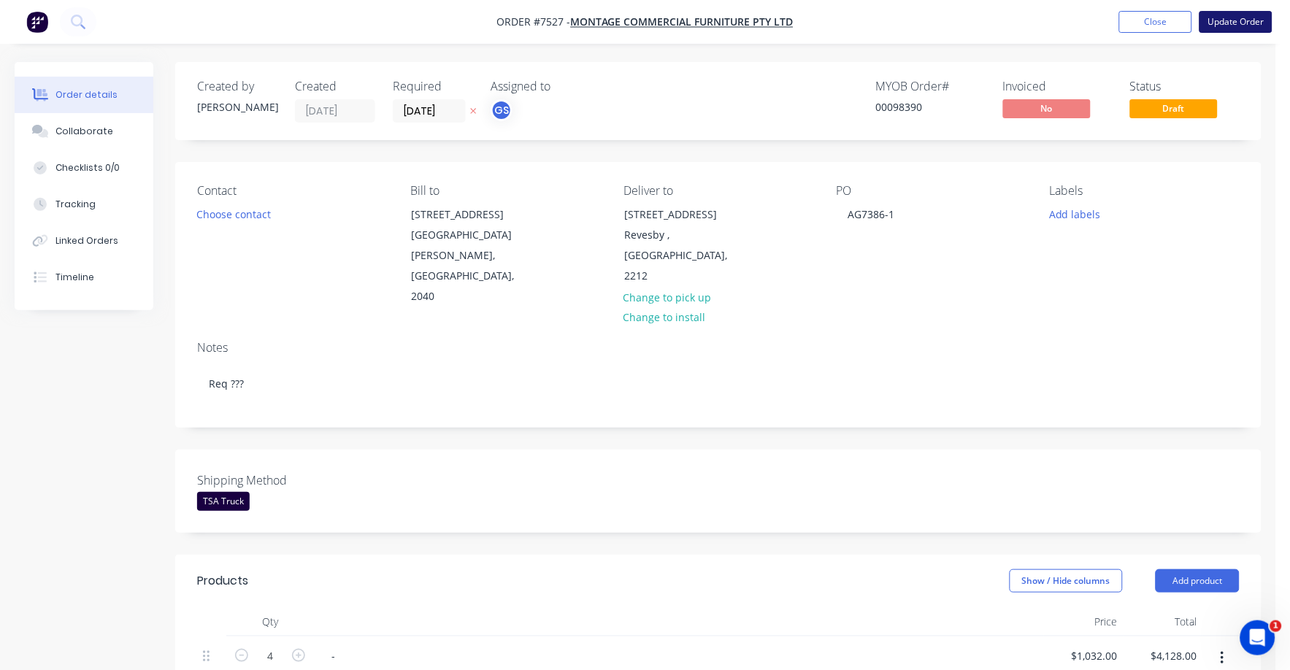
type input "$0.00"
click at [1239, 20] on button "Update Order" at bounding box center [1235, 22] width 73 height 22
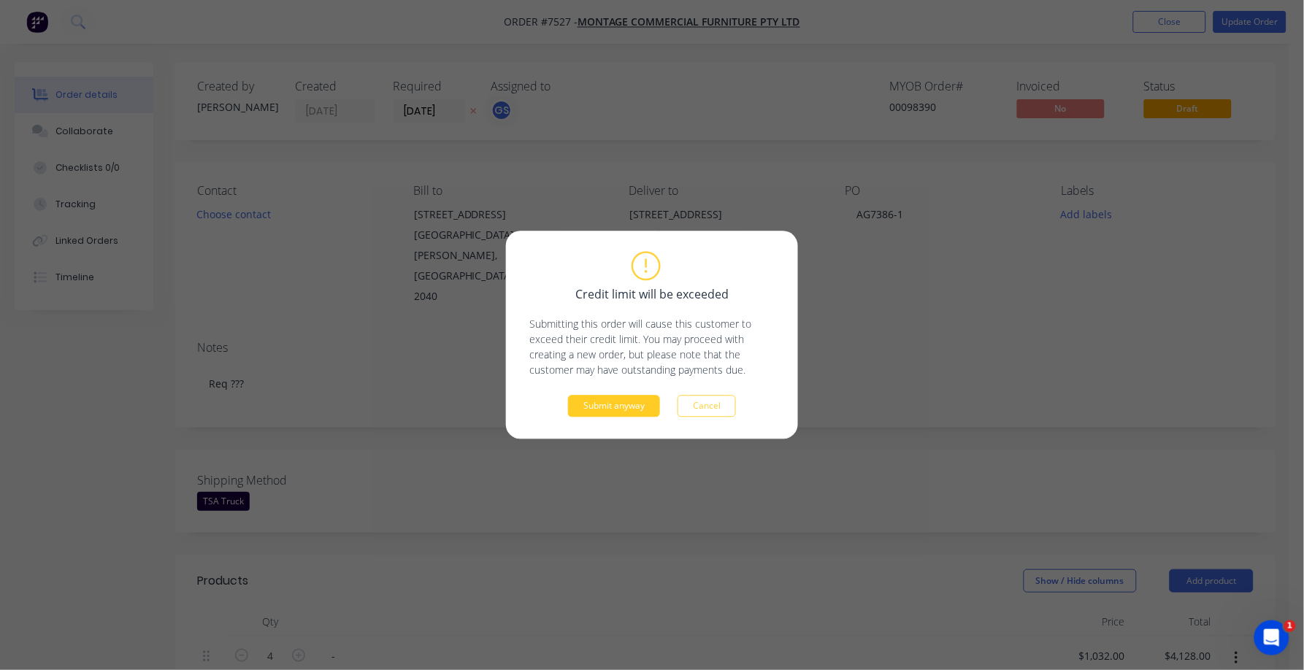
click at [619, 411] on button "Submit anyway" at bounding box center [614, 407] width 92 height 22
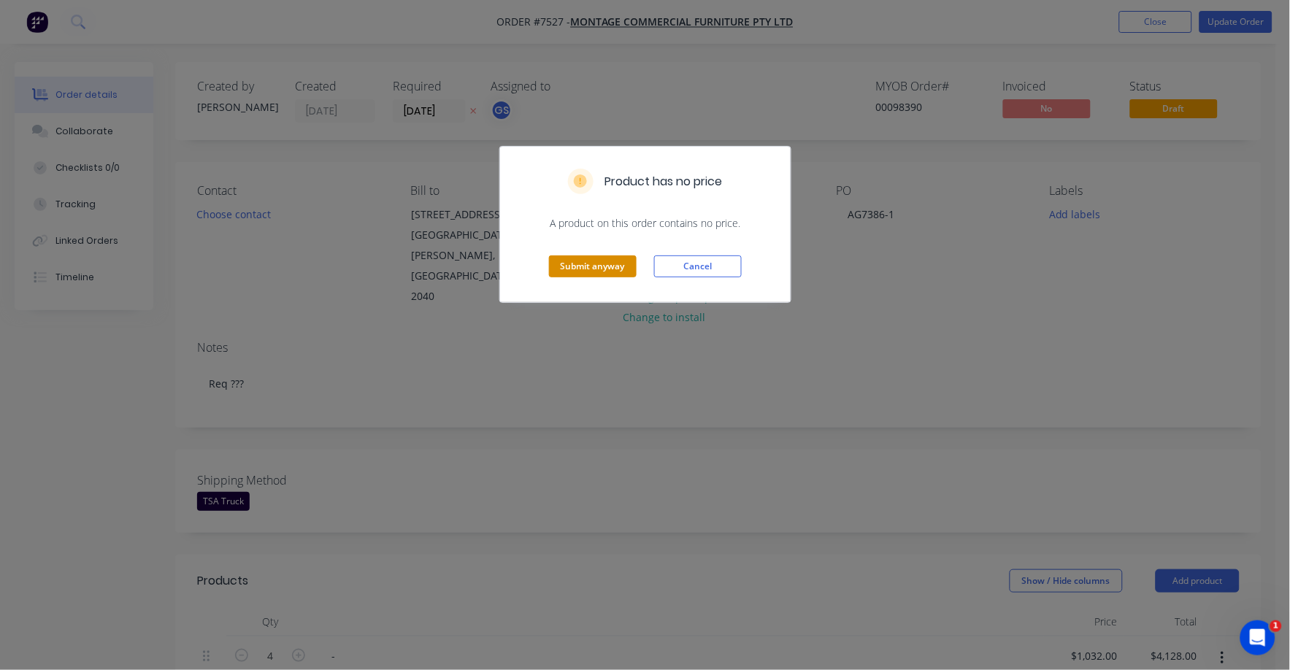
click at [608, 266] on button "Submit anyway" at bounding box center [593, 266] width 88 height 22
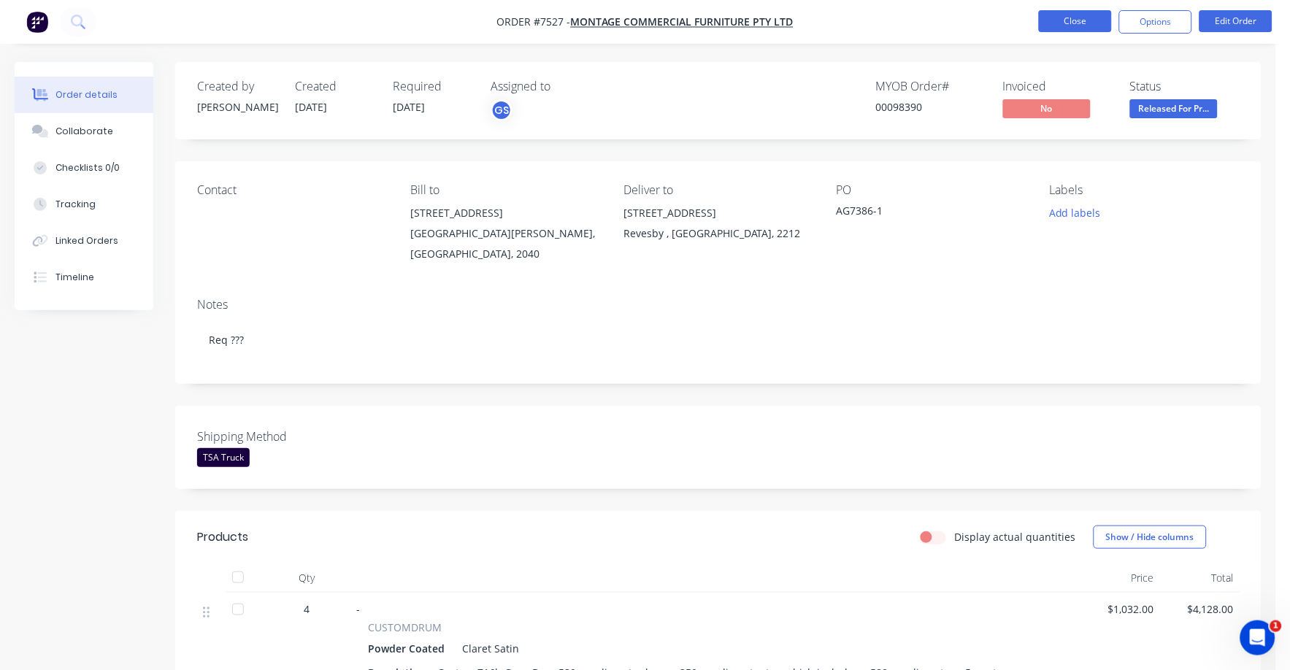
click at [1076, 20] on button "Close" at bounding box center [1075, 21] width 73 height 22
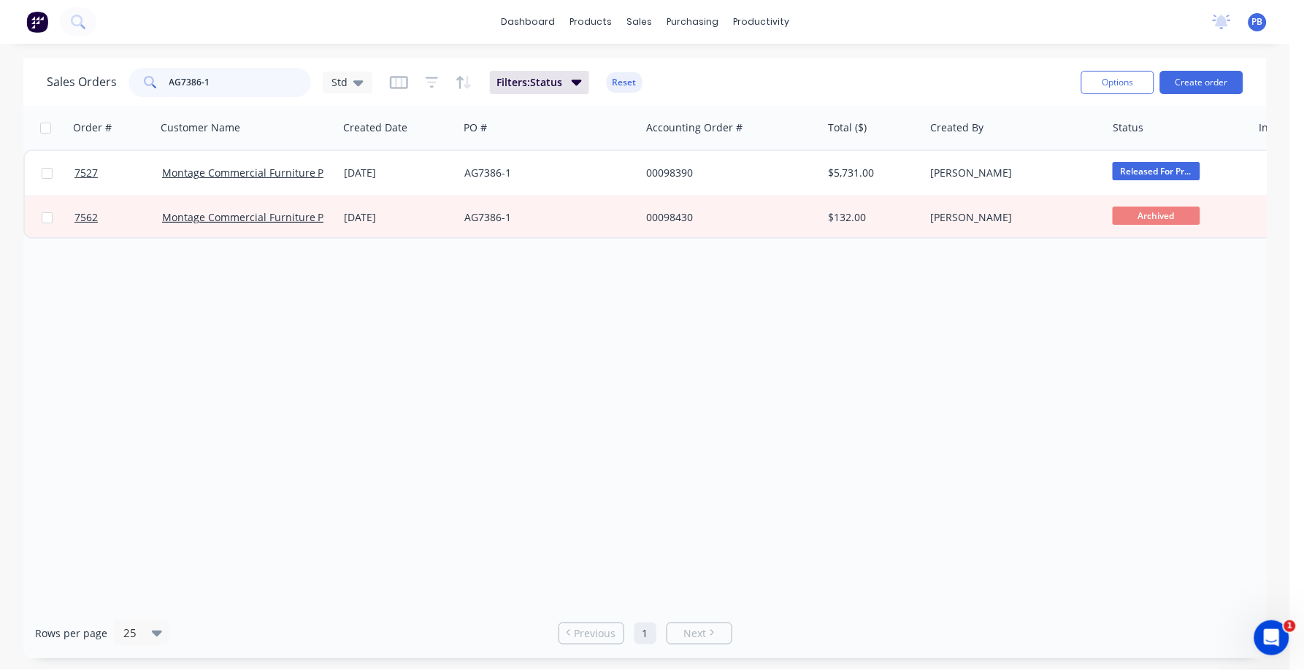
drag, startPoint x: 263, startPoint y: 83, endPoint x: 167, endPoint y: 80, distance: 96.4
click at [169, 80] on input "AG7386-1" at bounding box center [240, 82] width 142 height 29
type input "98307"
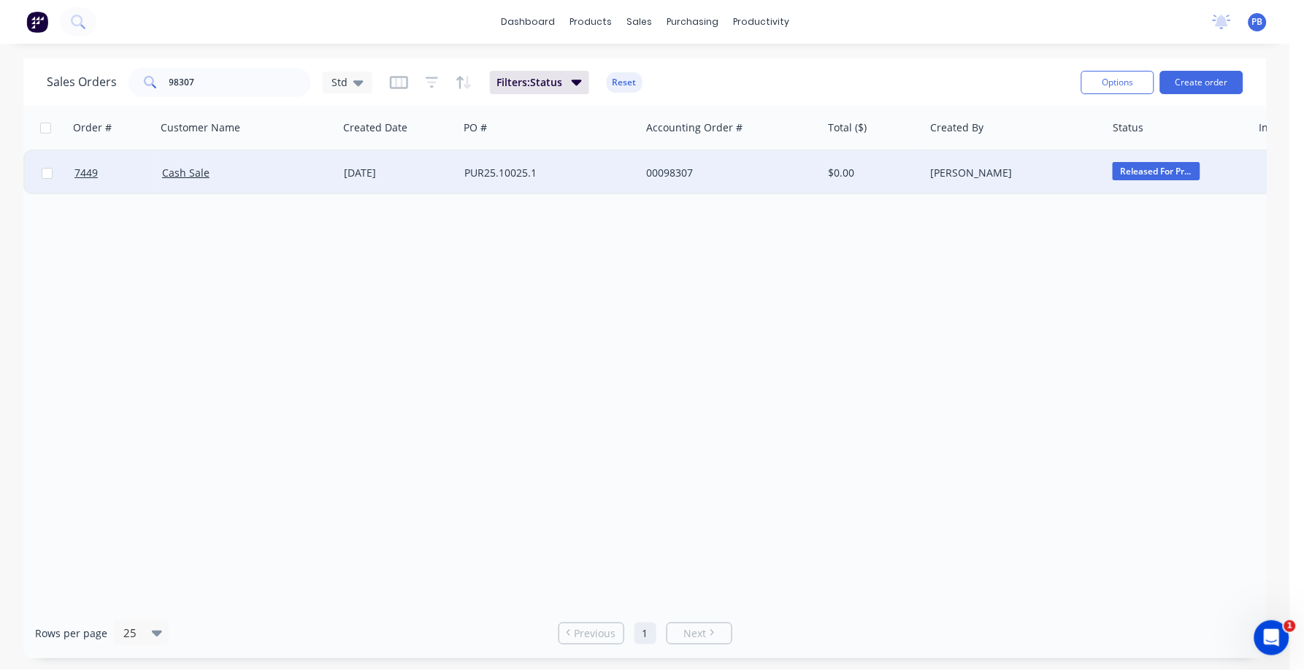
click at [689, 169] on div "00098307" at bounding box center [727, 173] width 162 height 15
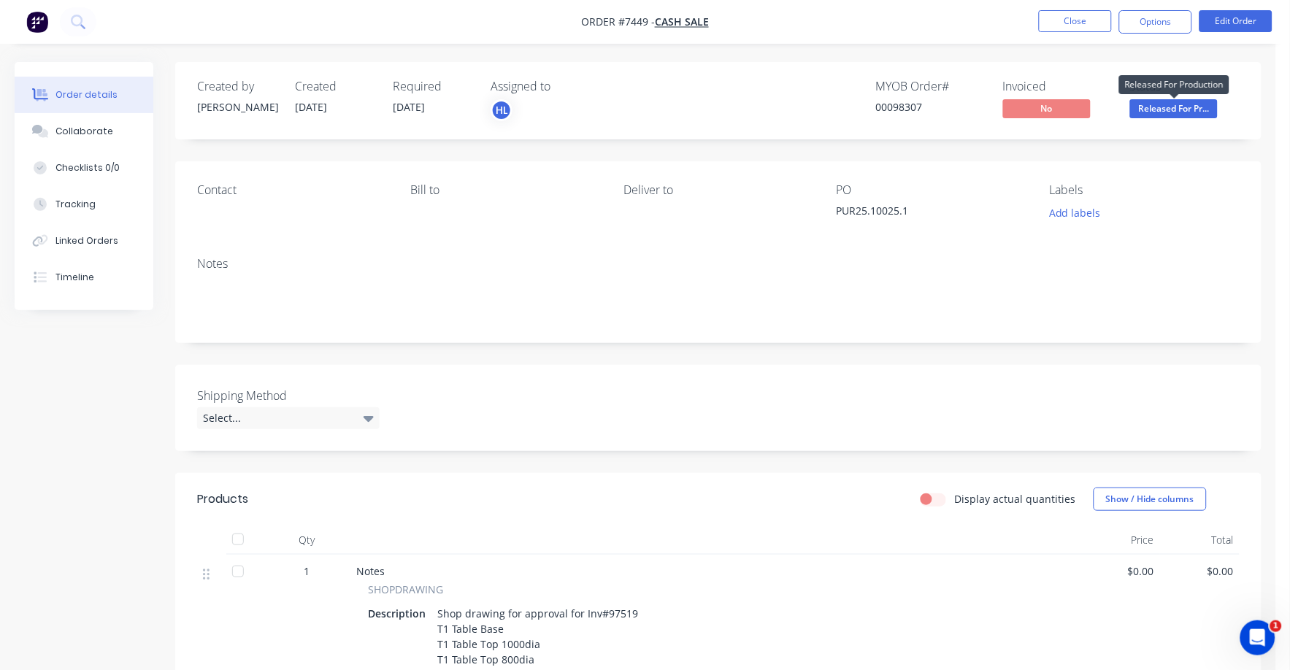
click at [1190, 110] on span "Released For Pr..." at bounding box center [1174, 108] width 88 height 18
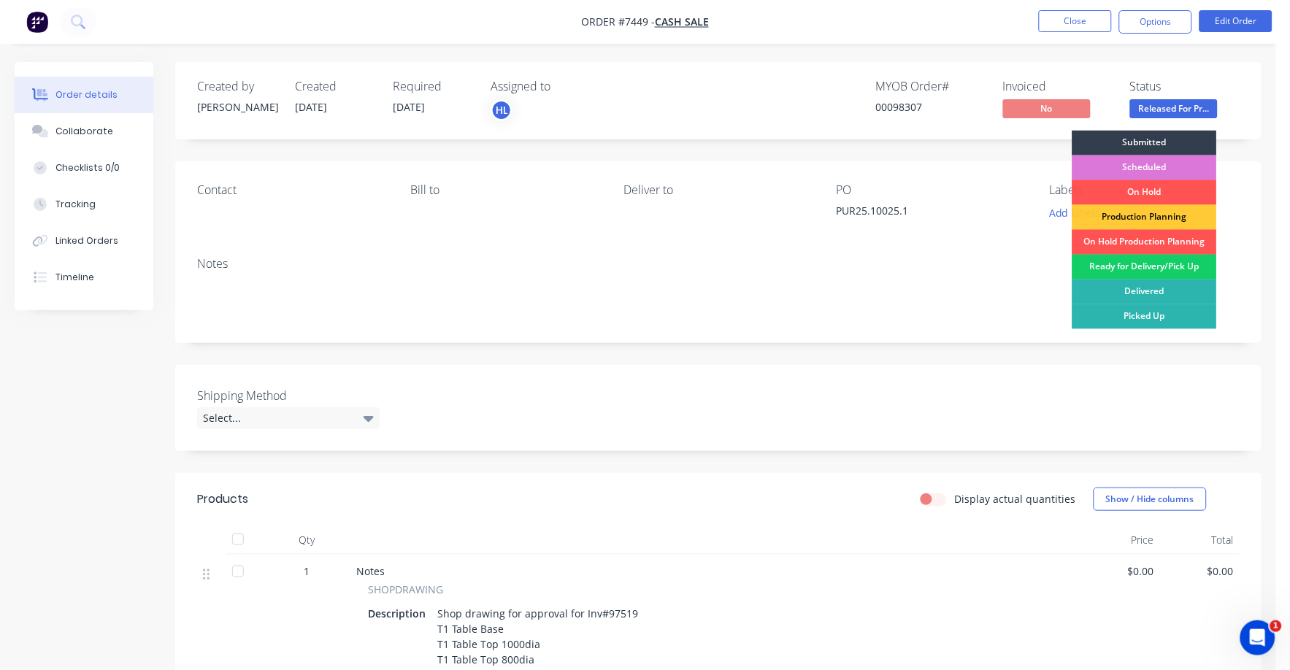
click at [1169, 263] on div "Ready for Delivery/Pick Up" at bounding box center [1144, 267] width 145 height 25
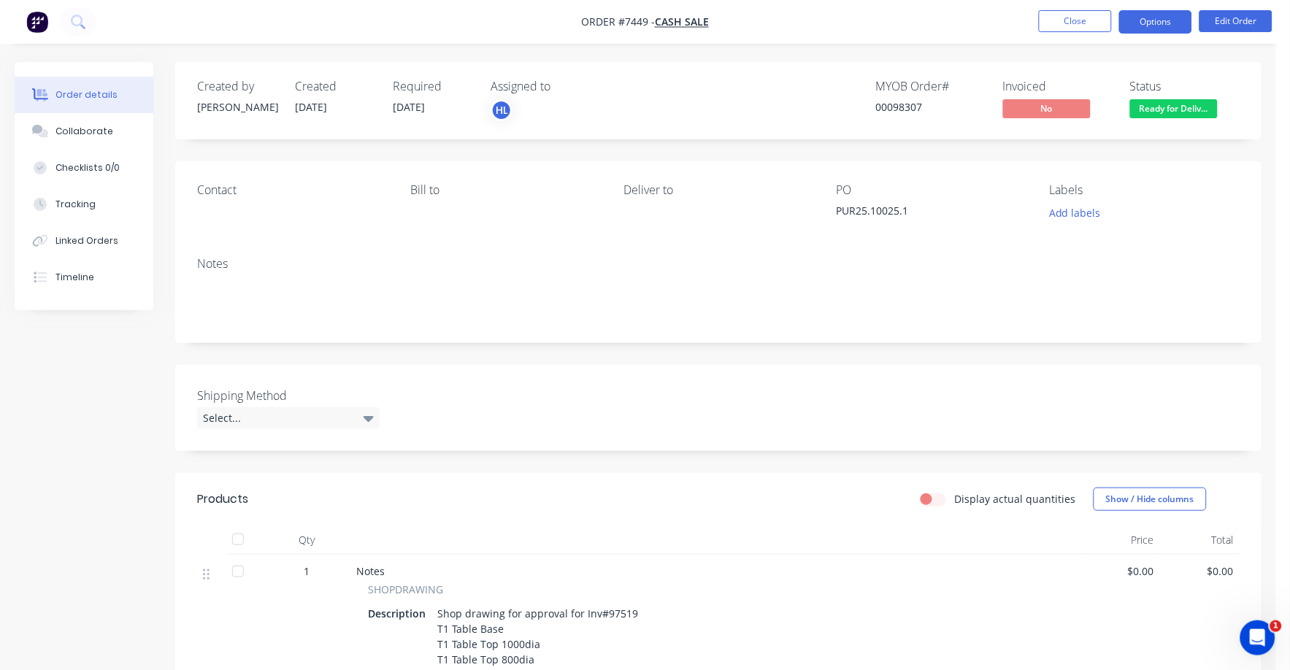
click at [1161, 18] on button "Options" at bounding box center [1155, 21] width 73 height 23
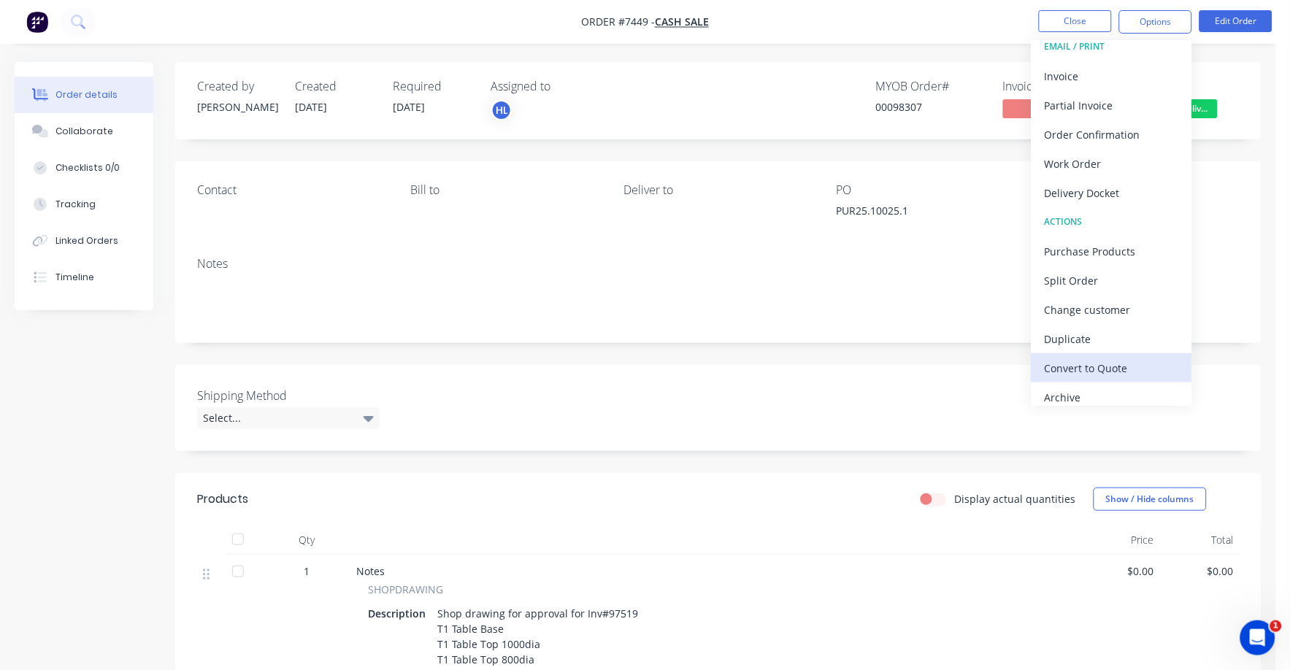
scroll to position [22, 0]
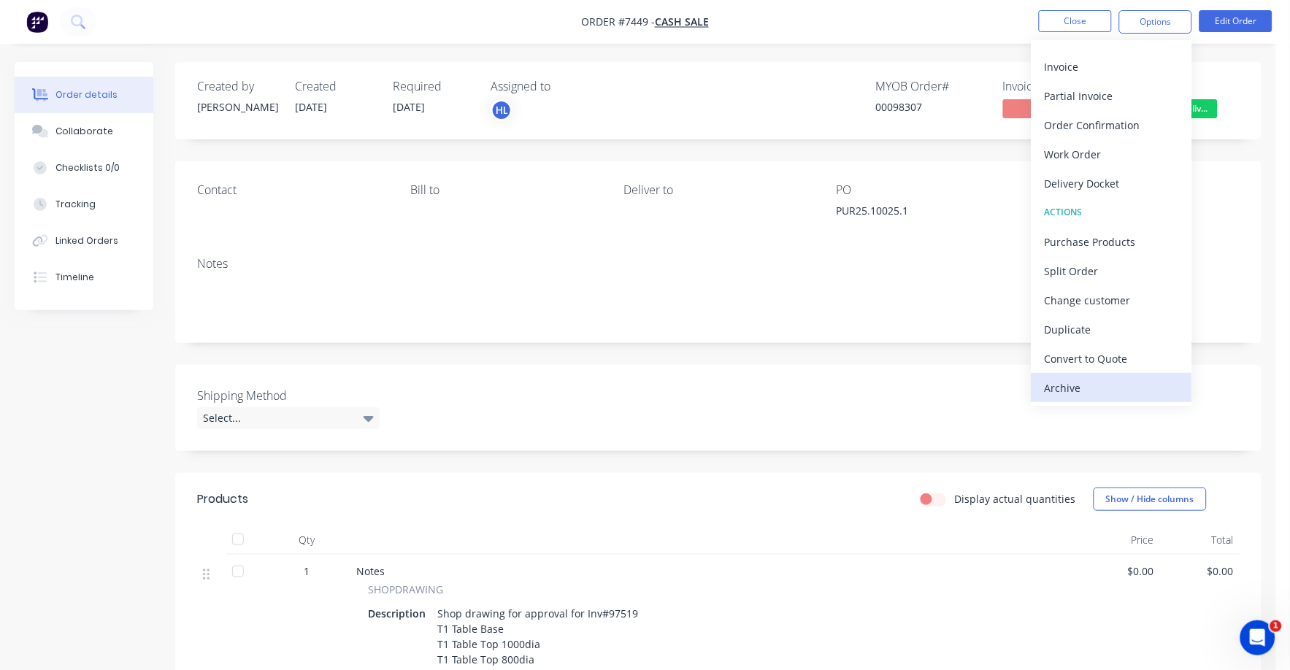
click at [1077, 387] on div "Archive" at bounding box center [1111, 387] width 134 height 21
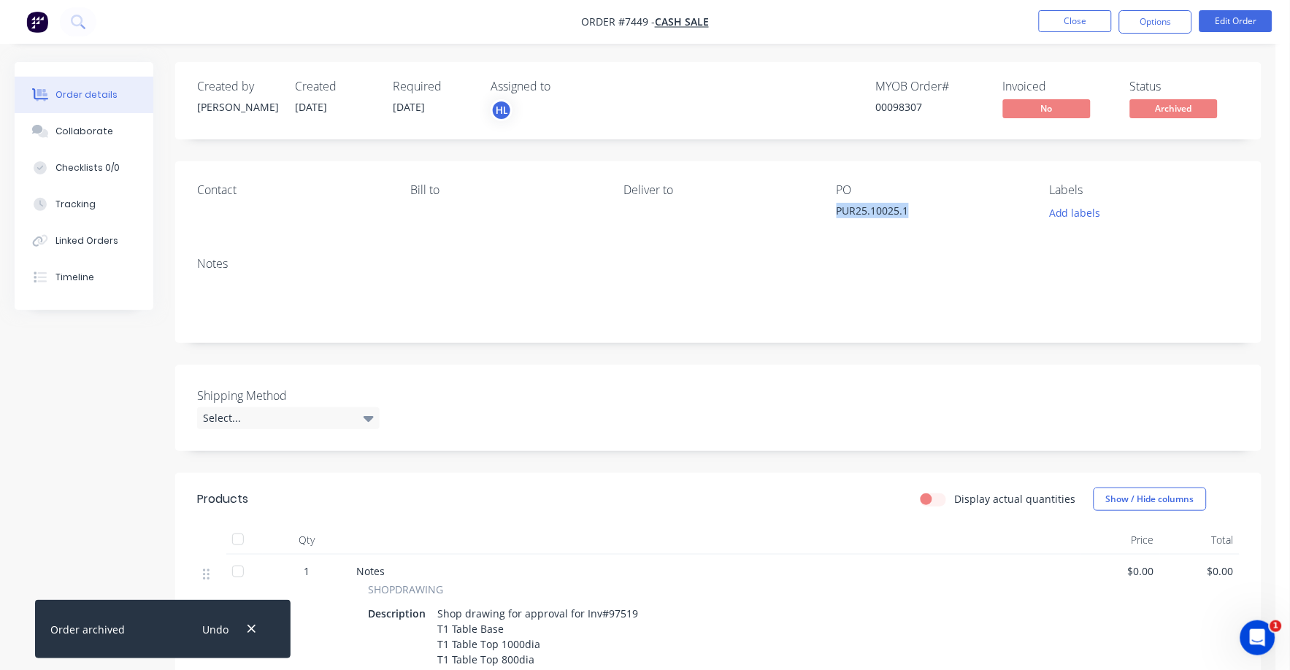
drag, startPoint x: 908, startPoint y: 215, endPoint x: 839, endPoint y: 220, distance: 68.8
click at [839, 220] on div "PUR25.10025.1" at bounding box center [927, 213] width 182 height 20
copy div "PUR25.10025.1"
click at [1073, 18] on button "Close" at bounding box center [1075, 21] width 73 height 22
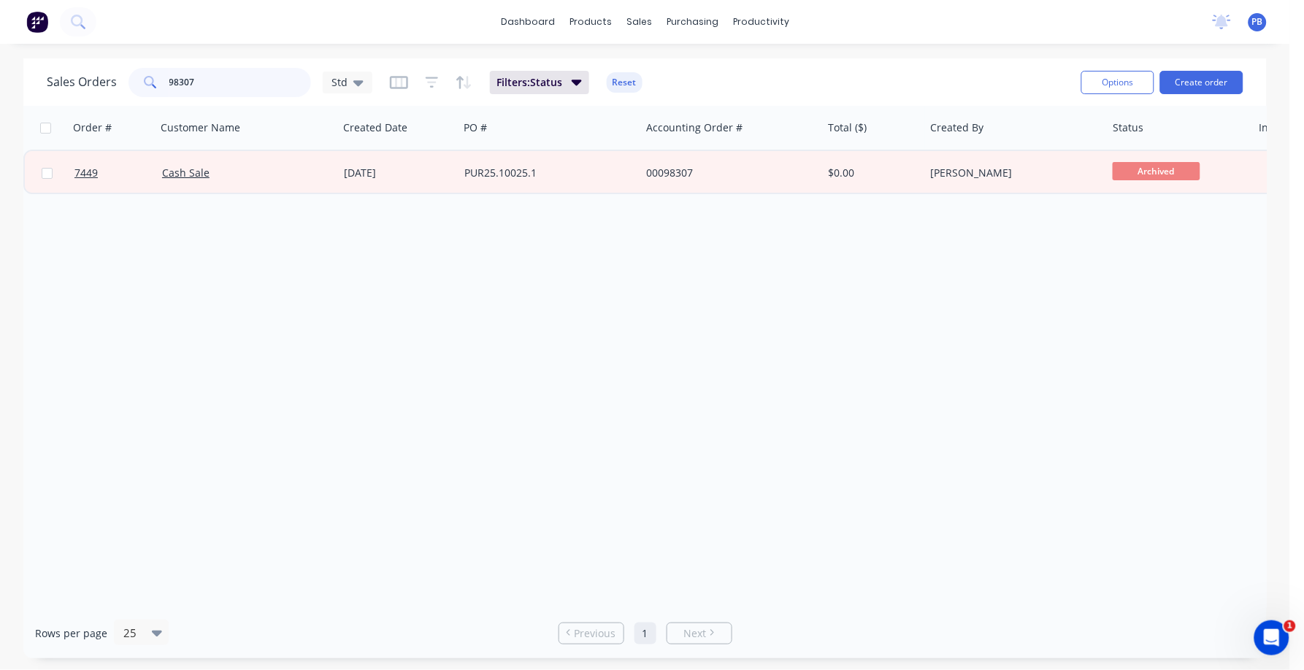
drag, startPoint x: 219, startPoint y: 84, endPoint x: 149, endPoint y: 82, distance: 70.1
click at [149, 82] on div "98307" at bounding box center [219, 82] width 182 height 29
paste input "PUR25.10025.1"
type input "PUR25.10025.1"
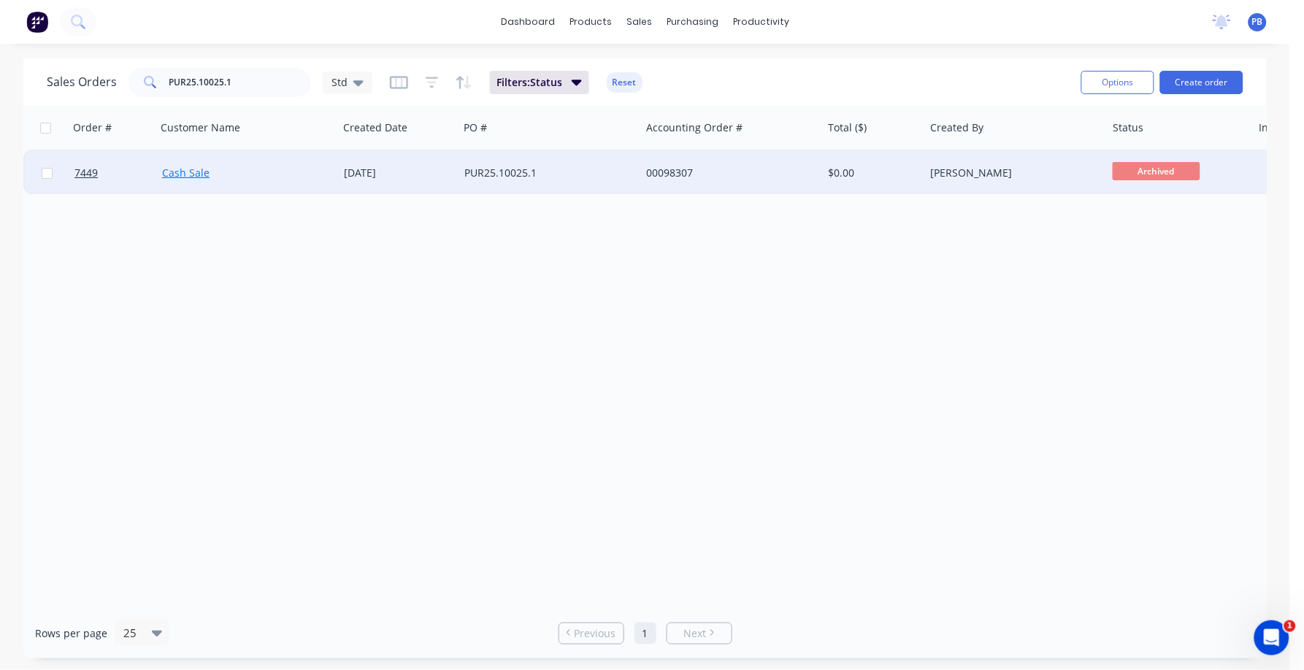
click at [181, 171] on link "Cash Sale" at bounding box center [185, 173] width 47 height 14
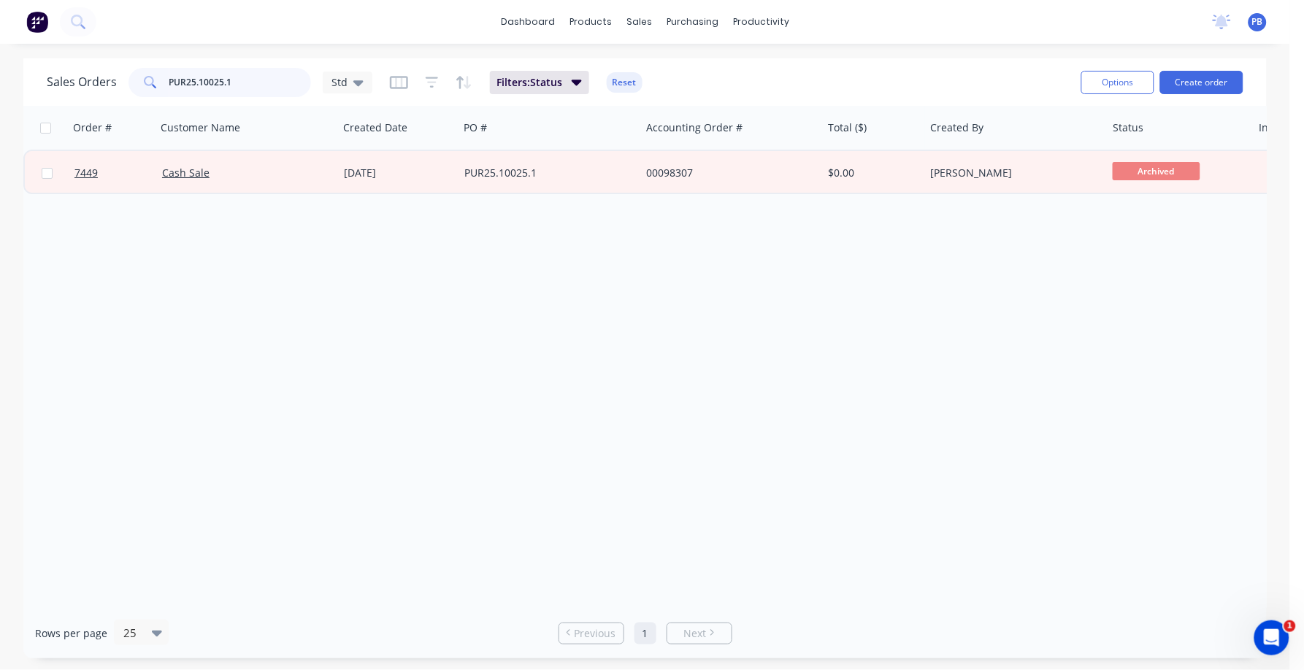
drag, startPoint x: 253, startPoint y: 80, endPoint x: 103, endPoint y: 69, distance: 150.7
click at [103, 69] on div "Sales Orders PUR25.10025.1 Std" at bounding box center [210, 82] width 326 height 29
type input "98307"
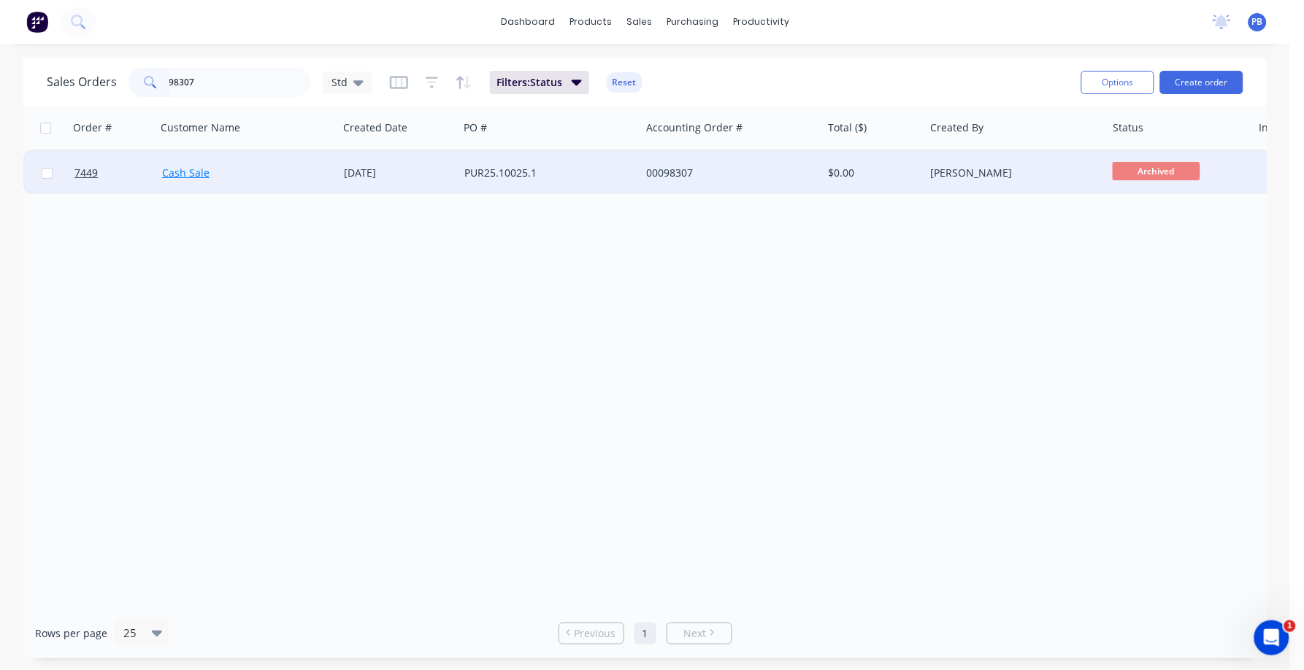
click at [200, 169] on link "Cash Sale" at bounding box center [185, 173] width 47 height 14
click at [674, 171] on div "00098307" at bounding box center [727, 173] width 162 height 15
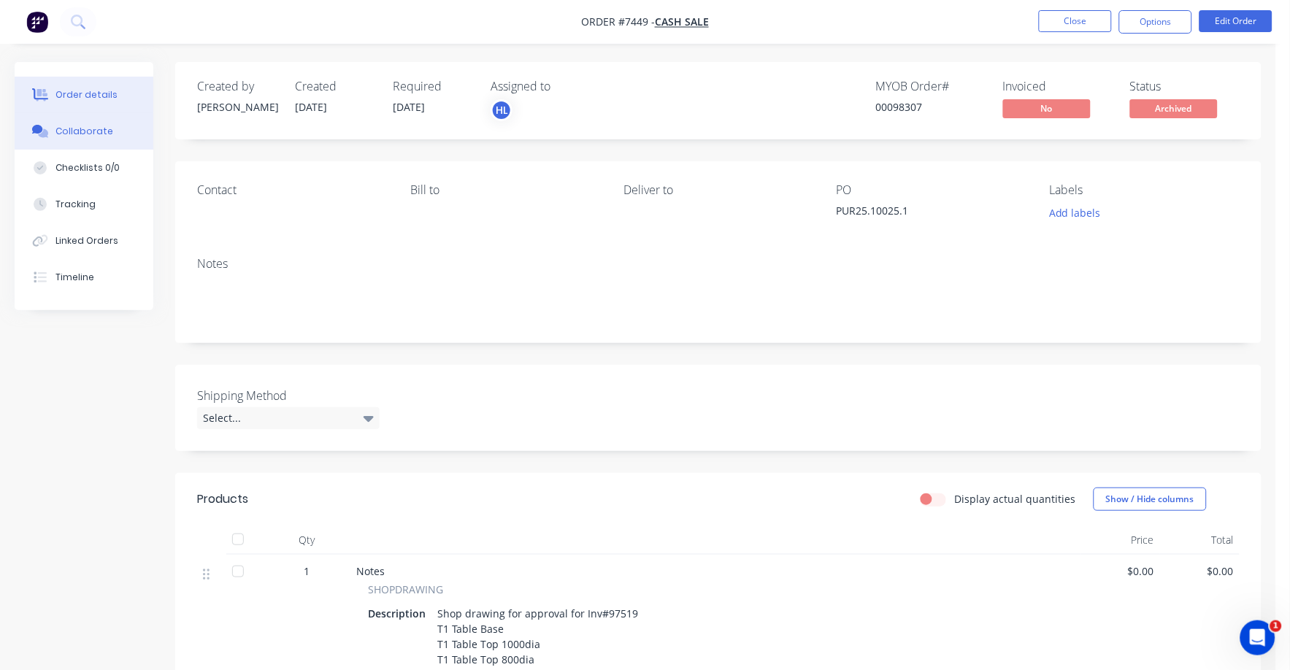
click at [81, 124] on button "Collaborate" at bounding box center [84, 131] width 139 height 36
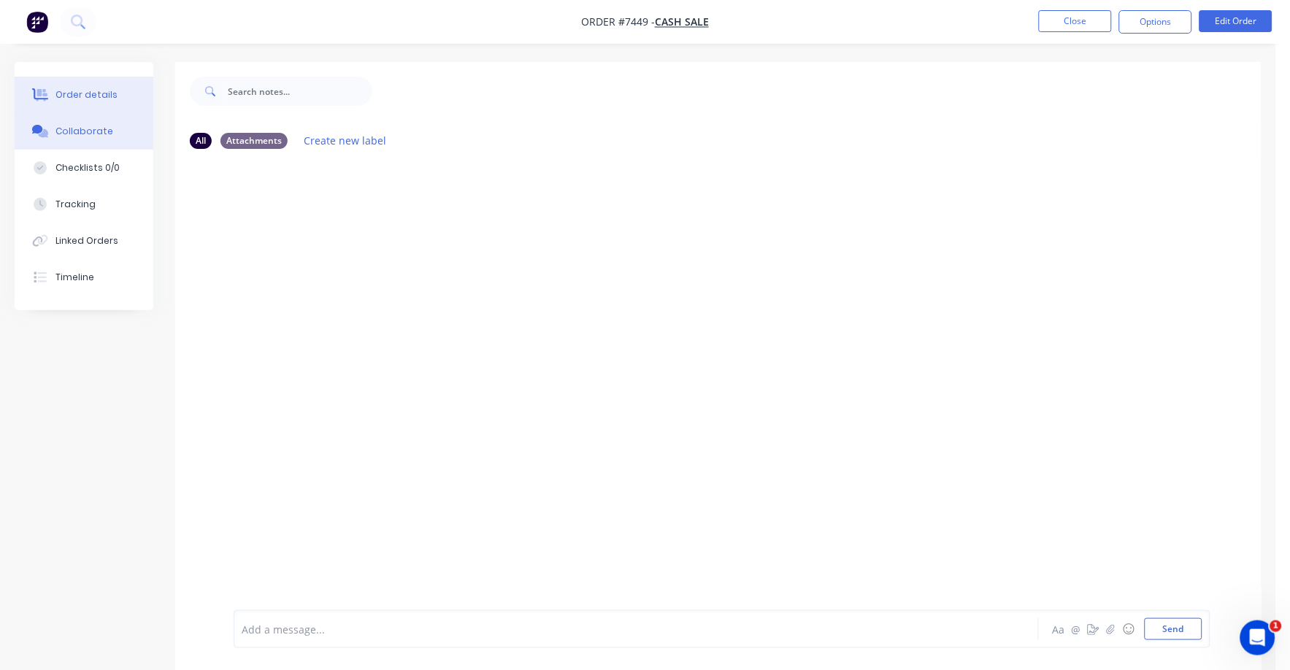
click at [101, 90] on div "Order details" at bounding box center [86, 94] width 62 height 13
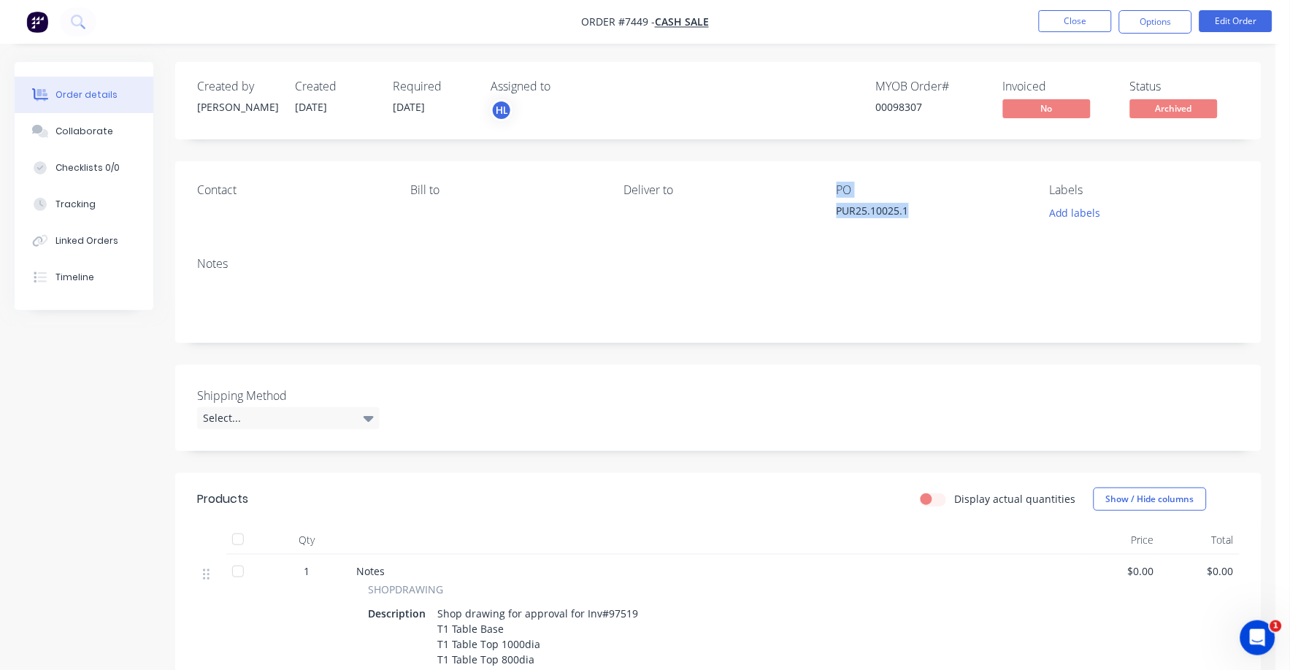
drag, startPoint x: 912, startPoint y: 209, endPoint x: 823, endPoint y: 204, distance: 89.2
click at [823, 204] on div "Contact [PERSON_NAME] to Deliver to PO PUR25.10025.1 Labels Add labels" at bounding box center [718, 203] width 1086 height 84
drag, startPoint x: 823, startPoint y: 204, endPoint x: 809, endPoint y: 220, distance: 21.2
click at [809, 220] on div "Deliver to" at bounding box center [718, 203] width 190 height 40
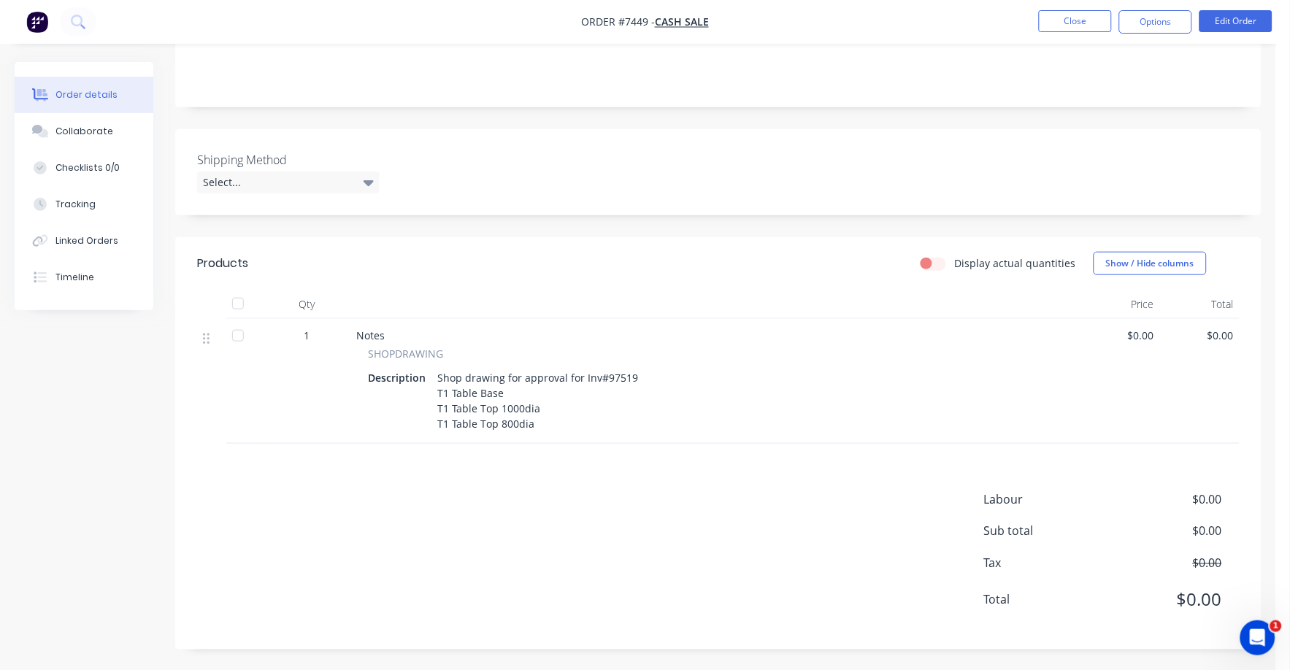
scroll to position [237, 0]
click at [1084, 23] on button "Close" at bounding box center [1075, 21] width 73 height 22
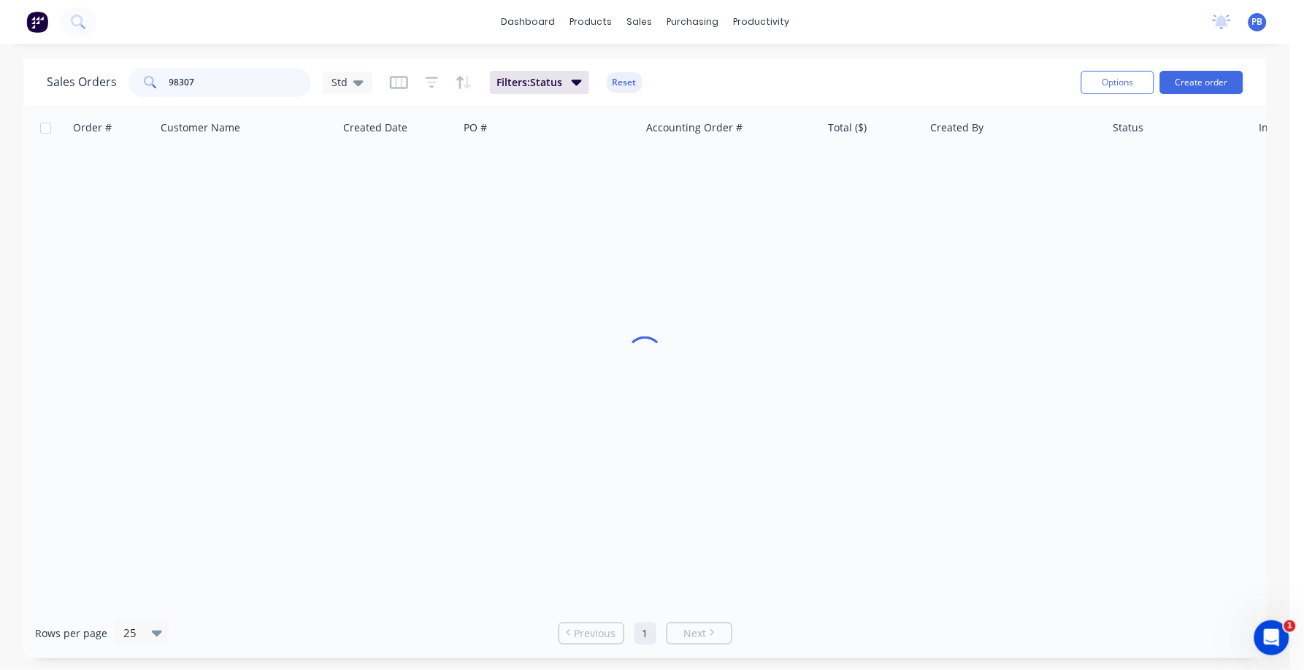
drag, startPoint x: 197, startPoint y: 78, endPoint x: 128, endPoint y: 77, distance: 69.4
click at [128, 77] on div "98307" at bounding box center [219, 82] width 182 height 29
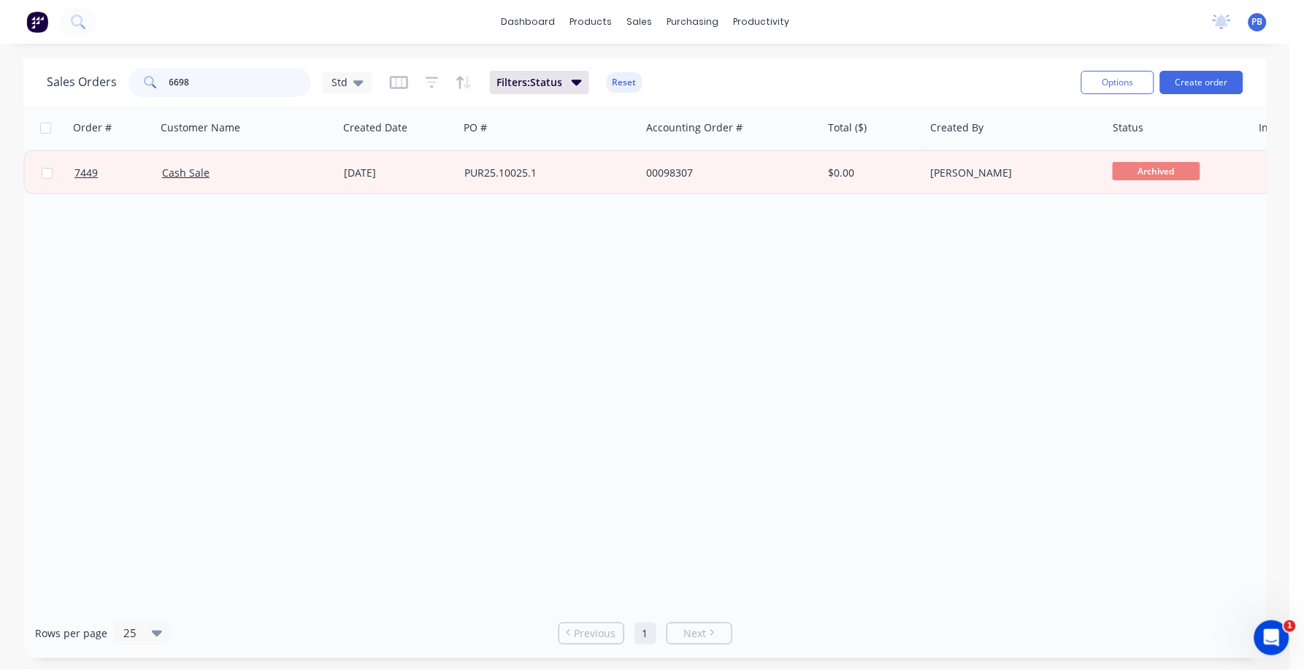
type input "6698"
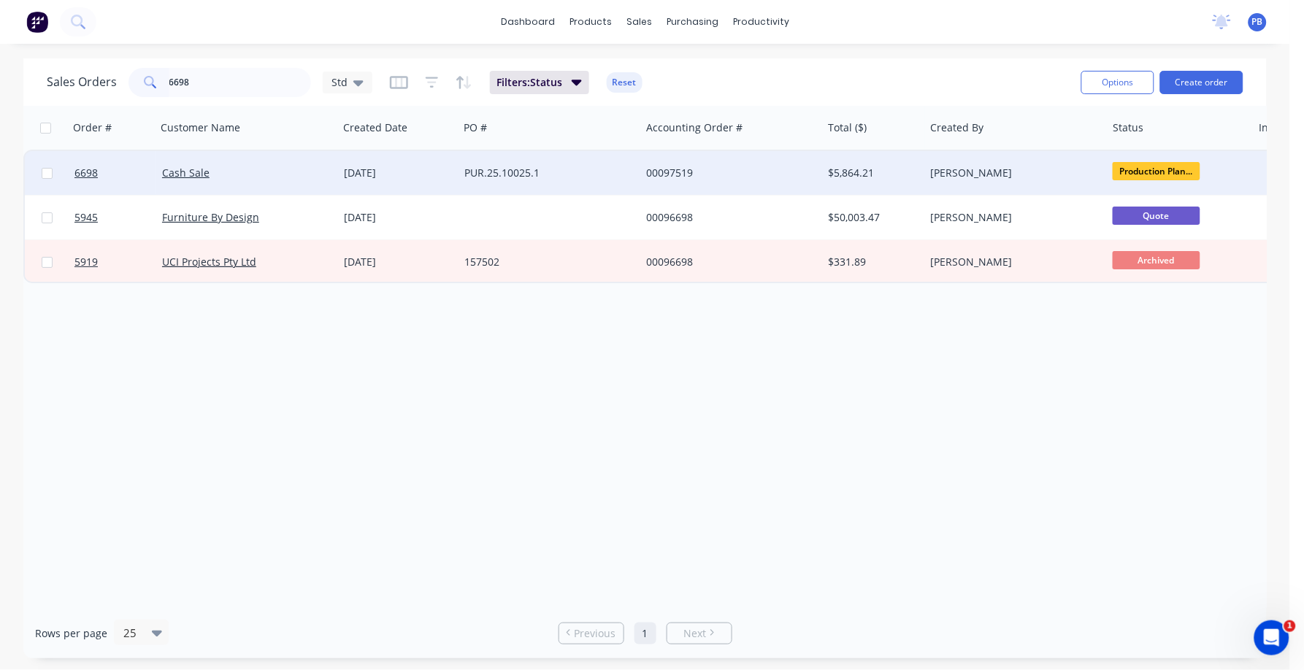
click at [669, 171] on div "00097519" at bounding box center [727, 173] width 162 height 15
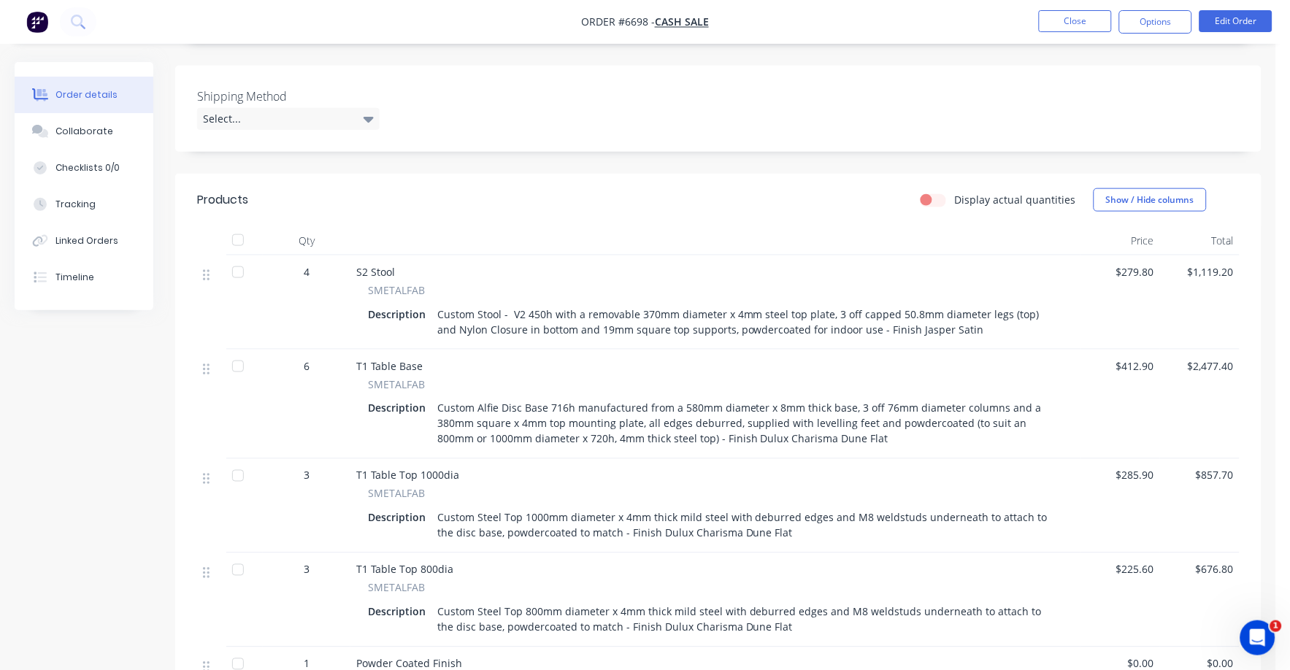
scroll to position [364, 0]
click at [1227, 18] on button "Edit Order" at bounding box center [1235, 21] width 73 height 22
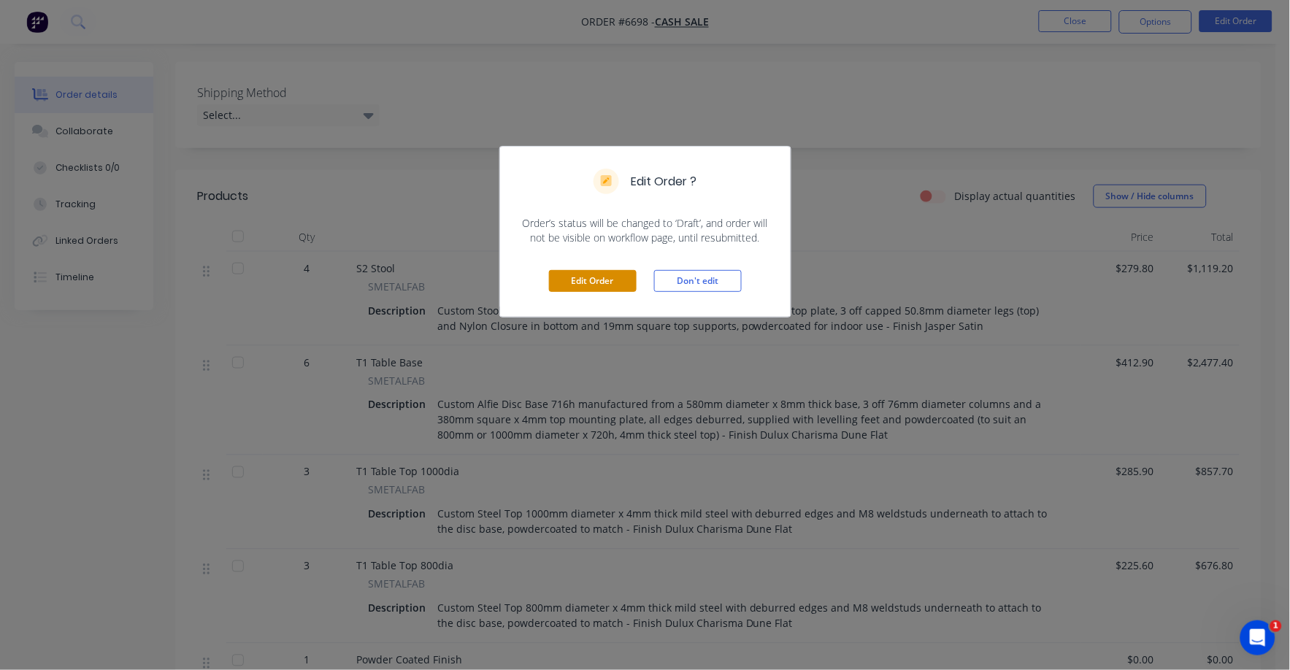
click at [577, 284] on button "Edit Order" at bounding box center [593, 281] width 88 height 22
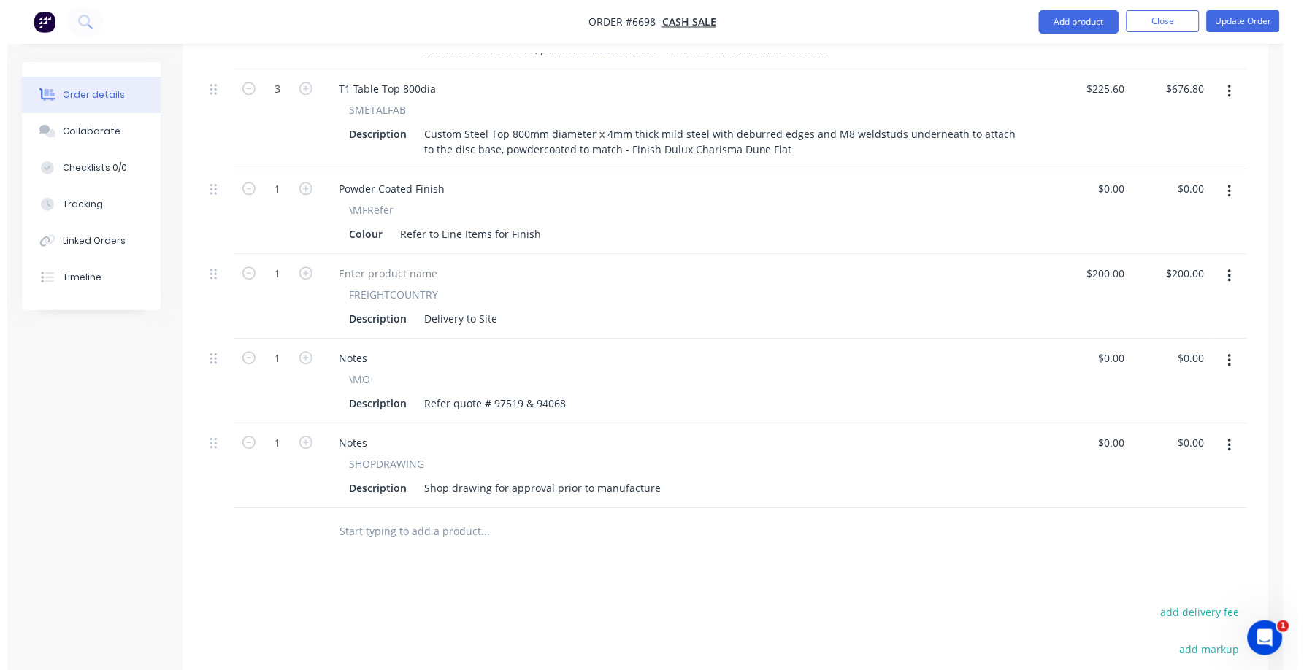
scroll to position [912, 0]
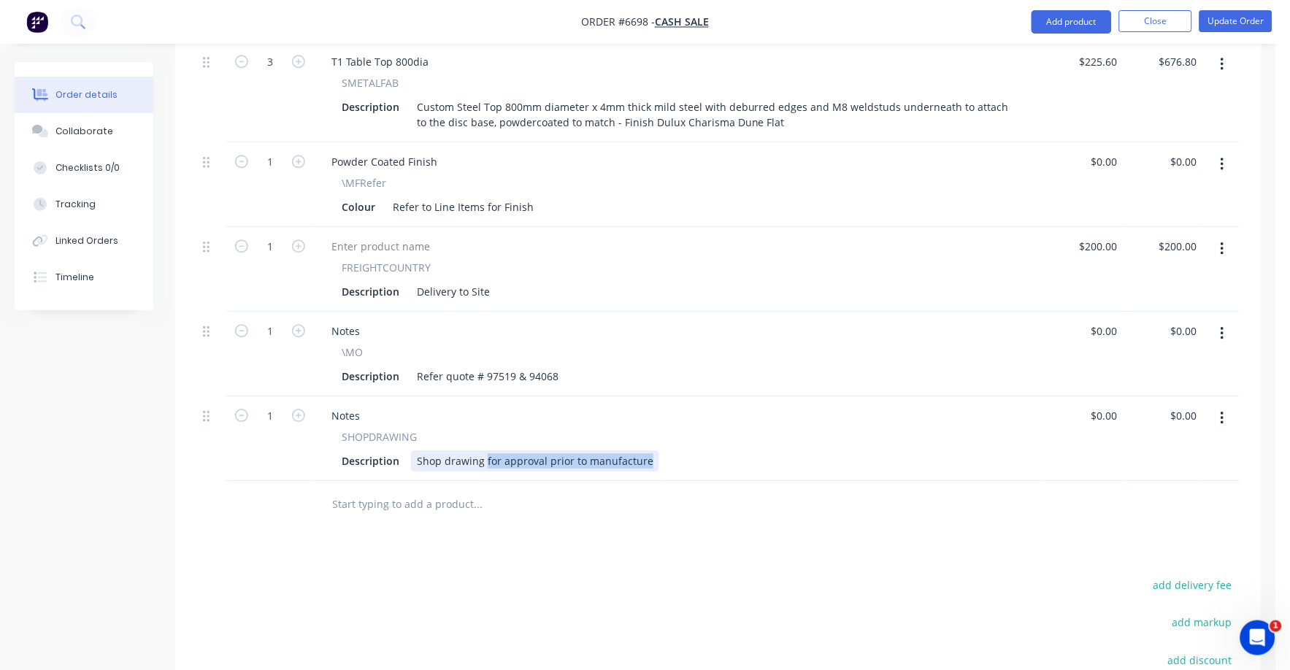
drag, startPoint x: 483, startPoint y: 417, endPoint x: 669, endPoint y: 422, distance: 186.2
click at [669, 450] on div "Description Shop drawing for approval prior to manufacture" at bounding box center [676, 460] width 680 height 21
type input "$0.00"
click at [1247, 23] on button "Update Order" at bounding box center [1235, 21] width 73 height 22
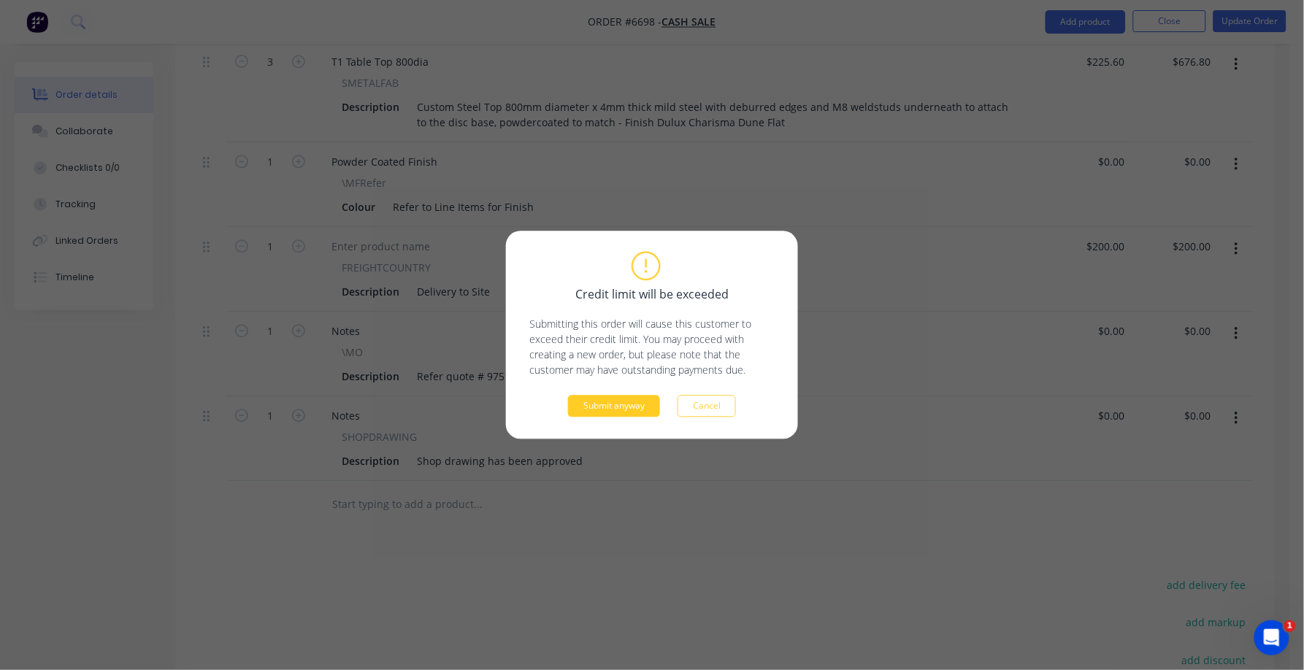
click at [616, 406] on button "Submit anyway" at bounding box center [614, 407] width 92 height 22
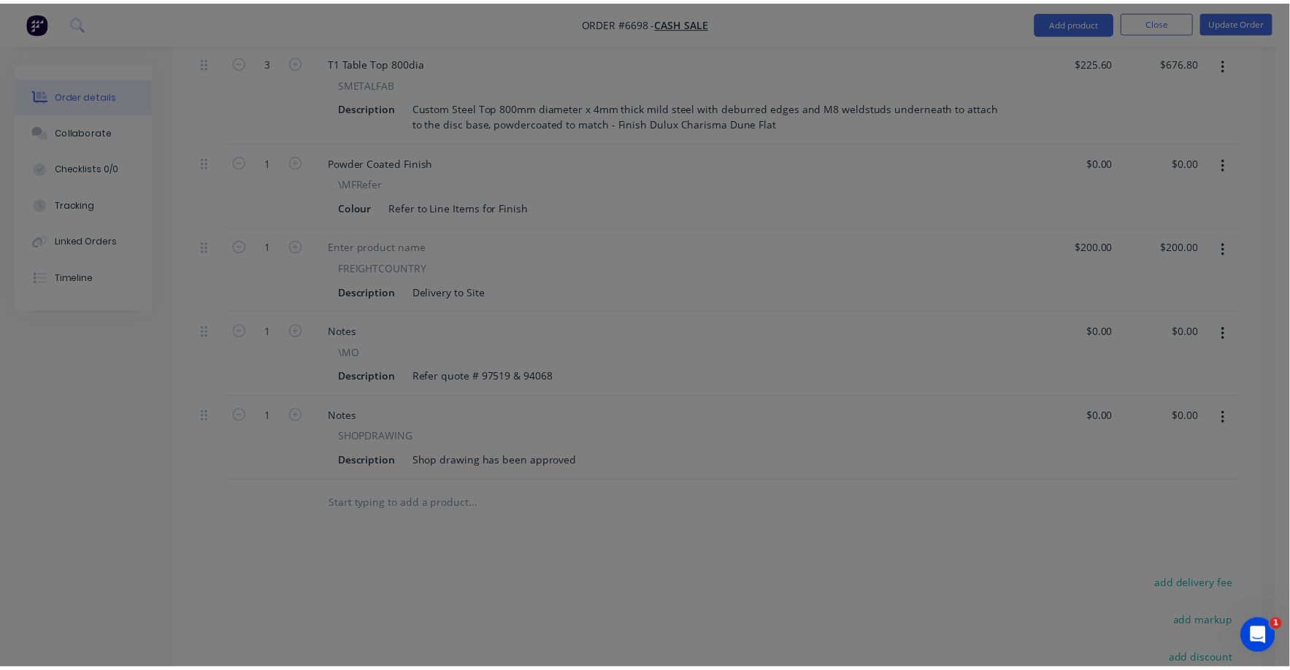
scroll to position [848, 0]
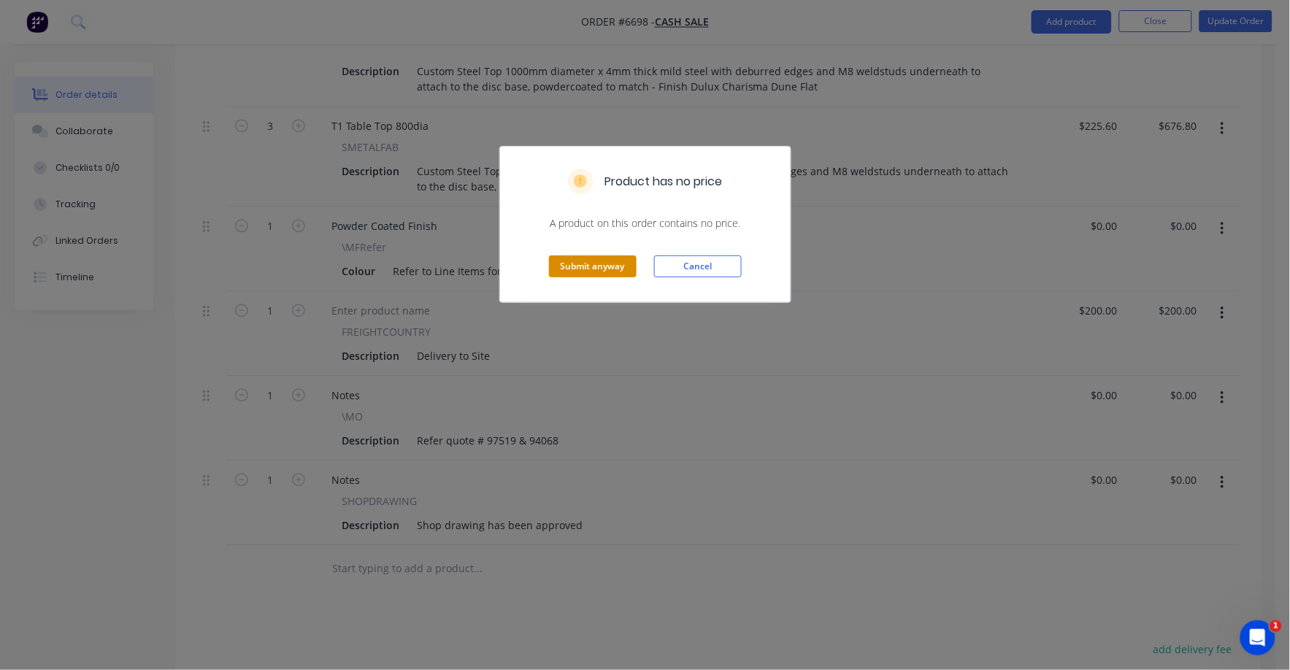
click at [587, 257] on div "Submit anyway Cancel" at bounding box center [645, 267] width 290 height 72
click at [611, 269] on button "Submit anyway" at bounding box center [593, 266] width 88 height 22
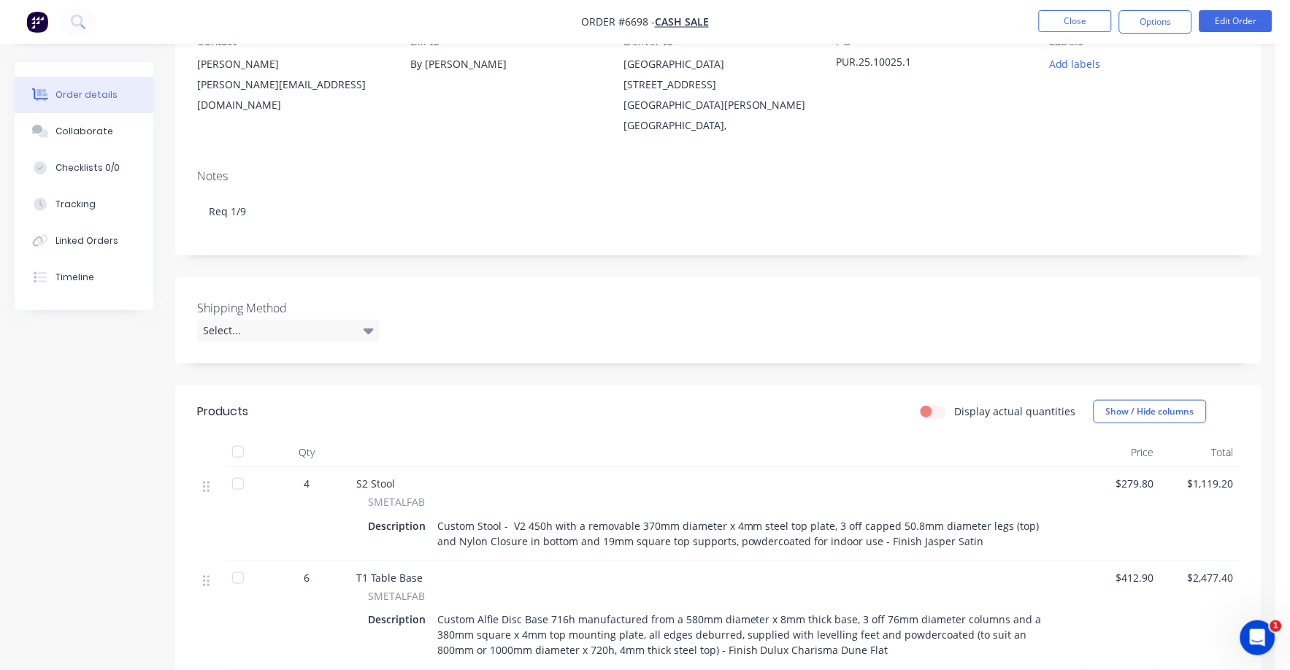
scroll to position [0, 0]
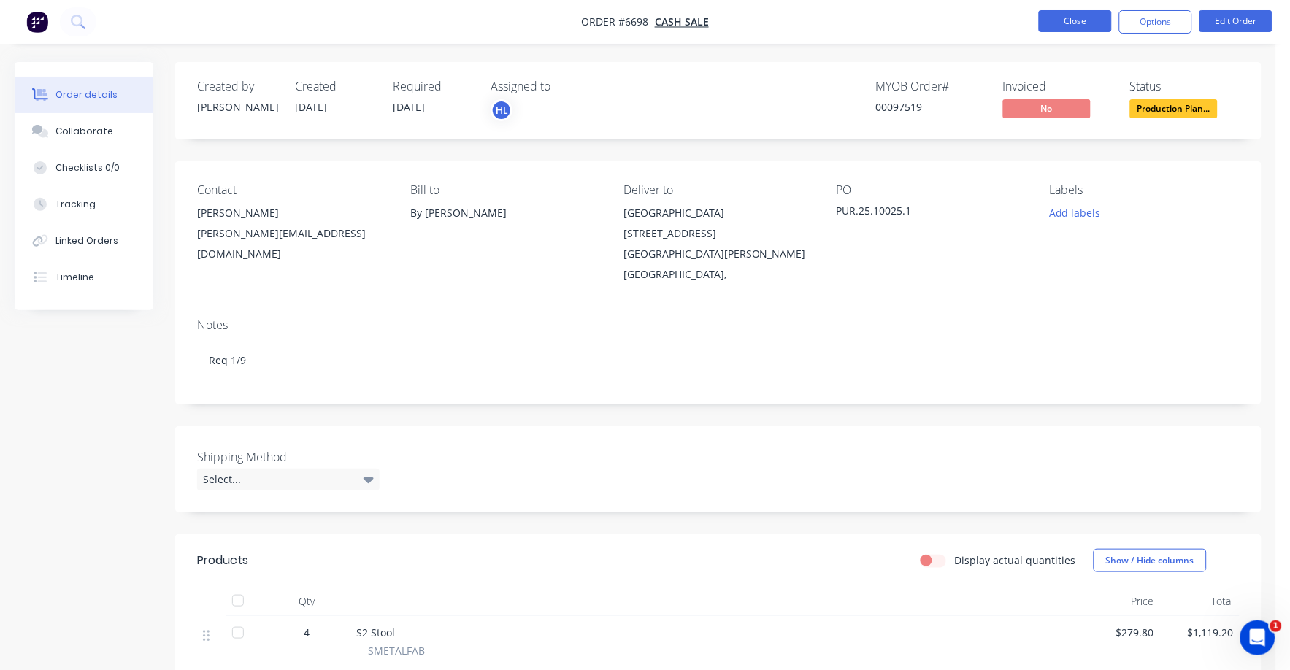
click at [1069, 20] on button "Close" at bounding box center [1075, 21] width 73 height 22
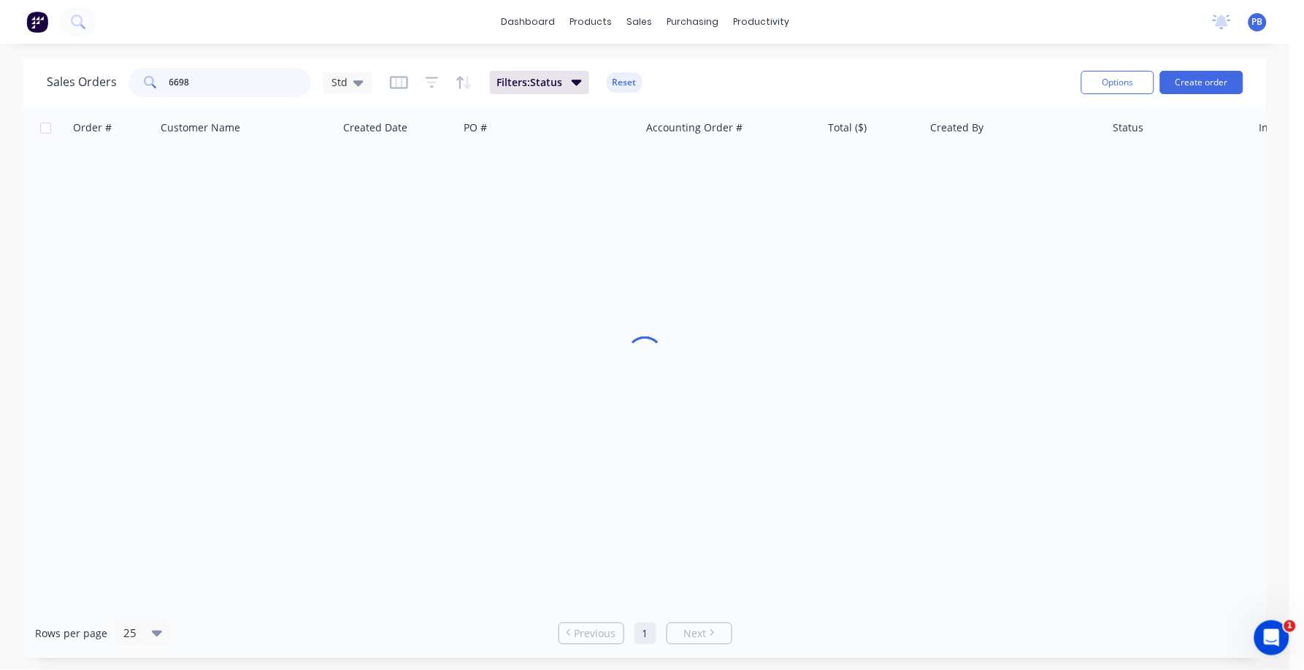
drag, startPoint x: 204, startPoint y: 83, endPoint x: 109, endPoint y: 75, distance: 95.9
click at [110, 76] on div "Sales Orders [STREET_ADDRESS]" at bounding box center [210, 82] width 326 height 29
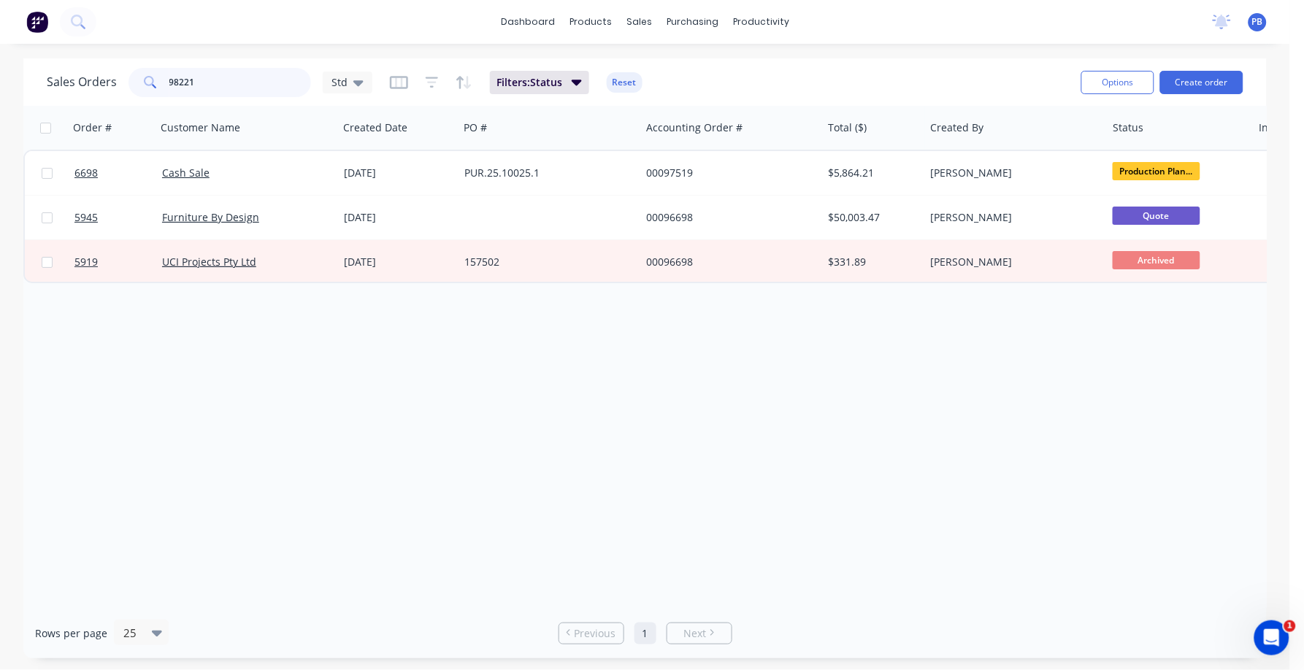
type input "98221"
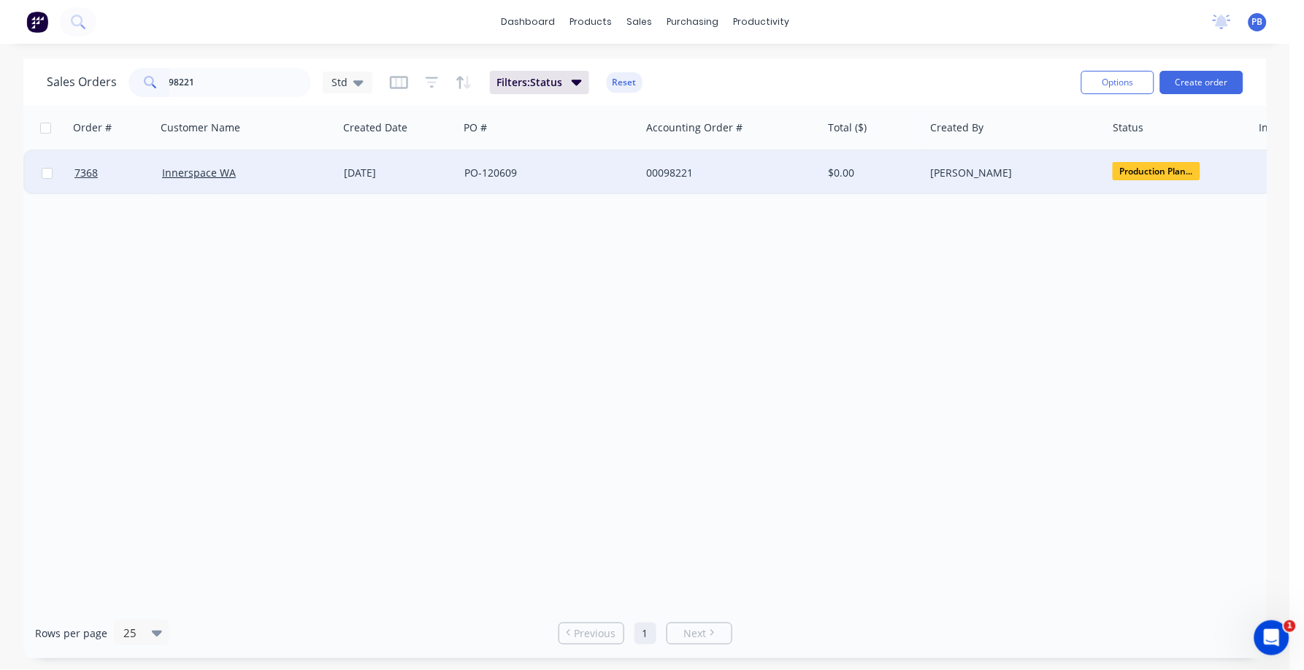
click at [704, 171] on div "00098221" at bounding box center [727, 173] width 162 height 15
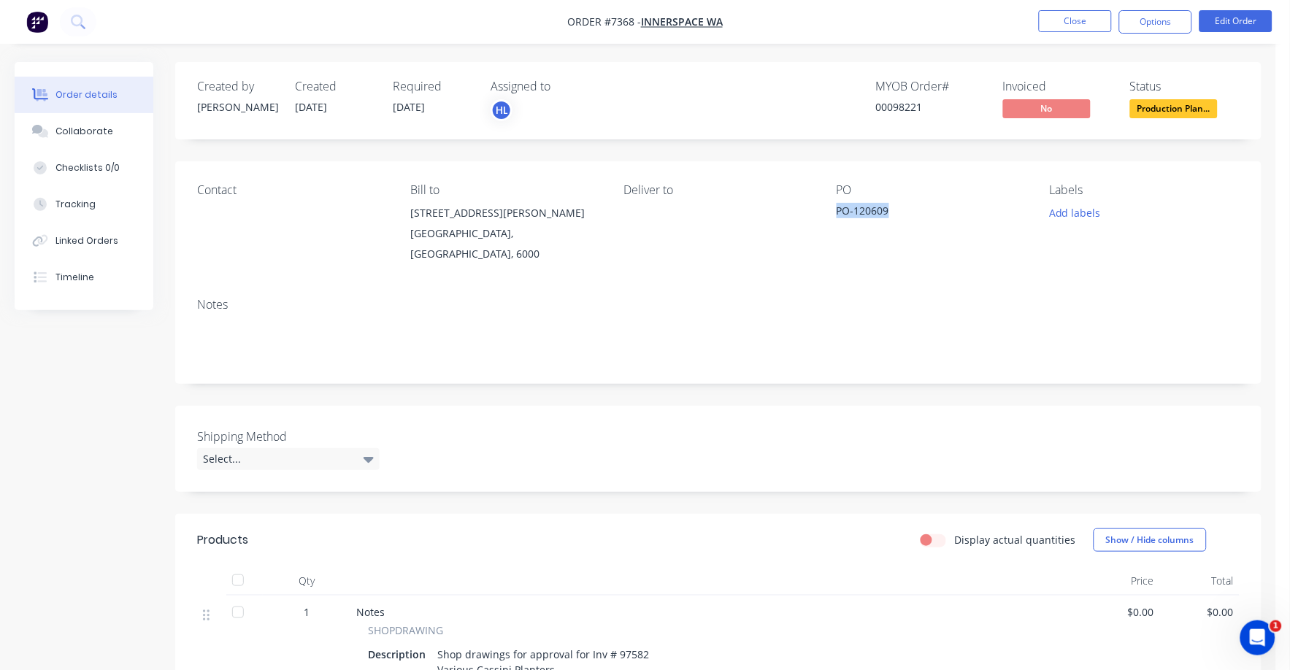
drag, startPoint x: 890, startPoint y: 207, endPoint x: 832, endPoint y: 207, distance: 58.4
click at [832, 207] on div "Contact Bill to [STREET_ADDRESS][PERSON_NAME], 6000 Deliver to PO PO-120609 Lab…" at bounding box center [718, 223] width 1086 height 125
copy div "PO-120609"
click at [1161, 110] on span "Production Plan..." at bounding box center [1174, 108] width 88 height 18
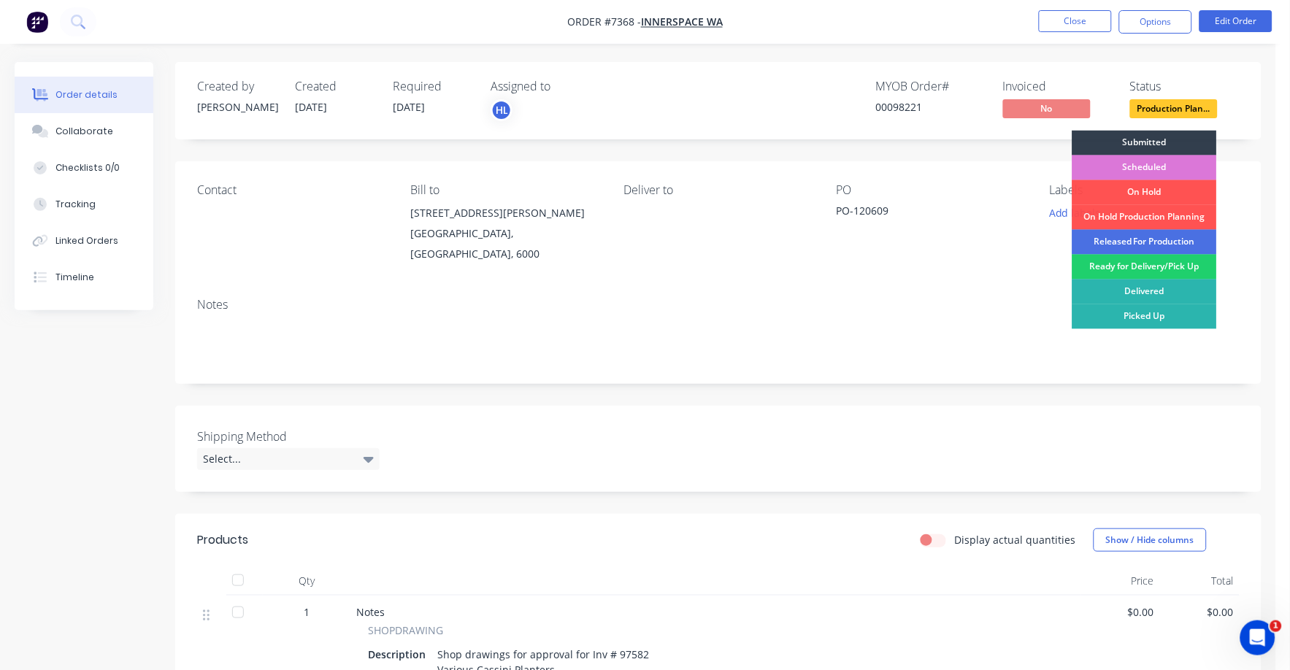
click at [1173, 269] on div "Ready for Delivery/Pick Up" at bounding box center [1144, 267] width 145 height 25
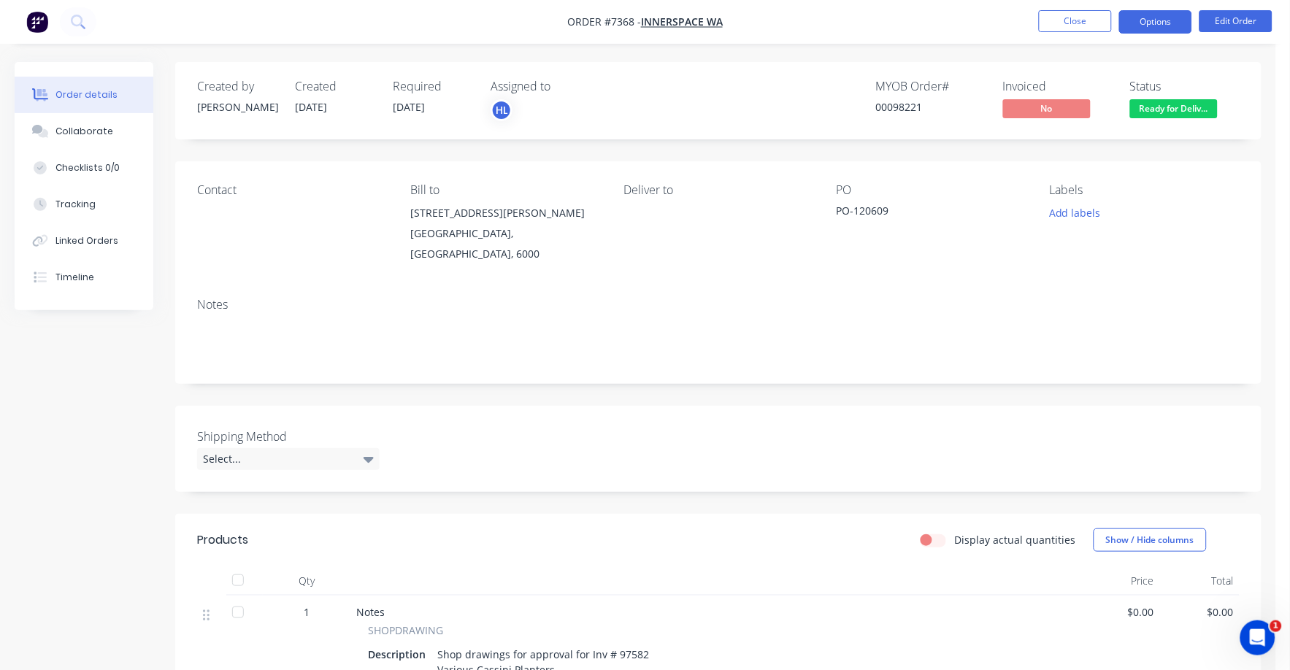
click at [1159, 22] on button "Options" at bounding box center [1155, 21] width 73 height 23
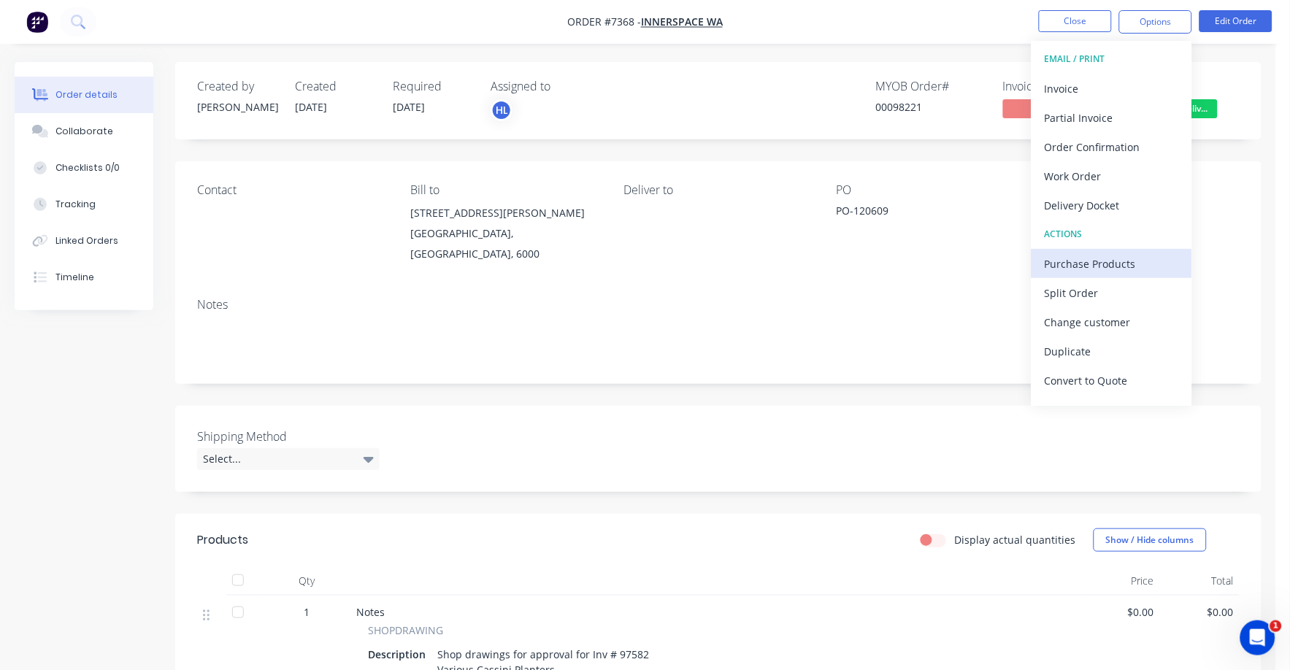
scroll to position [22, 0]
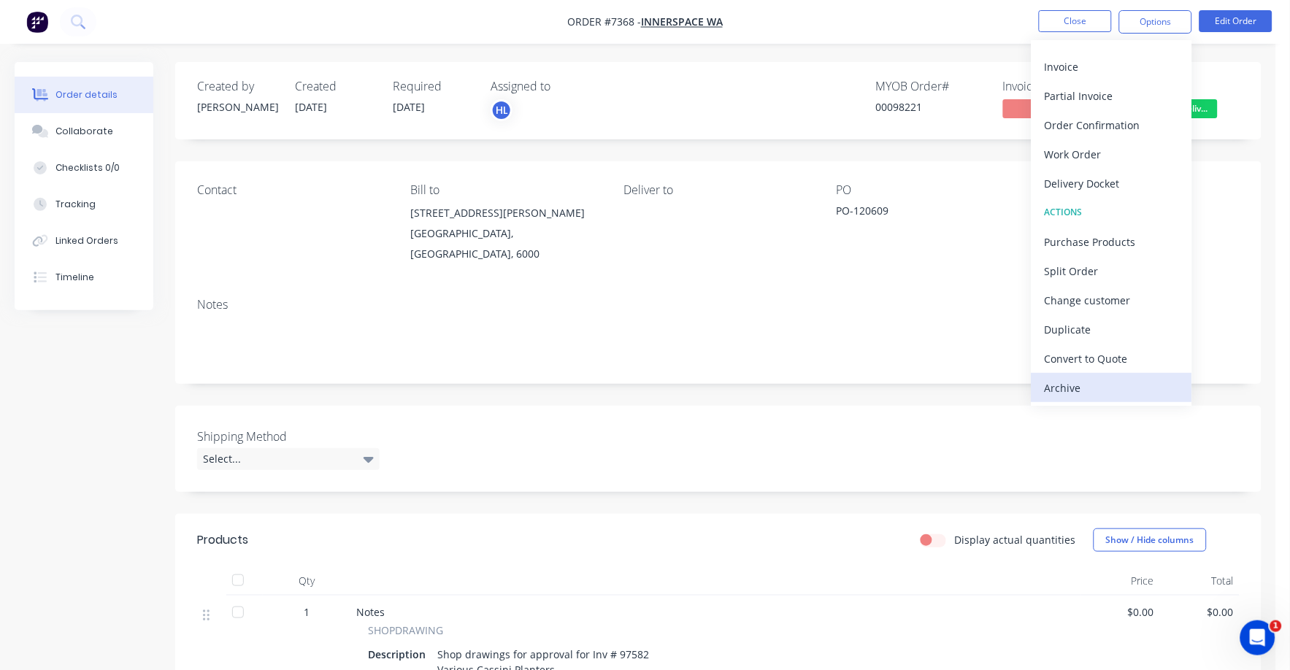
click at [1079, 385] on div "Archive" at bounding box center [1111, 387] width 134 height 21
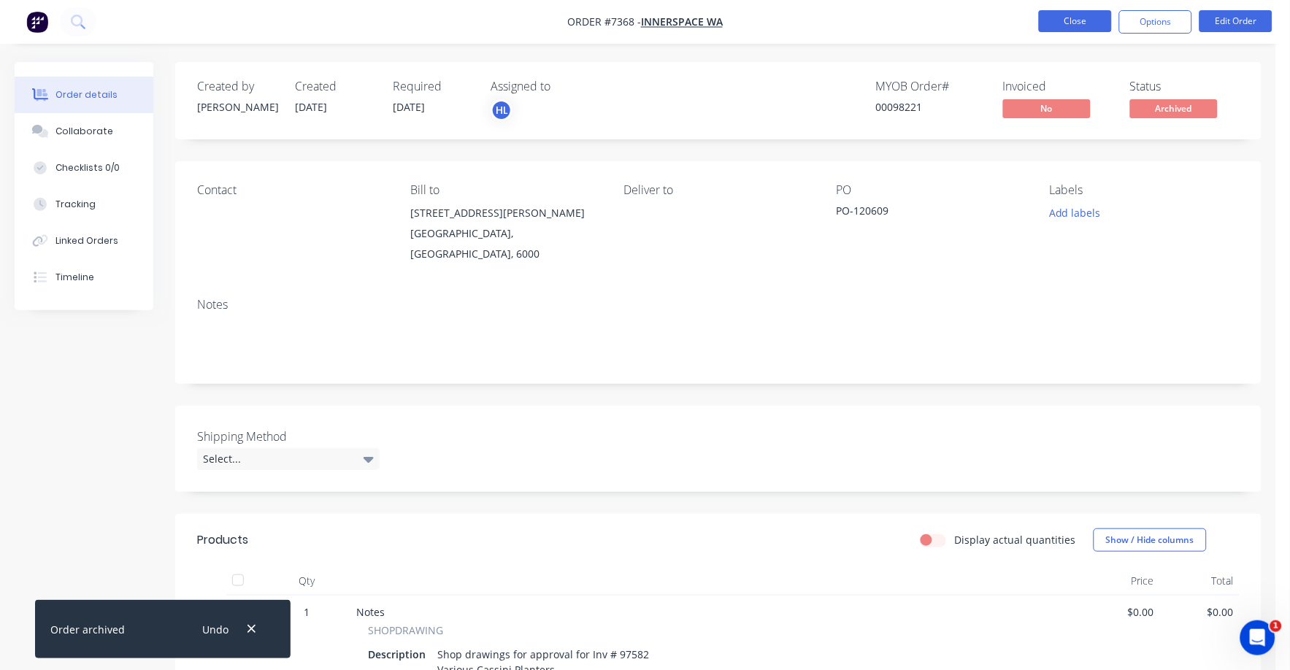
click at [1098, 23] on button "Close" at bounding box center [1075, 21] width 73 height 22
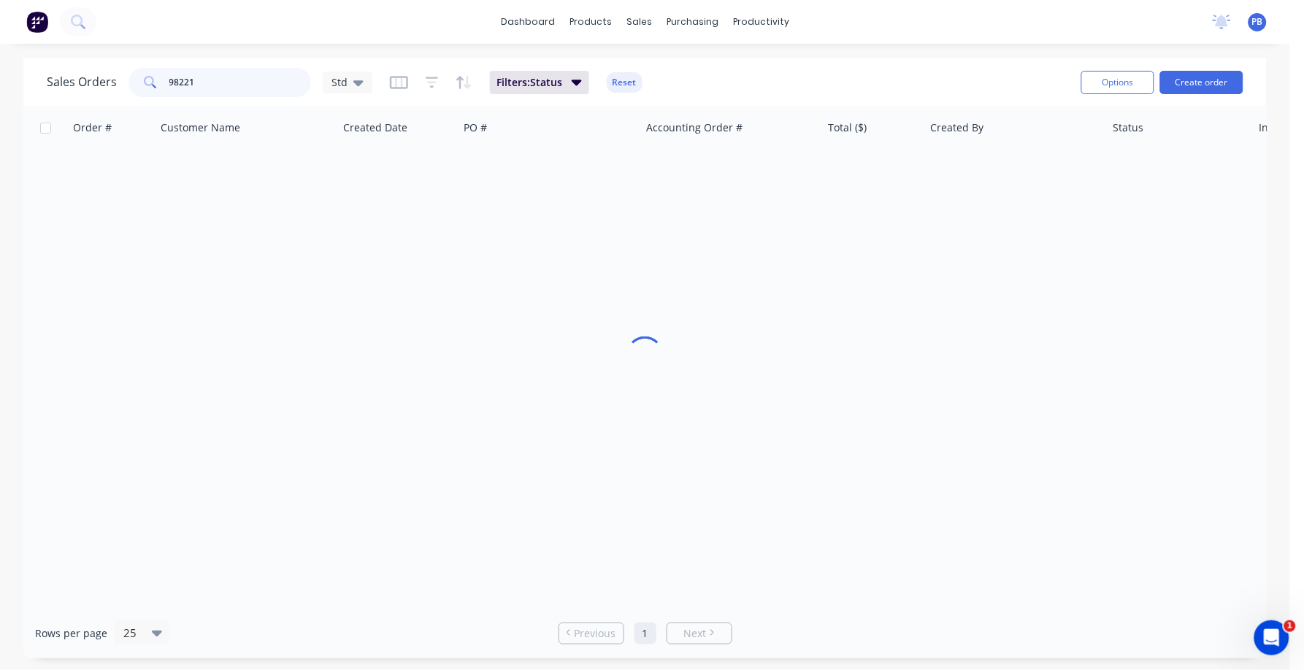
drag, startPoint x: 241, startPoint y: 85, endPoint x: 96, endPoint y: 69, distance: 146.2
click at [96, 69] on div "Sales Orders 98221 Std" at bounding box center [210, 82] width 326 height 29
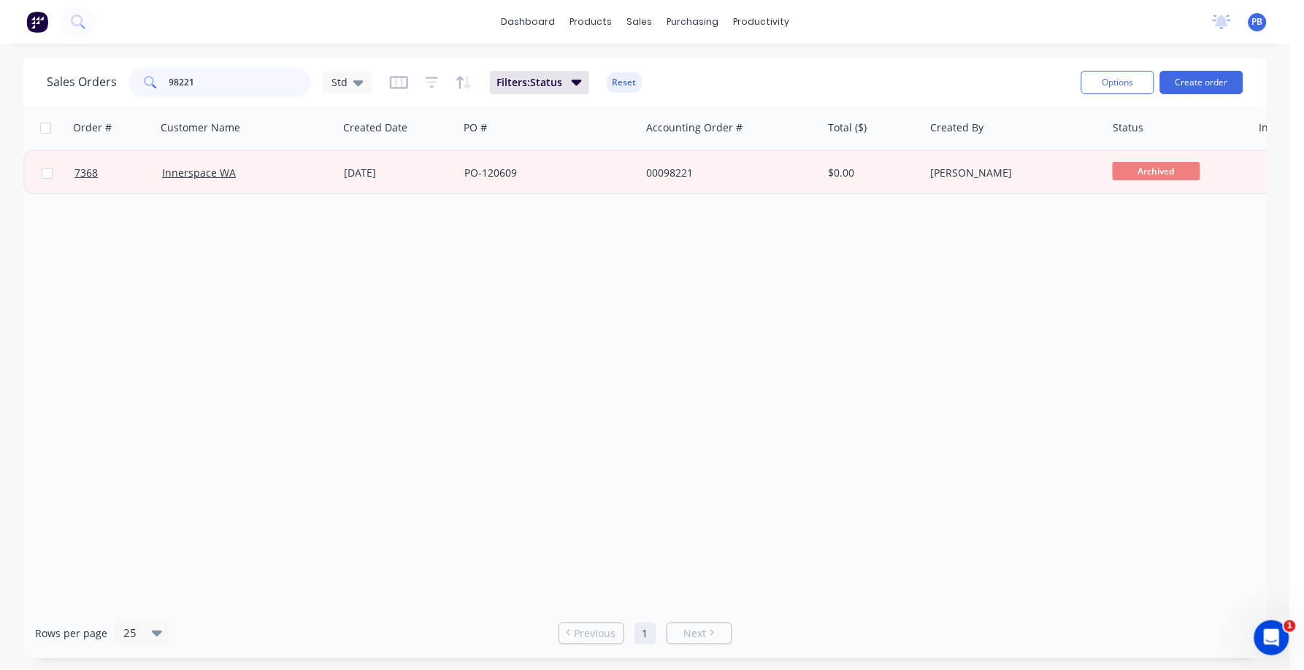
paste input "PO-120609"
type input "PO-120609"
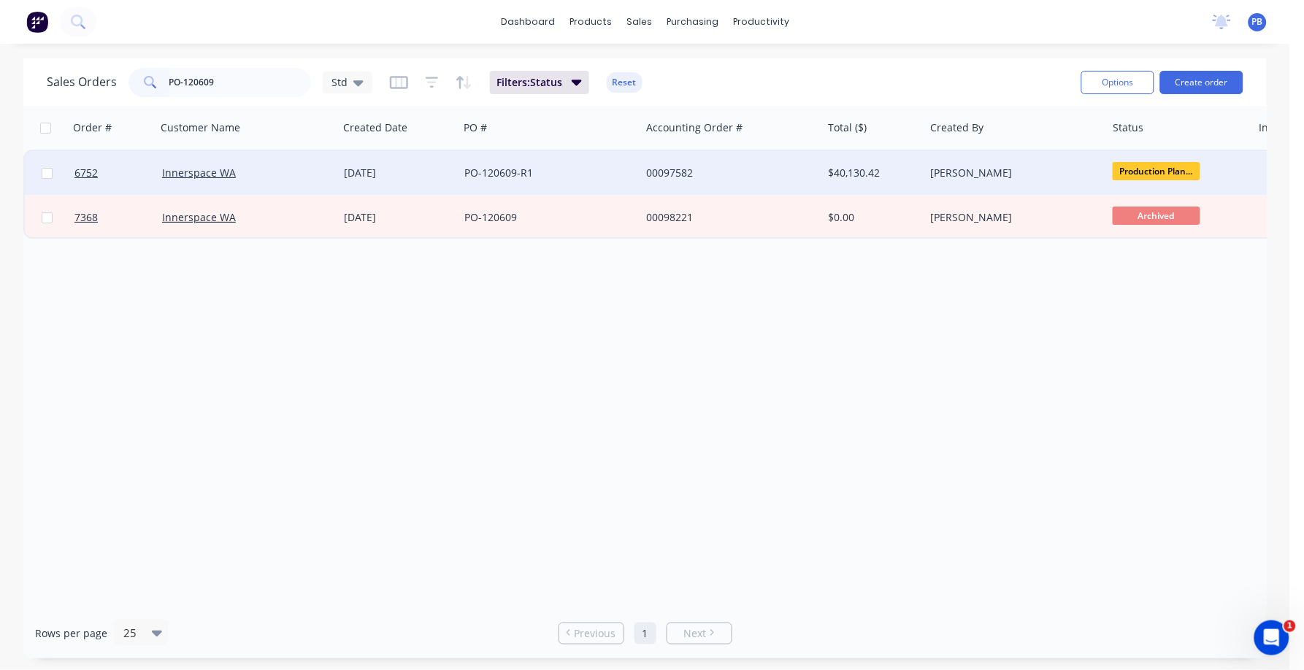
click at [499, 167] on div "PO-120609-R1" at bounding box center [549, 173] width 182 height 44
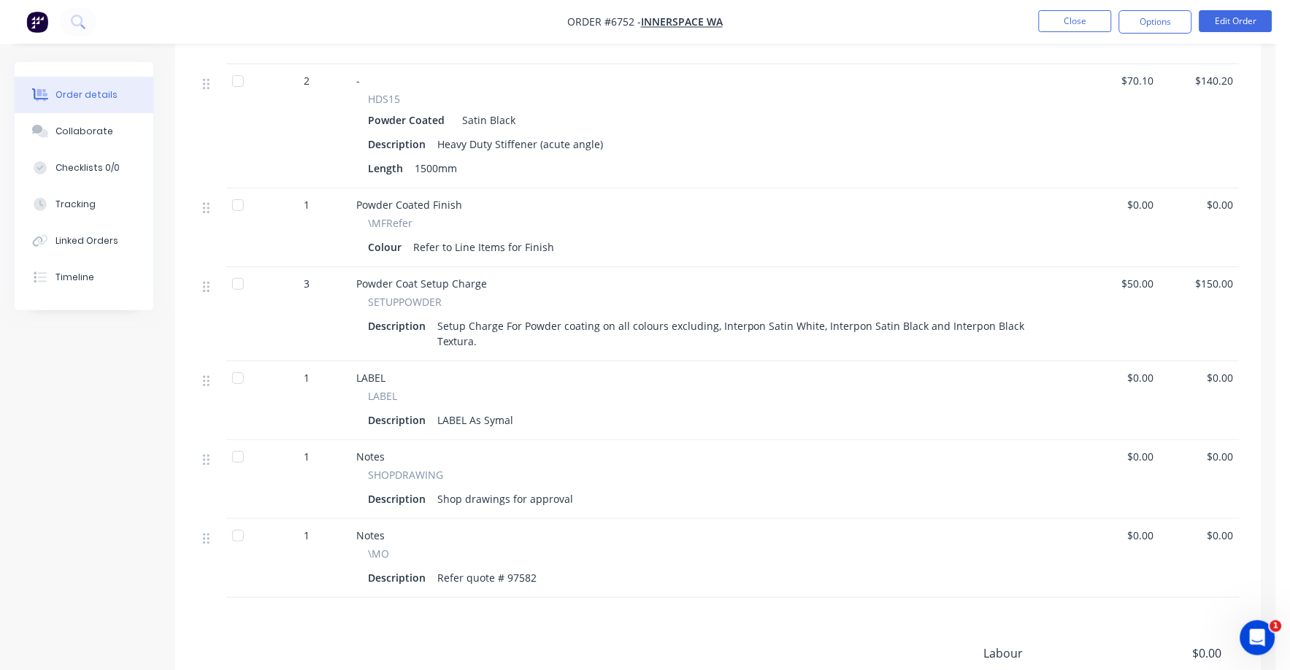
scroll to position [1369, 0]
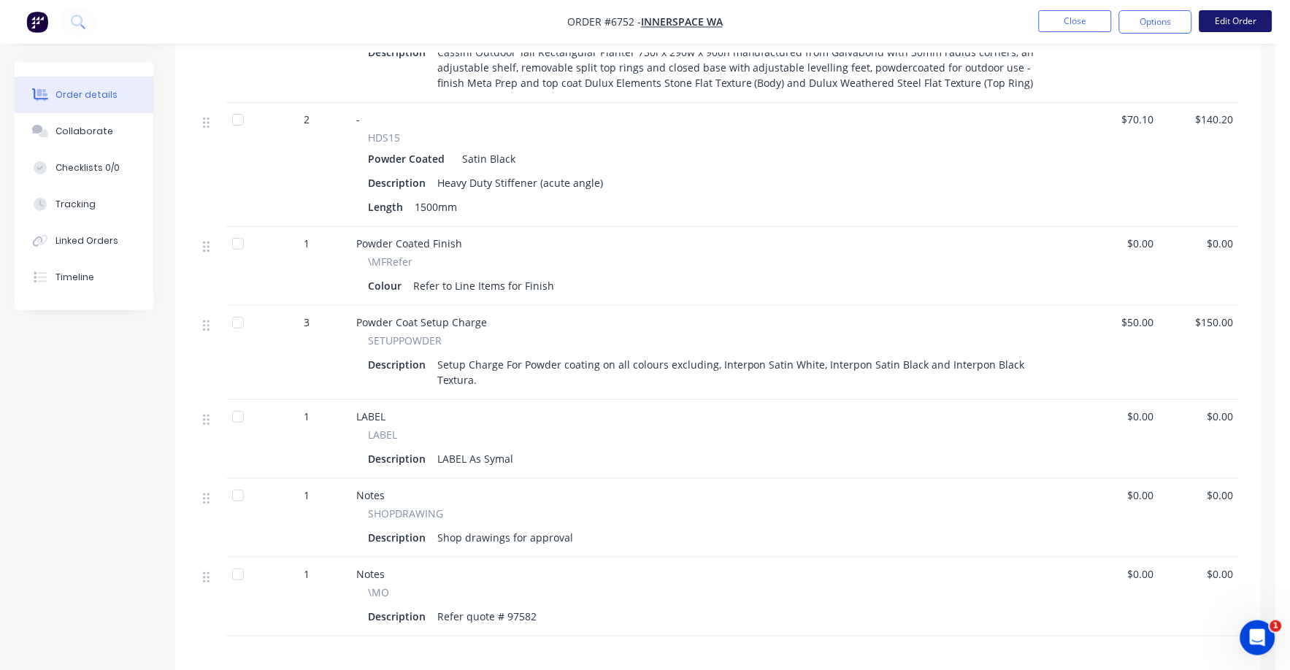
click at [1238, 18] on button "Edit Order" at bounding box center [1235, 21] width 73 height 22
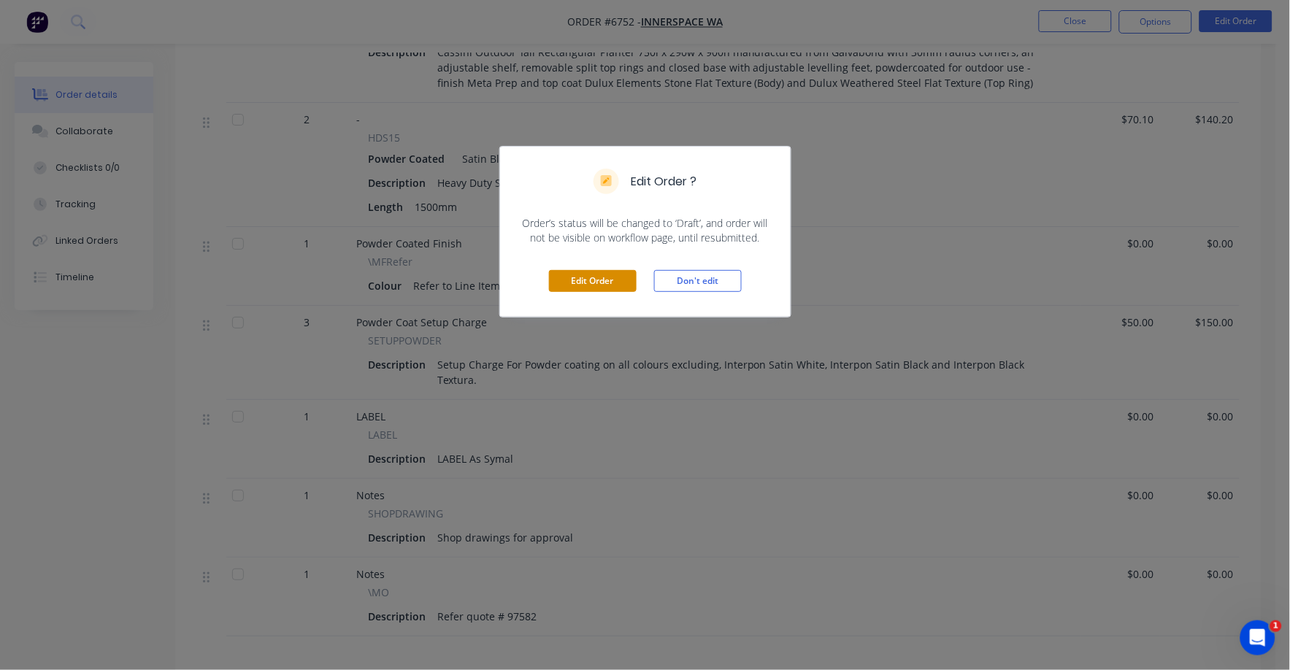
click at [572, 279] on button "Edit Order" at bounding box center [593, 281] width 88 height 22
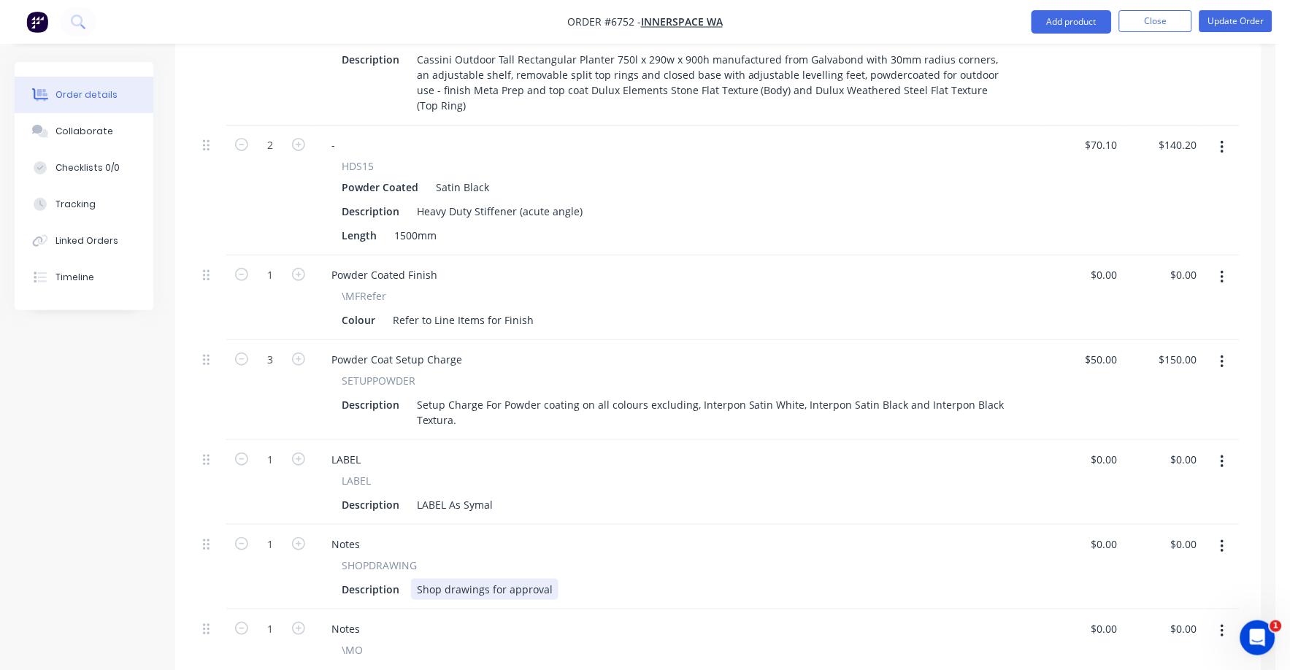
scroll to position [1551, 0]
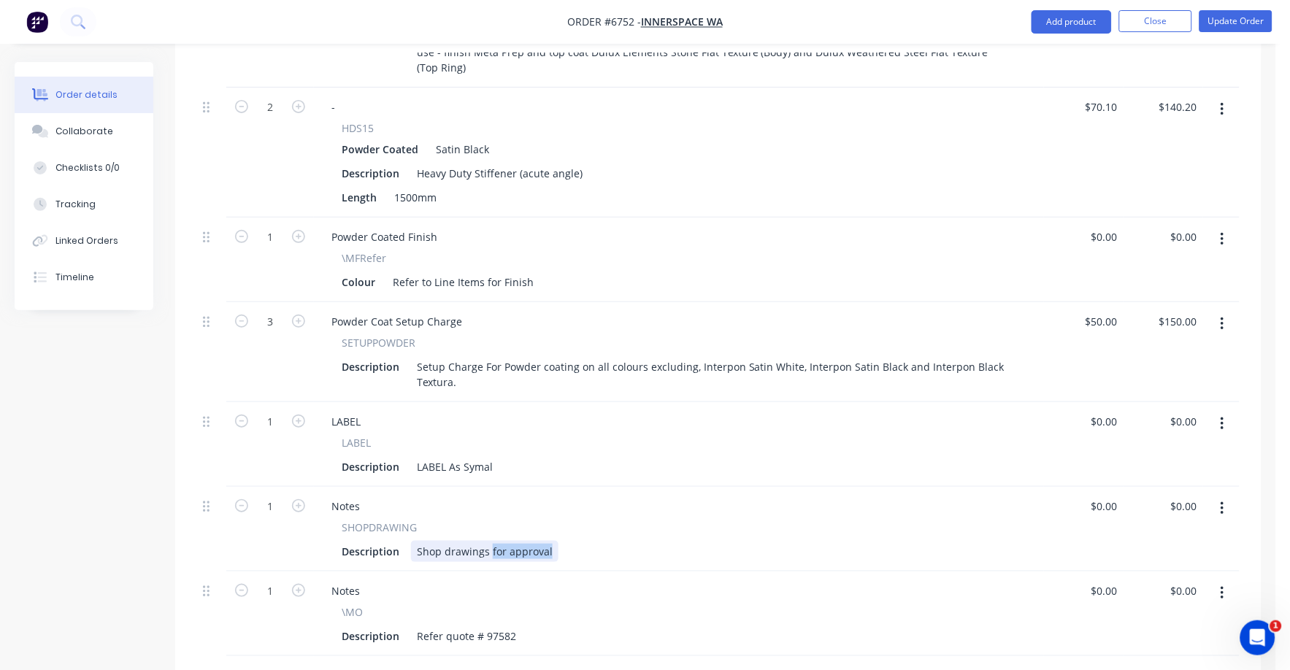
drag, startPoint x: 488, startPoint y: 433, endPoint x: 586, endPoint y: 428, distance: 98.7
click at [586, 541] on div "Description Shop drawings for approval" at bounding box center [676, 551] width 680 height 21
type input "$0.00"
click at [1240, 8] on nav "Order #6752 - Innerspace WA Add product Close Update Order" at bounding box center [645, 22] width 1290 height 44
click at [1243, 22] on button "Update Order" at bounding box center [1235, 21] width 73 height 22
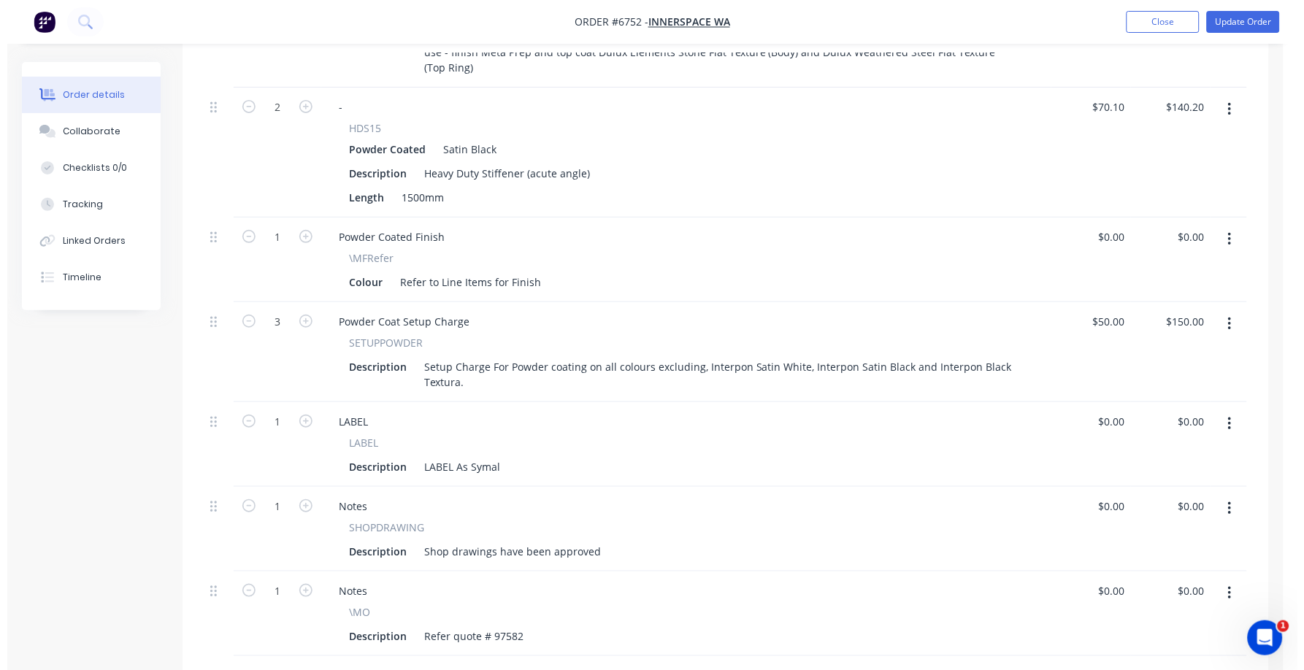
scroll to position [0, 0]
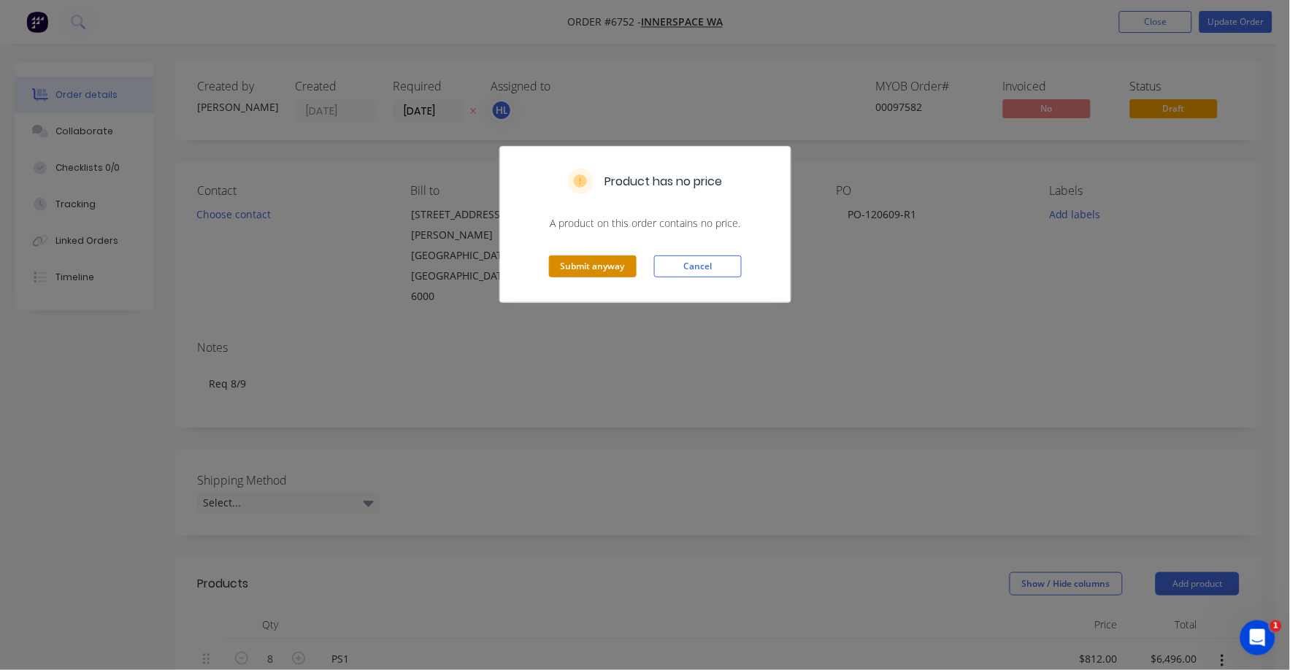
click at [601, 259] on button "Submit anyway" at bounding box center [593, 266] width 88 height 22
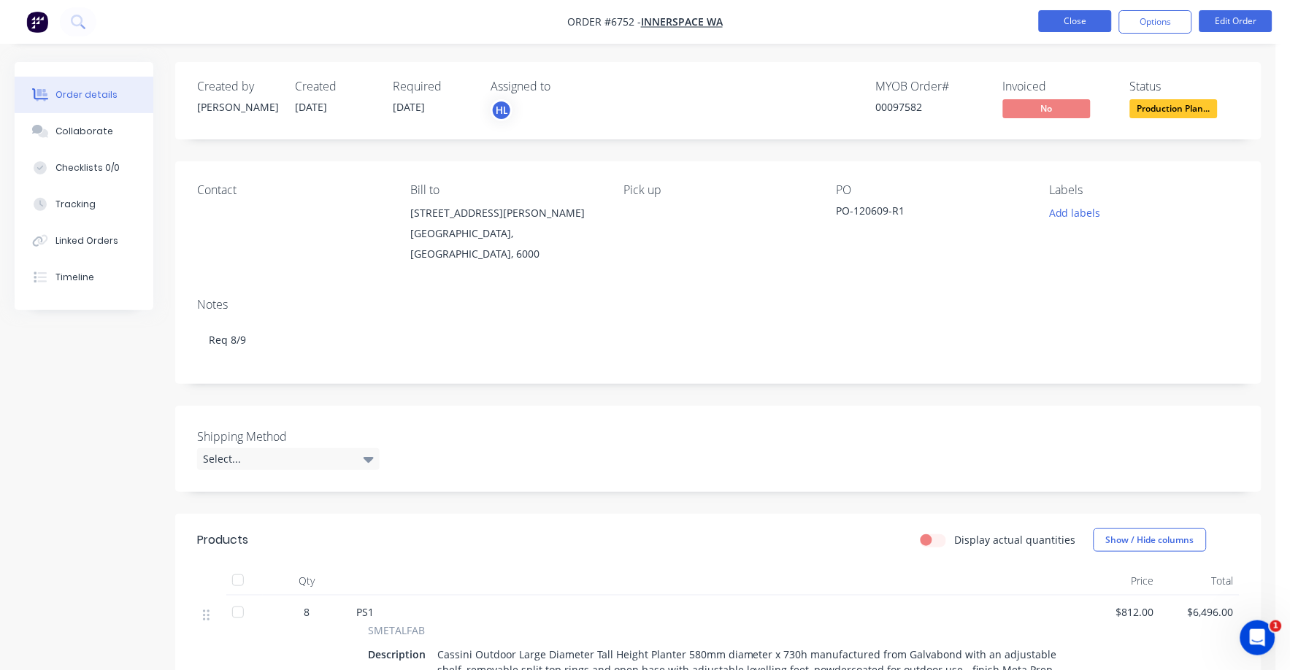
click at [1073, 14] on button "Close" at bounding box center [1075, 21] width 73 height 22
